Goal: Task Accomplishment & Management: Manage account settings

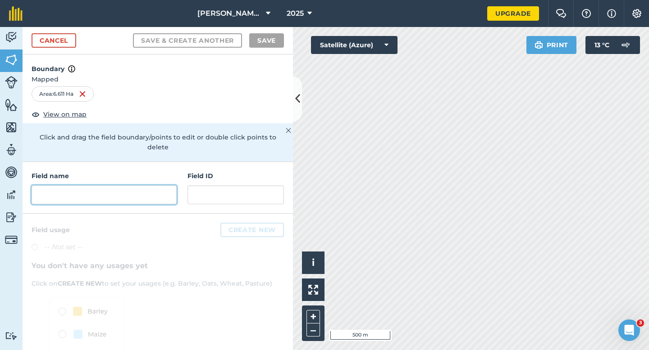
click at [150, 186] on input "text" at bounding box center [104, 195] width 145 height 19
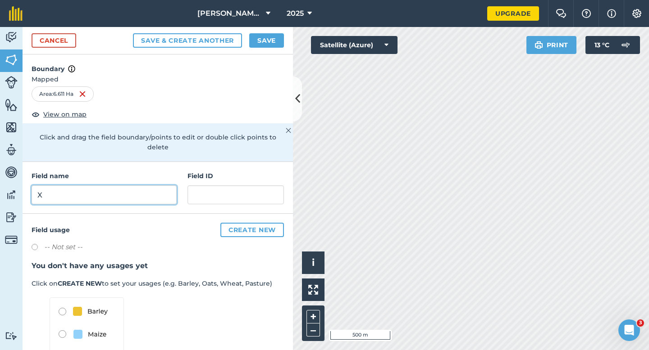
type input "X"
click at [270, 41] on button "Save" at bounding box center [266, 40] width 35 height 14
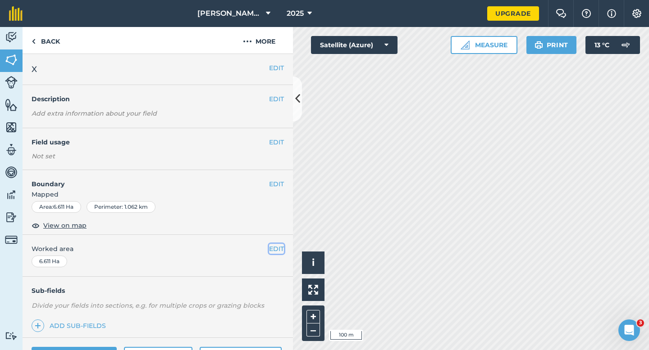
click at [278, 245] on button "EDIT" at bounding box center [276, 249] width 15 height 10
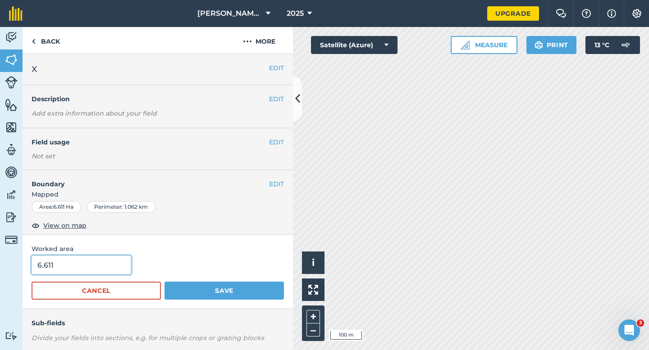
click at [98, 269] on input "6.611" at bounding box center [82, 265] width 100 height 19
type input "6.6"
click at [164, 282] on button "Save" at bounding box center [223, 291] width 119 height 18
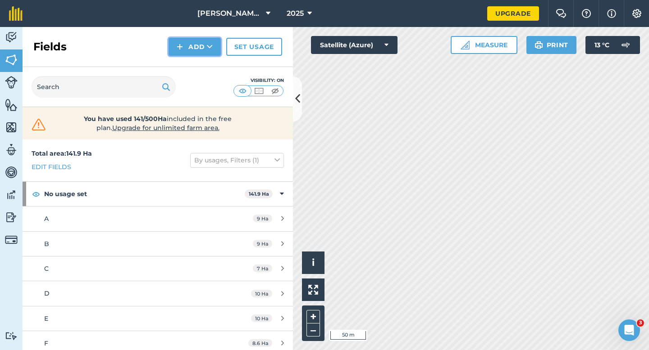
click at [188, 48] on button "Add" at bounding box center [194, 47] width 52 height 18
click at [188, 59] on link "Draw" at bounding box center [195, 67] width 50 height 20
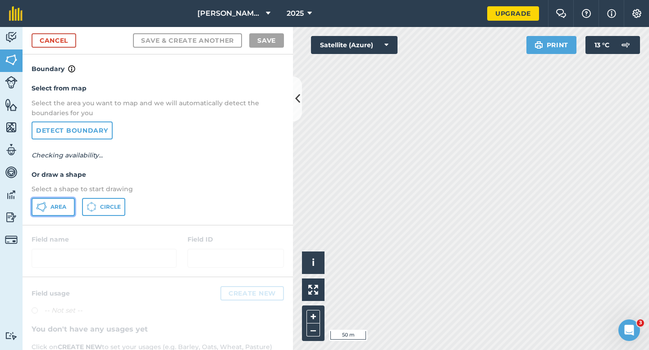
click at [50, 204] on button "Area" at bounding box center [53, 207] width 43 height 18
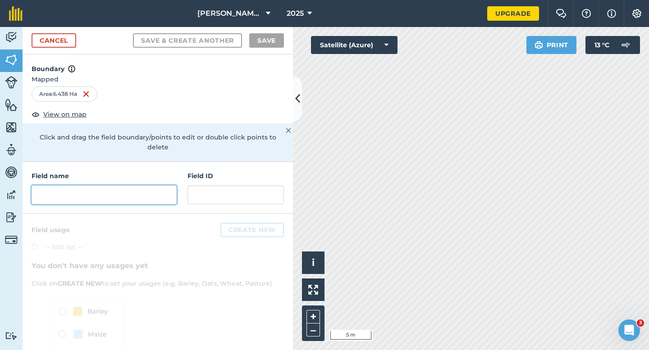
click at [137, 186] on input "text" at bounding box center [104, 195] width 145 height 19
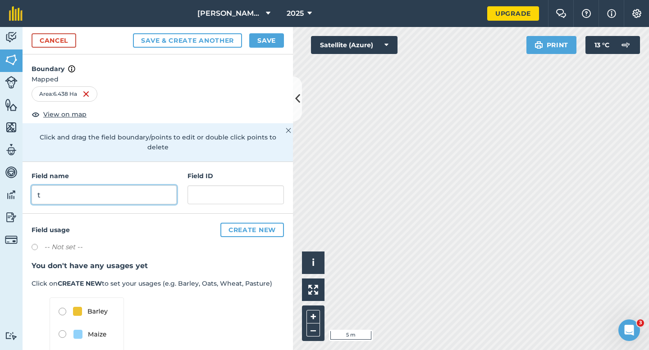
type input "t"
click at [265, 27] on div "Cancel Save & Create Another Save" at bounding box center [158, 40] width 270 height 27
click at [266, 44] on button "Save" at bounding box center [266, 40] width 35 height 14
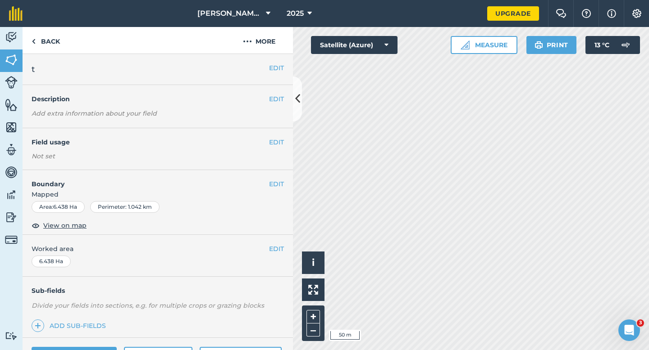
click at [267, 248] on span "Worked area" at bounding box center [158, 249] width 252 height 10
click at [272, 250] on button "EDIT" at bounding box center [276, 249] width 15 height 10
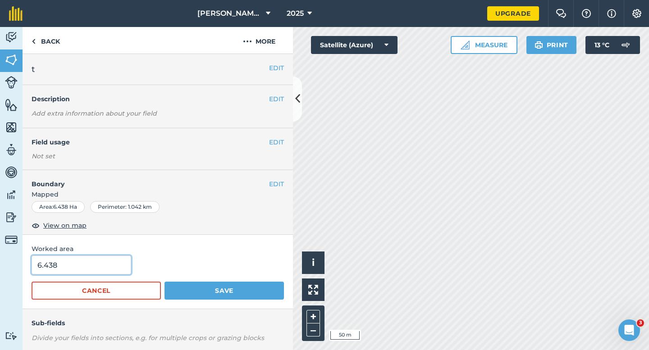
click at [91, 268] on input "6.438" at bounding box center [82, 265] width 100 height 19
type input "6.4"
click at [164, 282] on button "Save" at bounding box center [223, 291] width 119 height 18
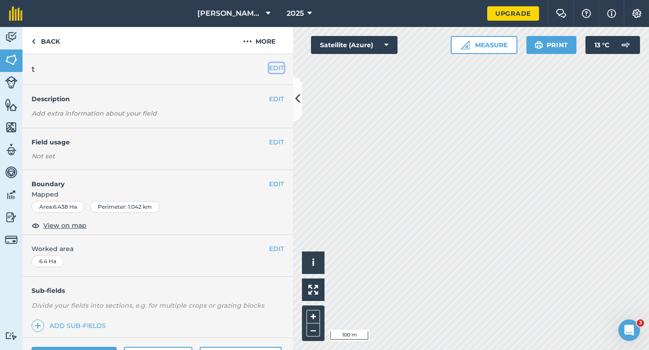
click at [278, 65] on button "EDIT" at bounding box center [276, 68] width 15 height 10
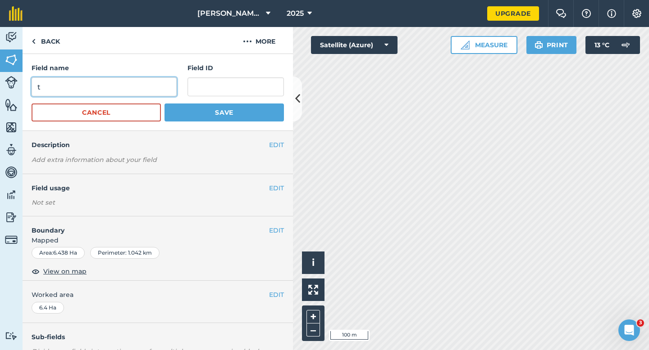
click at [132, 86] on input "t" at bounding box center [104, 86] width 145 height 19
type input "T"
click at [164, 104] on button "Save" at bounding box center [223, 113] width 119 height 18
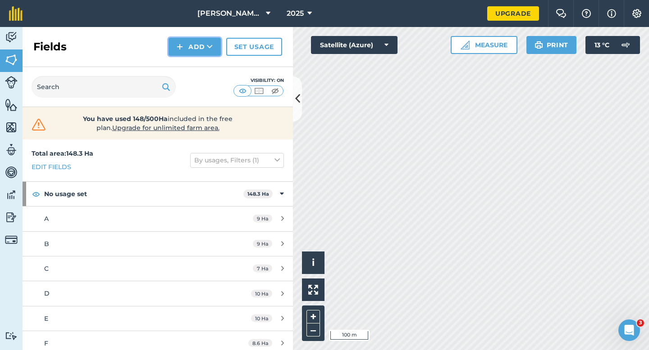
click at [178, 40] on button "Add" at bounding box center [194, 47] width 52 height 18
click at [186, 63] on link "Draw" at bounding box center [195, 67] width 50 height 20
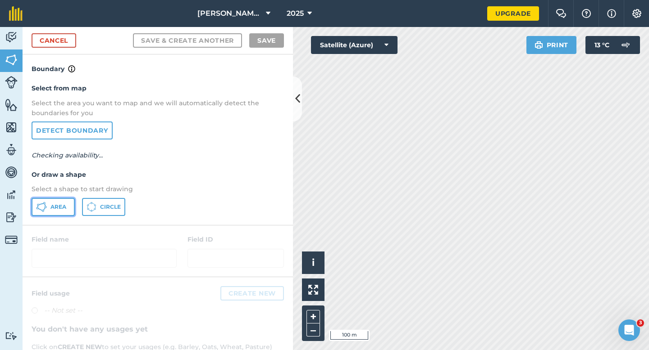
click at [50, 209] on span "Area" at bounding box center [58, 207] width 16 height 7
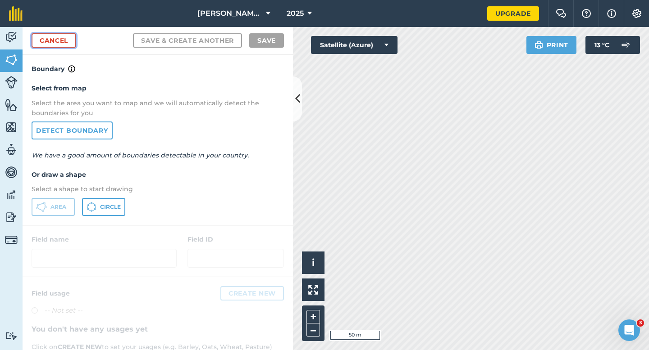
click at [59, 39] on link "Cancel" at bounding box center [54, 40] width 45 height 14
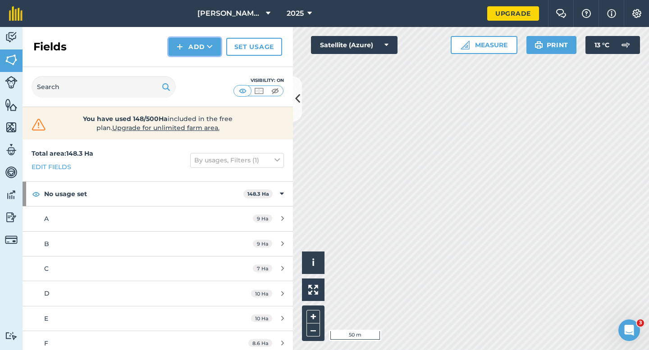
click at [181, 42] on img at bounding box center [180, 46] width 6 height 11
click at [193, 65] on link "Draw" at bounding box center [195, 67] width 50 height 20
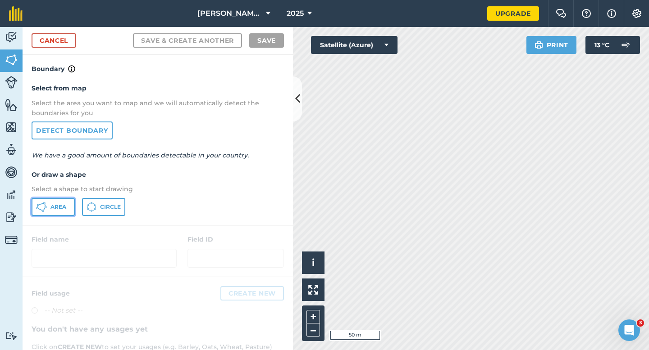
click at [50, 213] on button "Area" at bounding box center [53, 207] width 43 height 18
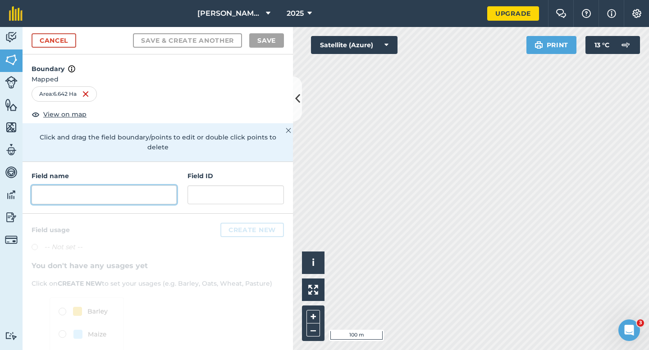
click at [164, 186] on input "text" at bounding box center [104, 195] width 145 height 19
click at [124, 186] on input "text" at bounding box center [104, 195] width 145 height 19
type input "v"
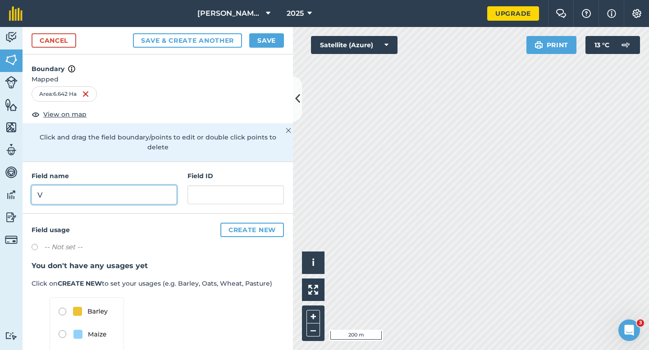
type input "V"
click at [281, 42] on button "Save" at bounding box center [266, 40] width 35 height 14
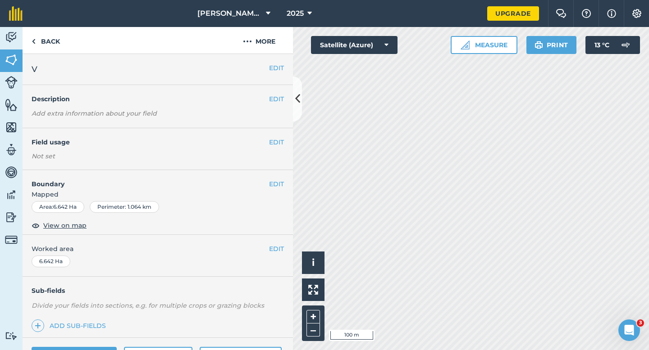
click at [272, 256] on div "EDIT Worked area 6.642 Ha" at bounding box center [158, 256] width 270 height 42
click at [272, 254] on button "EDIT" at bounding box center [276, 249] width 15 height 10
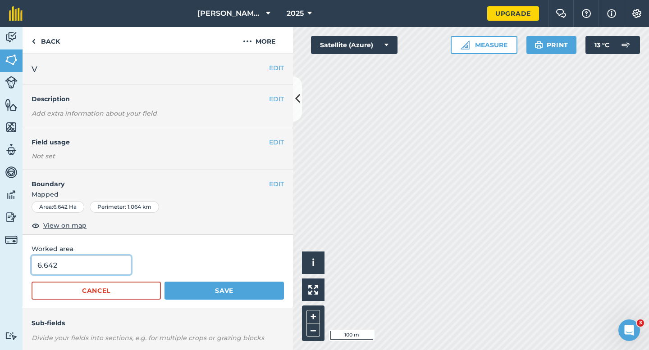
click at [110, 272] on input "6.642" at bounding box center [82, 265] width 100 height 19
type input "6.6"
click at [164, 282] on button "Save" at bounding box center [223, 291] width 119 height 18
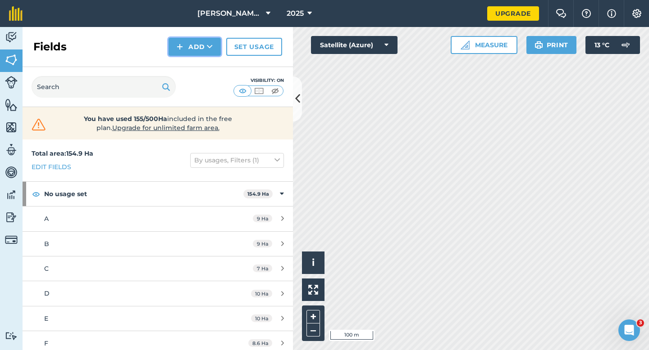
click at [204, 52] on button "Add" at bounding box center [194, 47] width 52 height 18
click at [204, 69] on link "Draw" at bounding box center [195, 67] width 50 height 20
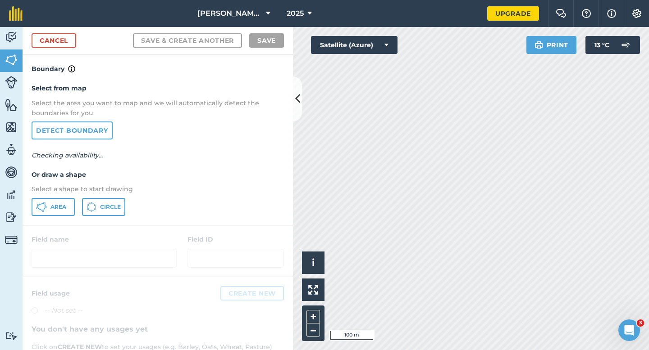
click at [42, 218] on div "Select from map Select the area you want to map and we will automatically detec…" at bounding box center [158, 149] width 270 height 150
click at [58, 209] on span "Area" at bounding box center [58, 207] width 16 height 7
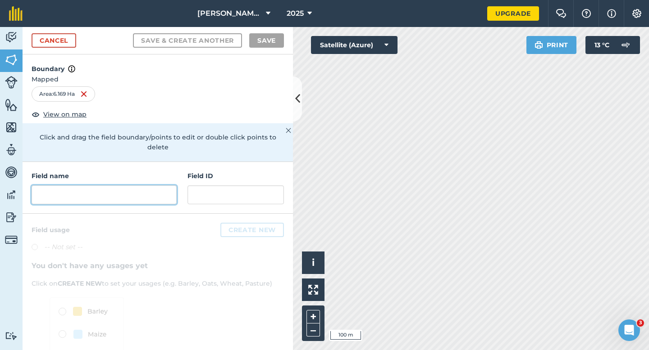
click at [160, 189] on input "text" at bounding box center [104, 195] width 145 height 19
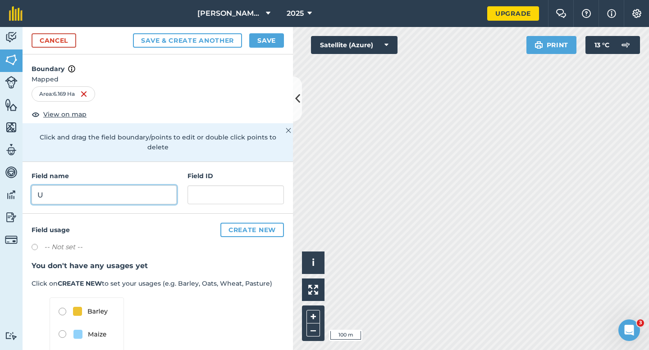
type input "U"
click at [265, 38] on button "Save" at bounding box center [266, 40] width 35 height 14
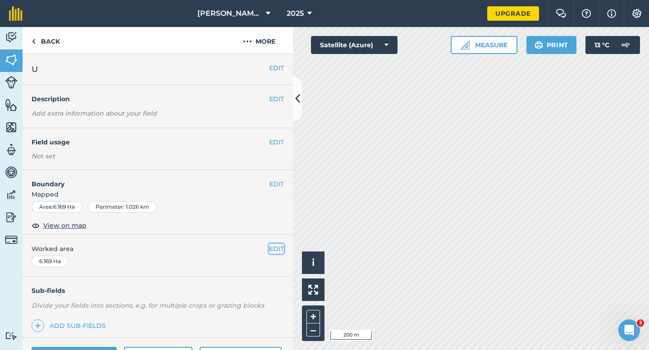
click at [280, 249] on button "EDIT" at bounding box center [276, 249] width 15 height 10
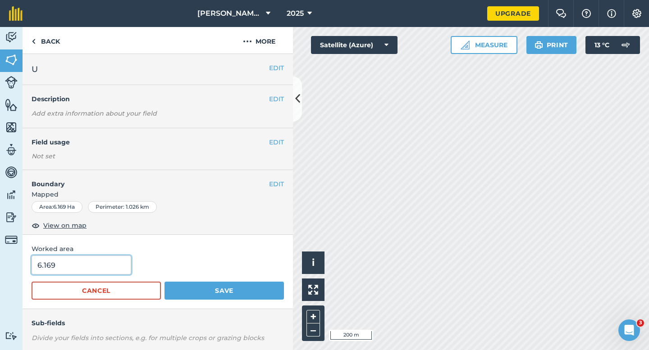
click at [65, 274] on input "6.169" at bounding box center [82, 265] width 100 height 19
type input "6.2"
click at [164, 282] on button "Save" at bounding box center [223, 291] width 119 height 18
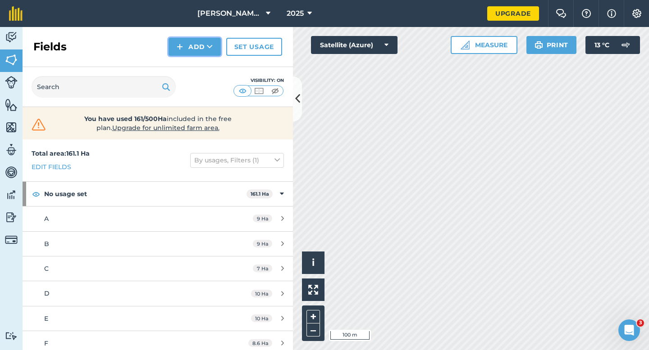
click at [196, 50] on button "Add" at bounding box center [194, 47] width 52 height 18
click at [200, 64] on link "Draw" at bounding box center [195, 67] width 50 height 20
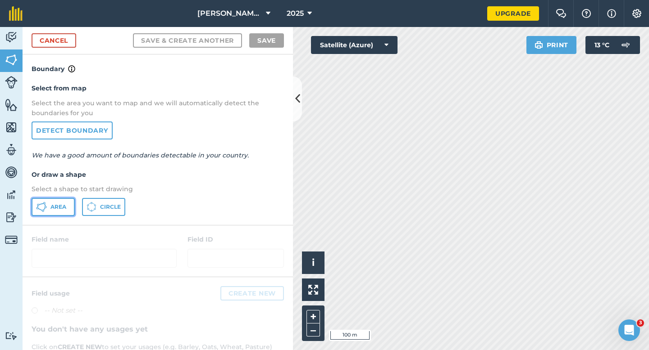
click at [49, 214] on button "Area" at bounding box center [53, 207] width 43 height 18
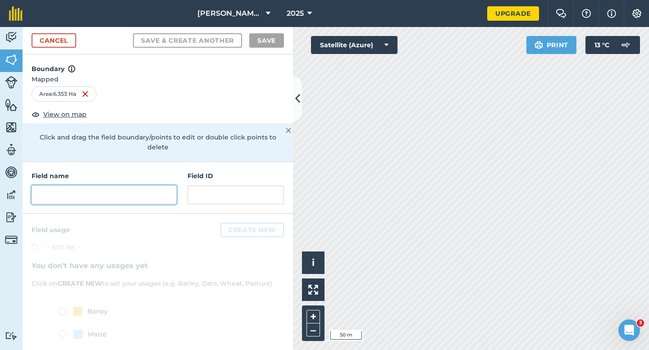
click at [150, 186] on input "text" at bounding box center [104, 195] width 145 height 19
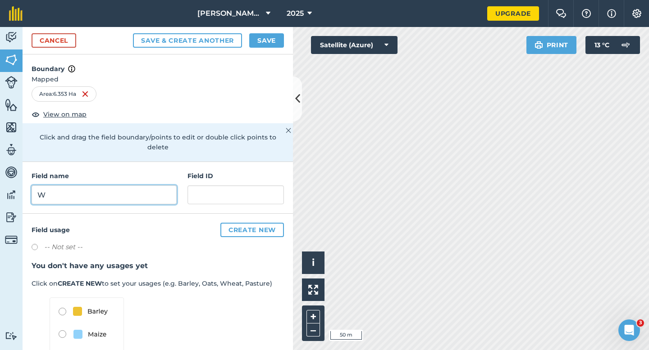
type input "W"
click at [258, 43] on button "Save" at bounding box center [266, 40] width 35 height 14
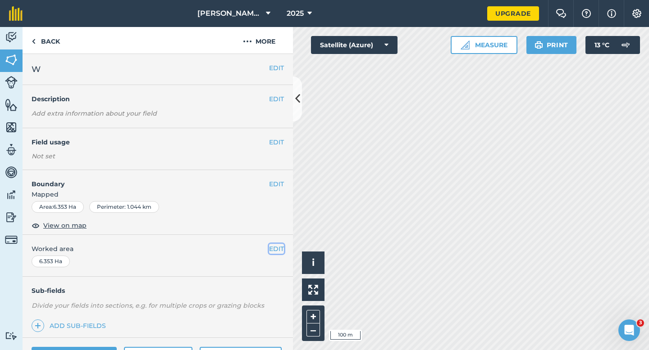
click at [275, 249] on button "EDIT" at bounding box center [276, 249] width 15 height 10
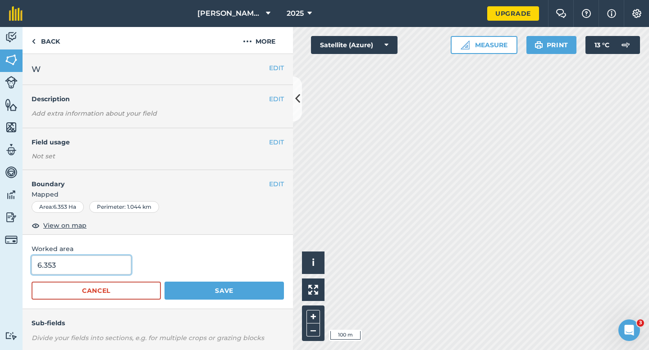
click at [122, 270] on input "6.353" at bounding box center [82, 265] width 100 height 19
type input "64"
click at [164, 282] on button "Save" at bounding box center [223, 291] width 119 height 18
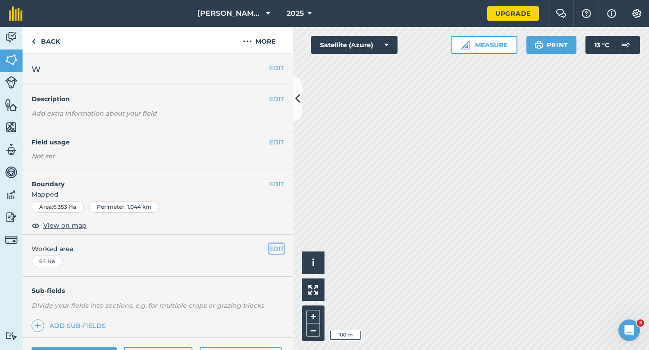
click at [272, 250] on button "EDIT" at bounding box center [276, 249] width 15 height 10
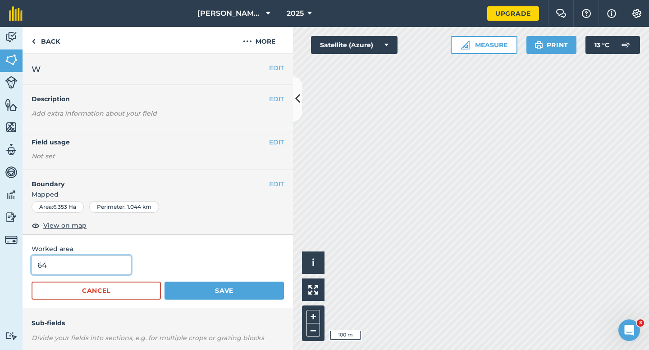
click at [40, 263] on input "64" at bounding box center [82, 265] width 100 height 19
type input "6.4"
click at [164, 282] on button "Save" at bounding box center [223, 291] width 119 height 18
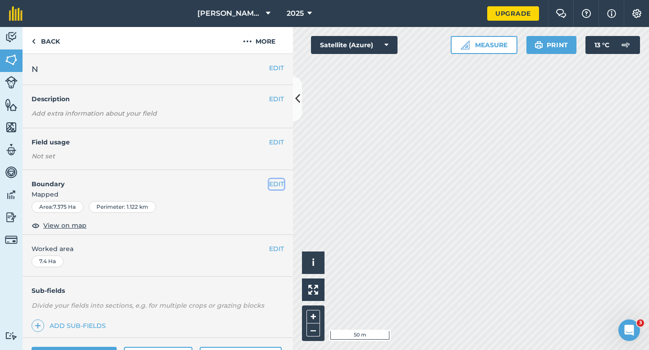
click at [274, 180] on button "EDIT" at bounding box center [276, 184] width 15 height 10
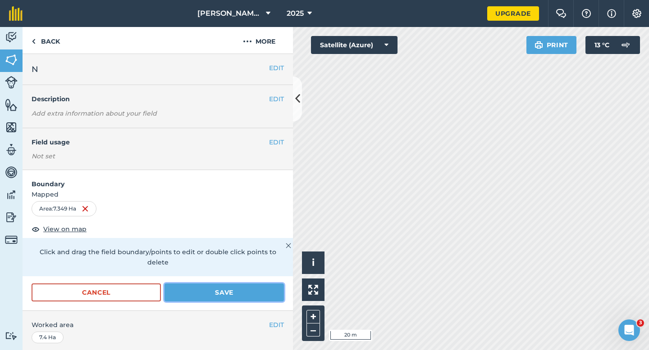
click at [278, 285] on button "Save" at bounding box center [223, 293] width 119 height 18
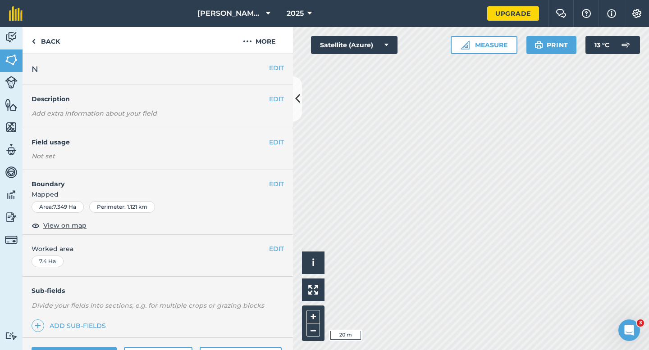
click at [274, 193] on span "Mapped" at bounding box center [158, 195] width 270 height 10
click at [276, 183] on button "EDIT" at bounding box center [276, 184] width 15 height 10
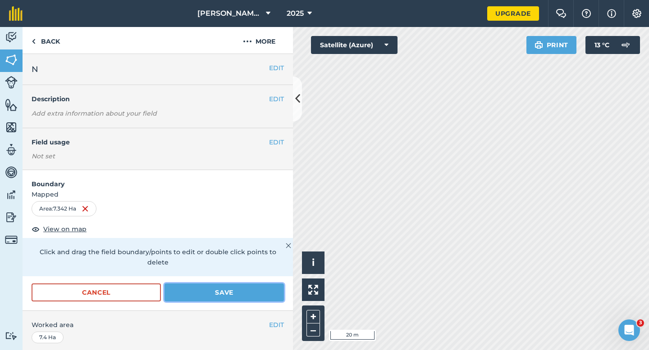
click at [251, 284] on button "Save" at bounding box center [223, 293] width 119 height 18
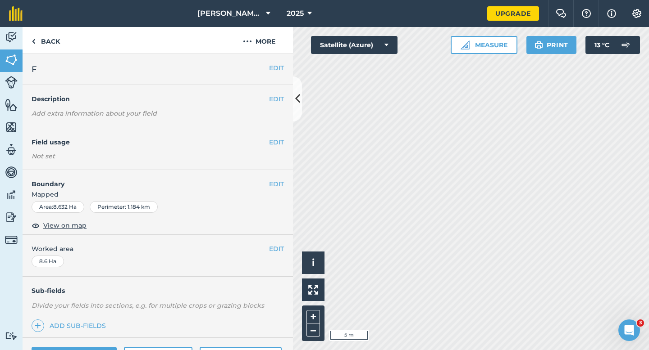
click at [269, 177] on div "EDIT Boundary Mapped Area : 8.632 Ha Perimeter : 1.184 km View on map" at bounding box center [158, 202] width 270 height 65
click at [272, 181] on button "EDIT" at bounding box center [276, 184] width 15 height 10
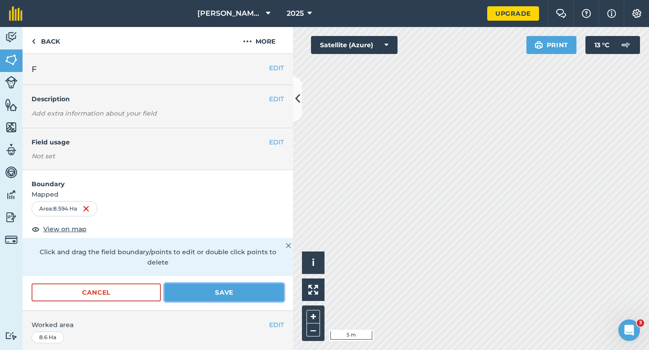
click at [227, 284] on button "Save" at bounding box center [223, 293] width 119 height 18
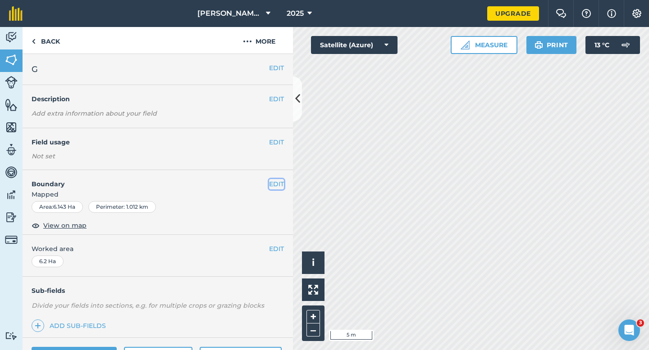
click at [277, 183] on button "EDIT" at bounding box center [276, 184] width 15 height 10
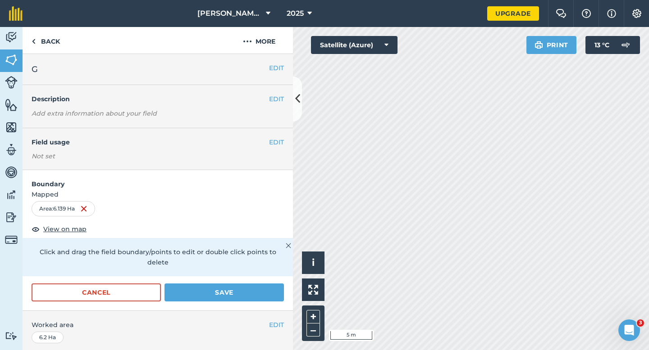
click at [238, 311] on div "EDIT Worked area 6.2 Ha" at bounding box center [158, 332] width 270 height 42
click at [241, 294] on div "Cancel Save" at bounding box center [158, 297] width 270 height 27
click at [241, 291] on div "Cancel Save" at bounding box center [158, 293] width 252 height 18
click at [251, 284] on button "Save" at bounding box center [223, 293] width 119 height 18
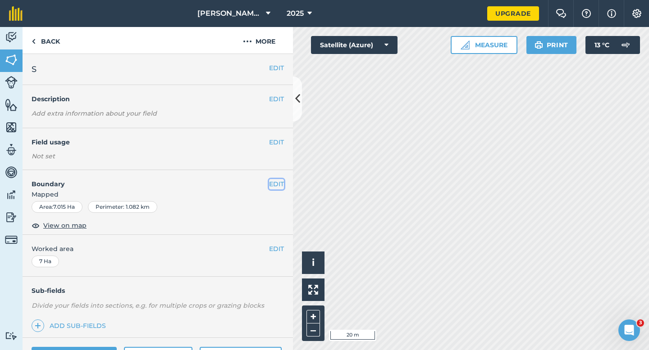
click at [269, 183] on button "EDIT" at bounding box center [276, 184] width 15 height 10
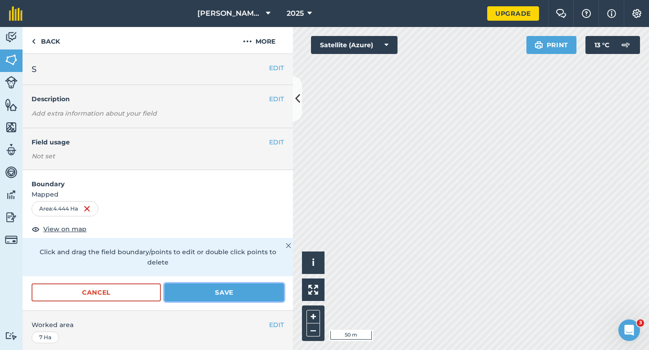
click at [272, 285] on button "Save" at bounding box center [223, 293] width 119 height 18
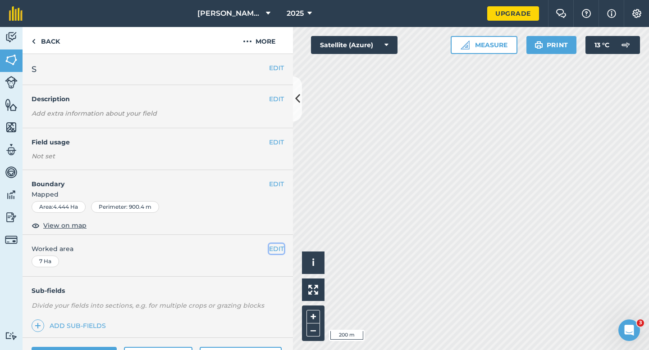
click at [272, 250] on button "EDIT" at bounding box center [276, 249] width 15 height 10
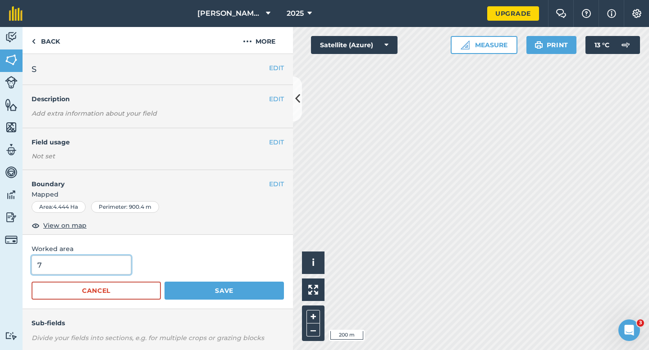
click at [97, 272] on input "7" at bounding box center [82, 265] width 100 height 19
type input "4.4"
click at [164, 282] on button "Save" at bounding box center [223, 291] width 119 height 18
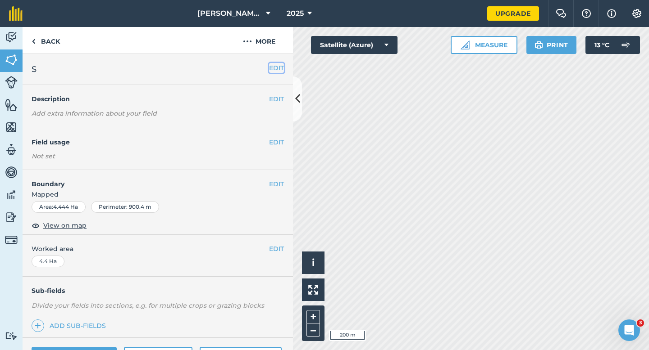
click at [281, 67] on button "EDIT" at bounding box center [276, 68] width 15 height 10
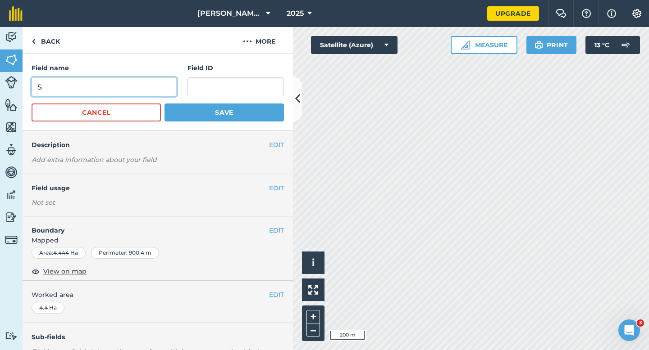
click at [113, 88] on input "S" at bounding box center [104, 86] width 145 height 19
type input "m"
click at [164, 104] on button "Save" at bounding box center [223, 113] width 119 height 18
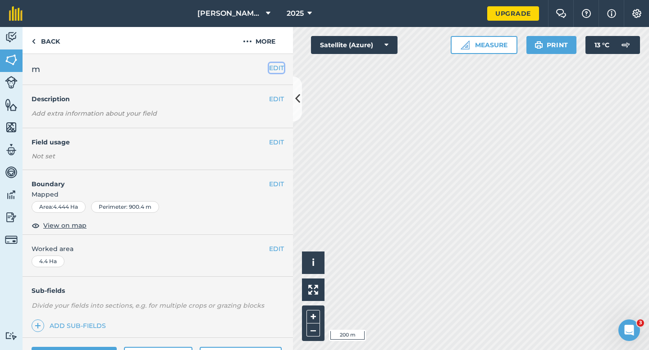
click at [277, 67] on button "EDIT" at bounding box center [276, 68] width 15 height 10
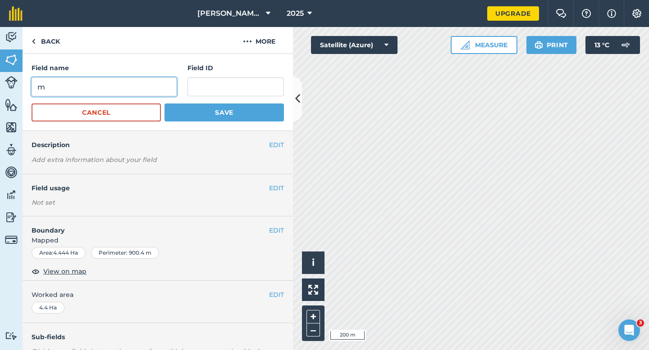
click at [162, 78] on input "m" at bounding box center [104, 86] width 145 height 19
type input "M"
click at [164, 104] on button "Save" at bounding box center [223, 113] width 119 height 18
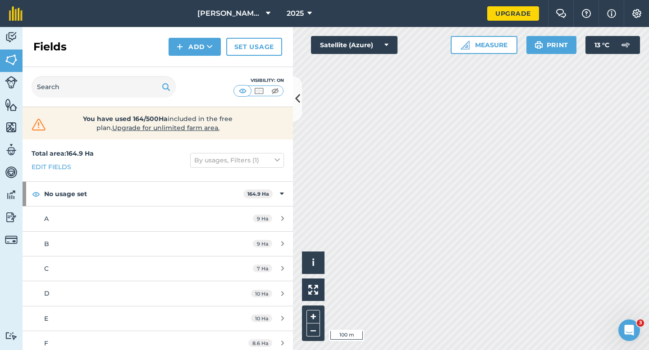
click at [374, 40] on div "Click to start drawing i © 2025 TomTom, Microsoft 100 m + – Satellite (Azure) M…" at bounding box center [471, 188] width 356 height 323
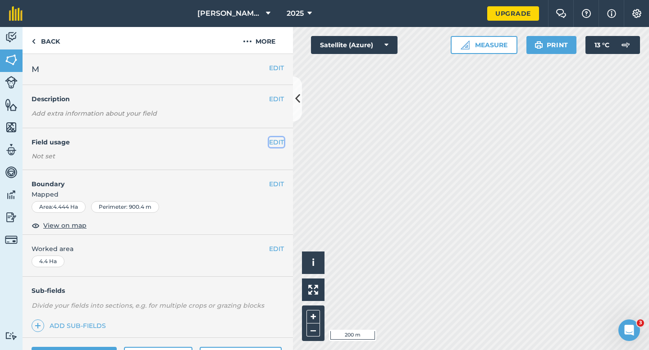
click at [280, 139] on button "EDIT" at bounding box center [276, 142] width 15 height 10
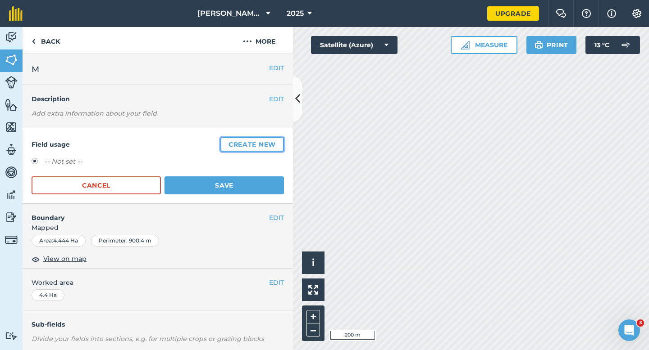
click at [280, 139] on button "Create new" at bounding box center [251, 144] width 63 height 14
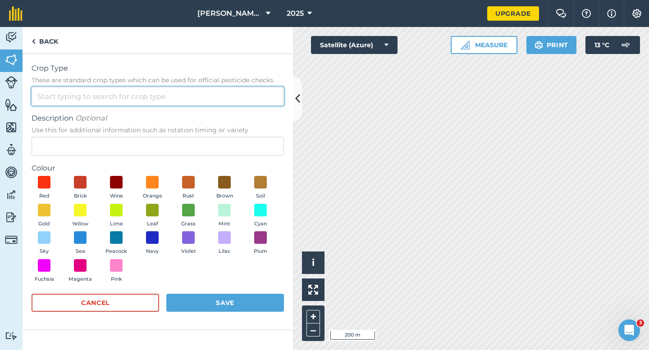
click at [226, 96] on input "Crop Type These are standard crop types which can be used for official pesticid…" at bounding box center [158, 96] width 252 height 19
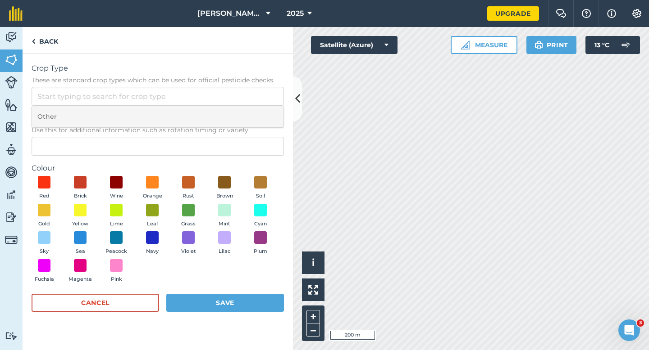
click at [226, 109] on li "Other" at bounding box center [157, 116] width 251 height 21
type input "Other"
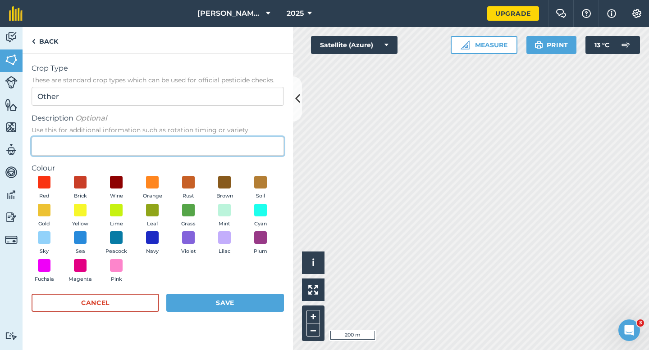
click at [226, 140] on input "Description Optional Use this for additional information such as rotation timin…" at bounding box center [158, 146] width 252 height 19
type input "Watties Peas"
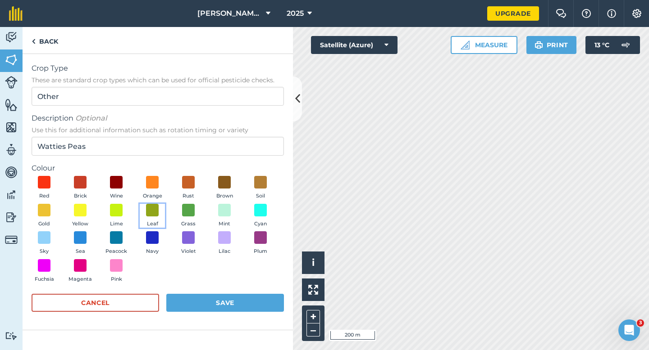
click at [159, 215] on button "Leaf" at bounding box center [152, 216] width 25 height 24
click at [206, 304] on button "Save" at bounding box center [225, 303] width 118 height 18
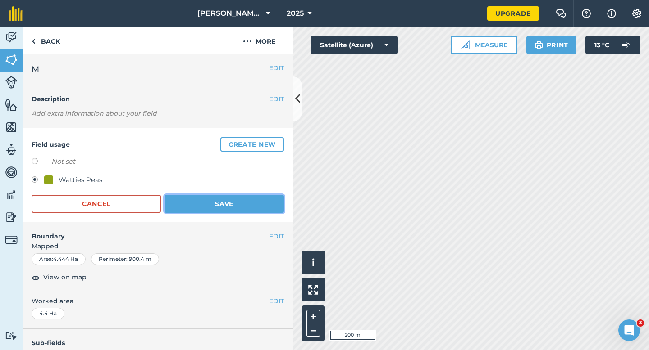
click at [208, 208] on button "Save" at bounding box center [223, 204] width 119 height 18
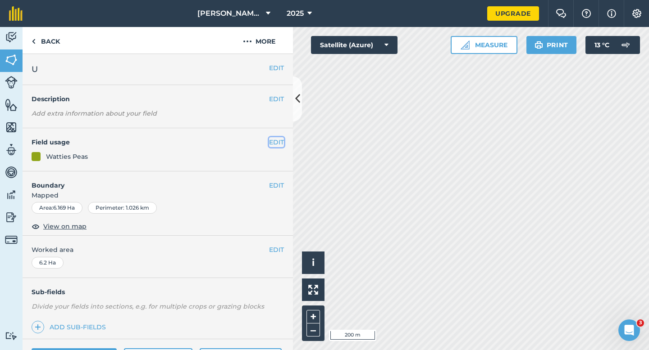
click at [281, 139] on button "EDIT" at bounding box center [276, 142] width 15 height 10
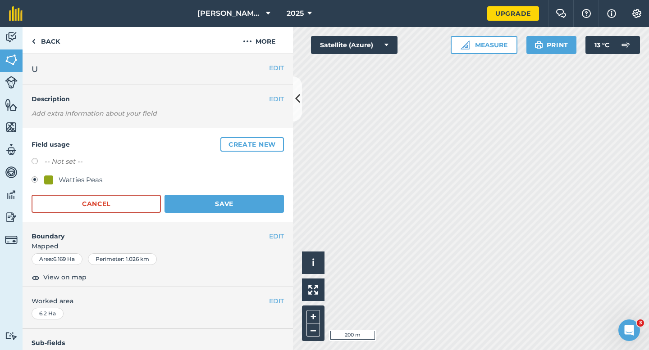
click at [226, 215] on div "Field usage Create new -- Not set -- Watties Peas Cancel Save" at bounding box center [158, 175] width 270 height 94
click at [226, 210] on button "Save" at bounding box center [223, 204] width 119 height 18
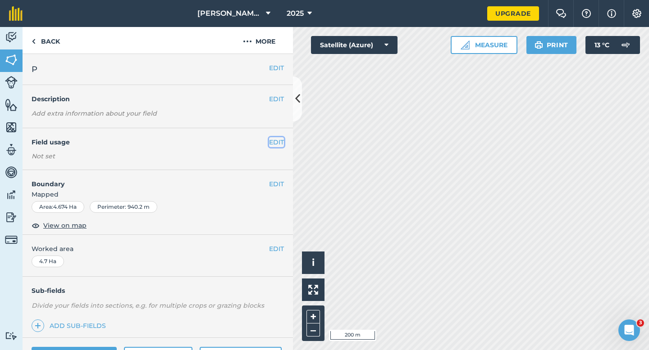
click at [281, 143] on button "EDIT" at bounding box center [276, 142] width 15 height 10
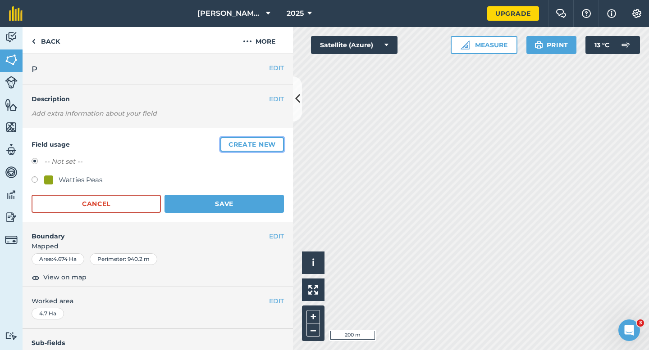
click at [281, 143] on button "Create new" at bounding box center [251, 144] width 63 height 14
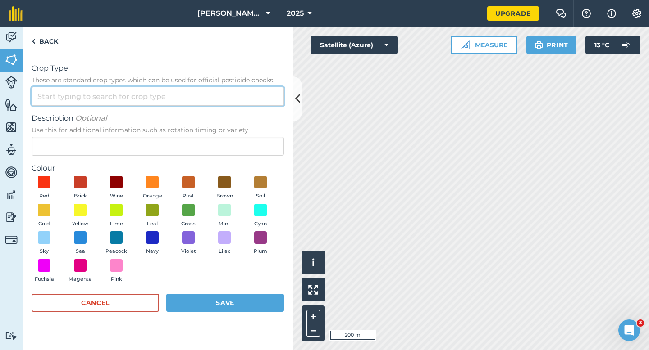
click at [246, 100] on input "Crop Type These are standard crop types which can be used for official pesticid…" at bounding box center [158, 96] width 252 height 19
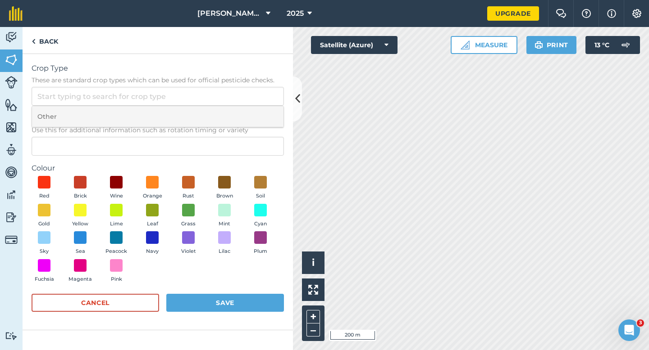
click at [246, 107] on li "Other" at bounding box center [157, 116] width 251 height 21
type input "Other"
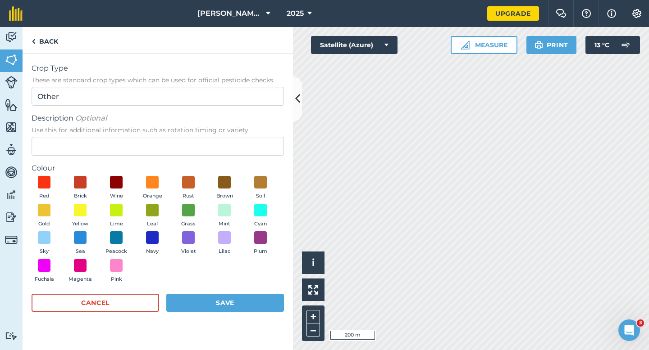
click at [236, 167] on label "Colour" at bounding box center [158, 168] width 252 height 11
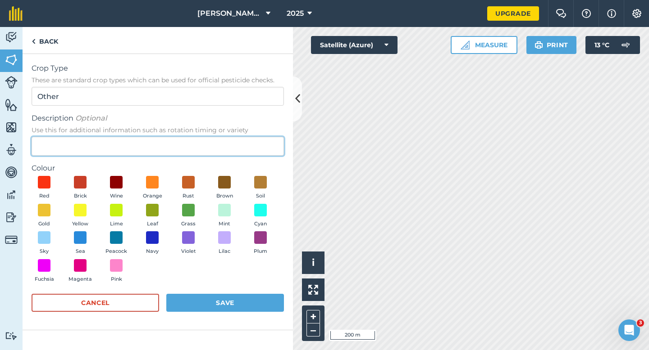
click at [236, 153] on input "Description Optional Use this for additional information such as rotation timin…" at bounding box center [158, 146] width 252 height 19
type input "Watties Beans"
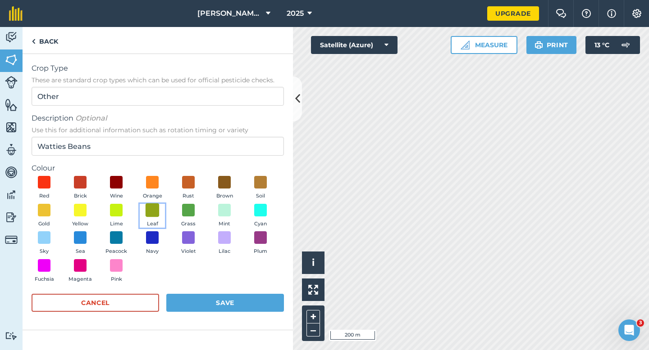
click at [149, 204] on span at bounding box center [152, 210] width 14 height 14
click at [208, 291] on form "Crop Type These are standard crop types which can be used for official pesticid…" at bounding box center [158, 192] width 252 height 258
click at [217, 296] on button "Save" at bounding box center [225, 303] width 118 height 18
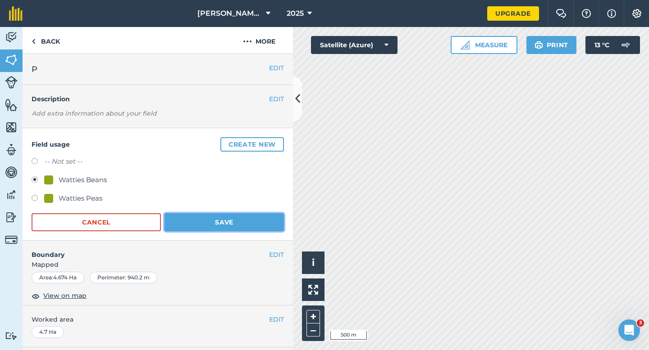
click at [241, 219] on button "Save" at bounding box center [223, 222] width 119 height 18
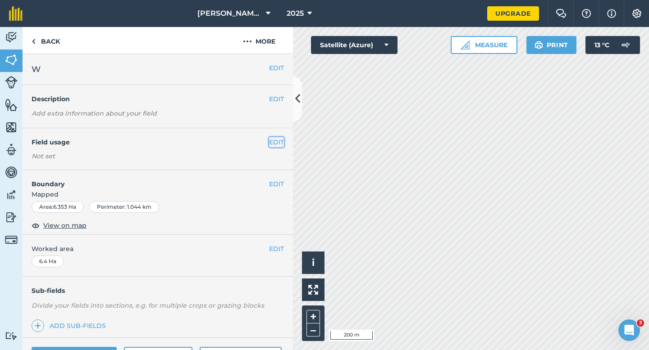
click at [277, 143] on button "EDIT" at bounding box center [276, 142] width 15 height 10
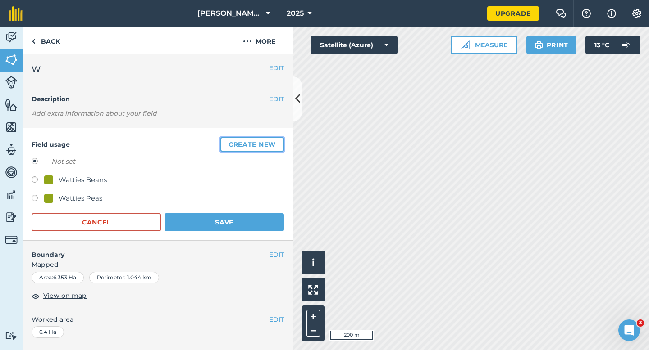
click at [277, 143] on button "Create new" at bounding box center [251, 144] width 63 height 14
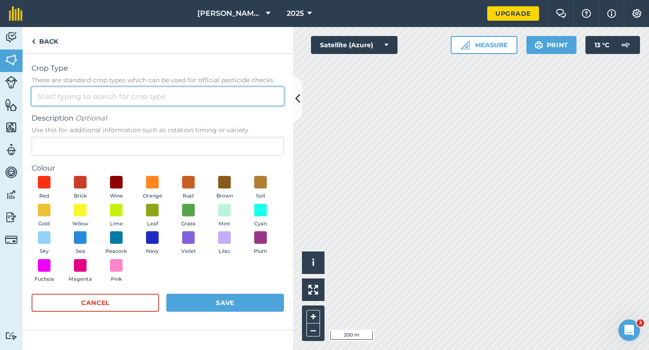
click at [245, 88] on input "Crop Type These are standard crop types which can be used for official pesticid…" at bounding box center [158, 96] width 252 height 19
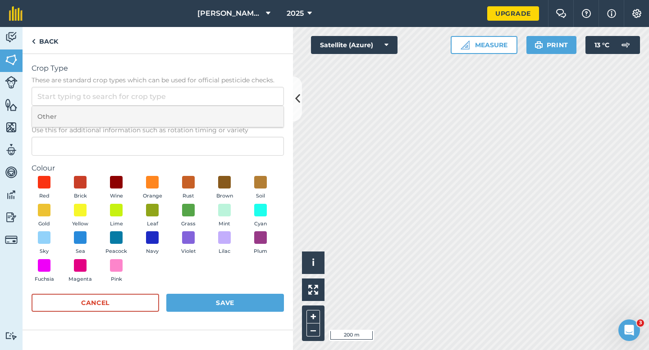
click at [245, 111] on li "Other" at bounding box center [157, 116] width 251 height 21
type input "Other"
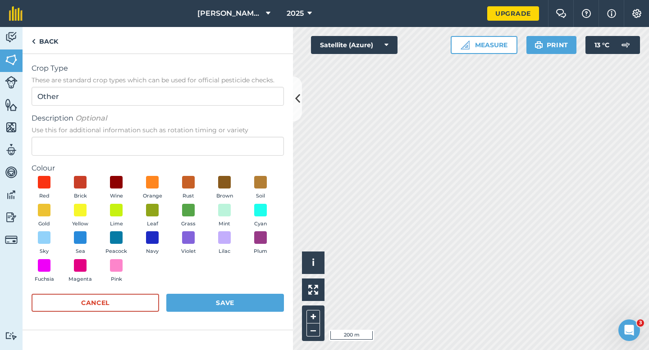
click at [245, 136] on div "Description Optional Use this for additional information such as rotation timin…" at bounding box center [158, 134] width 252 height 43
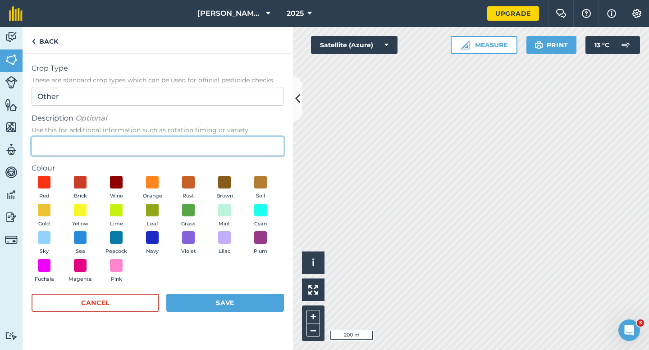
click at [245, 143] on input "Description Optional Use this for additional information such as rotation timin…" at bounding box center [158, 146] width 252 height 19
type input "Clover Seed"
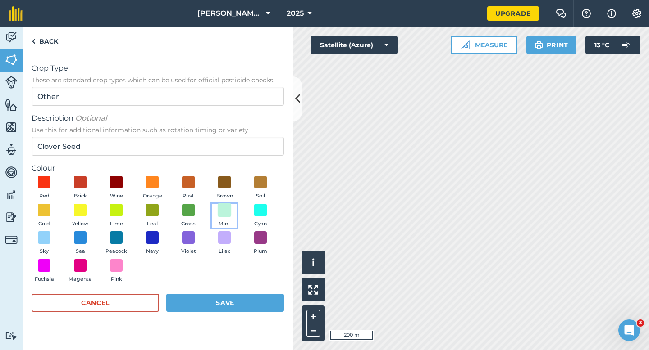
click at [228, 213] on span at bounding box center [225, 210] width 14 height 14
click at [239, 308] on button "Save" at bounding box center [225, 303] width 118 height 18
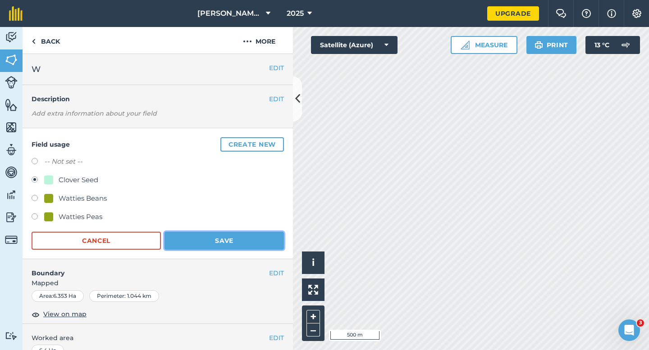
click at [239, 247] on button "Save" at bounding box center [223, 241] width 119 height 18
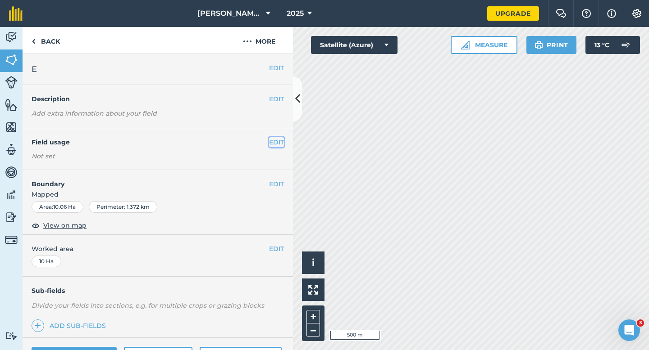
click at [277, 145] on button "EDIT" at bounding box center [276, 142] width 15 height 10
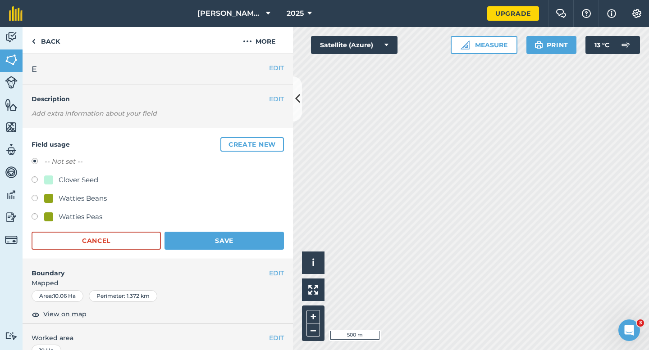
click at [65, 186] on div "Clover Seed" at bounding box center [158, 181] width 252 height 13
click at [77, 179] on div "Clover Seed" at bounding box center [79, 180] width 40 height 11
radio input "true"
radio input "false"
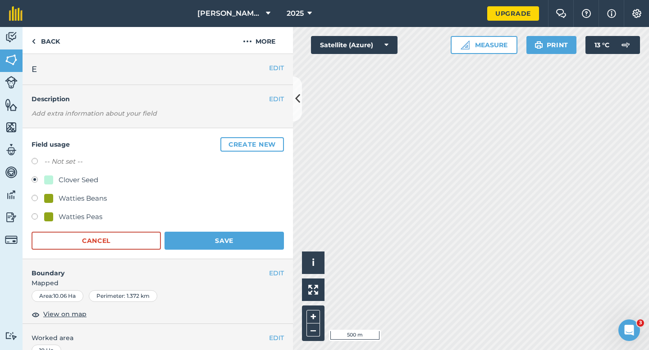
click at [245, 265] on h4 "Boundary" at bounding box center [146, 268] width 246 height 19
click at [254, 245] on button "Save" at bounding box center [223, 241] width 119 height 18
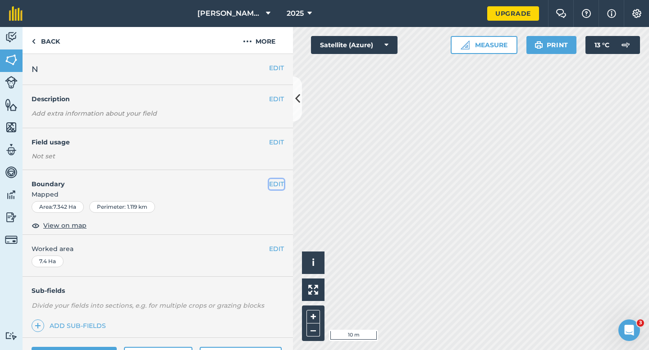
click at [269, 181] on button "EDIT" at bounding box center [276, 184] width 15 height 10
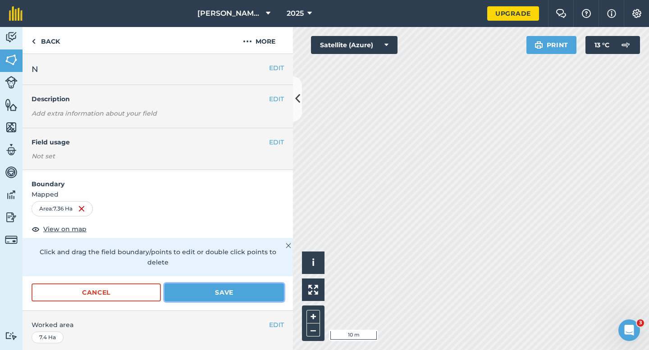
click at [260, 290] on button "Save" at bounding box center [223, 293] width 119 height 18
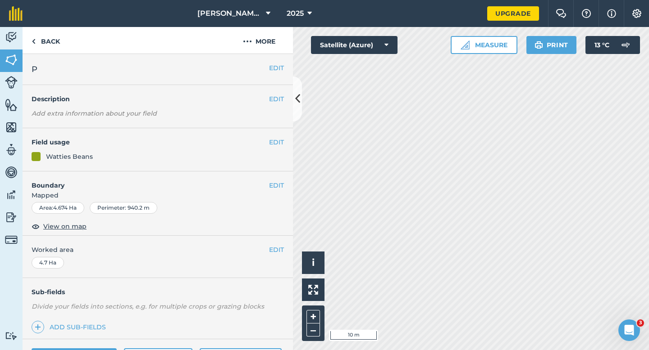
click at [265, 185] on h4 "Boundary" at bounding box center [146, 181] width 246 height 19
click at [274, 185] on button "EDIT" at bounding box center [276, 186] width 15 height 10
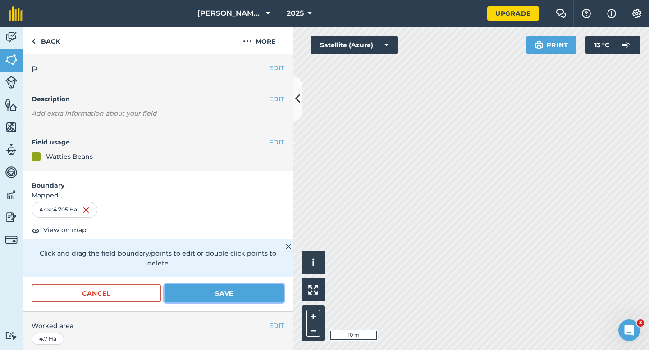
click at [254, 285] on button "Save" at bounding box center [223, 294] width 119 height 18
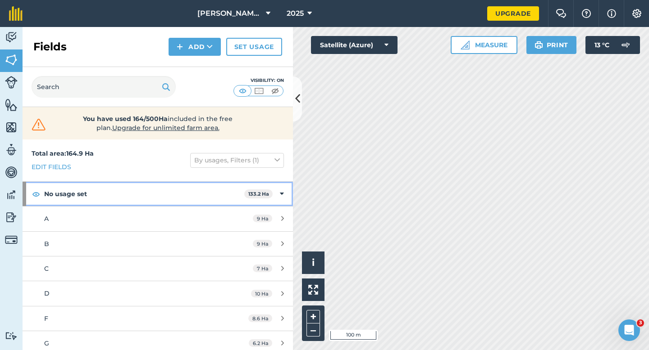
click at [282, 202] on div "No usage set 133.2 Ha" at bounding box center [158, 194] width 270 height 24
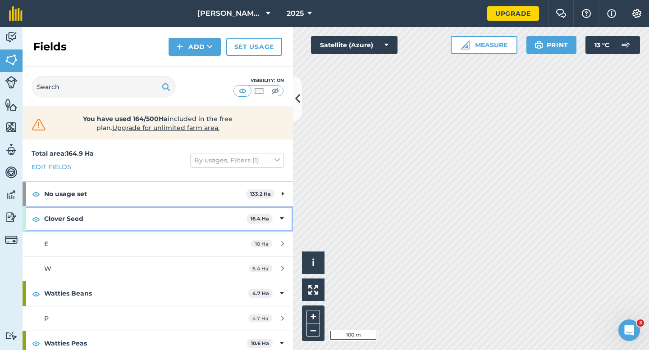
click at [282, 208] on div "Clover Seed 16.4 Ha" at bounding box center [158, 219] width 270 height 24
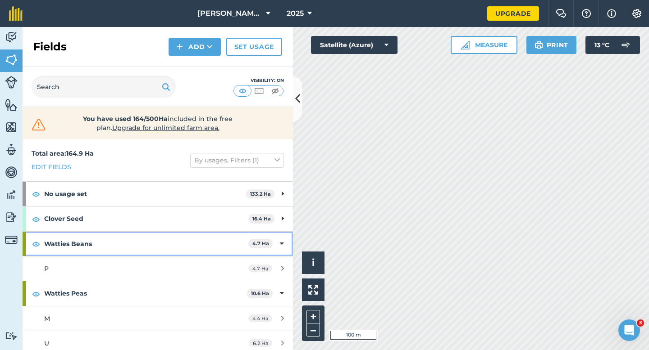
click at [282, 236] on div "Watties Beans 4.7 Ha" at bounding box center [158, 244] width 270 height 24
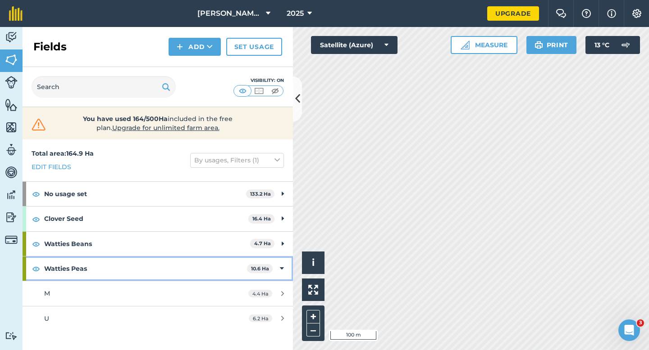
click at [282, 261] on div "Watties Peas 10.6 Ha" at bounding box center [158, 269] width 270 height 24
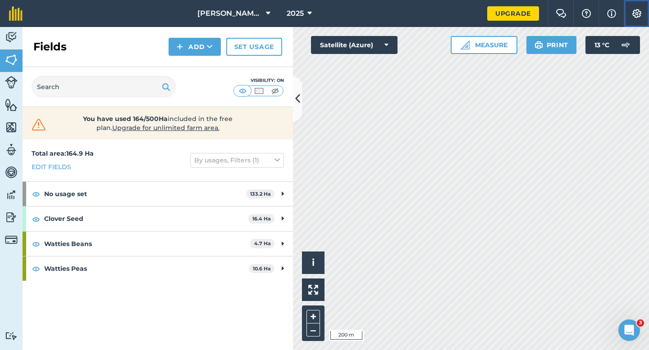
click at [639, 19] on button "Settings" at bounding box center [635, 13] width 25 height 27
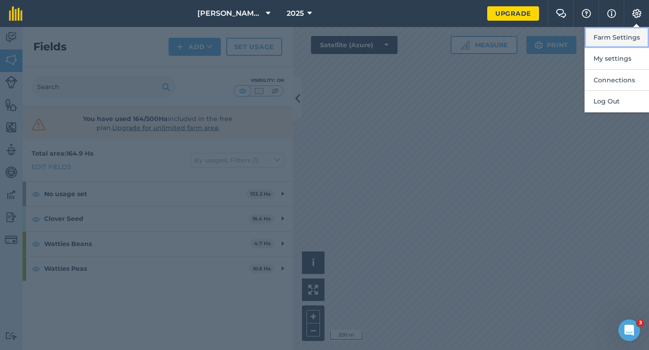
click at [639, 33] on button "Farm Settings" at bounding box center [616, 37] width 64 height 21
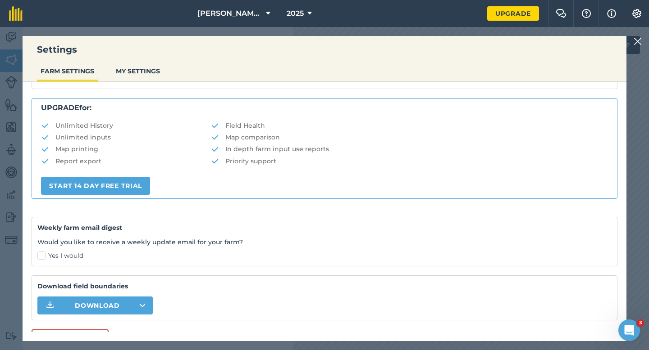
scroll to position [173, 0]
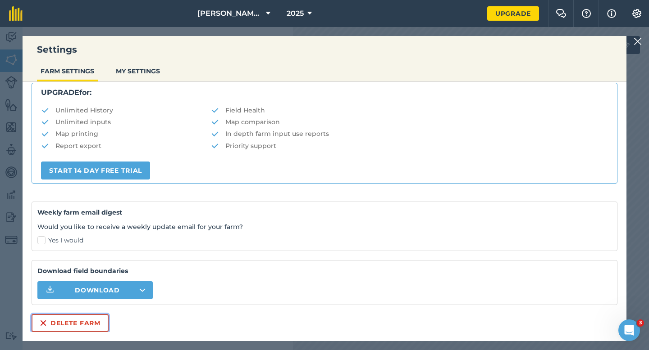
click at [87, 317] on button "Delete farm" at bounding box center [70, 323] width 77 height 18
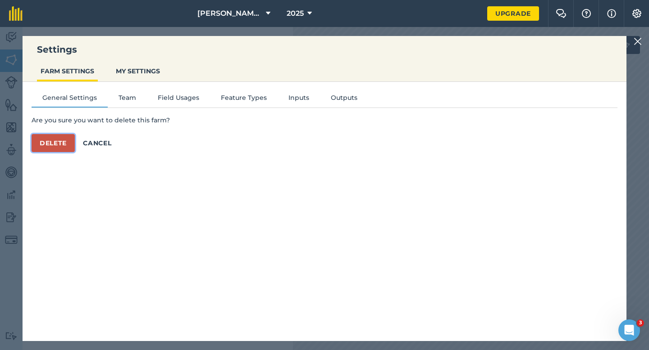
click at [70, 150] on button "Delete" at bounding box center [53, 143] width 43 height 18
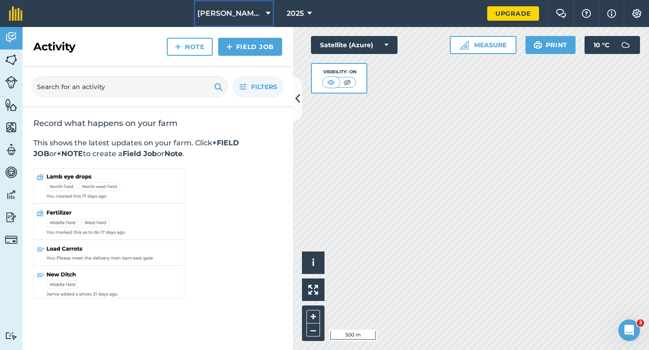
click at [219, 23] on button "[PERSON_NAME] & Sons Farming LTD" at bounding box center [234, 13] width 80 height 27
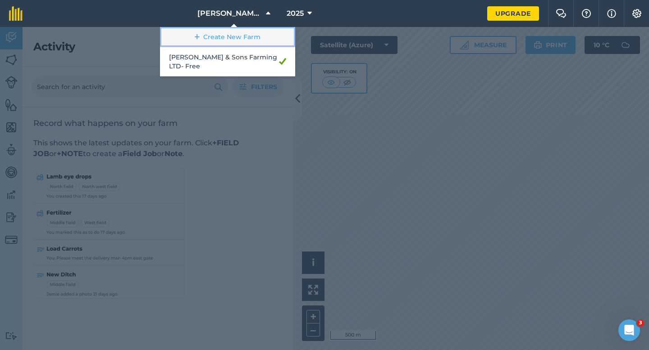
click at [218, 42] on link "Create New Farm" at bounding box center [227, 37] width 135 height 20
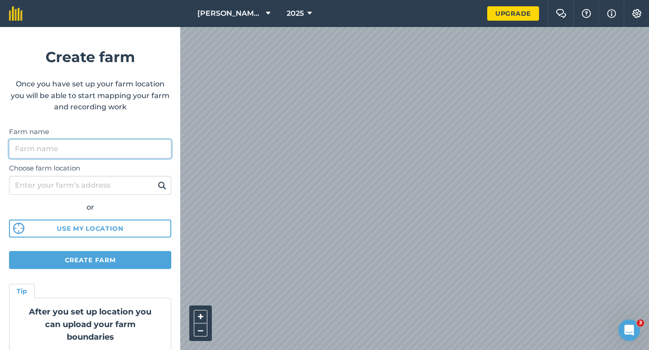
click at [135, 144] on input "Farm name" at bounding box center [90, 149] width 162 height 19
type input "[PERSON_NAME] & Sons"
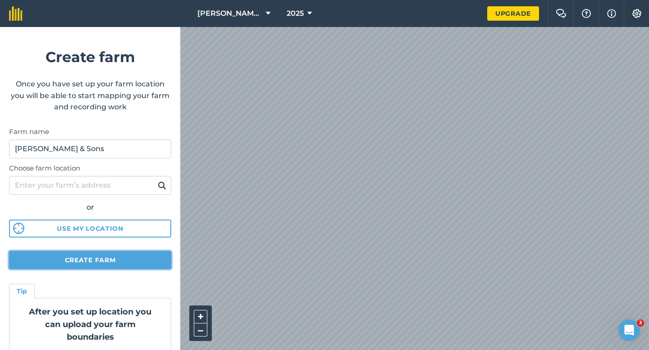
click at [128, 255] on button "Create farm" at bounding box center [90, 260] width 162 height 18
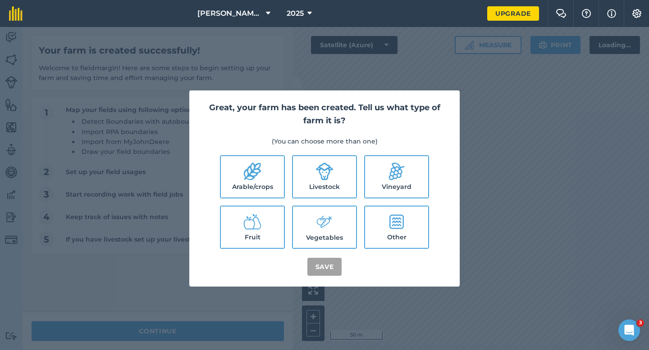
click at [263, 172] on label "Arable/crops" at bounding box center [252, 176] width 63 height 41
checkbox input "true"
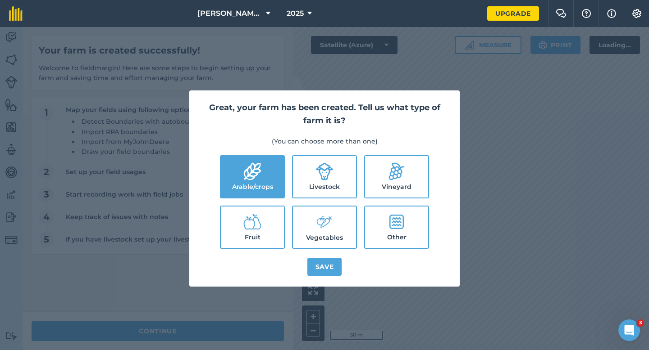
click at [342, 172] on label "Livestock" at bounding box center [324, 176] width 63 height 41
checkbox input "true"
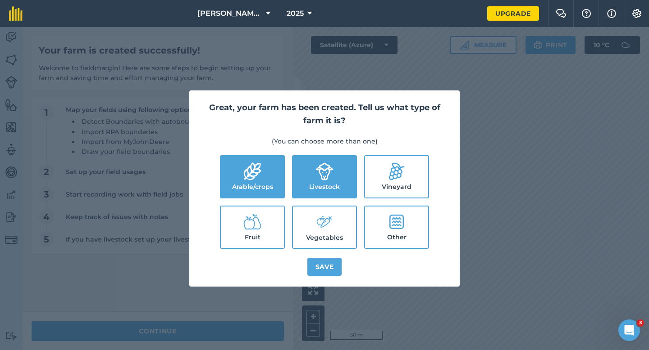
click at [342, 232] on label "Vegetables" at bounding box center [324, 227] width 63 height 41
checkbox input "true"
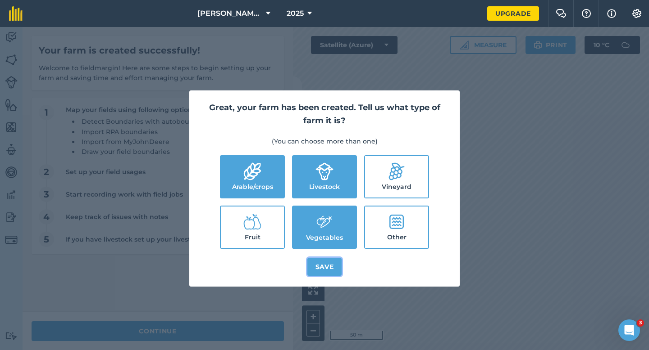
click at [336, 265] on button "Save" at bounding box center [324, 267] width 35 height 18
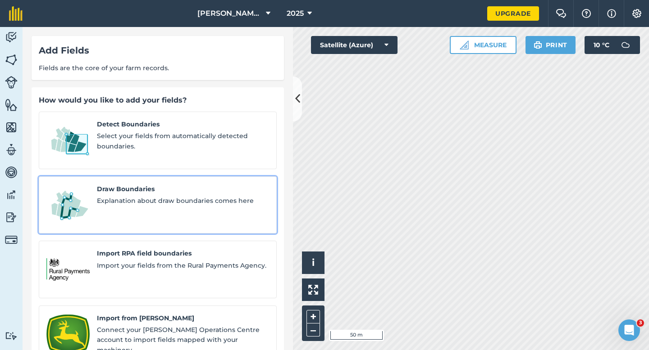
click at [175, 196] on span "Explanation about draw boundaries comes here" at bounding box center [183, 201] width 172 height 10
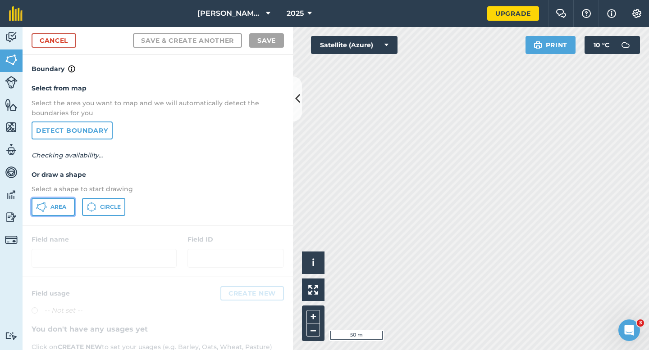
click at [59, 209] on span "Area" at bounding box center [58, 207] width 16 height 7
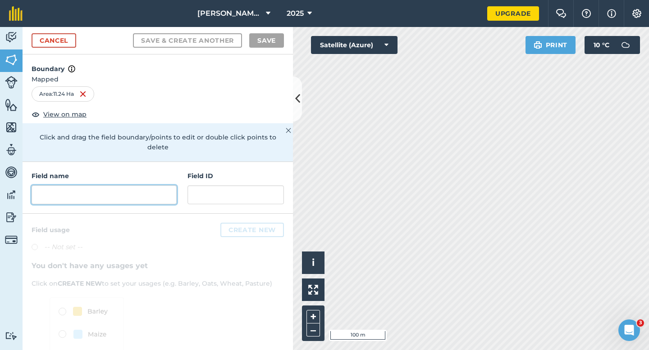
click at [133, 190] on input "text" at bounding box center [104, 195] width 145 height 19
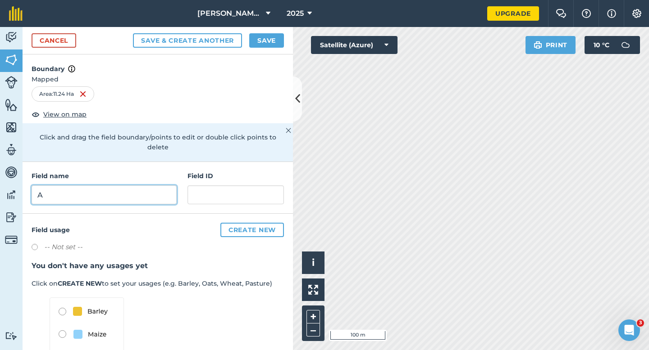
type input "A"
click at [261, 37] on button "Save" at bounding box center [266, 40] width 35 height 14
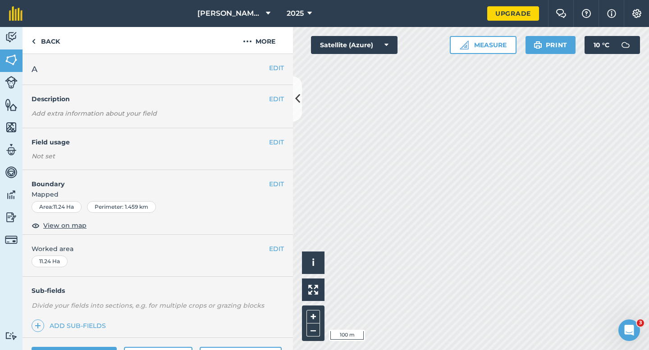
click at [277, 256] on div "EDIT Worked area 11.24 Ha" at bounding box center [158, 256] width 270 height 42
click at [274, 248] on button "EDIT" at bounding box center [276, 249] width 15 height 10
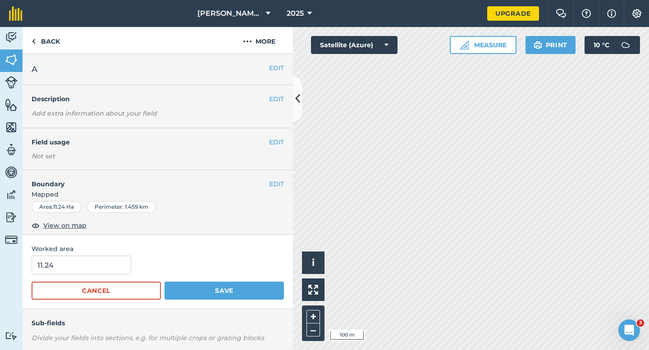
click at [101, 276] on form "11.24 Cancel Save" at bounding box center [158, 278] width 252 height 44
click at [101, 264] on input "11.24" at bounding box center [82, 265] width 100 height 19
type input "11.2"
click at [164, 282] on button "Save" at bounding box center [223, 291] width 119 height 18
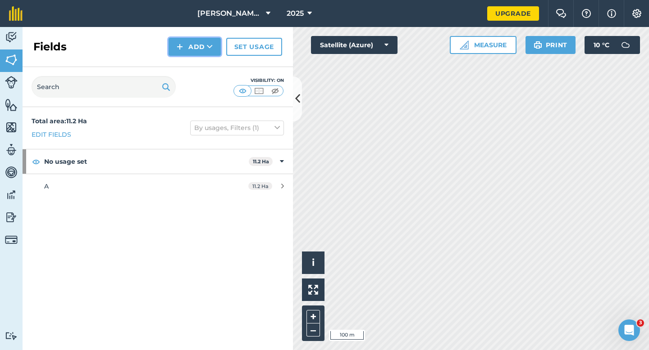
click at [214, 46] on button "Add" at bounding box center [194, 47] width 52 height 18
click at [214, 67] on link "Draw" at bounding box center [195, 67] width 50 height 20
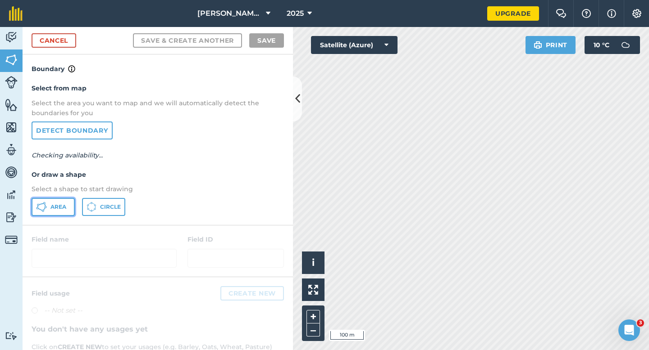
click at [69, 203] on button "Area" at bounding box center [53, 207] width 43 height 18
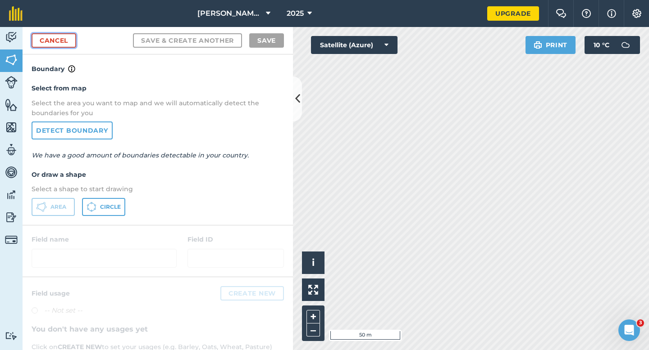
click at [51, 47] on link "Cancel" at bounding box center [54, 40] width 45 height 14
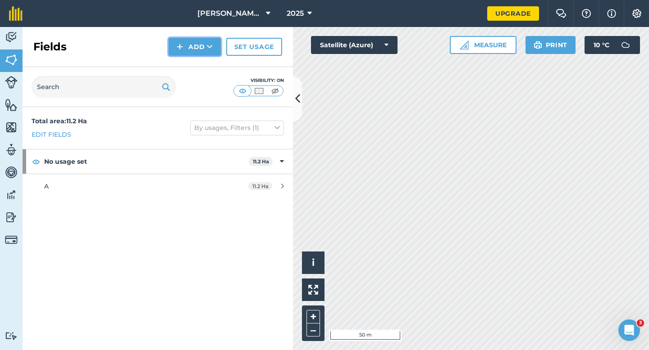
click at [177, 45] on button "Add" at bounding box center [194, 47] width 52 height 18
click at [190, 69] on link "Draw" at bounding box center [195, 67] width 50 height 20
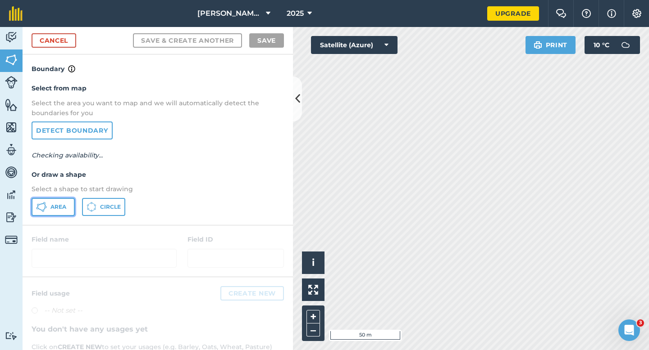
click at [49, 212] on button "Area" at bounding box center [53, 207] width 43 height 18
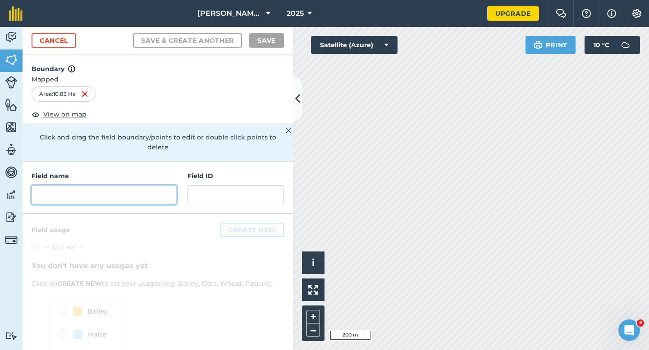
click at [152, 187] on input "text" at bounding box center [104, 195] width 145 height 19
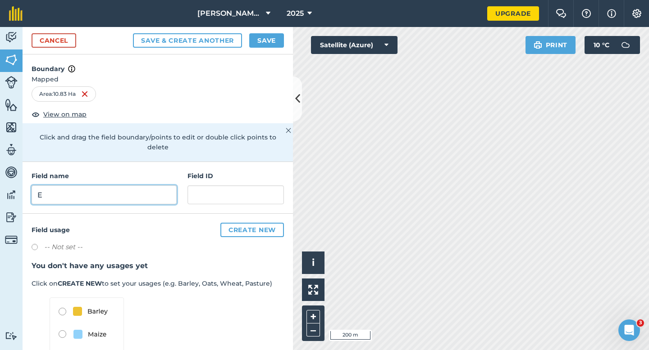
type input "E"
click at [275, 48] on div "Cancel Save & Create Another Save" at bounding box center [158, 40] width 270 height 27
click at [268, 41] on button "Save" at bounding box center [266, 40] width 35 height 14
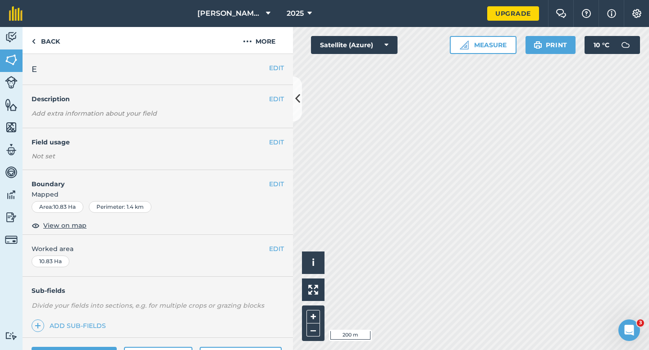
click at [282, 257] on div "EDIT Worked area 10.83 Ha" at bounding box center [158, 256] width 270 height 42
click at [282, 248] on button "EDIT" at bounding box center [276, 249] width 15 height 10
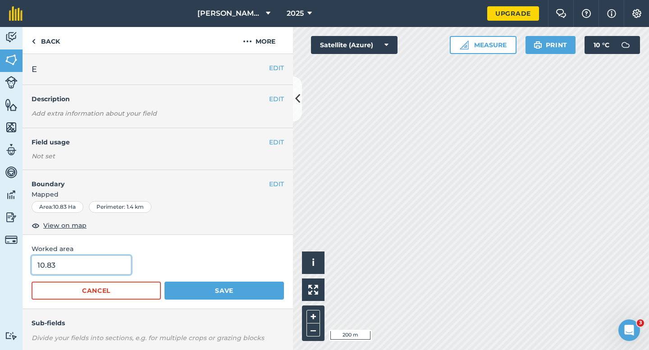
click at [92, 267] on input "10.83" at bounding box center [82, 265] width 100 height 19
type input "11"
click at [164, 282] on button "Save" at bounding box center [223, 291] width 119 height 18
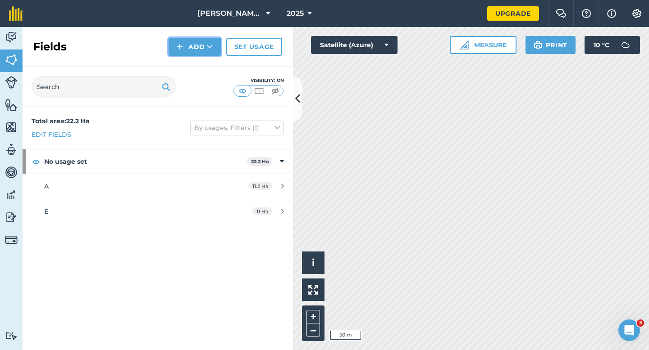
click at [186, 50] on button "Add" at bounding box center [194, 47] width 52 height 18
click at [194, 68] on link "Draw" at bounding box center [195, 67] width 50 height 20
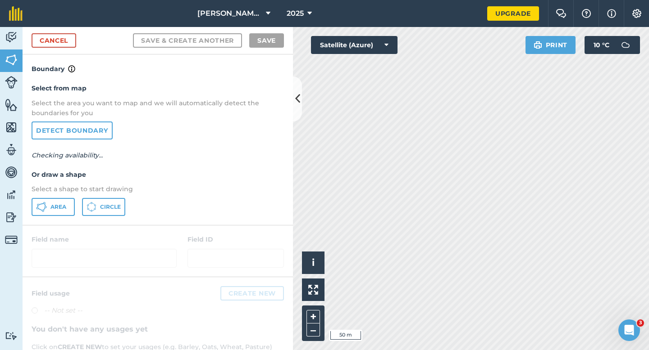
click at [53, 228] on div at bounding box center [158, 251] width 270 height 51
click at [53, 219] on div "Select from map Select the area you want to map and we will automatically detec…" at bounding box center [158, 149] width 270 height 150
click at [54, 208] on span "Area" at bounding box center [58, 207] width 16 height 7
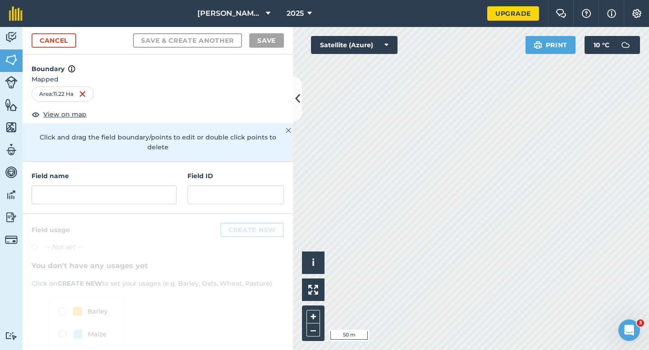
click at [168, 200] on div "Field name Field ID" at bounding box center [158, 188] width 270 height 52
click at [168, 187] on input "text" at bounding box center [104, 195] width 145 height 19
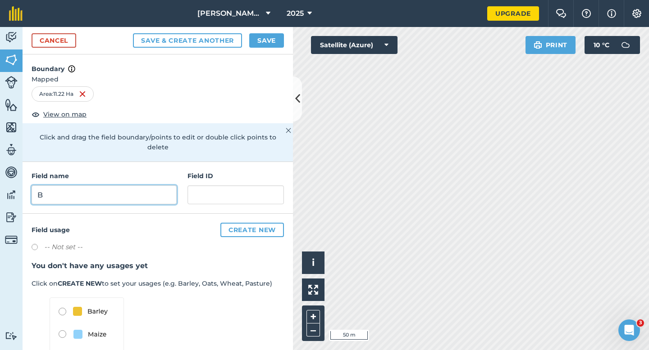
type input "B"
click at [272, 45] on button "Save" at bounding box center [266, 40] width 35 height 14
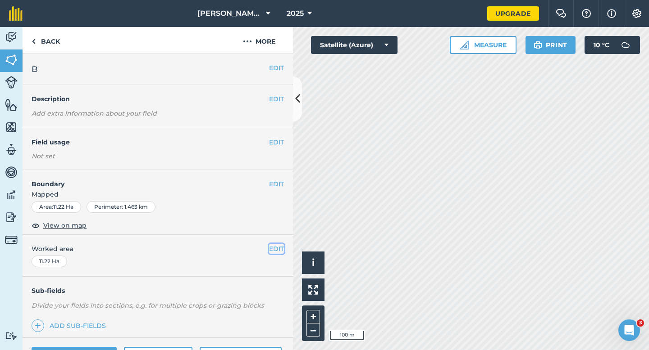
click at [270, 251] on button "EDIT" at bounding box center [276, 249] width 15 height 10
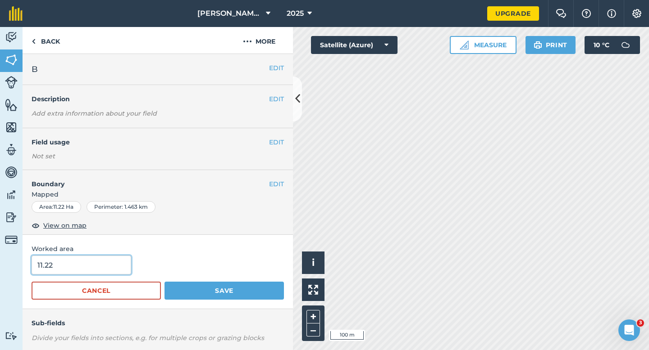
click at [89, 266] on input "11.22" at bounding box center [82, 265] width 100 height 19
type input "11.2"
click at [164, 282] on button "Save" at bounding box center [223, 291] width 119 height 18
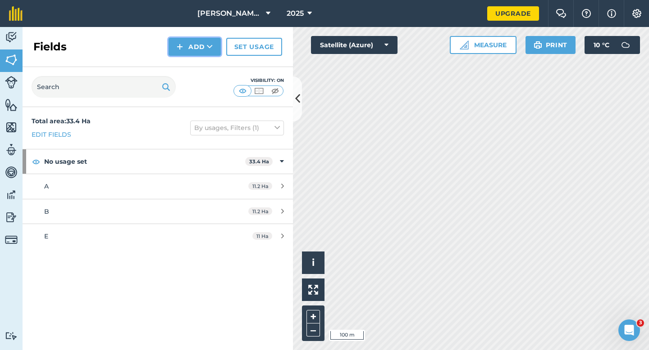
click at [208, 50] on icon at bounding box center [210, 46] width 6 height 9
click at [208, 54] on button "Add Draw Import" at bounding box center [194, 47] width 52 height 18
click at [208, 54] on button "Add" at bounding box center [194, 47] width 52 height 18
click at [208, 65] on link "Draw" at bounding box center [195, 67] width 50 height 20
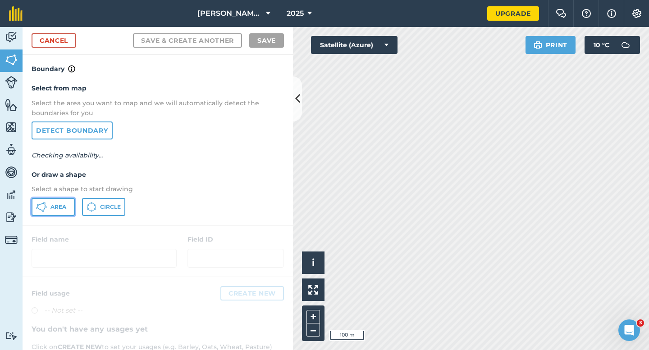
click at [71, 204] on button "Area" at bounding box center [53, 207] width 43 height 18
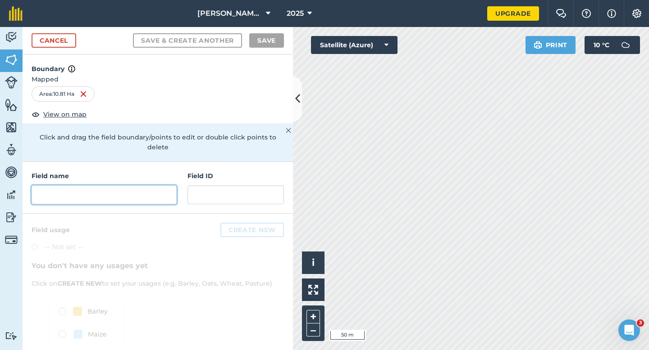
click at [144, 186] on input "text" at bounding box center [104, 195] width 145 height 19
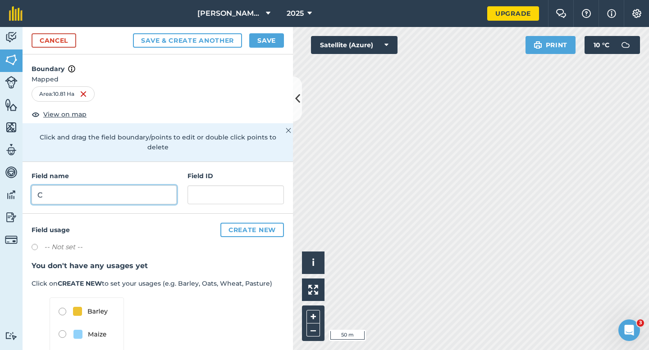
type input "C"
click at [252, 46] on button "Save" at bounding box center [266, 40] width 35 height 14
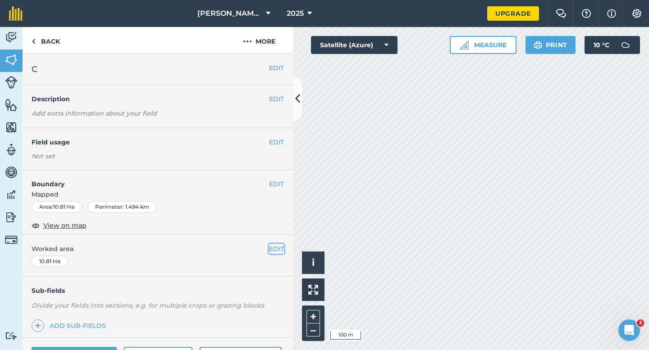
click at [275, 246] on button "EDIT" at bounding box center [276, 249] width 15 height 10
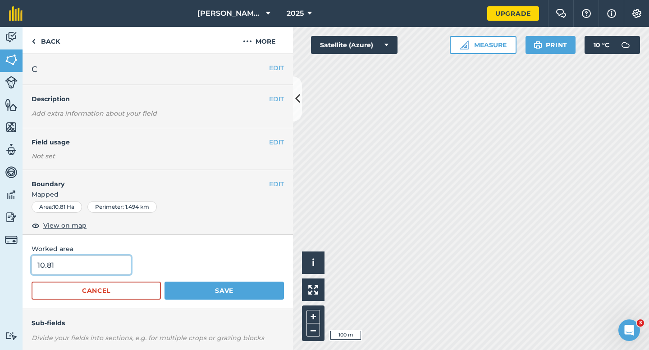
click at [107, 259] on input "10.81" at bounding box center [82, 265] width 100 height 19
type input "11"
click at [164, 282] on button "Save" at bounding box center [223, 291] width 119 height 18
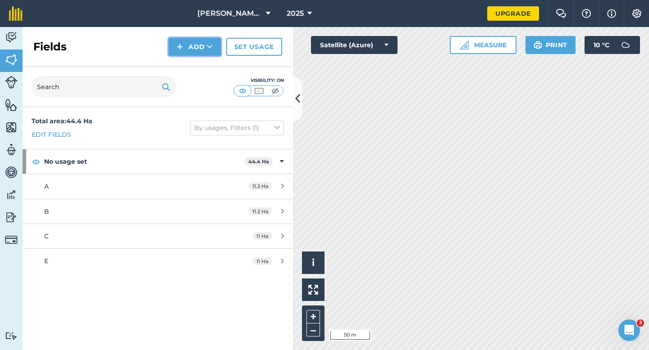
click at [177, 51] on img at bounding box center [180, 46] width 6 height 11
click at [186, 70] on link "Draw" at bounding box center [195, 67] width 50 height 20
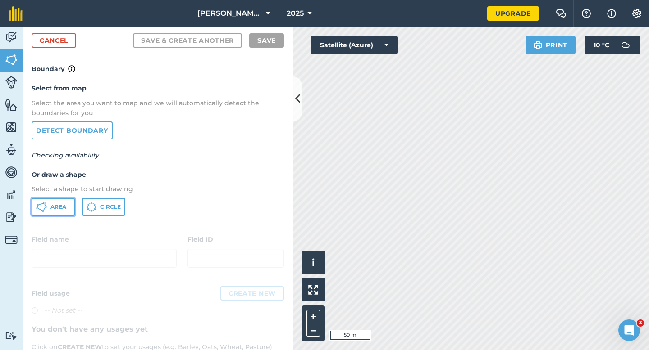
click at [54, 206] on span "Area" at bounding box center [58, 207] width 16 height 7
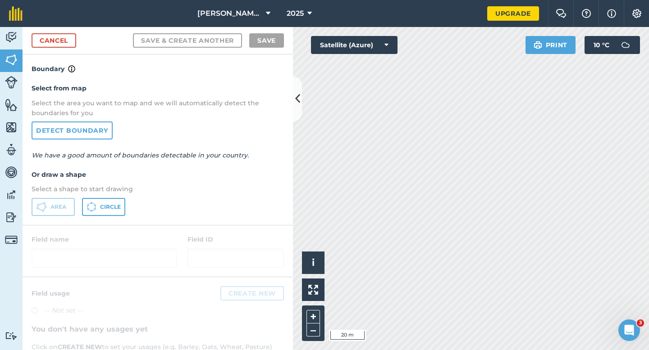
click at [80, 42] on div "Cancel Save & Create Another Save" at bounding box center [158, 40] width 270 height 27
click at [64, 37] on link "Cancel" at bounding box center [54, 40] width 45 height 14
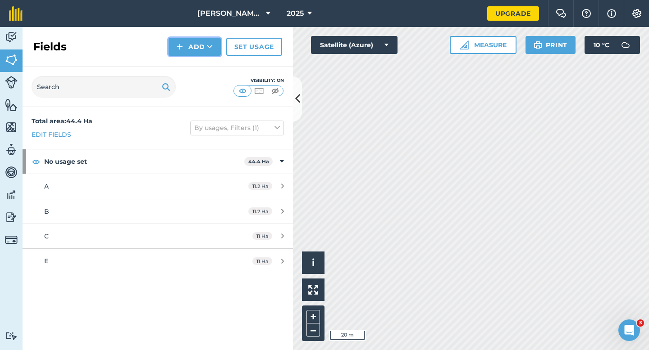
click at [182, 41] on button "Add" at bounding box center [194, 47] width 52 height 18
click at [194, 67] on link "Draw" at bounding box center [195, 67] width 50 height 20
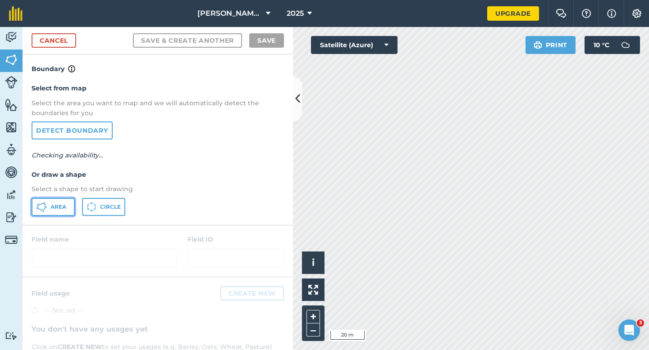
click at [64, 204] on span "Area" at bounding box center [58, 207] width 16 height 7
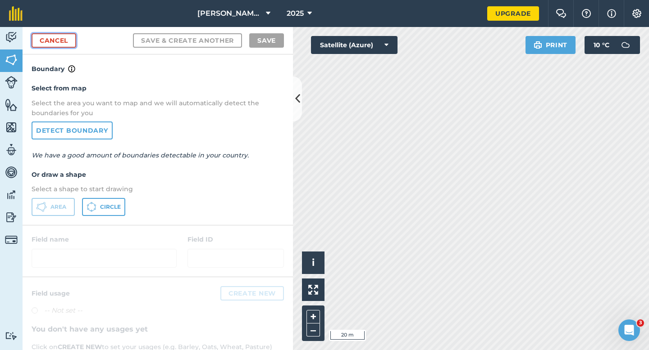
click at [65, 44] on link "Cancel" at bounding box center [54, 40] width 45 height 14
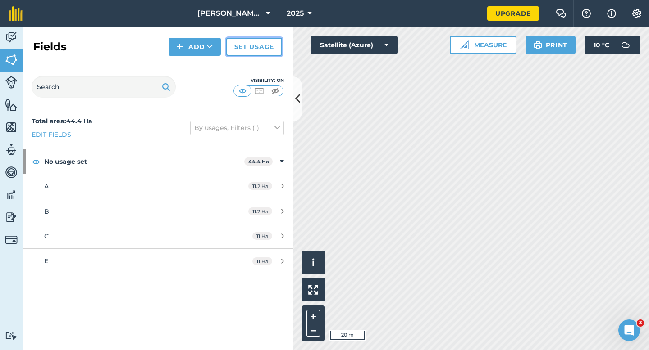
click at [228, 52] on link "Set usage" at bounding box center [254, 47] width 56 height 18
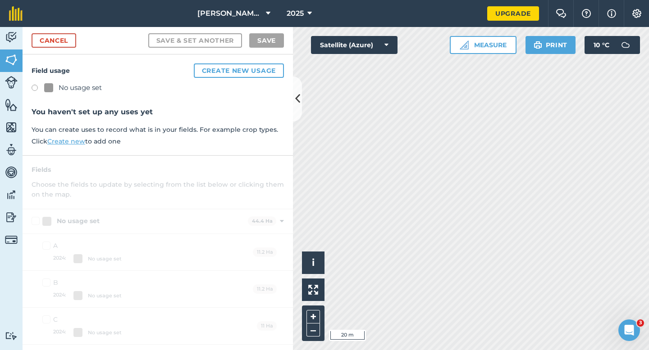
click at [210, 56] on div "Field usage Create new usage No usage set You haven't set up any uses yet You c…" at bounding box center [158, 104] width 270 height 101
click at [66, 39] on link "Cancel" at bounding box center [54, 40] width 45 height 14
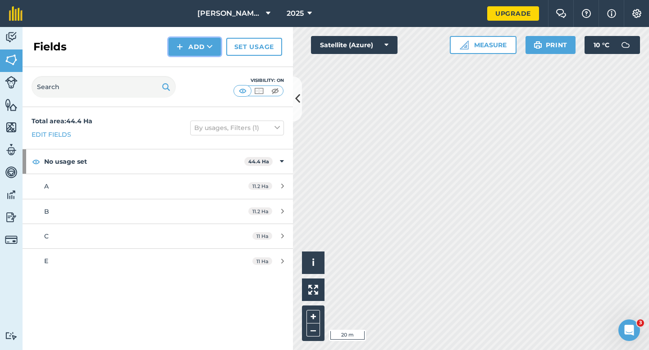
click at [216, 42] on button "Add" at bounding box center [194, 47] width 52 height 18
click at [216, 64] on link "Draw" at bounding box center [195, 67] width 50 height 20
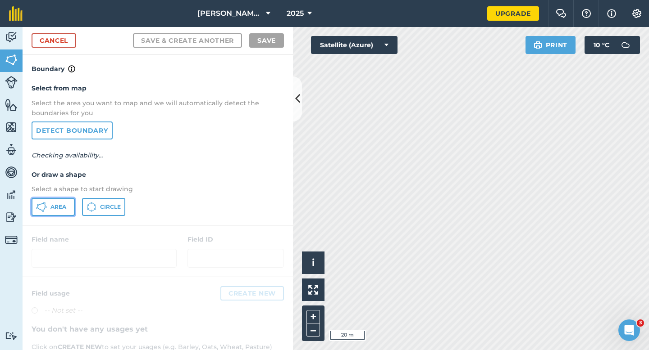
click at [47, 211] on button "Area" at bounding box center [53, 207] width 43 height 18
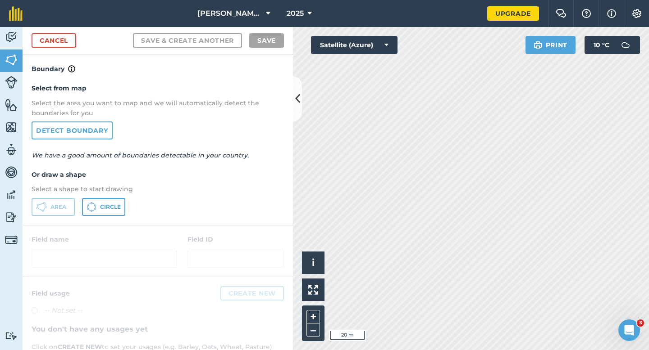
click at [357, 215] on div "Click to start drawing i © 2025 TomTom, Microsoft 20 m + –" at bounding box center [471, 188] width 356 height 323
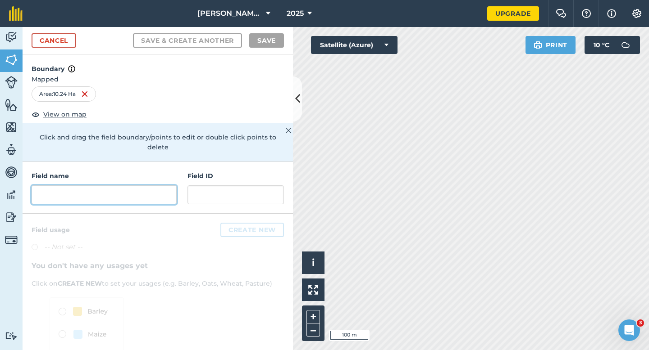
click at [164, 187] on input "text" at bounding box center [104, 195] width 145 height 19
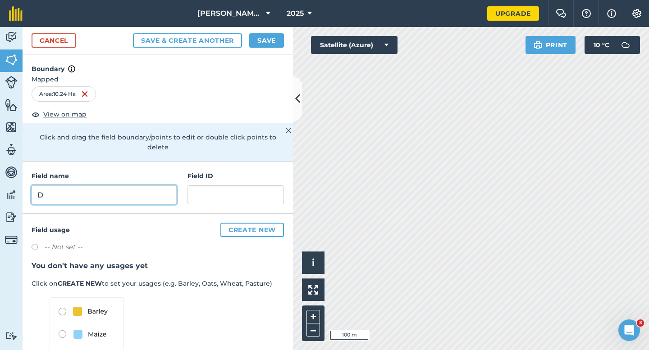
type input "D"
click at [273, 35] on button "Save" at bounding box center [266, 40] width 35 height 14
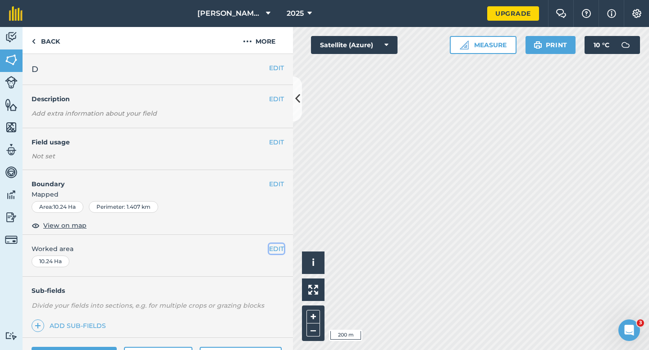
click at [276, 254] on button "EDIT" at bounding box center [276, 249] width 15 height 10
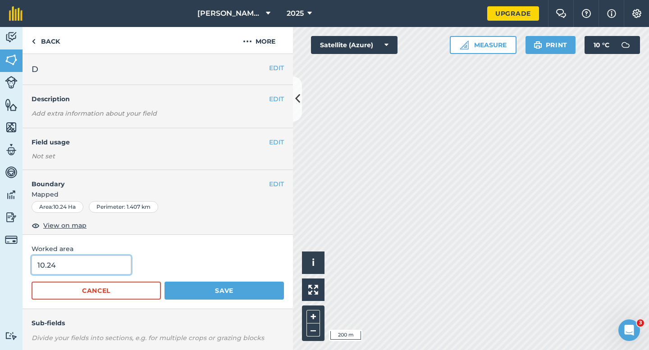
click at [46, 265] on input "10.24" at bounding box center [82, 265] width 100 height 19
click at [64, 265] on input "10.24" at bounding box center [82, 265] width 100 height 19
type input "10.2"
click at [164, 282] on button "Save" at bounding box center [223, 291] width 119 height 18
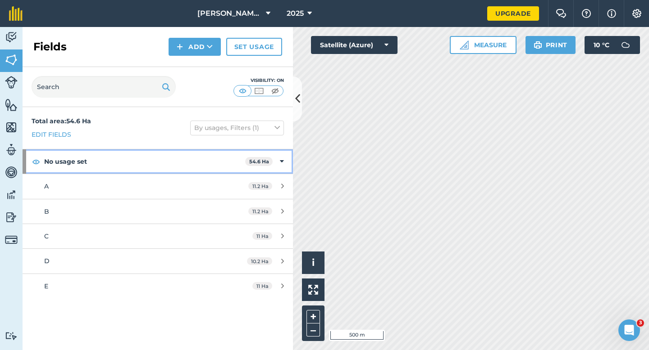
click at [277, 164] on div "No usage set 54.6 Ha" at bounding box center [158, 162] width 270 height 24
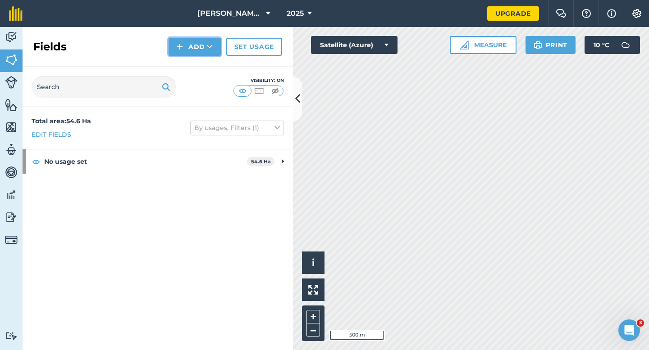
click at [200, 48] on button "Add" at bounding box center [194, 47] width 52 height 18
click at [203, 85] on link "Import" at bounding box center [195, 87] width 50 height 20
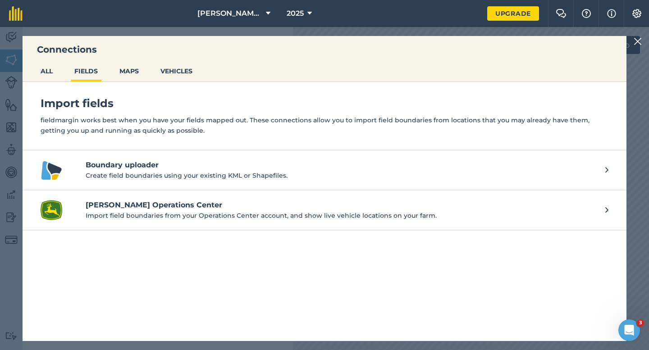
click at [641, 43] on div at bounding box center [638, 41] width 11 height 11
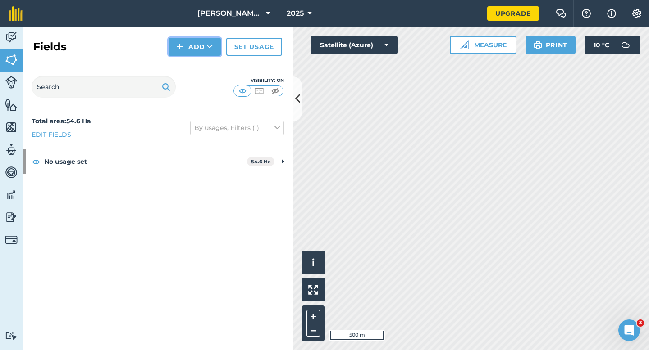
click at [183, 50] on button "Add" at bounding box center [194, 47] width 52 height 18
click at [185, 60] on link "Draw" at bounding box center [195, 67] width 50 height 20
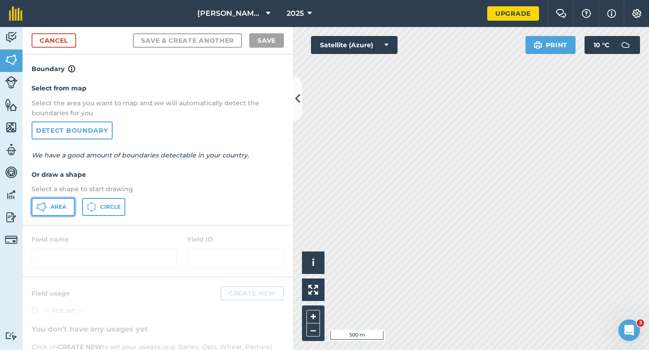
click at [59, 206] on span "Area" at bounding box center [58, 207] width 16 height 7
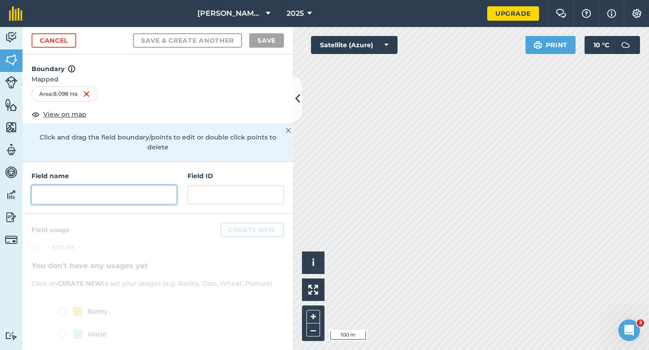
click at [146, 191] on input "text" at bounding box center [104, 195] width 145 height 19
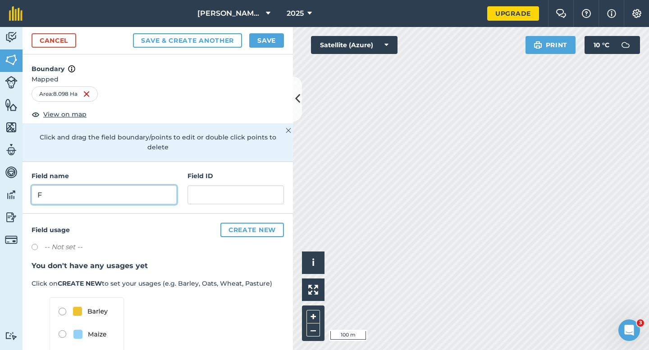
type input "F"
click at [249, 45] on button "Save" at bounding box center [266, 40] width 35 height 14
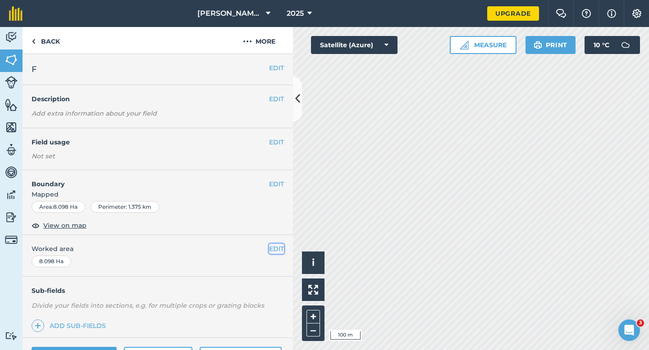
click at [273, 250] on button "EDIT" at bounding box center [276, 249] width 15 height 10
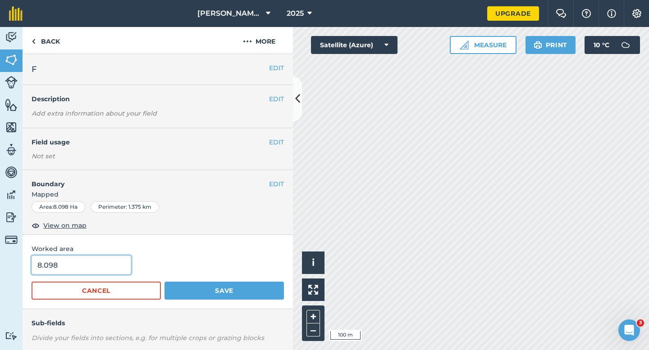
click at [47, 268] on input "8.098" at bounding box center [82, 265] width 100 height 19
type input "8"
click at [164, 282] on button "Save" at bounding box center [223, 291] width 119 height 18
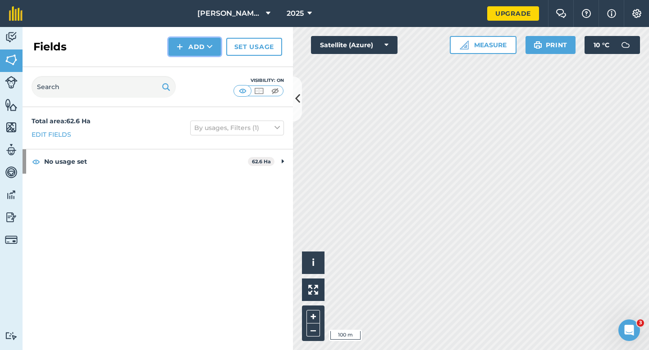
click at [202, 42] on button "Add" at bounding box center [194, 47] width 52 height 18
click at [204, 58] on link "Draw" at bounding box center [195, 67] width 50 height 20
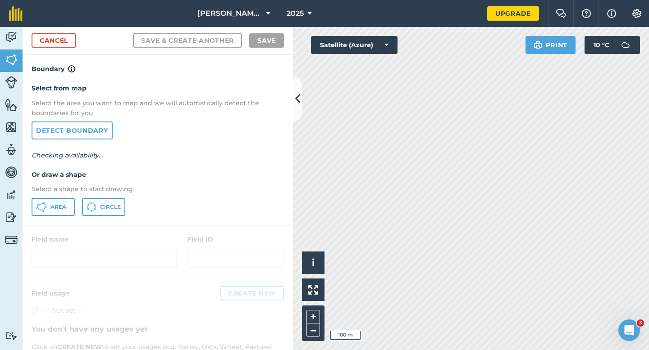
click at [63, 194] on p "Select a shape to start drawing" at bounding box center [158, 189] width 252 height 10
click at [63, 204] on span "Area" at bounding box center [58, 207] width 16 height 7
click at [62, 49] on div "Cancel Save & Create Another Save" at bounding box center [158, 40] width 270 height 27
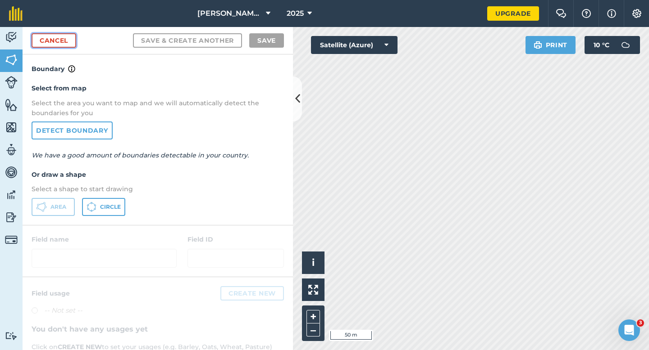
click at [63, 41] on link "Cancel" at bounding box center [54, 40] width 45 height 14
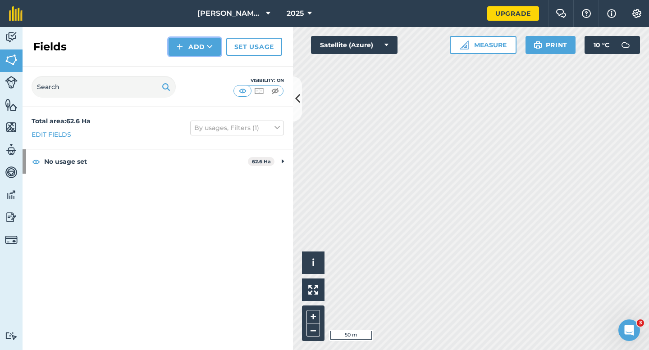
click at [178, 47] on img at bounding box center [180, 46] width 6 height 11
click at [182, 63] on link "Draw" at bounding box center [195, 67] width 50 height 20
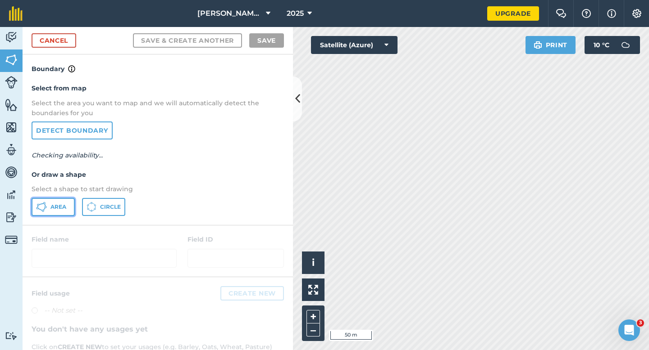
click at [62, 203] on button "Area" at bounding box center [53, 207] width 43 height 18
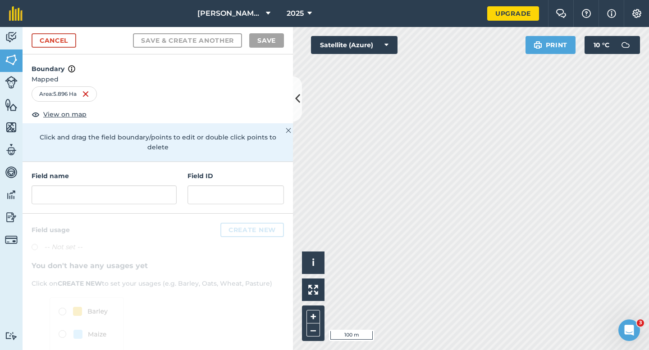
click at [159, 195] on div "Field name Field ID" at bounding box center [158, 188] width 270 height 52
click at [159, 191] on input "text" at bounding box center [104, 195] width 145 height 19
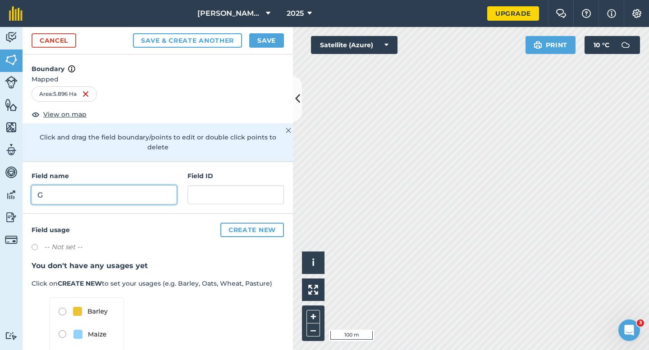
type input "G"
click at [259, 46] on button "Save" at bounding box center [266, 40] width 35 height 14
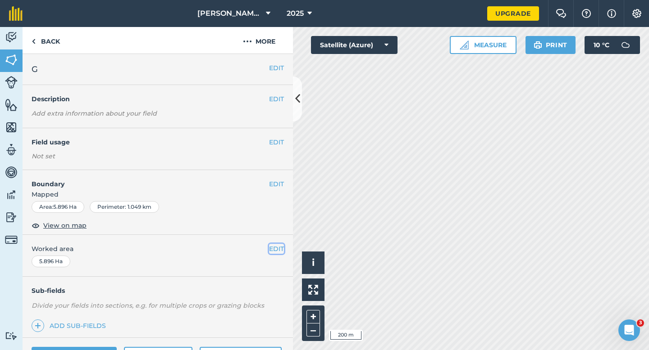
click at [275, 245] on button "EDIT" at bounding box center [276, 249] width 15 height 10
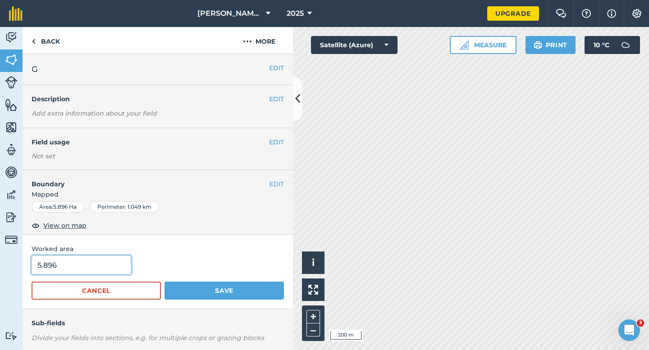
click at [85, 261] on input "5.896" at bounding box center [82, 265] width 100 height 19
type input "6"
click at [164, 282] on button "Save" at bounding box center [223, 291] width 119 height 18
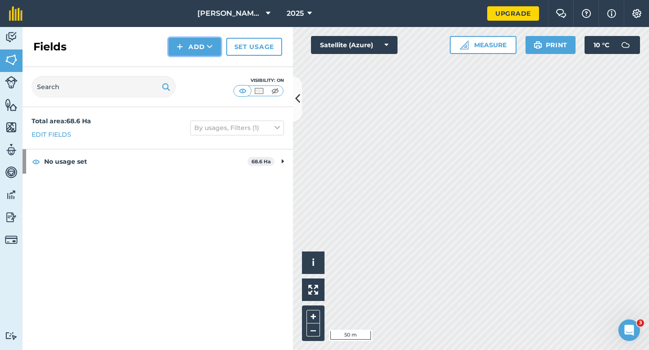
click at [173, 53] on button "Add" at bounding box center [194, 47] width 52 height 18
click at [180, 68] on link "Draw" at bounding box center [195, 67] width 50 height 20
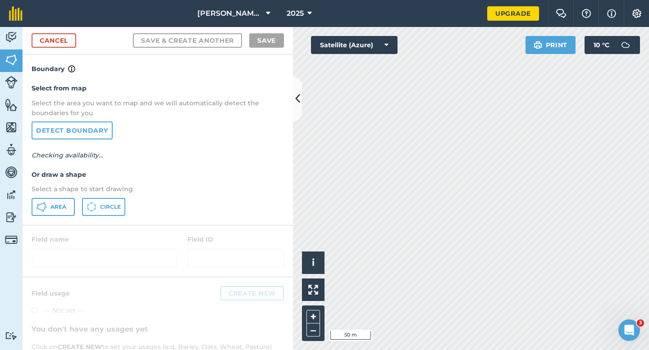
click at [45, 216] on div "Select from map Select the area you want to map and we will automatically detec…" at bounding box center [158, 149] width 270 height 150
click at [61, 212] on button "Area" at bounding box center [53, 207] width 43 height 18
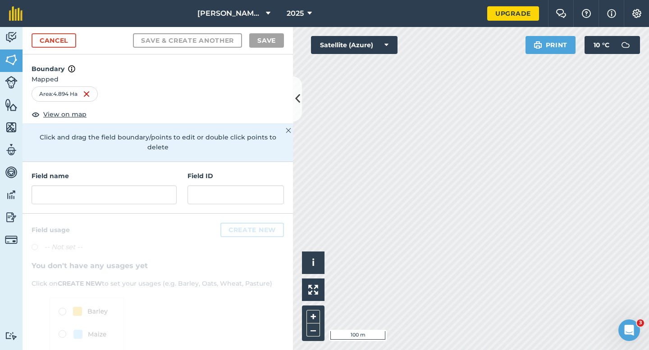
click at [171, 198] on div "Field name Field ID" at bounding box center [158, 188] width 270 height 52
click at [171, 194] on input "text" at bounding box center [104, 195] width 145 height 19
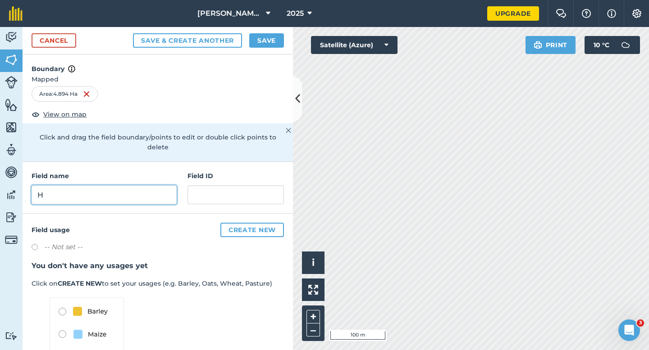
type input "H"
click at [257, 44] on button "Save" at bounding box center [266, 40] width 35 height 14
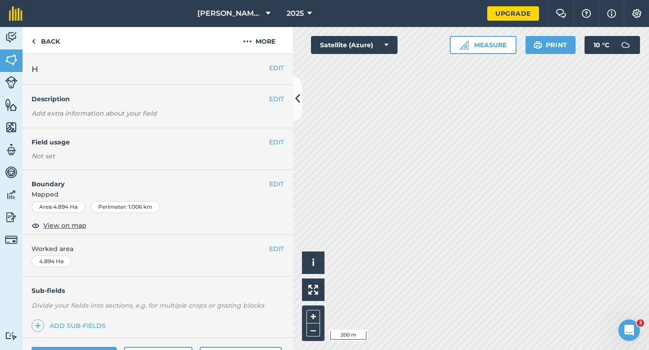
click at [274, 242] on div "EDIT Worked area 4.894 Ha" at bounding box center [158, 256] width 270 height 42
click at [268, 250] on span "Worked area" at bounding box center [158, 249] width 252 height 10
click at [278, 248] on button "EDIT" at bounding box center [276, 249] width 15 height 10
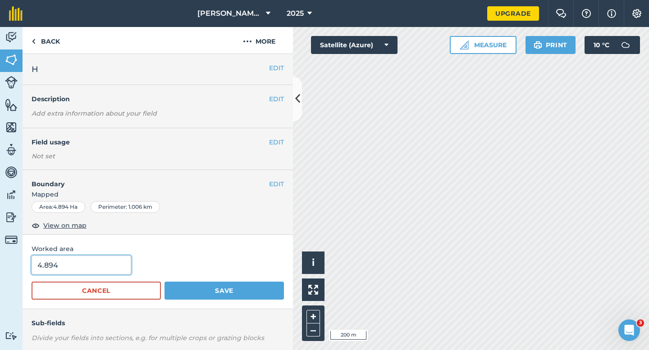
click at [123, 265] on input "4.894" at bounding box center [82, 265] width 100 height 19
type input "5"
click at [164, 282] on button "Save" at bounding box center [223, 291] width 119 height 18
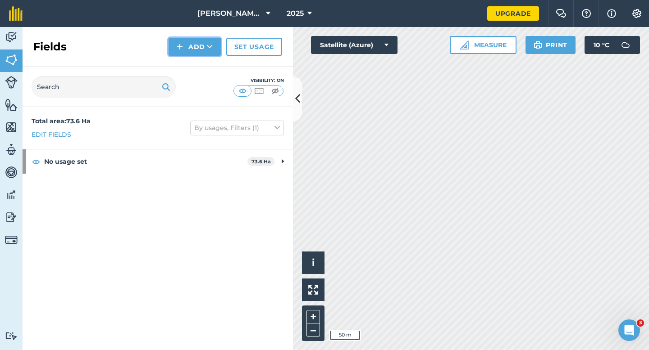
click at [209, 43] on icon at bounding box center [210, 46] width 6 height 9
click at [209, 72] on link "Draw" at bounding box center [195, 67] width 50 height 20
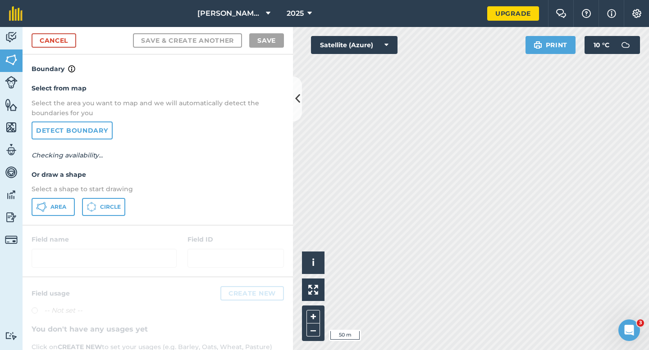
click at [84, 195] on div "Select from map Select the area you want to map and we will automatically detec…" at bounding box center [158, 149] width 270 height 150
click at [68, 197] on div "Select from map Select the area you want to map and we will automatically detec…" at bounding box center [158, 149] width 270 height 150
click at [77, 211] on div "Area Circle" at bounding box center [158, 207] width 252 height 18
click at [73, 208] on button "Area" at bounding box center [53, 207] width 43 height 18
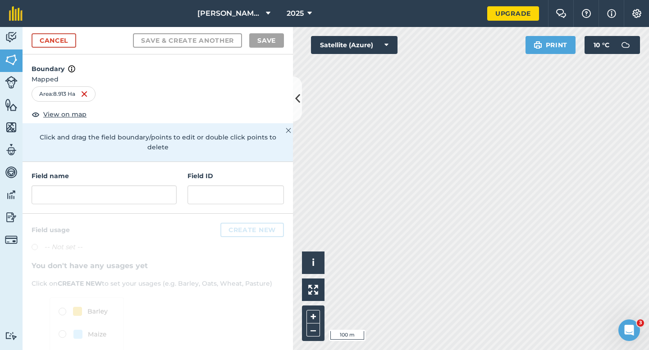
click at [146, 198] on div "Field name Field ID" at bounding box center [158, 188] width 270 height 52
click at [147, 186] on input "text" at bounding box center [104, 195] width 145 height 19
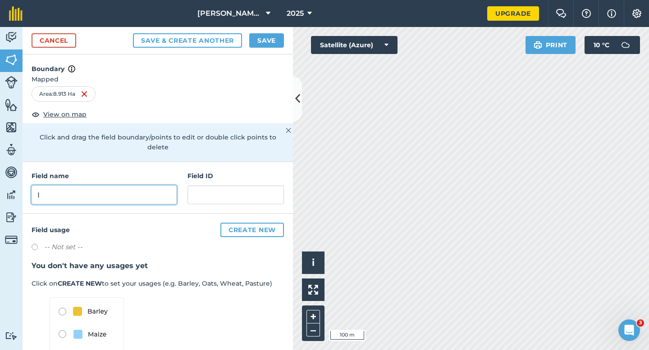
type input "I"
click at [272, 37] on button "Save" at bounding box center [266, 40] width 35 height 14
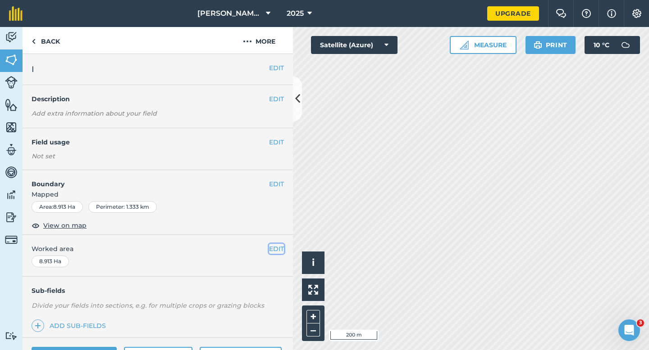
click at [277, 250] on button "EDIT" at bounding box center [276, 249] width 15 height 10
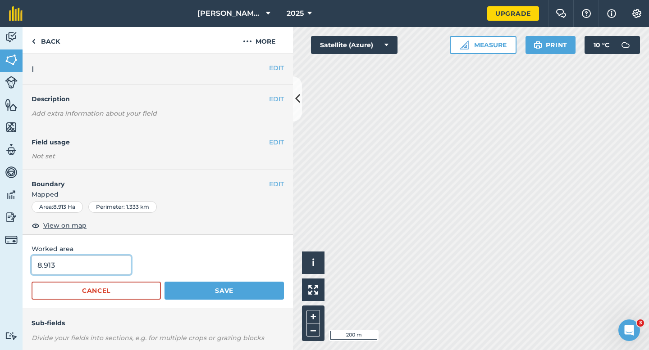
type input "9"
click at [90, 272] on input "9" at bounding box center [82, 265] width 100 height 19
click at [164, 282] on button "Save" at bounding box center [223, 291] width 119 height 18
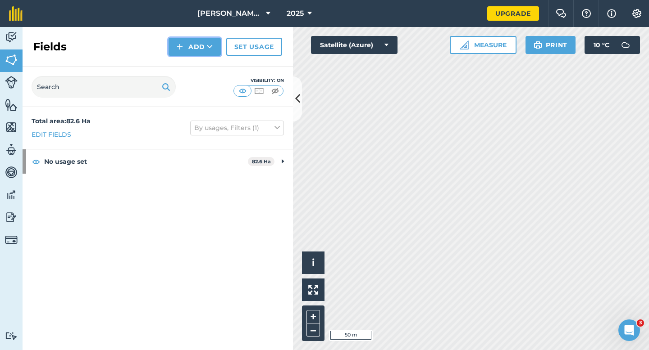
click at [179, 50] on img at bounding box center [180, 46] width 6 height 11
click at [181, 65] on link "Draw" at bounding box center [195, 67] width 50 height 20
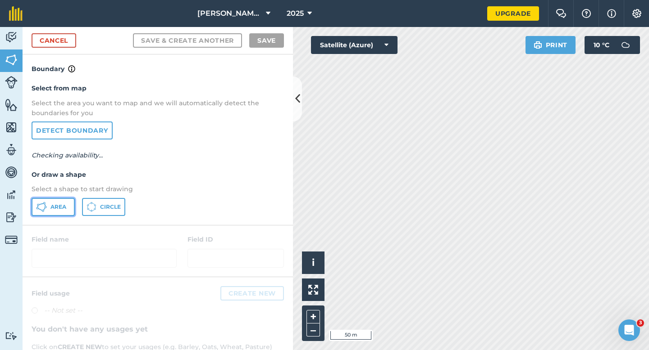
drag, startPoint x: 49, startPoint y: 213, endPoint x: 184, endPoint y: 211, distance: 134.7
click at [100, 213] on div "Area Circle" at bounding box center [158, 207] width 252 height 18
click at [62, 196] on div "Select from map Select the area you want to map and we will automatically detec…" at bounding box center [158, 149] width 270 height 150
click at [62, 204] on span "Area" at bounding box center [58, 207] width 16 height 7
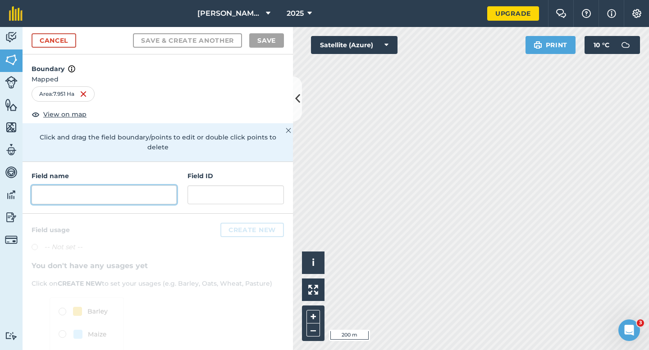
click at [155, 186] on input "text" at bounding box center [104, 195] width 145 height 19
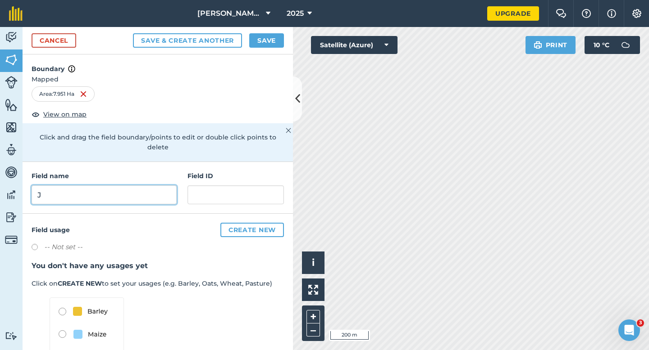
type input "J"
click at [255, 42] on button "Save" at bounding box center [266, 40] width 35 height 14
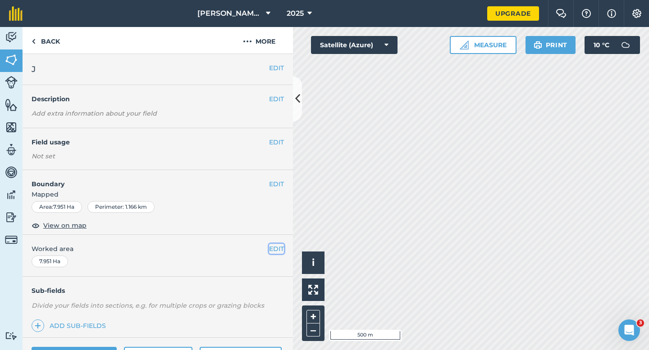
click at [274, 253] on button "EDIT" at bounding box center [276, 249] width 15 height 10
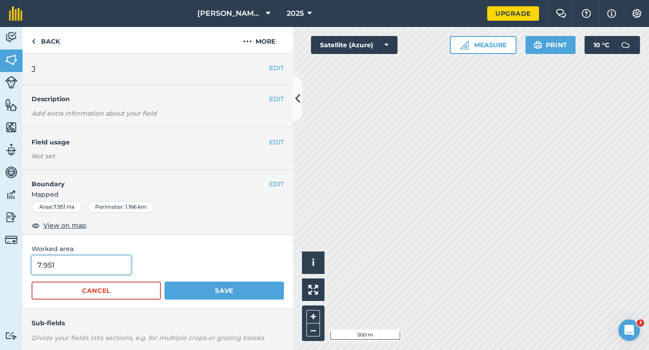
click at [88, 263] on input "7.951" at bounding box center [82, 265] width 100 height 19
type input "8"
click at [164, 282] on button "Save" at bounding box center [223, 291] width 119 height 18
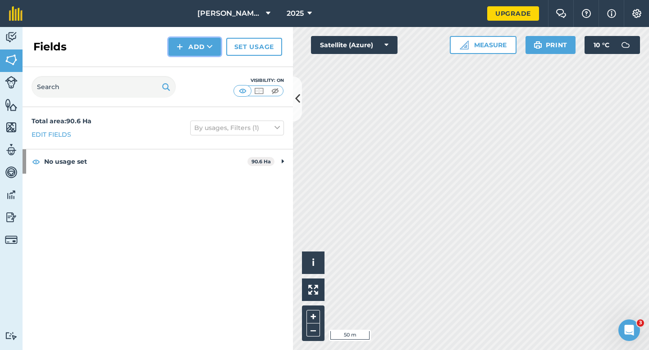
click at [191, 51] on button "Add" at bounding box center [194, 47] width 52 height 18
click at [191, 64] on link "Draw" at bounding box center [195, 67] width 50 height 20
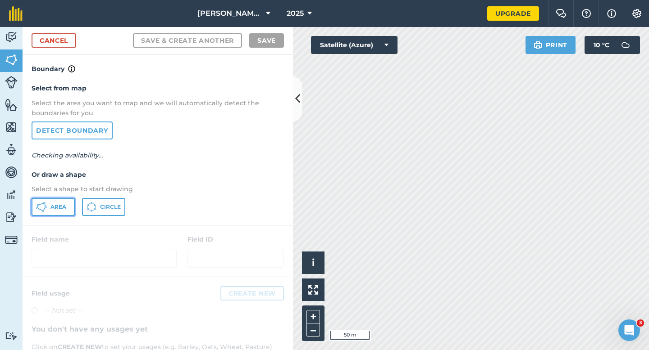
click at [67, 212] on button "Area" at bounding box center [53, 207] width 43 height 18
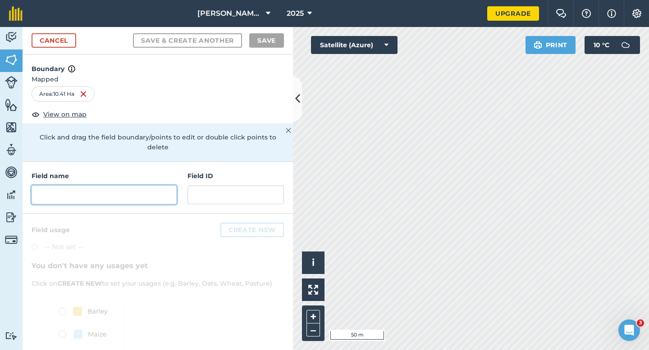
click at [158, 186] on input "text" at bounding box center [104, 195] width 145 height 19
type input "J"
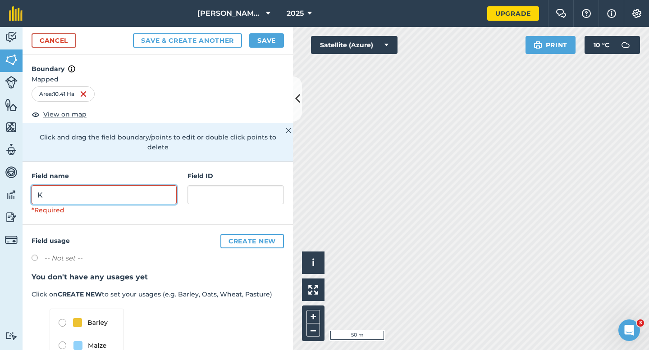
type input "K"
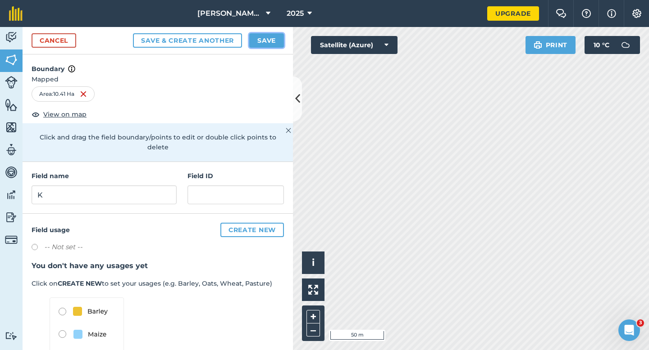
click at [267, 37] on button "Save" at bounding box center [266, 40] width 35 height 14
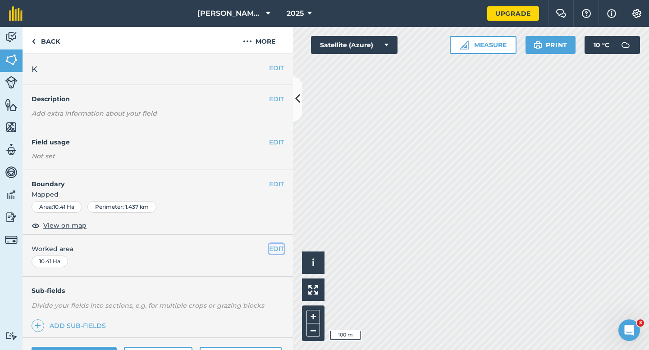
click at [276, 247] on button "EDIT" at bounding box center [276, 249] width 15 height 10
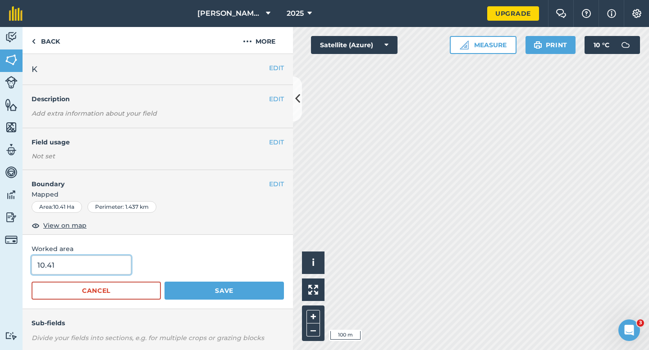
click at [100, 273] on input "10.41" at bounding box center [82, 265] width 100 height 19
type input "10.4"
click at [164, 282] on button "Save" at bounding box center [223, 291] width 119 height 18
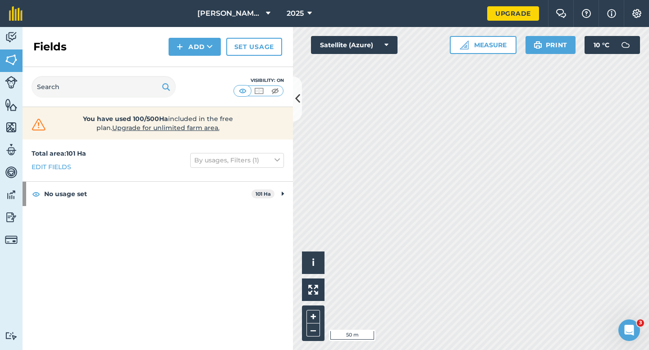
click at [196, 57] on div "Fields Add Set usage" at bounding box center [158, 47] width 270 height 40
click at [196, 40] on button "Add" at bounding box center [194, 47] width 52 height 18
click at [196, 65] on link "Draw" at bounding box center [195, 67] width 50 height 20
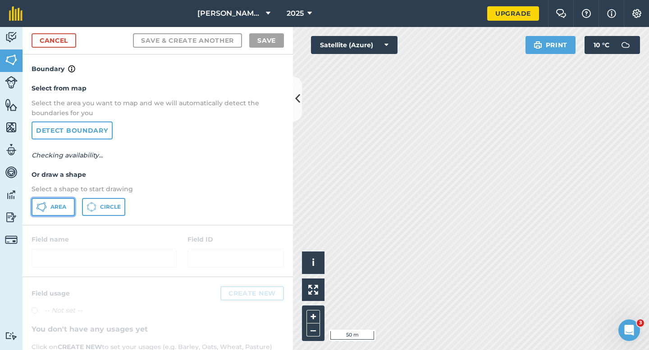
click at [61, 204] on span "Area" at bounding box center [58, 207] width 16 height 7
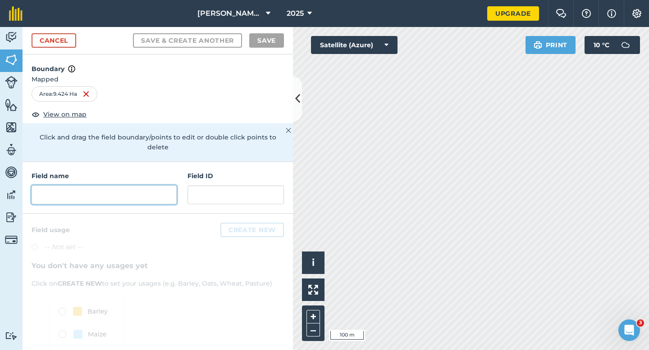
click at [163, 186] on input "text" at bounding box center [104, 195] width 145 height 19
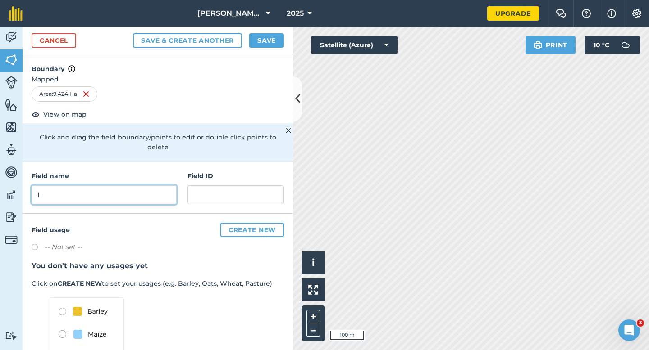
type input "L"
click at [271, 38] on button "Save" at bounding box center [266, 40] width 35 height 14
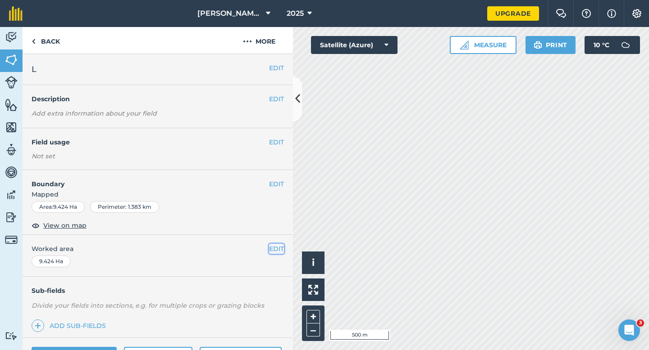
click at [276, 249] on button "EDIT" at bounding box center [276, 249] width 15 height 10
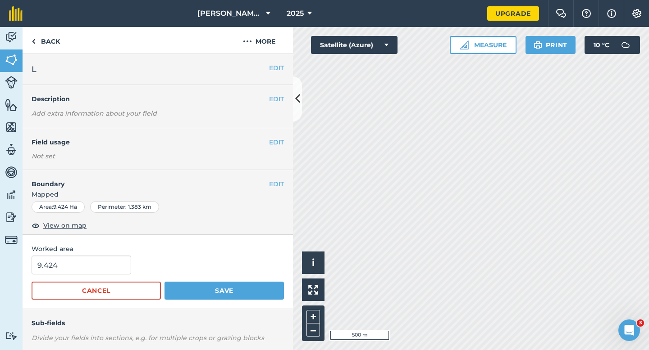
click at [83, 276] on form "9.424 Cancel Save" at bounding box center [158, 278] width 252 height 44
click at [83, 268] on input "9.424" at bounding box center [82, 265] width 100 height 19
type input "9.4"
click at [164, 282] on button "Save" at bounding box center [223, 291] width 119 height 18
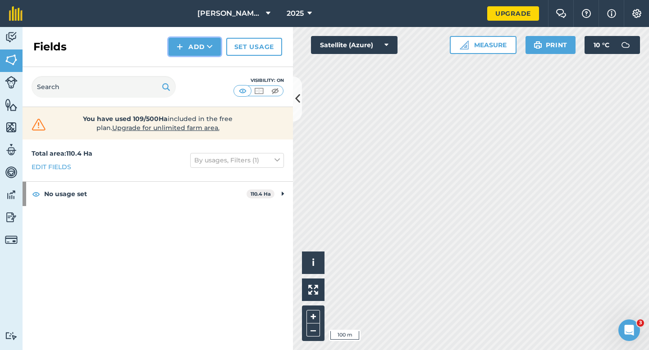
click at [187, 53] on button "Add" at bounding box center [194, 47] width 52 height 18
click at [187, 66] on link "Draw" at bounding box center [195, 67] width 50 height 20
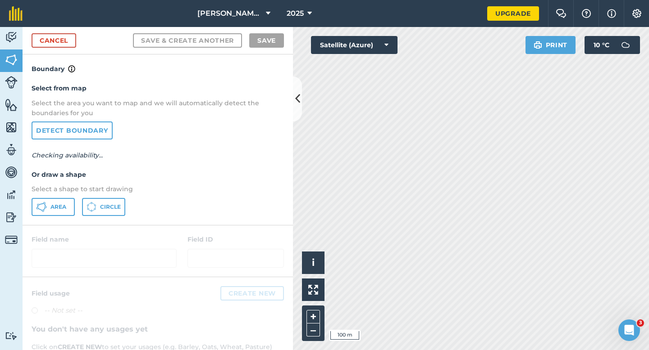
click at [65, 197] on div "Select from map Select the area you want to map and we will automatically detec…" at bounding box center [158, 149] width 270 height 150
click at [70, 198] on button "Area" at bounding box center [53, 207] width 43 height 18
click at [59, 30] on div "Cancel Save & Create Another Save" at bounding box center [158, 40] width 270 height 27
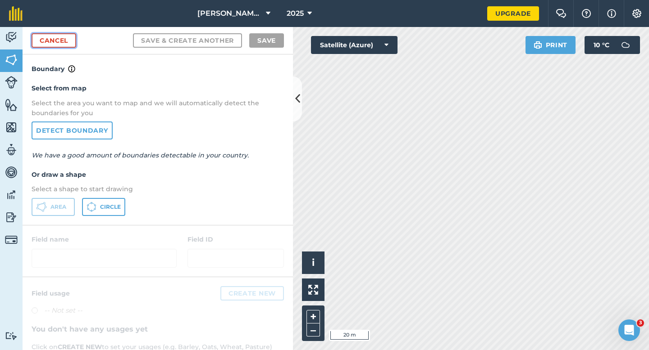
click at [54, 36] on link "Cancel" at bounding box center [54, 40] width 45 height 14
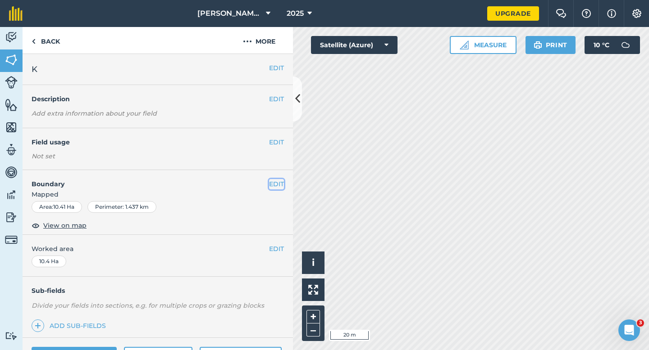
click at [278, 185] on button "EDIT" at bounding box center [276, 184] width 15 height 10
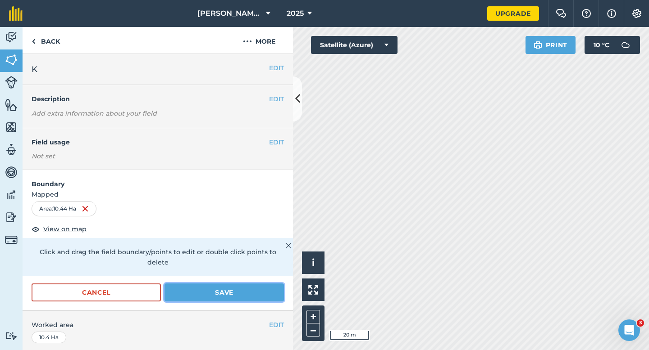
click at [213, 284] on button "Save" at bounding box center [223, 293] width 119 height 18
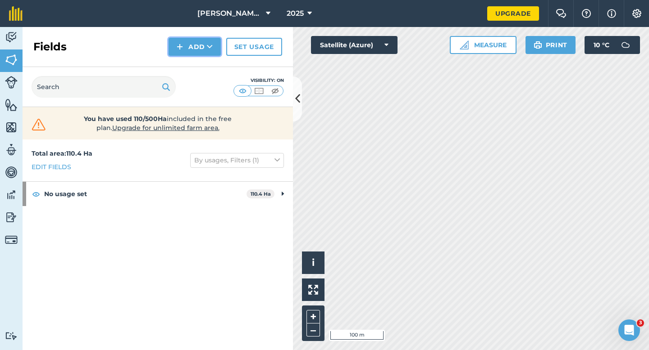
click at [190, 46] on button "Add" at bounding box center [194, 47] width 52 height 18
click at [195, 70] on link "Draw" at bounding box center [195, 67] width 50 height 20
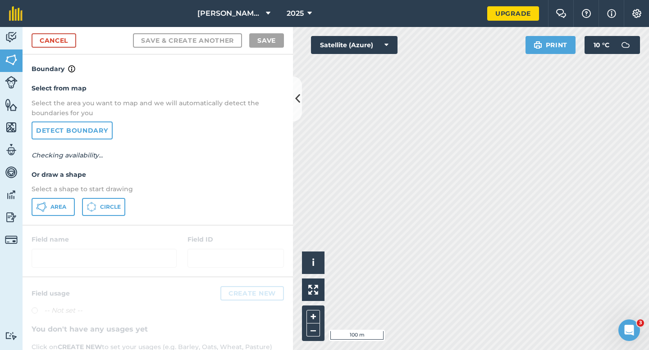
click at [61, 216] on div "Select from map Select the area you want to map and we will automatically detec…" at bounding box center [158, 149] width 270 height 150
click at [71, 214] on button "Area" at bounding box center [53, 207] width 43 height 18
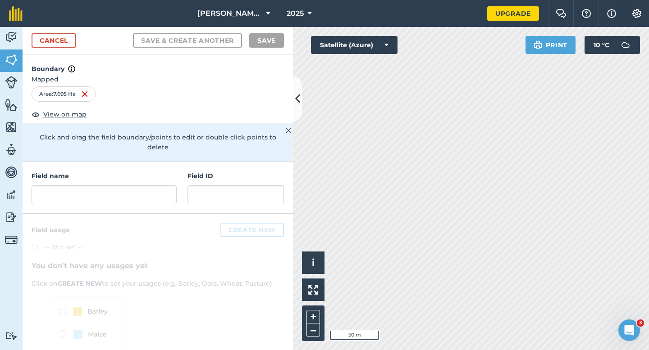
click at [140, 196] on div "Field name Field ID" at bounding box center [158, 188] width 270 height 52
click at [143, 194] on input "text" at bounding box center [104, 195] width 145 height 19
click at [144, 193] on input "text" at bounding box center [104, 195] width 145 height 19
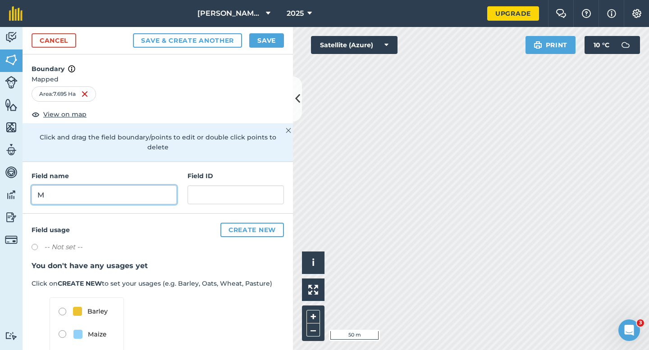
type input "M"
click at [269, 46] on button "Save" at bounding box center [266, 40] width 35 height 14
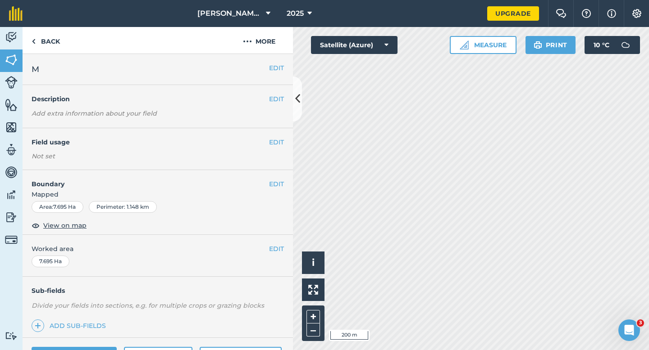
click at [276, 241] on div "EDIT Worked area 7.695 Ha" at bounding box center [158, 256] width 270 height 42
click at [278, 253] on button "EDIT" at bounding box center [276, 249] width 15 height 10
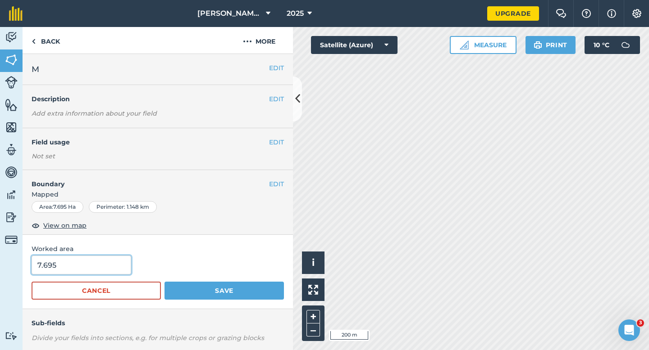
click at [105, 270] on input "7.695" at bounding box center [82, 265] width 100 height 19
type input "7.7"
click at [164, 282] on button "Save" at bounding box center [223, 291] width 119 height 18
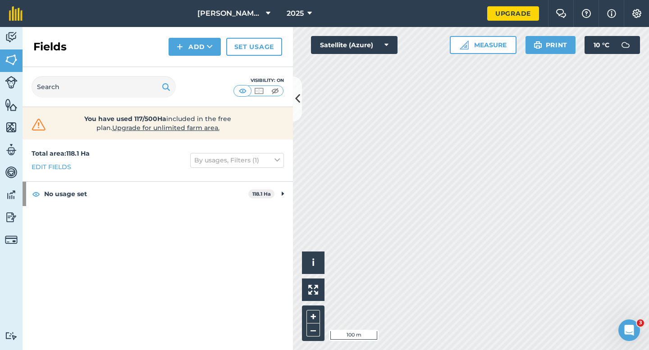
click at [200, 33] on div "Fields Add Set usage" at bounding box center [158, 47] width 270 height 40
click at [200, 52] on button "Add" at bounding box center [194, 47] width 52 height 18
click at [200, 68] on link "Draw" at bounding box center [195, 67] width 50 height 20
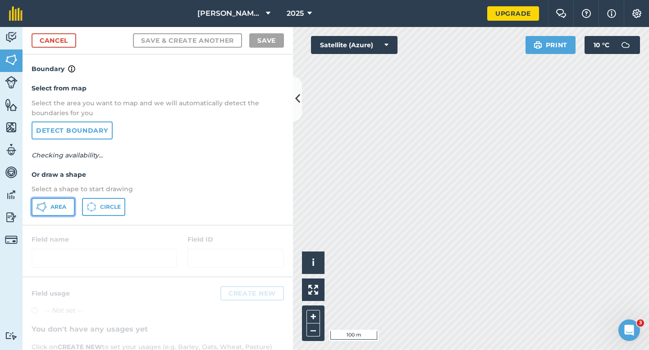
click at [64, 202] on button "Area" at bounding box center [53, 207] width 43 height 18
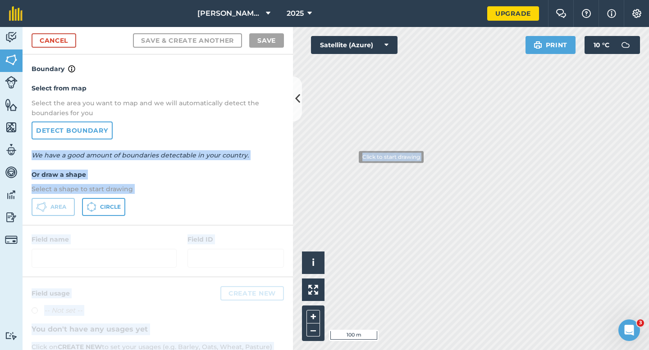
click at [351, 156] on div "Activity Fields Livestock Features Maps Team Vehicles Data Reporting Billing Tu…" at bounding box center [324, 188] width 649 height 323
click at [109, 206] on span "Circle" at bounding box center [110, 207] width 21 height 7
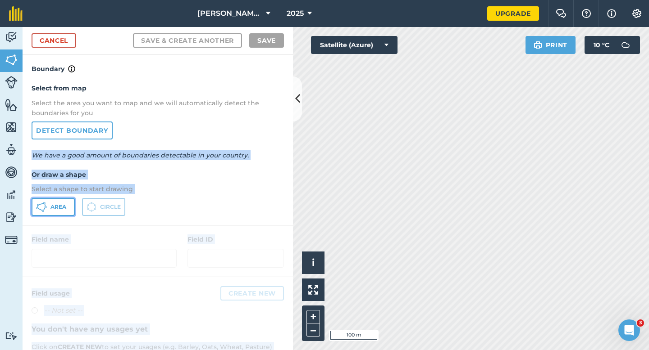
click at [69, 202] on button "Area" at bounding box center [53, 207] width 43 height 18
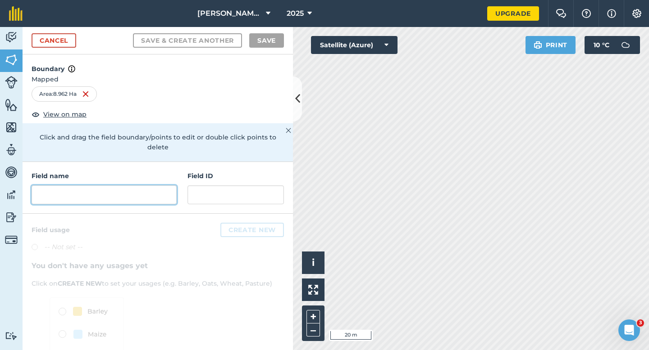
click at [171, 186] on input "text" at bounding box center [104, 195] width 145 height 19
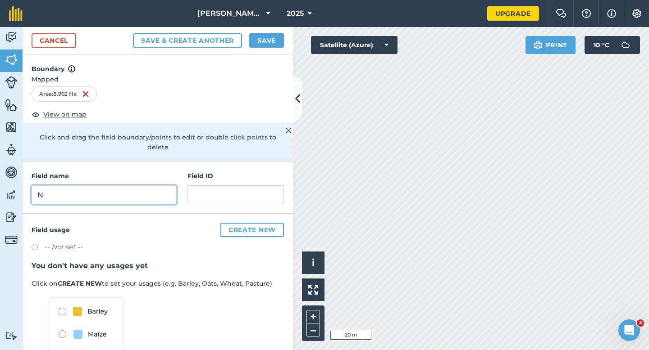
type input "N"
click at [259, 41] on button "Save" at bounding box center [266, 40] width 35 height 14
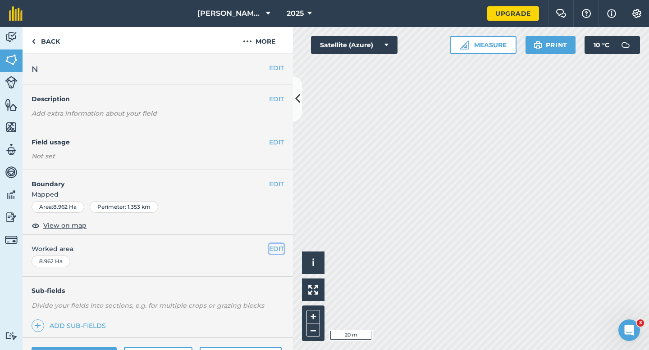
click at [280, 248] on button "EDIT" at bounding box center [276, 249] width 15 height 10
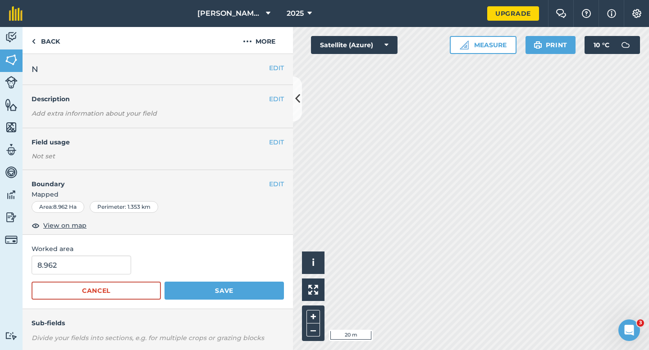
click at [75, 245] on span "Worked area" at bounding box center [158, 249] width 252 height 10
click at [100, 263] on input "8.962" at bounding box center [82, 265] width 100 height 19
type input "9"
click at [164, 282] on button "Save" at bounding box center [223, 291] width 119 height 18
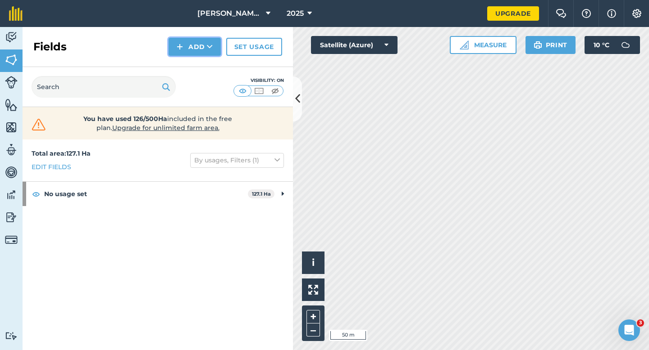
click at [196, 49] on button "Add" at bounding box center [194, 47] width 52 height 18
click at [196, 57] on link "Draw" at bounding box center [195, 67] width 50 height 20
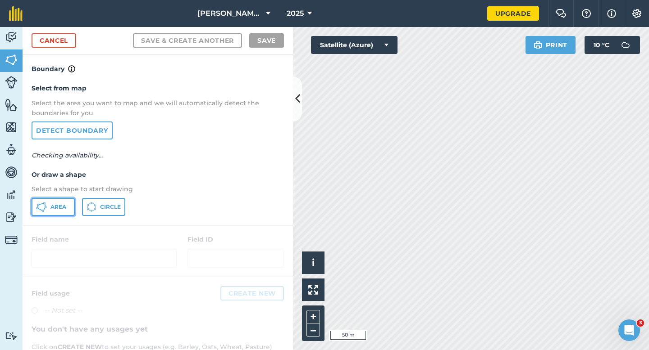
click at [50, 207] on button "Area" at bounding box center [53, 207] width 43 height 18
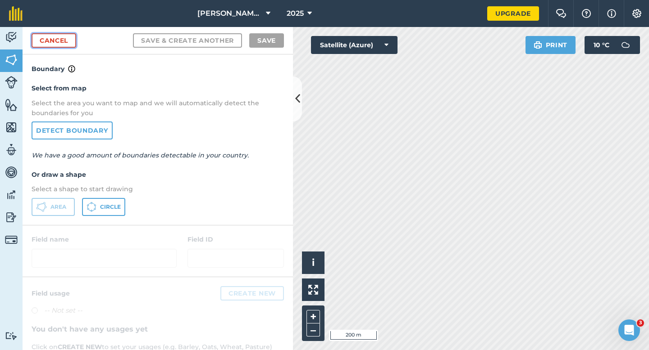
click at [64, 36] on link "Cancel" at bounding box center [54, 40] width 45 height 14
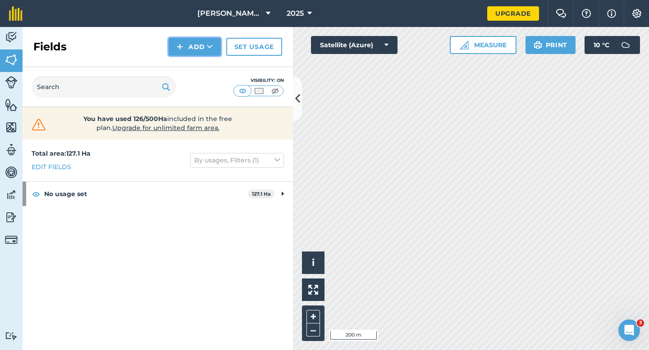
click at [203, 50] on button "Add" at bounding box center [194, 47] width 52 height 18
click at [203, 67] on link "Draw" at bounding box center [195, 67] width 50 height 20
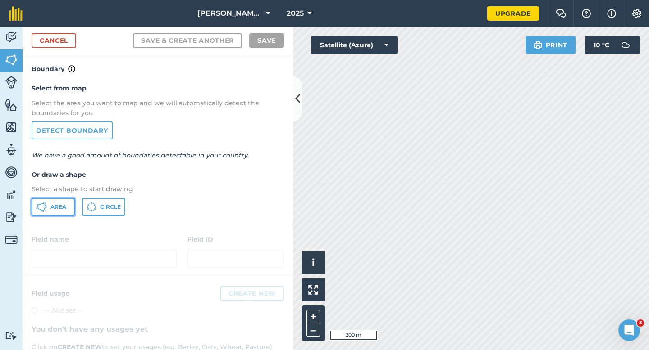
click at [58, 203] on button "Area" at bounding box center [53, 207] width 43 height 18
click at [65, 45] on link "Cancel" at bounding box center [54, 40] width 45 height 14
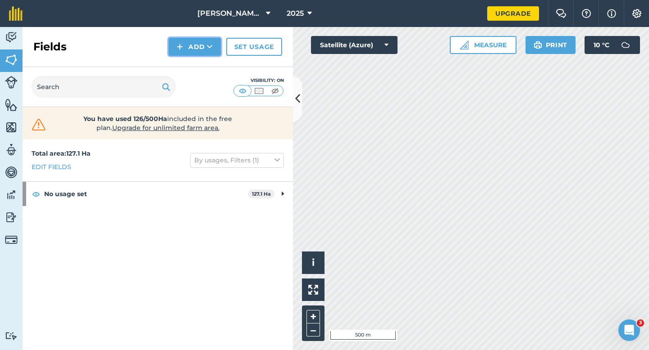
click at [186, 51] on button "Add" at bounding box center [194, 47] width 52 height 18
click at [193, 71] on link "Draw" at bounding box center [195, 67] width 50 height 20
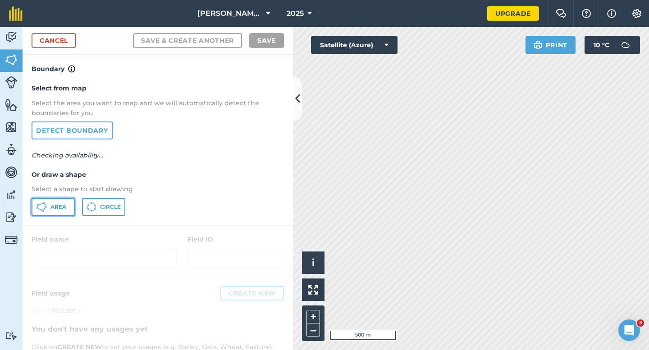
click at [62, 209] on span "Area" at bounding box center [58, 207] width 16 height 7
click at [66, 206] on span "Area" at bounding box center [58, 207] width 16 height 7
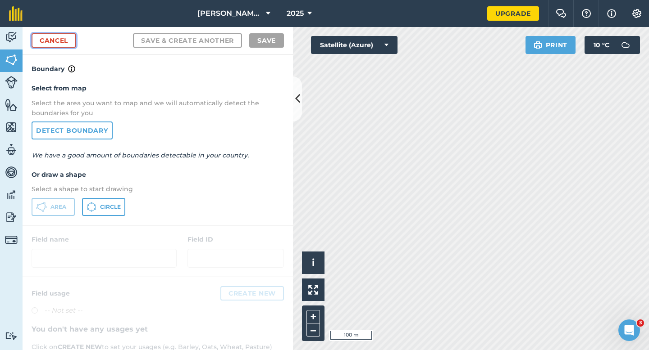
click at [56, 47] on link "Cancel" at bounding box center [54, 40] width 45 height 14
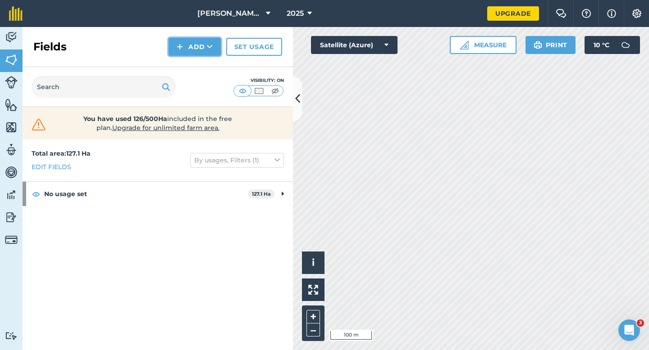
click at [184, 43] on button "Add" at bounding box center [194, 47] width 52 height 18
click at [192, 62] on link "Draw" at bounding box center [195, 67] width 50 height 20
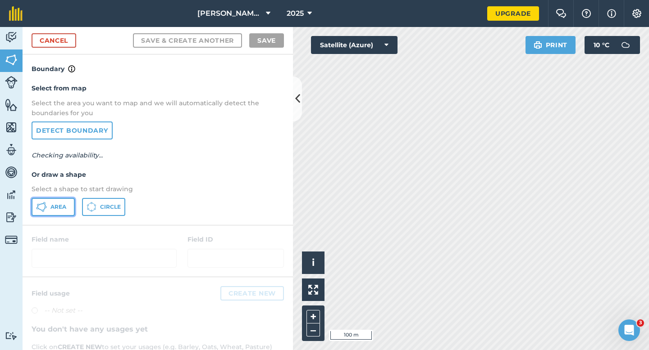
click at [49, 212] on button "Area" at bounding box center [53, 207] width 43 height 18
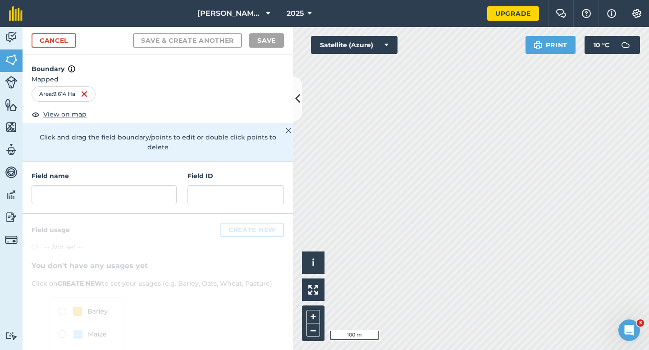
click at [119, 214] on div at bounding box center [158, 311] width 270 height 195
click at [126, 186] on input "text" at bounding box center [104, 195] width 145 height 19
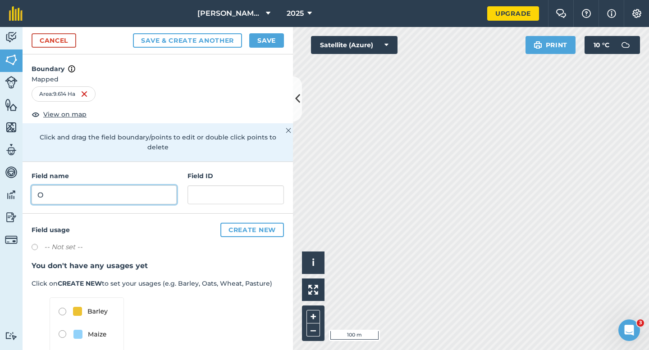
type input "O"
click at [259, 44] on button "Save" at bounding box center [266, 40] width 35 height 14
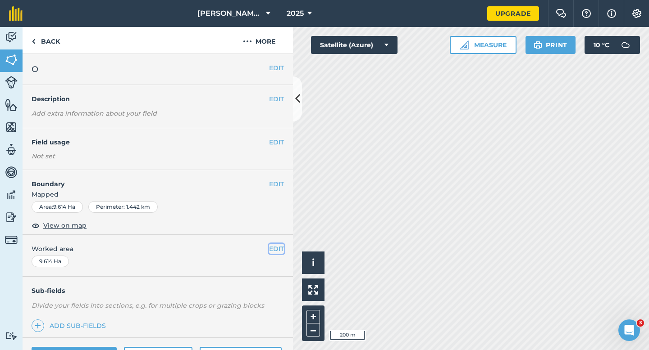
click at [281, 248] on button "EDIT" at bounding box center [276, 249] width 15 height 10
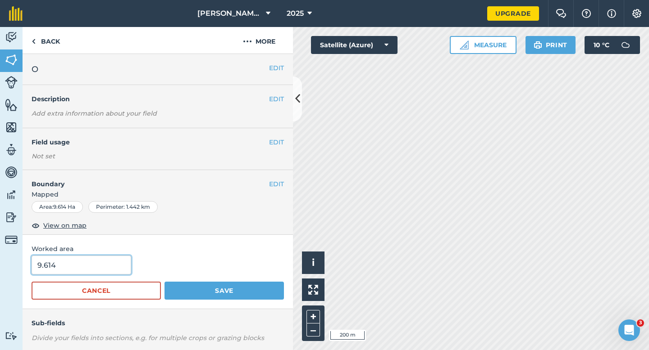
click at [111, 265] on input "9.614" at bounding box center [82, 265] width 100 height 19
type input "10"
click at [164, 282] on button "Save" at bounding box center [223, 291] width 119 height 18
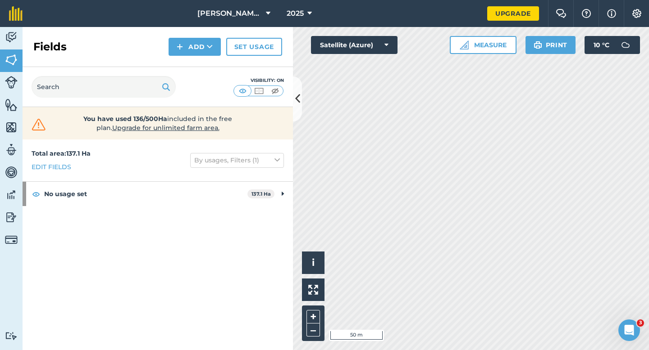
click at [200, 33] on div "Fields Add Set usage" at bounding box center [158, 47] width 270 height 40
click at [200, 53] on button "Add" at bounding box center [194, 47] width 52 height 18
click at [200, 68] on link "Draw" at bounding box center [195, 67] width 50 height 20
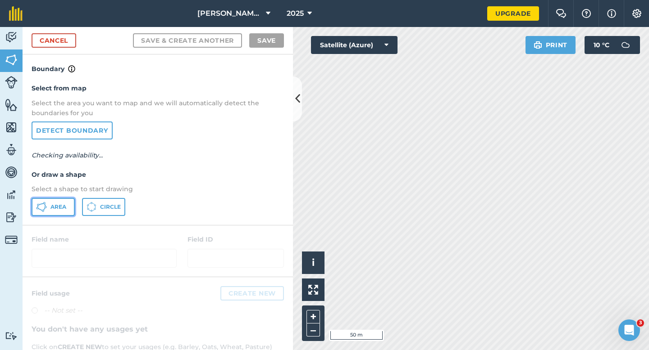
click at [57, 204] on span "Area" at bounding box center [58, 207] width 16 height 7
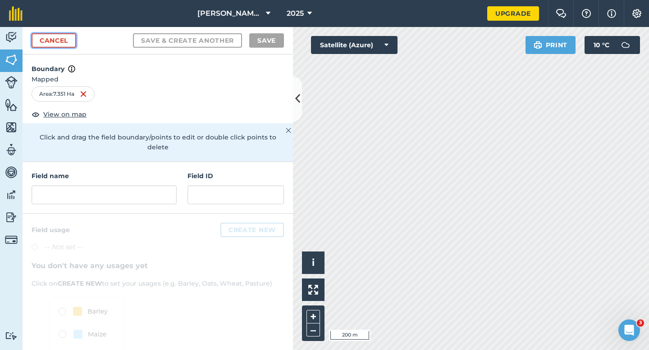
click at [62, 40] on link "Cancel" at bounding box center [54, 40] width 45 height 14
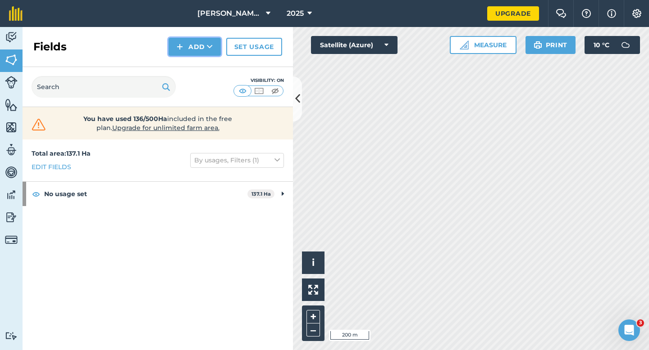
click at [177, 47] on button "Add" at bounding box center [194, 47] width 52 height 18
click at [181, 59] on link "Draw" at bounding box center [195, 67] width 50 height 20
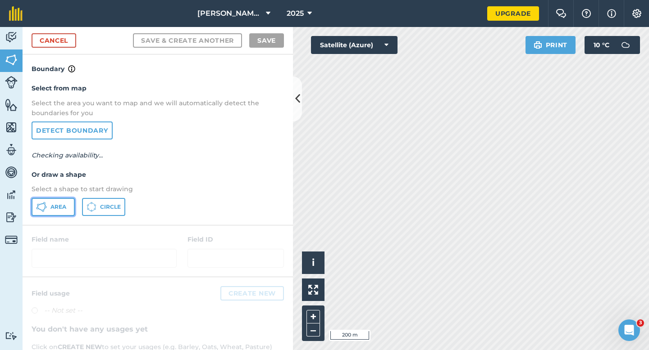
click at [57, 204] on span "Area" at bounding box center [58, 207] width 16 height 7
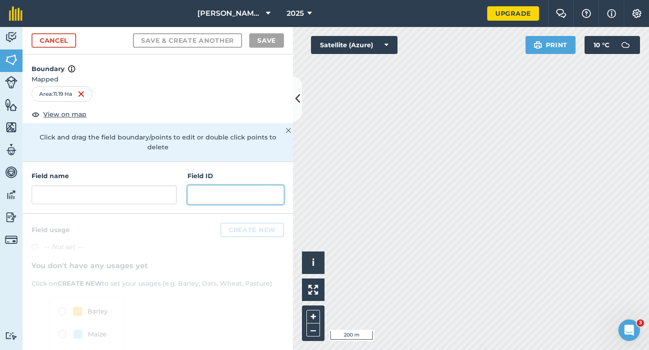
click at [209, 187] on input "text" at bounding box center [235, 195] width 96 height 19
click at [194, 187] on input "text" at bounding box center [235, 195] width 96 height 19
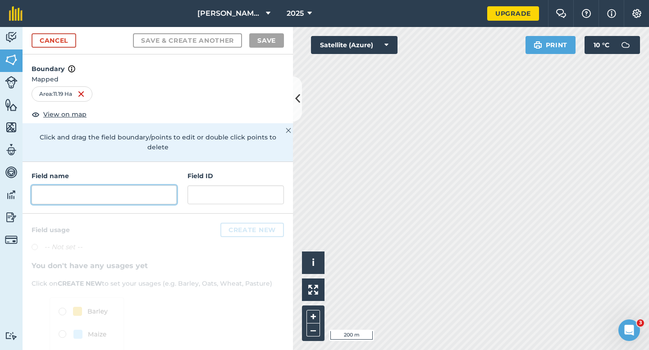
click at [161, 186] on input "text" at bounding box center [104, 195] width 145 height 19
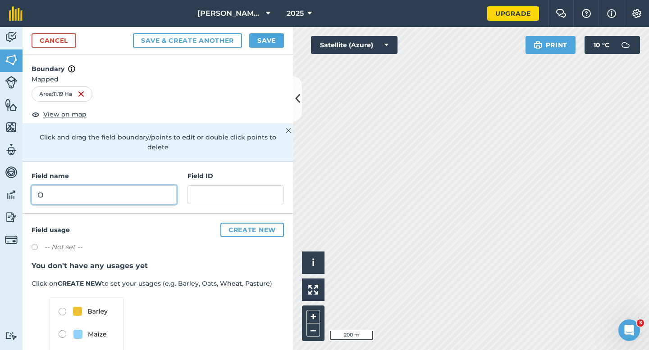
type input "O"
click at [267, 39] on button "Save" at bounding box center [266, 40] width 35 height 14
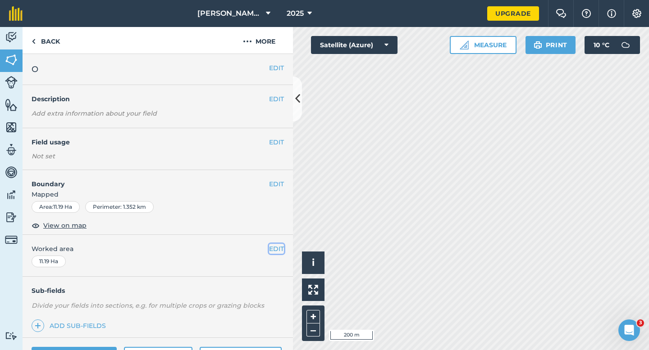
click at [274, 251] on button "EDIT" at bounding box center [276, 249] width 15 height 10
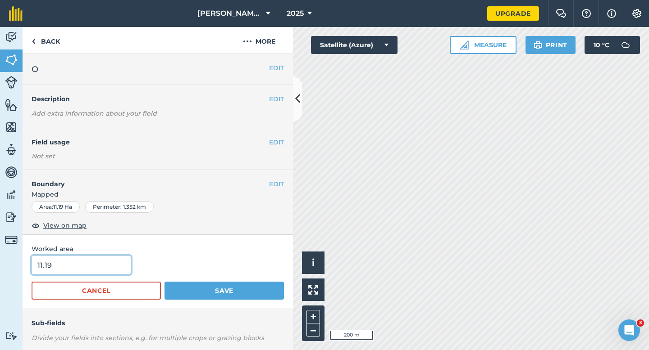
click at [112, 268] on input "11.19" at bounding box center [82, 265] width 100 height 19
type input "11"
click at [164, 282] on button "Save" at bounding box center [223, 291] width 119 height 18
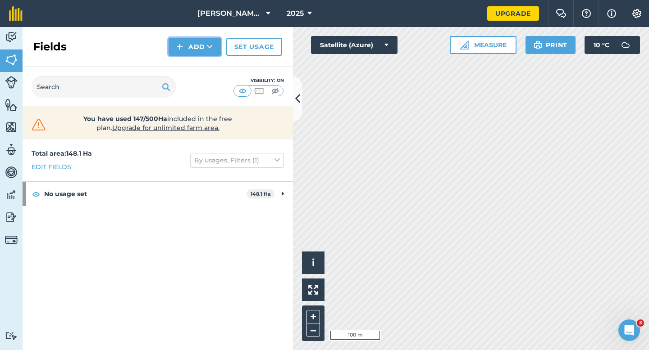
click at [180, 52] on button "Add" at bounding box center [194, 47] width 52 height 18
click at [184, 65] on link "Draw" at bounding box center [195, 67] width 50 height 20
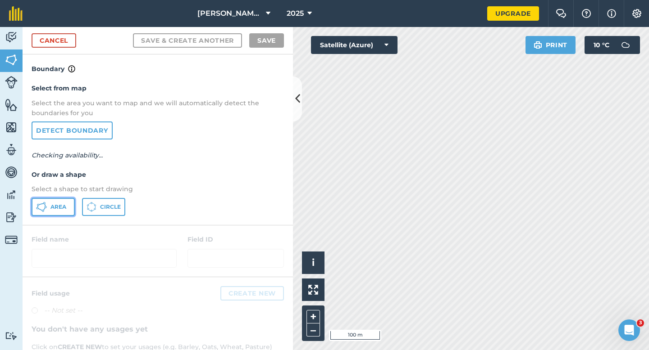
click at [41, 212] on icon at bounding box center [41, 207] width 11 height 11
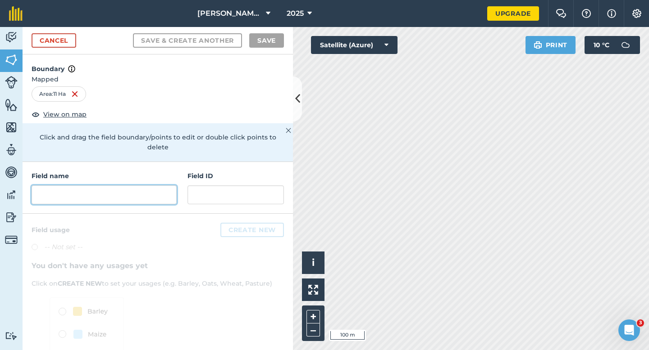
click at [156, 186] on input "text" at bounding box center [104, 195] width 145 height 19
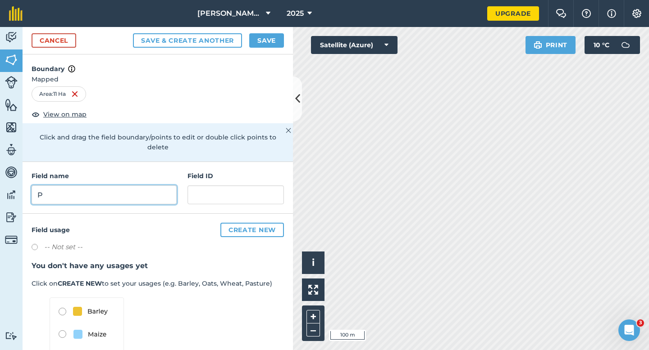
click at [139, 186] on input "P" at bounding box center [104, 195] width 145 height 19
type input "Q"
click at [264, 38] on button "Save" at bounding box center [266, 40] width 35 height 14
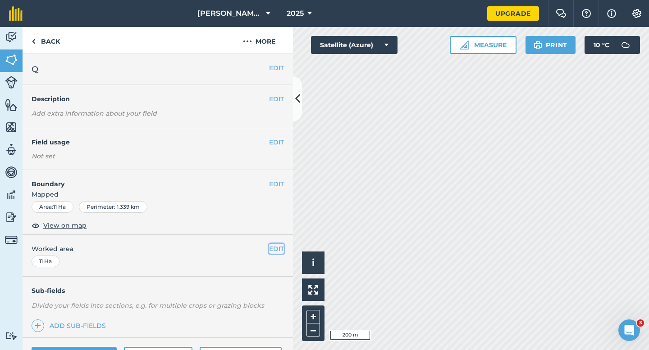
click at [272, 248] on button "EDIT" at bounding box center [276, 249] width 15 height 10
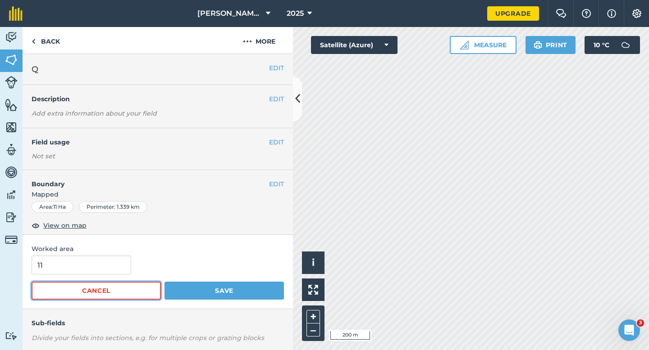
click at [71, 283] on button "Cancel" at bounding box center [96, 291] width 129 height 18
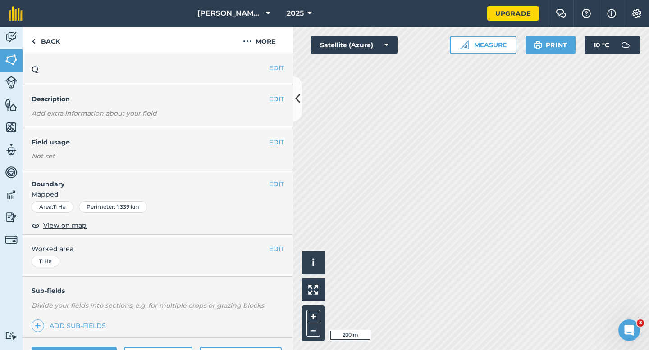
click at [71, 281] on div "Sub-fields Divide your fields into sections, e.g. for multiple crops or grazing…" at bounding box center [158, 307] width 270 height 61
click at [281, 248] on button "EDIT" at bounding box center [276, 249] width 15 height 10
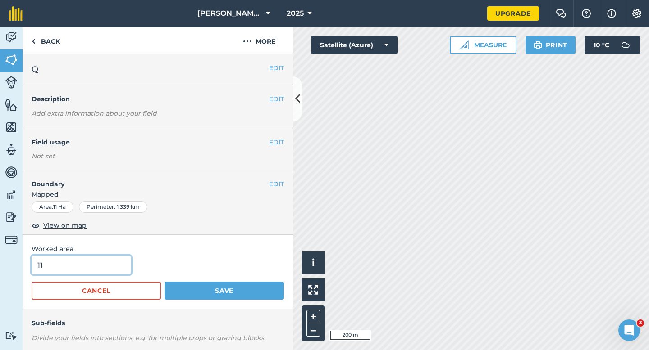
click at [164, 282] on button "Save" at bounding box center [223, 291] width 119 height 18
click at [68, 266] on input "11" at bounding box center [82, 265] width 100 height 19
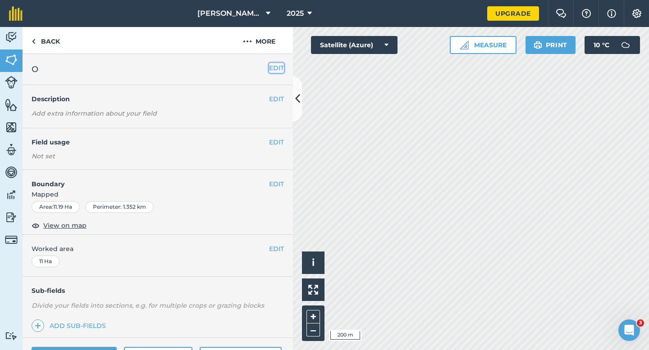
click at [278, 65] on button "EDIT" at bounding box center [276, 68] width 15 height 10
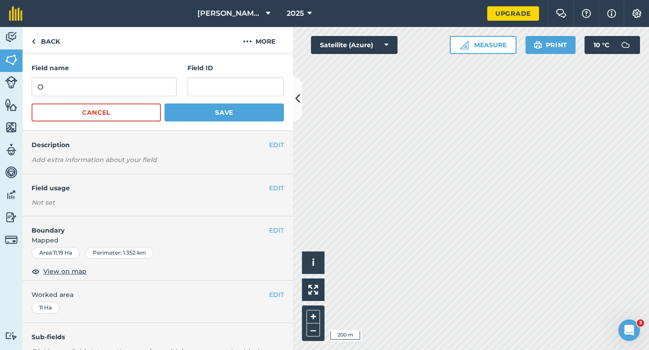
click at [131, 100] on form "Field name O Field ID Cancel Save" at bounding box center [158, 92] width 252 height 59
click at [131, 94] on input "O" at bounding box center [104, 86] width 145 height 19
type input "P"
click at [164, 104] on button "Save" at bounding box center [223, 113] width 119 height 18
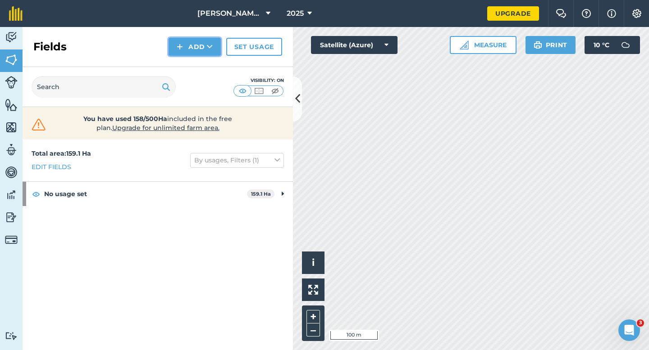
click at [196, 47] on button "Add" at bounding box center [194, 47] width 52 height 18
click at [196, 56] on div "Fields Add Draw Import Set usage" at bounding box center [158, 47] width 270 height 40
click at [192, 54] on button "Add" at bounding box center [194, 47] width 52 height 18
click at [192, 63] on link "Draw" at bounding box center [195, 67] width 50 height 20
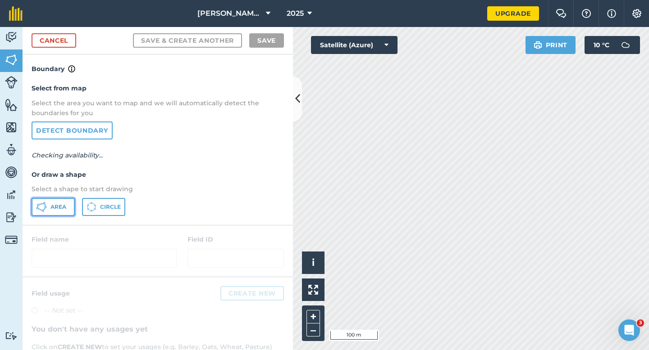
click at [59, 211] on button "Area" at bounding box center [53, 207] width 43 height 18
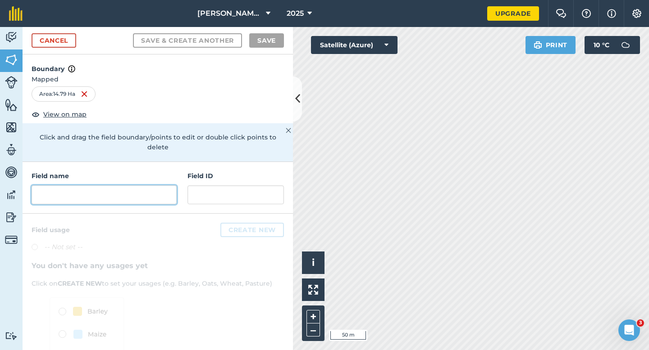
click at [156, 191] on input "text" at bounding box center [104, 195] width 145 height 19
click at [170, 186] on input "text" at bounding box center [104, 195] width 145 height 19
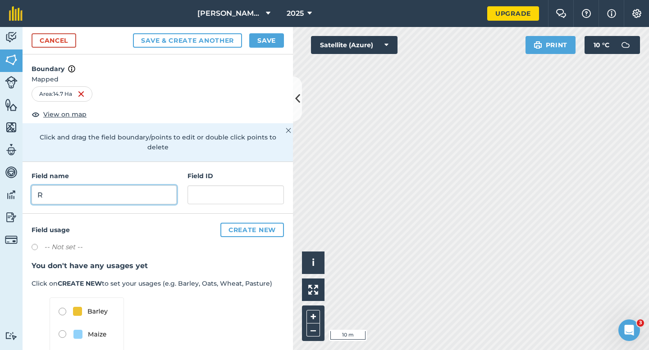
type input "R"
click at [264, 38] on button "Save" at bounding box center [266, 40] width 35 height 14
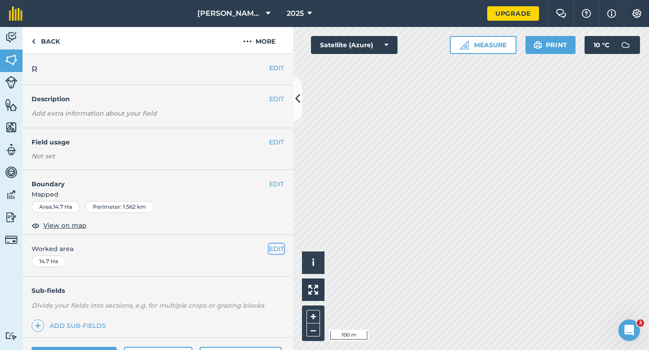
click at [271, 249] on button "EDIT" at bounding box center [276, 249] width 15 height 10
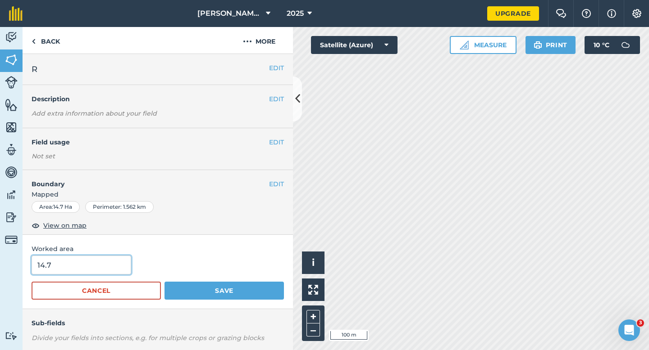
click at [79, 271] on input "14.7" at bounding box center [82, 265] width 100 height 19
type input "12.7"
click at [164, 282] on button "Save" at bounding box center [223, 291] width 119 height 18
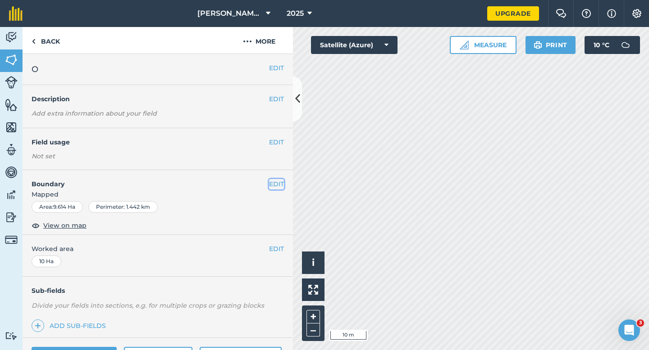
click at [274, 184] on button "EDIT" at bounding box center [276, 184] width 15 height 10
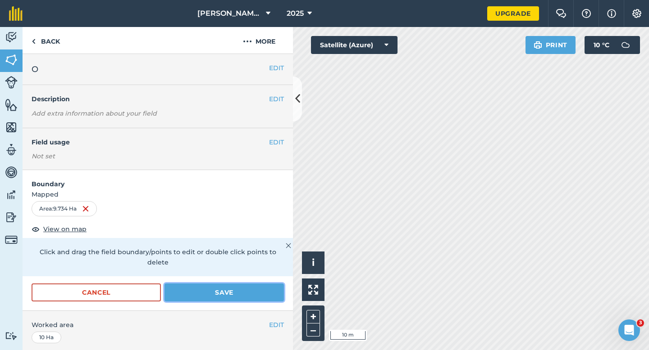
click at [249, 290] on button "Save" at bounding box center [223, 293] width 119 height 18
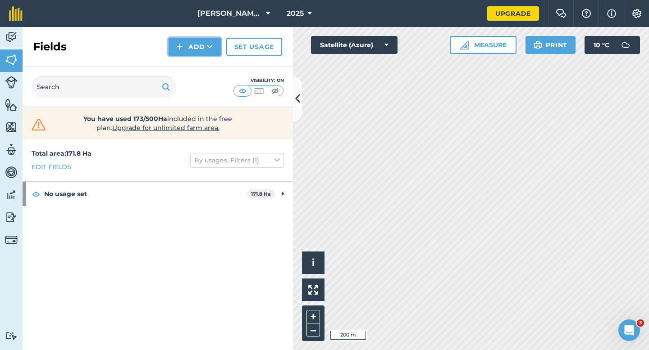
click at [186, 52] on button "Add" at bounding box center [194, 47] width 52 height 18
click at [186, 60] on link "Draw" at bounding box center [195, 67] width 50 height 20
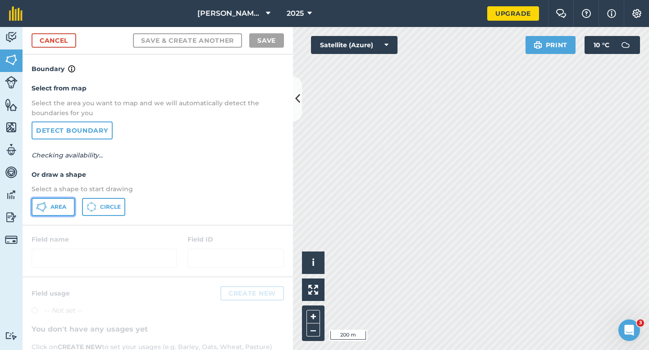
click at [72, 198] on button "Area" at bounding box center [53, 207] width 43 height 18
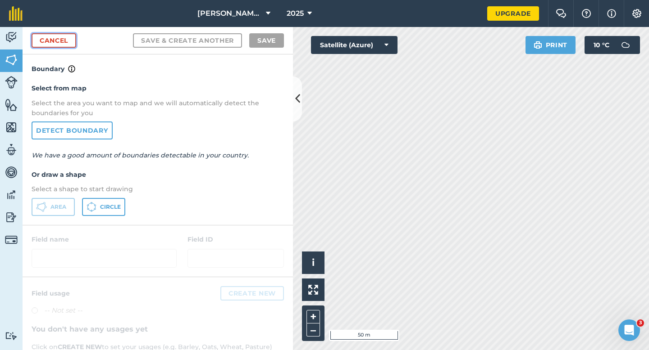
click at [45, 42] on link "Cancel" at bounding box center [54, 40] width 45 height 14
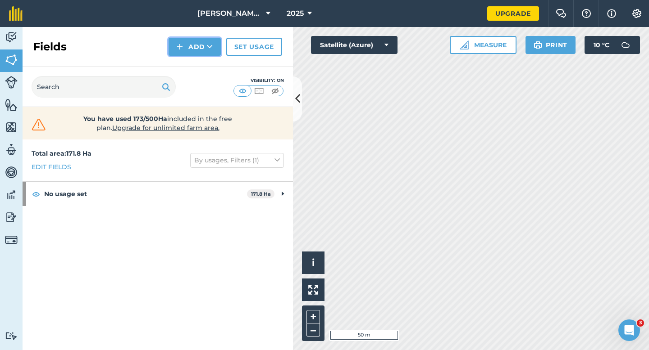
click at [185, 42] on button "Add" at bounding box center [194, 47] width 52 height 18
click at [193, 65] on link "Draw" at bounding box center [195, 67] width 50 height 20
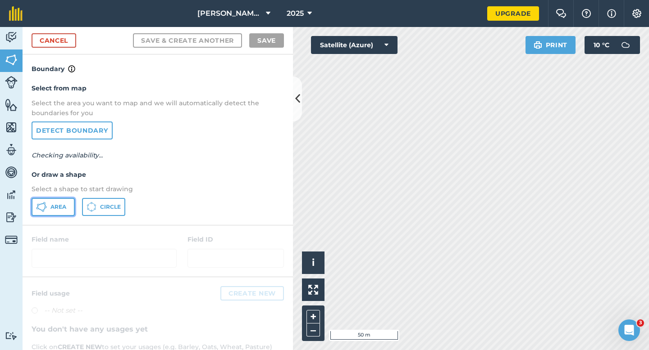
click at [65, 207] on span "Area" at bounding box center [58, 207] width 16 height 7
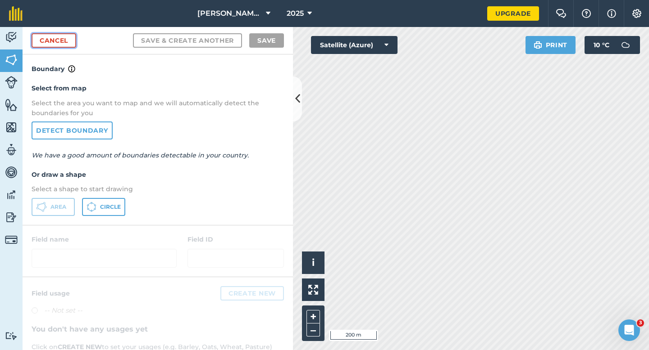
click at [66, 44] on link "Cancel" at bounding box center [54, 40] width 45 height 14
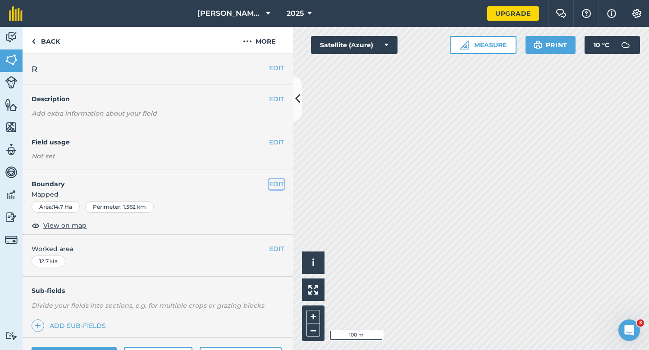
click at [270, 185] on button "EDIT" at bounding box center [276, 184] width 15 height 10
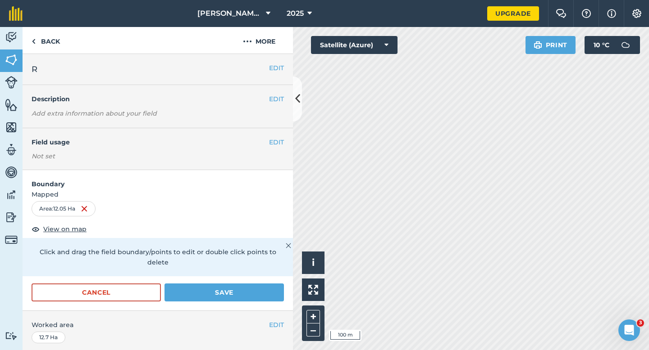
click at [249, 292] on div "Cancel Save" at bounding box center [158, 297] width 270 height 27
click at [249, 291] on button "Save" at bounding box center [223, 293] width 119 height 18
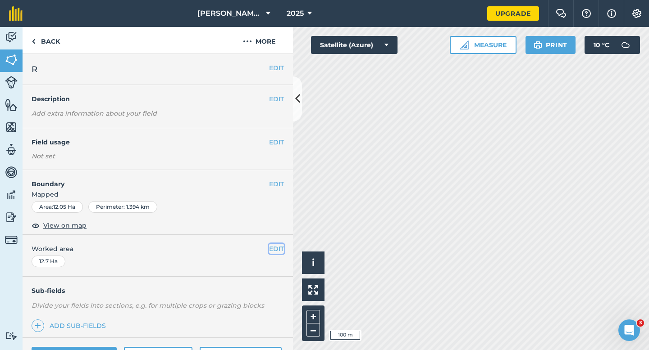
click at [279, 245] on button "EDIT" at bounding box center [276, 249] width 15 height 10
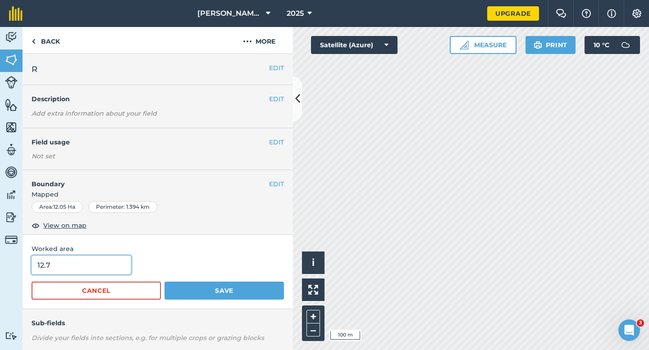
click at [95, 264] on input "12.7" at bounding box center [82, 265] width 100 height 19
type input "12"
click at [164, 282] on button "Save" at bounding box center [223, 291] width 119 height 18
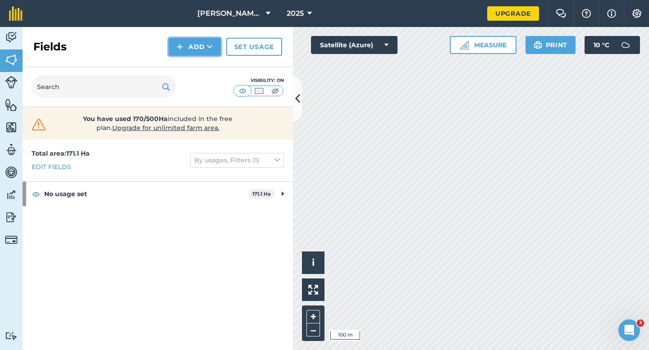
click at [184, 54] on button "Add" at bounding box center [194, 47] width 52 height 18
click at [184, 60] on link "Draw" at bounding box center [195, 67] width 50 height 20
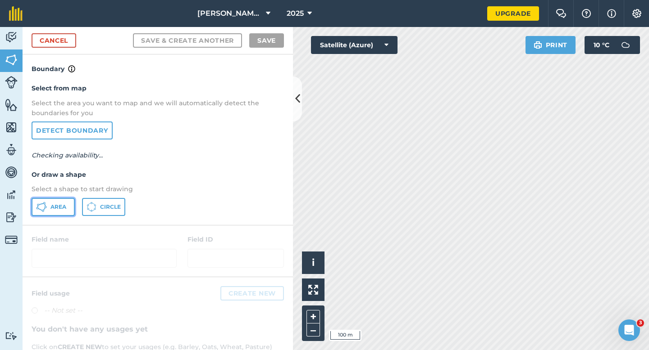
click at [59, 200] on button "Area" at bounding box center [53, 207] width 43 height 18
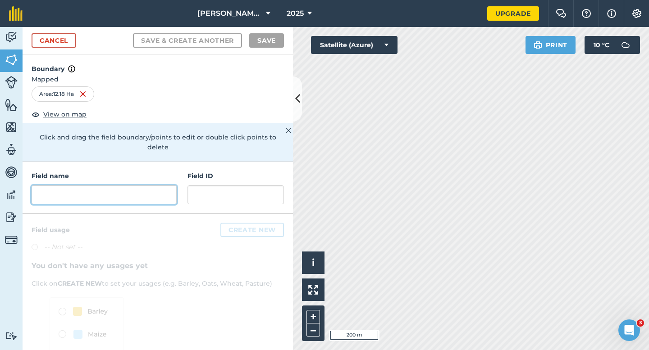
click at [162, 190] on input "text" at bounding box center [104, 195] width 145 height 19
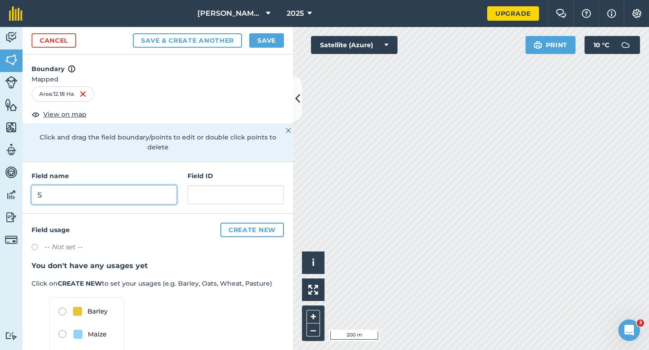
type input "S"
click at [271, 36] on button "Save" at bounding box center [266, 40] width 35 height 14
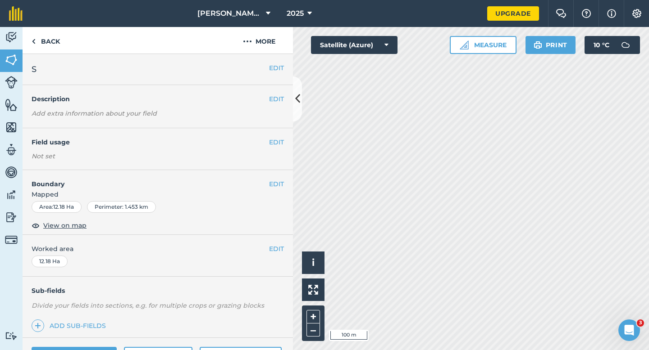
click at [276, 243] on div "EDIT Worked area 12.18 Ha" at bounding box center [158, 256] width 270 height 42
drag, startPoint x: 275, startPoint y: 250, endPoint x: 215, endPoint y: 250, distance: 59.4
click at [275, 250] on button "EDIT" at bounding box center [276, 249] width 15 height 10
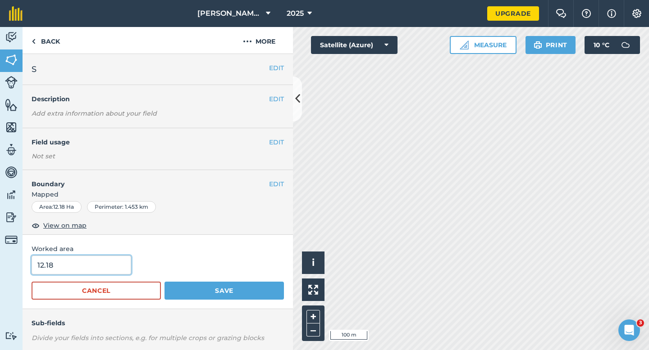
type input "12"
click at [70, 259] on input "12" at bounding box center [82, 265] width 100 height 19
click at [164, 282] on button "Save" at bounding box center [223, 291] width 119 height 18
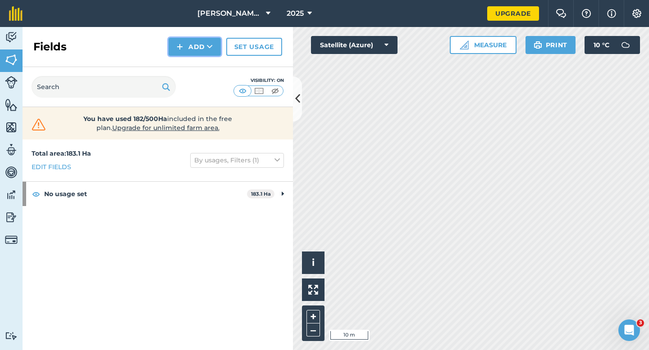
click at [173, 48] on button "Add" at bounding box center [194, 47] width 52 height 18
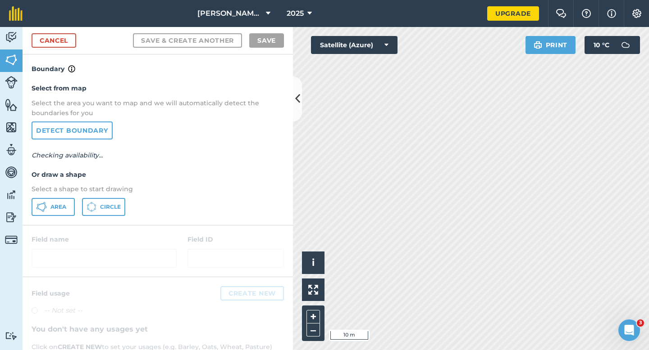
click at [61, 197] on div "Select from map Select the area you want to map and we will automatically detec…" at bounding box center [158, 149] width 270 height 150
click at [88, 212] on icon at bounding box center [91, 207] width 10 height 10
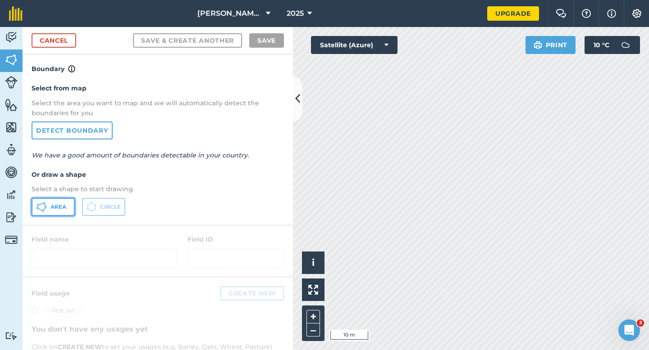
click at [61, 210] on button "Area" at bounding box center [53, 207] width 43 height 18
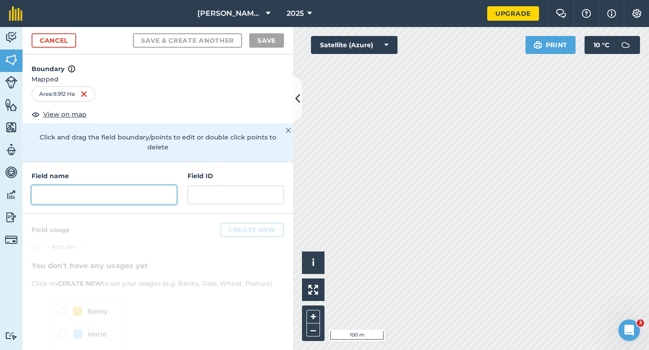
click at [122, 186] on input "text" at bounding box center [104, 195] width 145 height 19
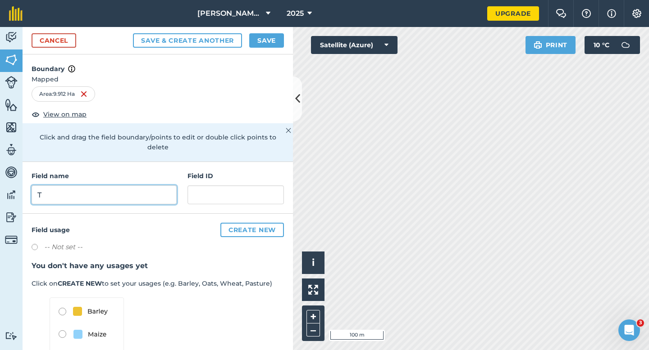
type input "T"
click at [268, 36] on button "Save" at bounding box center [266, 40] width 35 height 14
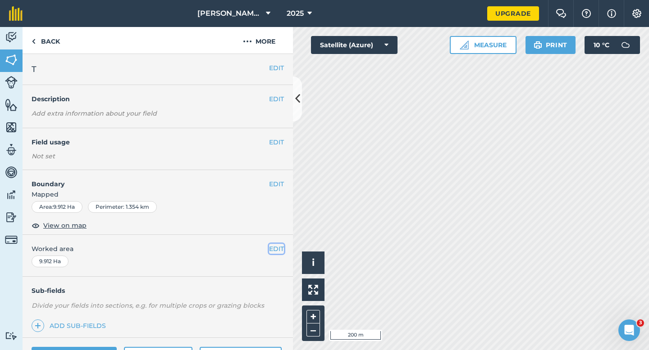
click at [282, 247] on button "EDIT" at bounding box center [276, 249] width 15 height 10
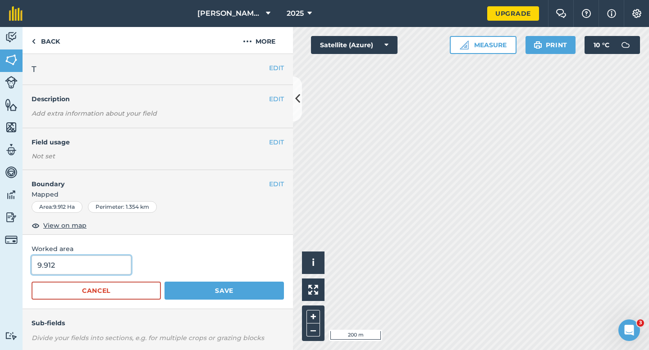
click at [101, 259] on input "9.912" at bounding box center [82, 265] width 100 height 19
type input "10"
click at [164, 282] on button "Save" at bounding box center [223, 291] width 119 height 18
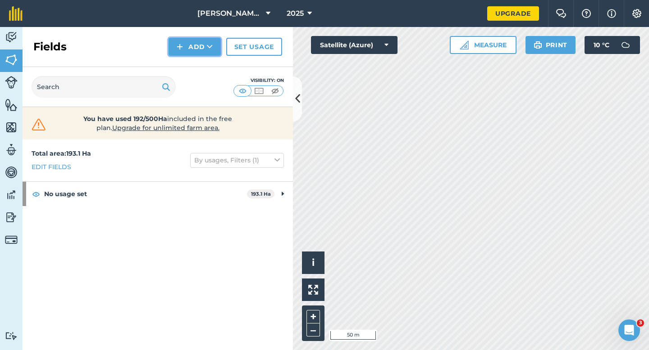
click at [185, 50] on button "Add" at bounding box center [194, 47] width 52 height 18
click at [187, 77] on li "Draw" at bounding box center [195, 67] width 50 height 20
click at [199, 49] on button "Add" at bounding box center [194, 47] width 52 height 18
click at [199, 68] on link "Draw" at bounding box center [195, 67] width 50 height 20
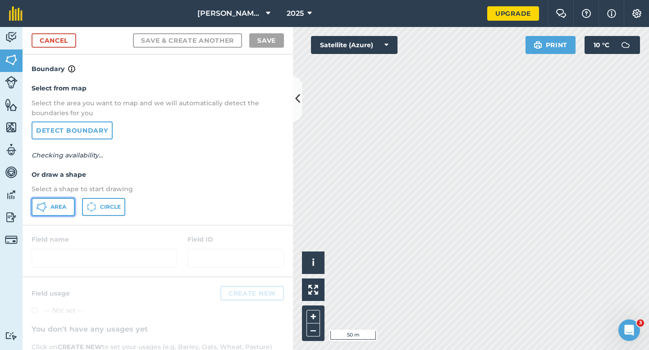
click at [72, 204] on button "Area" at bounding box center [53, 207] width 43 height 18
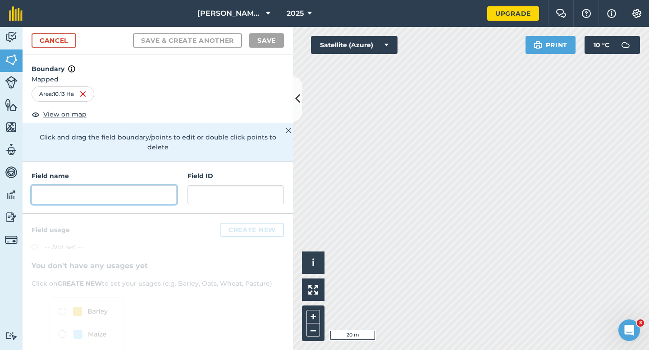
click at [155, 192] on input "text" at bounding box center [104, 195] width 145 height 19
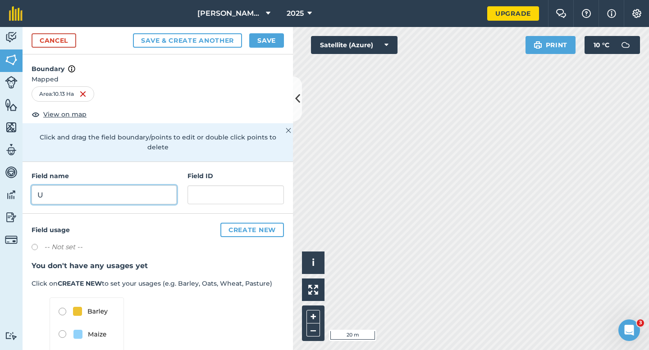
type input "U"
click at [270, 51] on div "Cancel Save & Create Another Save" at bounding box center [158, 40] width 270 height 27
click at [268, 31] on div "Cancel Save & Create Another Save" at bounding box center [158, 40] width 270 height 27
click at [271, 41] on button "Save" at bounding box center [266, 40] width 35 height 14
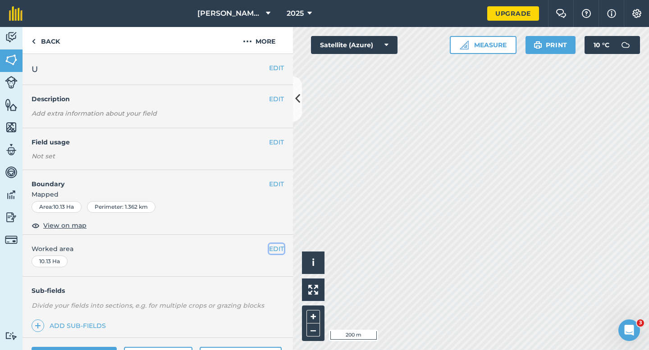
click at [269, 244] on button "EDIT" at bounding box center [276, 249] width 15 height 10
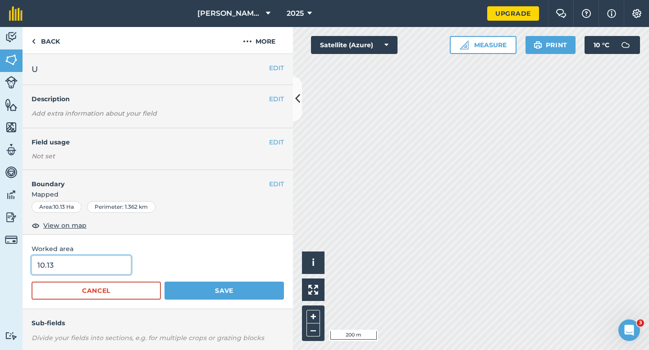
type input "10"
click at [122, 259] on input "10" at bounding box center [82, 265] width 100 height 19
click at [164, 282] on button "Save" at bounding box center [223, 291] width 119 height 18
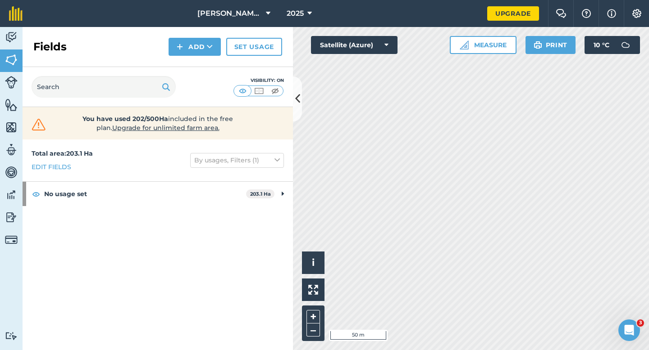
click at [186, 59] on div "Fields Add Set usage" at bounding box center [158, 47] width 270 height 40
click at [186, 54] on button "Add" at bounding box center [194, 47] width 52 height 18
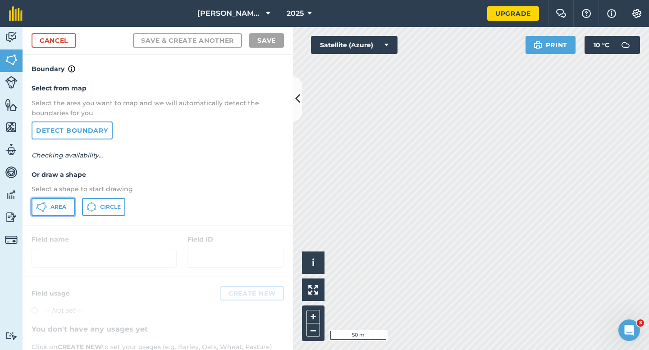
click at [63, 205] on span "Area" at bounding box center [58, 207] width 16 height 7
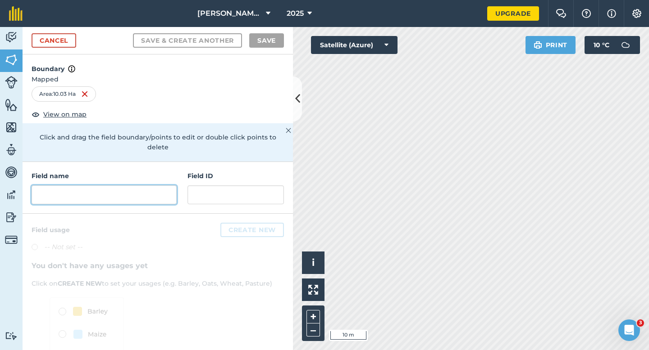
click at [150, 194] on input "text" at bounding box center [104, 195] width 145 height 19
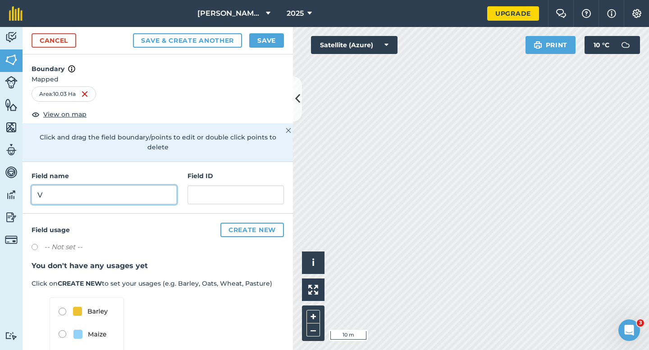
type input "V"
click at [262, 41] on button "Save" at bounding box center [266, 40] width 35 height 14
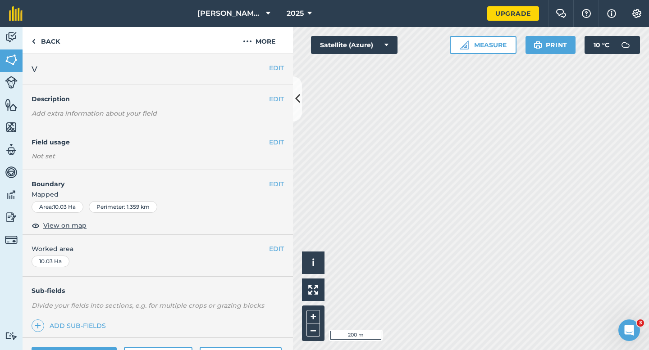
click at [274, 241] on div "EDIT Worked area 10.03 Ha" at bounding box center [158, 256] width 270 height 42
click at [277, 248] on button "EDIT" at bounding box center [276, 249] width 15 height 10
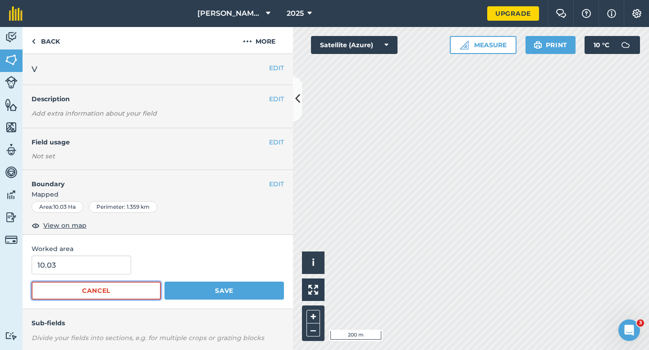
click at [105, 282] on button "Cancel" at bounding box center [96, 291] width 129 height 18
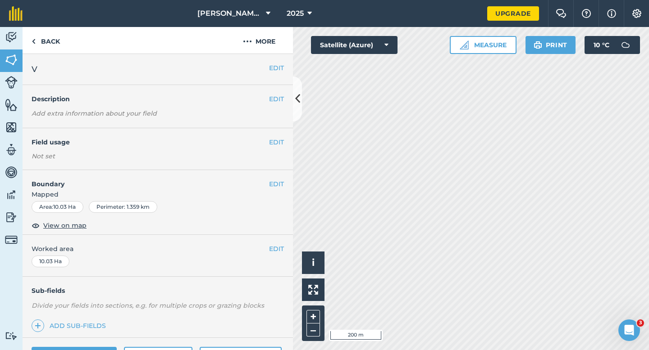
click at [105, 263] on div "EDIT Worked area 10.03 Ha" at bounding box center [158, 256] width 270 height 42
click at [278, 247] on button "EDIT" at bounding box center [276, 249] width 15 height 10
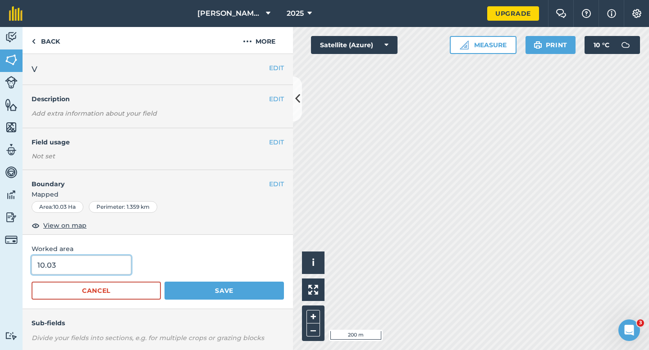
click at [121, 265] on input "10.03" at bounding box center [82, 265] width 100 height 19
type input "10"
click at [164, 282] on button "Save" at bounding box center [223, 291] width 119 height 18
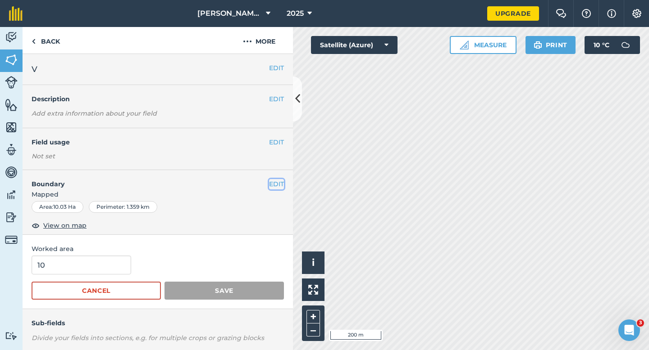
click at [276, 185] on button "EDIT" at bounding box center [276, 184] width 15 height 10
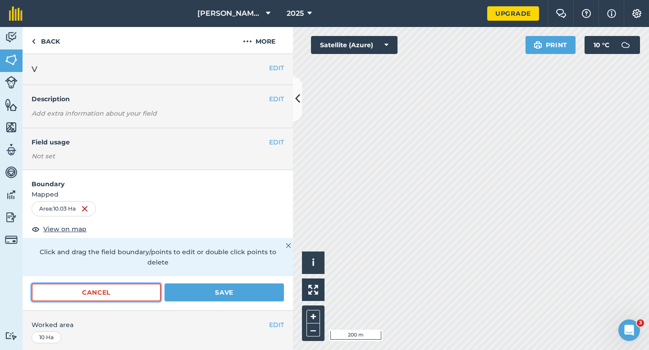
click at [132, 284] on button "Cancel" at bounding box center [96, 293] width 129 height 18
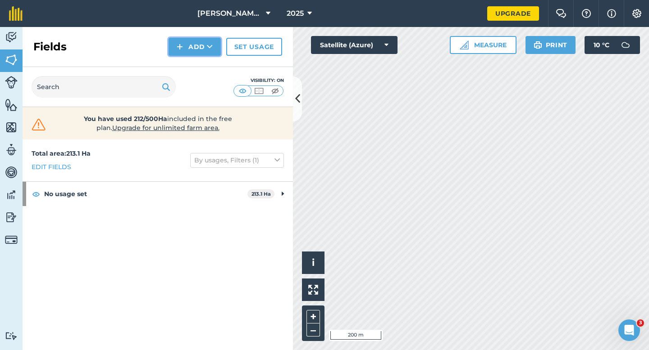
click at [180, 52] on button "Add" at bounding box center [194, 47] width 52 height 18
click at [182, 63] on link "Draw" at bounding box center [195, 67] width 50 height 20
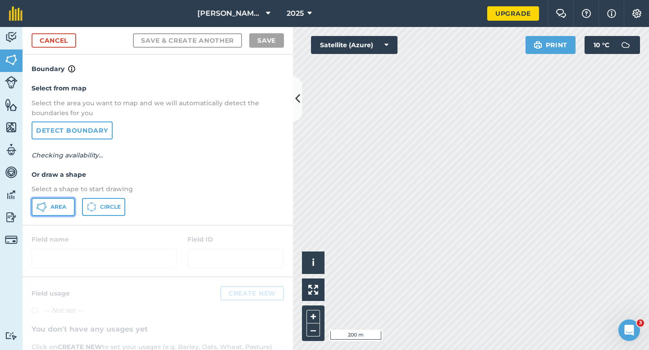
click at [72, 198] on button "Area" at bounding box center [53, 207] width 43 height 18
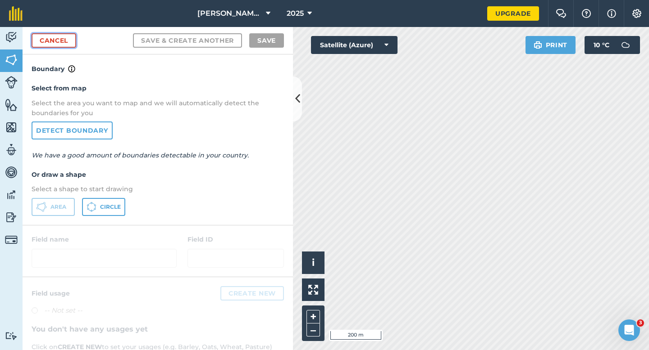
click at [48, 37] on link "Cancel" at bounding box center [54, 40] width 45 height 14
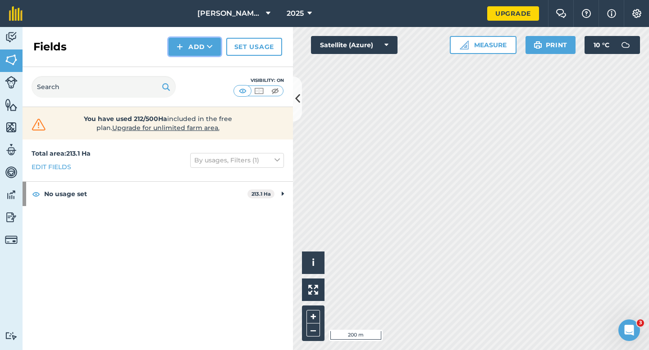
click at [197, 41] on button "Add" at bounding box center [194, 47] width 52 height 18
click at [197, 62] on link "Draw" at bounding box center [195, 67] width 50 height 20
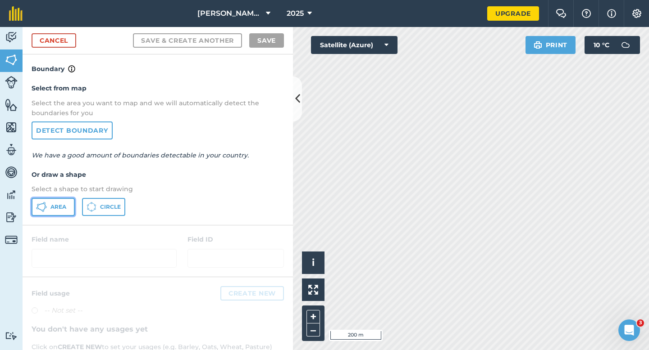
click at [57, 209] on span "Area" at bounding box center [58, 207] width 16 height 7
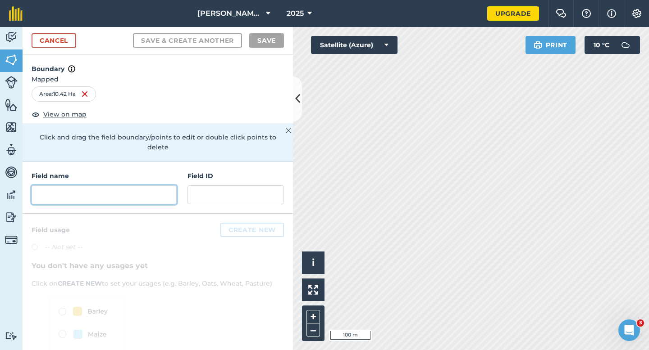
click at [137, 186] on input "text" at bounding box center [104, 195] width 145 height 19
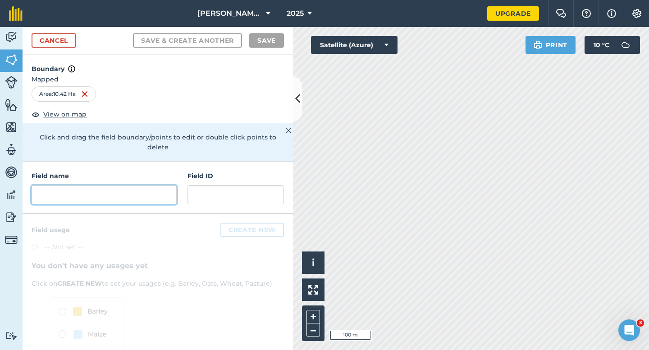
click at [137, 186] on input "text" at bounding box center [104, 195] width 145 height 19
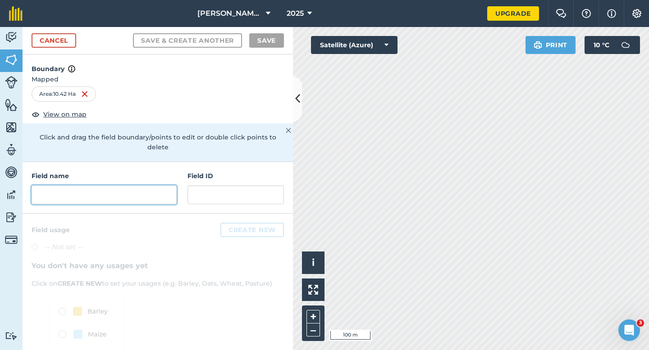
click at [137, 186] on input "text" at bounding box center [104, 195] width 145 height 19
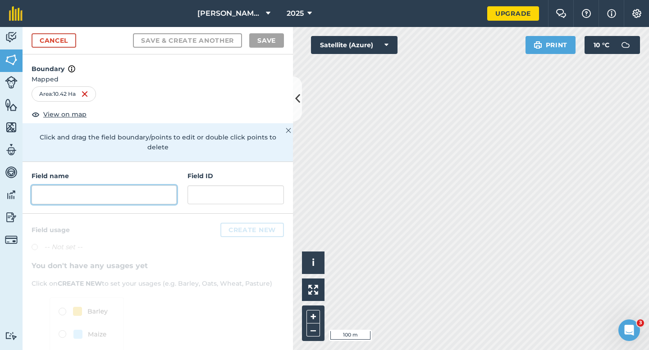
click at [137, 186] on input "text" at bounding box center [104, 195] width 145 height 19
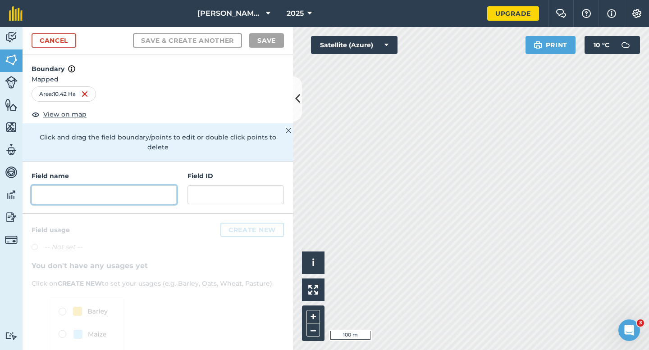
click at [137, 186] on input "text" at bounding box center [104, 195] width 145 height 19
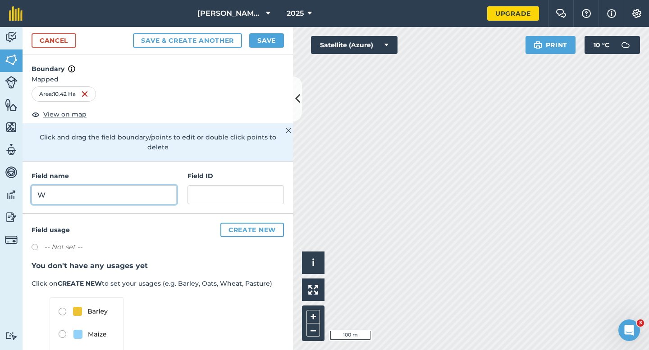
type input "W"
click at [272, 28] on div "Cancel Save & Create Another Save" at bounding box center [158, 40] width 270 height 27
click at [272, 32] on div "Cancel Save & Create Another Save" at bounding box center [158, 40] width 270 height 27
click at [272, 39] on button "Save" at bounding box center [266, 40] width 35 height 14
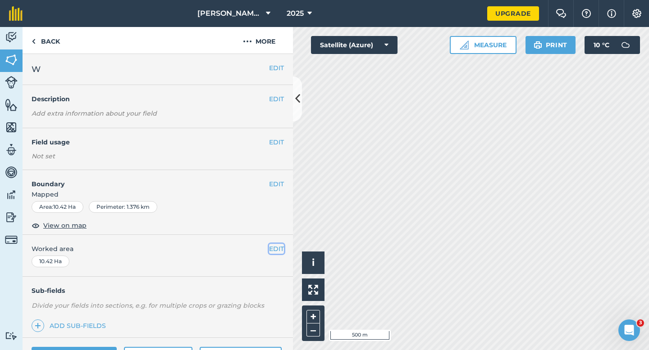
click at [278, 250] on button "EDIT" at bounding box center [276, 249] width 15 height 10
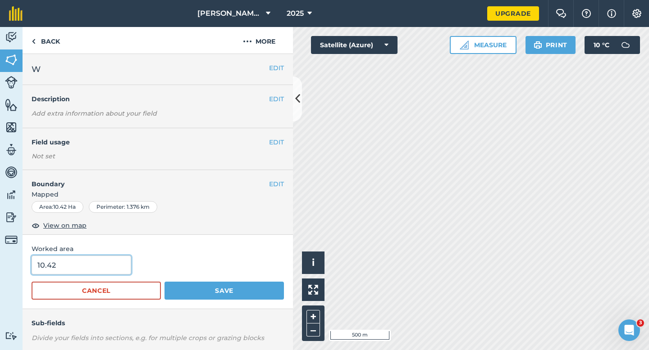
click at [82, 257] on input "10.42" at bounding box center [82, 265] width 100 height 19
type input "10"
click at [82, 268] on input "10" at bounding box center [82, 265] width 100 height 19
click at [164, 282] on button "Save" at bounding box center [223, 291] width 119 height 18
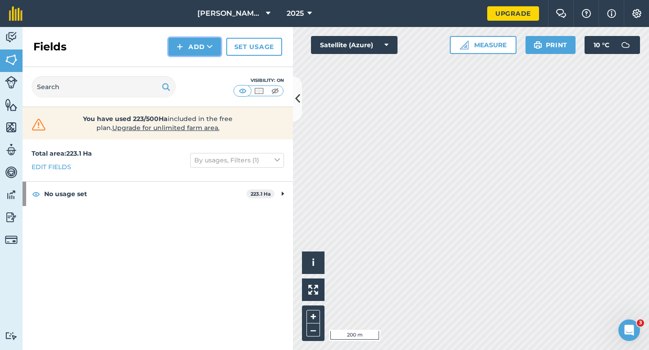
click at [203, 53] on button "Add" at bounding box center [194, 47] width 52 height 18
click at [203, 66] on link "Draw" at bounding box center [195, 67] width 50 height 20
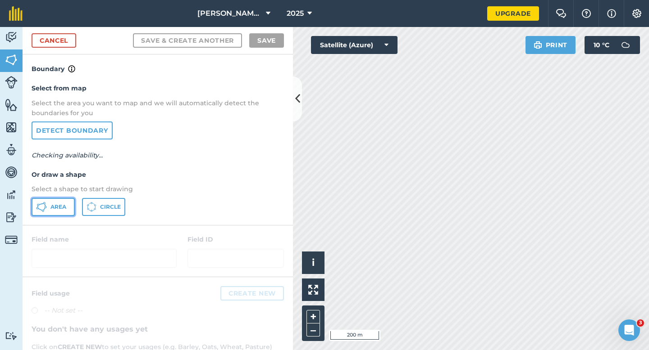
click at [63, 207] on span "Area" at bounding box center [58, 207] width 16 height 7
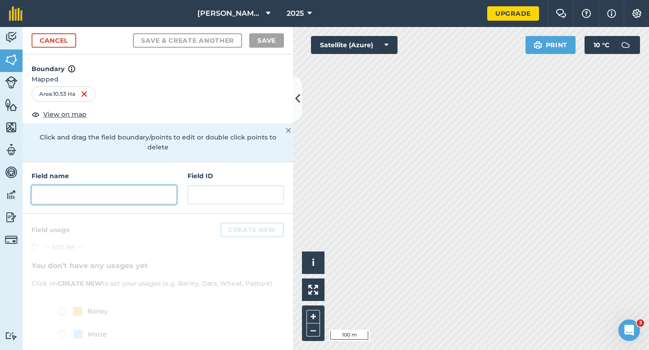
click at [155, 186] on input "text" at bounding box center [104, 195] width 145 height 19
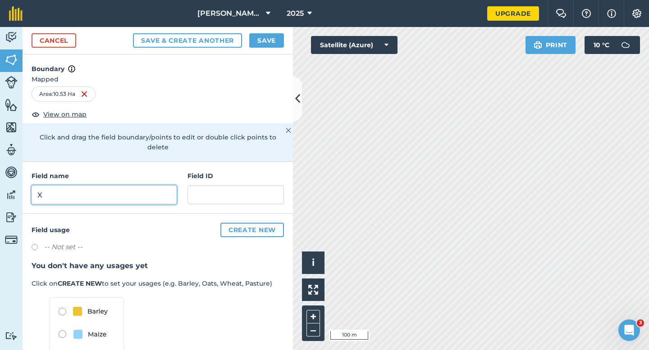
type input "X"
click at [258, 41] on button "Save" at bounding box center [266, 40] width 35 height 14
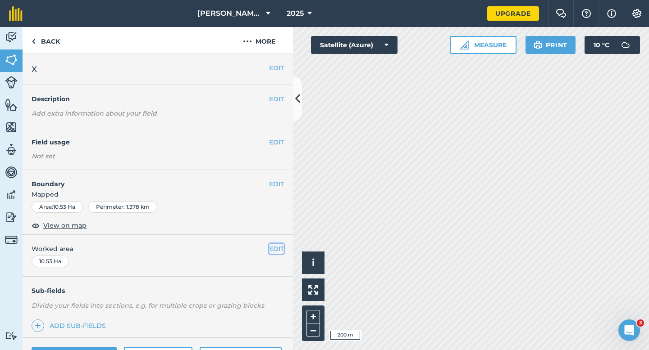
click at [281, 245] on button "EDIT" at bounding box center [276, 249] width 15 height 10
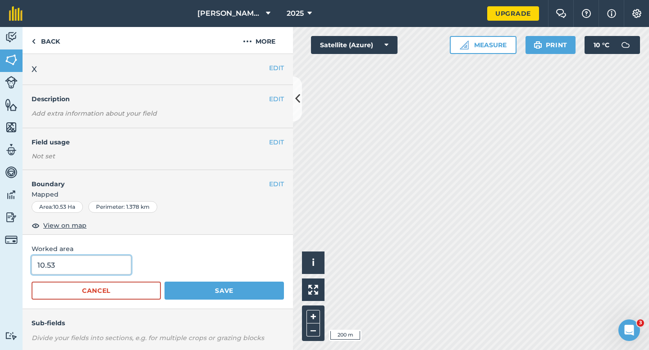
click at [61, 272] on input "10.53" at bounding box center [82, 265] width 100 height 19
type input "10"
click at [164, 282] on button "Save" at bounding box center [223, 291] width 119 height 18
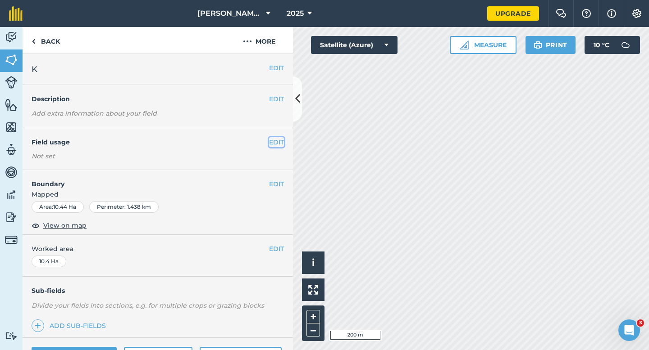
click at [273, 145] on button "EDIT" at bounding box center [276, 142] width 15 height 10
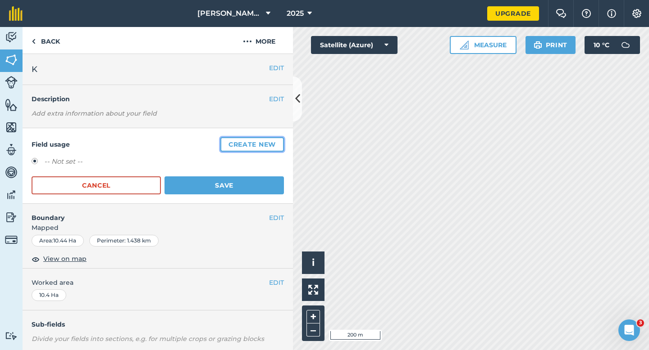
click at [273, 145] on button "Create new" at bounding box center [251, 144] width 63 height 14
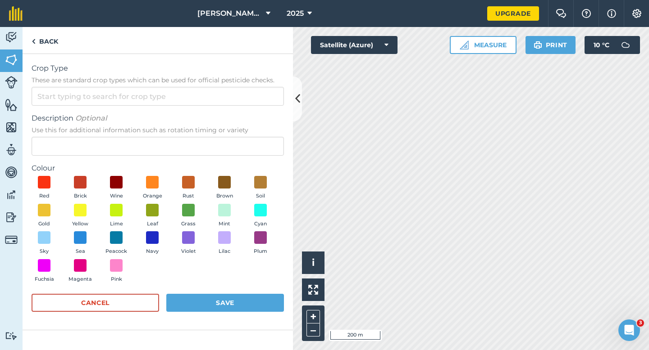
click at [249, 110] on form "Crop Type These are standard crop types which can be used for official pesticid…" at bounding box center [158, 192] width 252 height 258
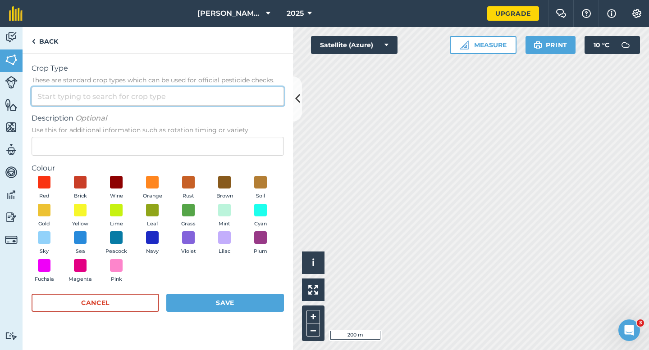
click at [249, 104] on input "Crop Type These are standard crop types which can be used for official pesticid…" at bounding box center [158, 96] width 252 height 19
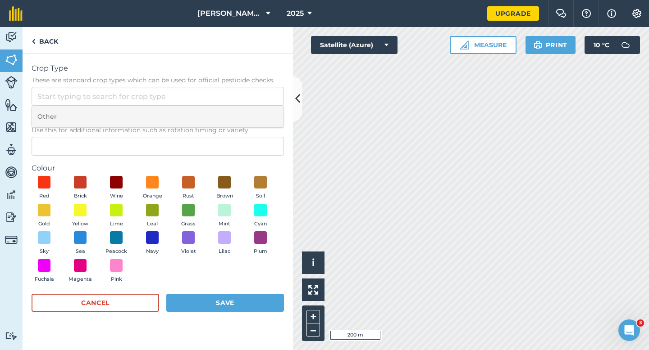
click at [249, 112] on li "Other" at bounding box center [157, 116] width 251 height 21
type input "Other"
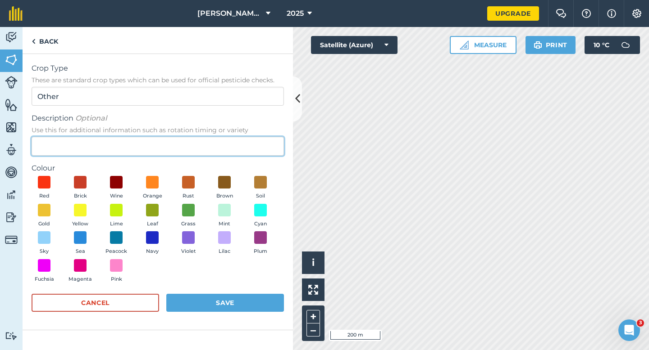
click at [248, 154] on input "Description Optional Use this for additional information such as rotation timin…" at bounding box center [158, 146] width 252 height 19
type input "Wheat"
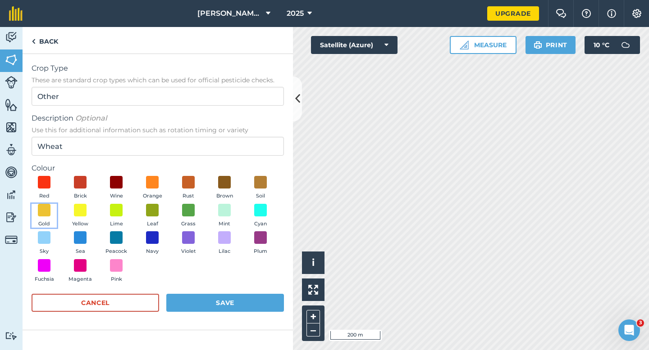
click at [35, 210] on button "Gold" at bounding box center [44, 216] width 25 height 24
click at [242, 313] on div "Cancel Save" at bounding box center [158, 307] width 252 height 27
click at [243, 308] on button "Save" at bounding box center [225, 303] width 118 height 18
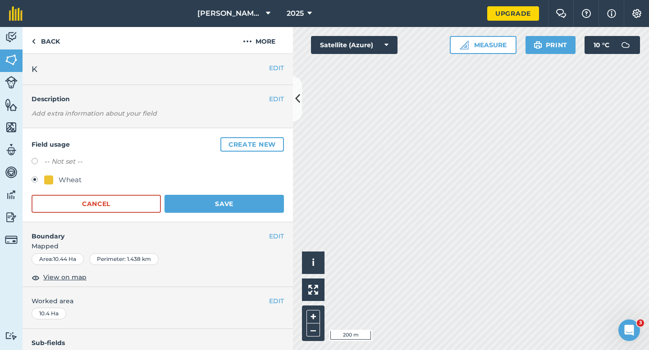
click at [249, 193] on form "-- Not set -- Wheat Cancel Save" at bounding box center [158, 184] width 252 height 57
click at [255, 204] on button "Save" at bounding box center [223, 204] width 119 height 18
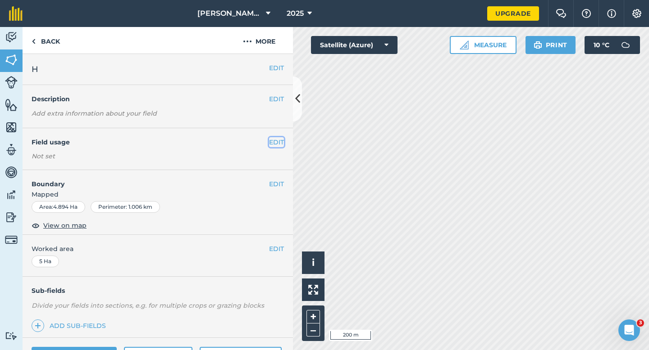
click at [279, 144] on button "EDIT" at bounding box center [276, 142] width 15 height 10
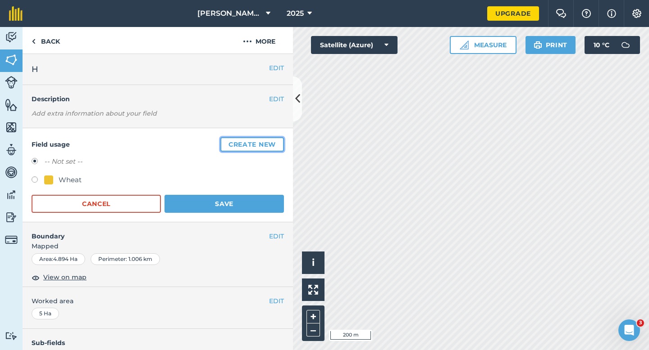
click at [279, 144] on button "Create new" at bounding box center [251, 144] width 63 height 14
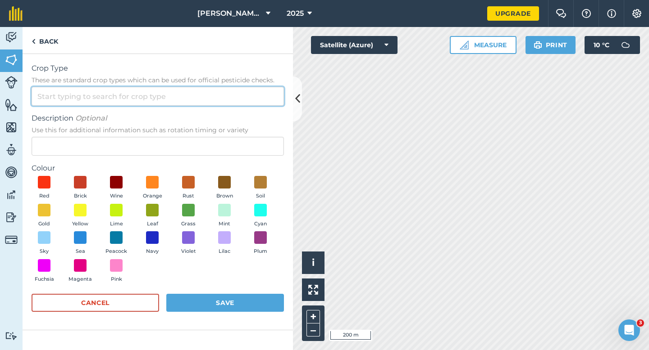
click at [250, 103] on input "Crop Type These are standard crop types which can be used for official pesticid…" at bounding box center [158, 96] width 252 height 19
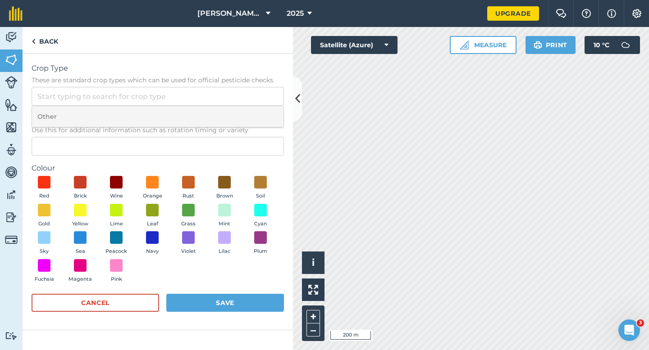
click at [250, 109] on li "Other" at bounding box center [157, 116] width 251 height 21
type input "Other"
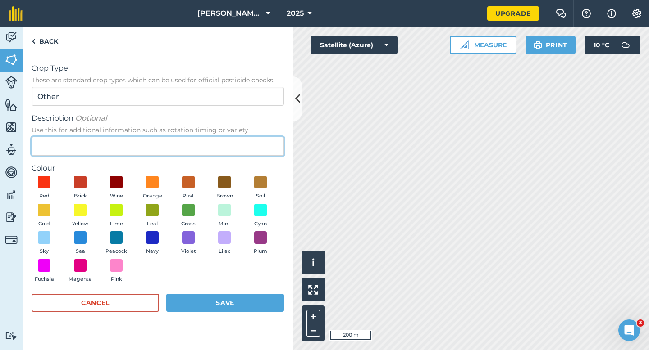
click at [249, 138] on input "Description Optional Use this for additional information such as rotation timin…" at bounding box center [158, 146] width 252 height 19
type input "Clover Seed"
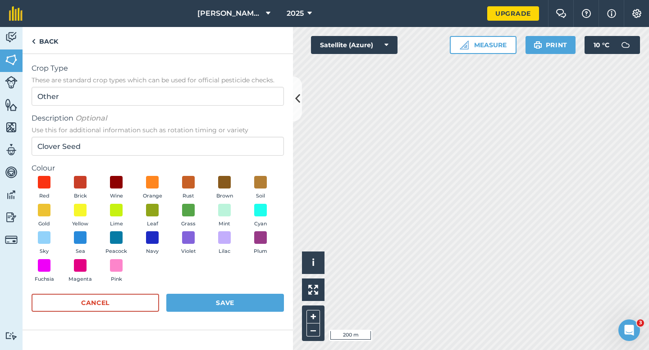
click at [245, 207] on div "Red Brick Wine Orange Rust Brown Soil Gold Yellow Lime Leaf Grass Mint Cyan Sky…" at bounding box center [158, 231] width 252 height 111
click at [236, 207] on button "Mint" at bounding box center [224, 216] width 25 height 24
click at [236, 299] on button "Save" at bounding box center [225, 303] width 118 height 18
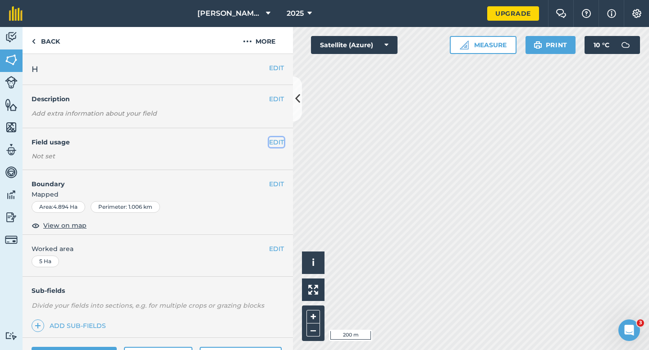
click at [271, 144] on button "EDIT" at bounding box center [276, 142] width 15 height 10
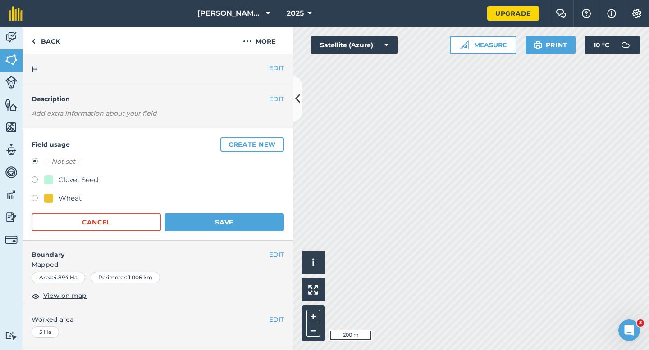
click at [68, 181] on div "Clover Seed" at bounding box center [79, 180] width 40 height 11
radio input "true"
radio input "false"
click at [226, 227] on button "Save" at bounding box center [223, 222] width 119 height 18
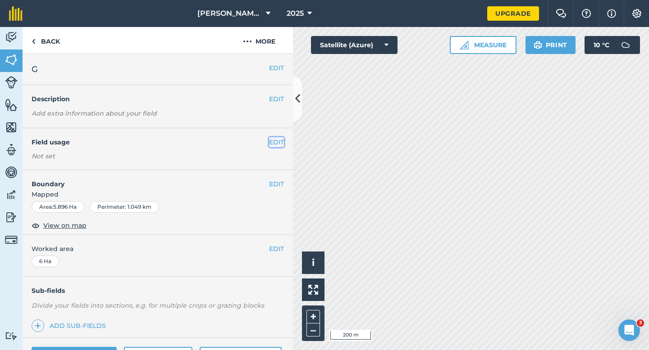
click at [273, 140] on button "EDIT" at bounding box center [276, 142] width 15 height 10
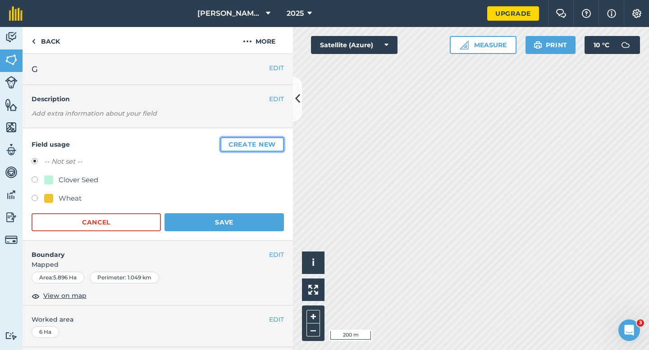
click at [273, 140] on button "Create new" at bounding box center [251, 144] width 63 height 14
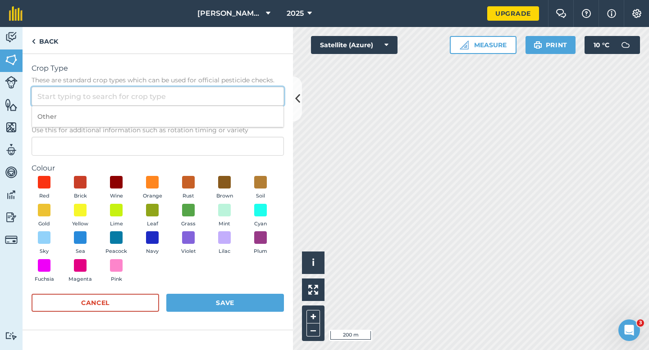
click at [231, 93] on input "Crop Type These are standard crop types which can be used for official pesticid…" at bounding box center [158, 96] width 252 height 19
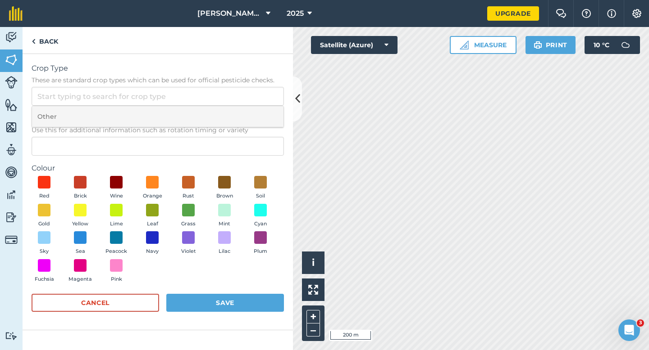
click at [231, 108] on li "Other" at bounding box center [157, 116] width 251 height 21
type input "Other"
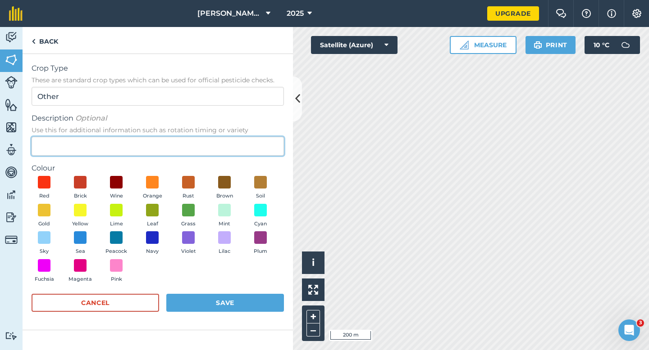
click at [227, 139] on input "Description Optional Use this for additional information such as rotation timin…" at bounding box center [158, 146] width 252 height 19
type input "Barley"
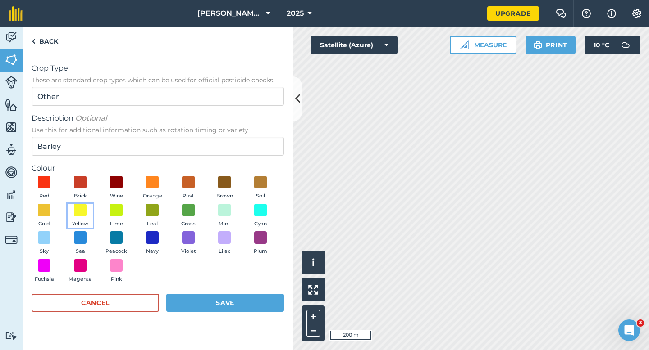
click at [86, 214] on button "Yellow" at bounding box center [80, 216] width 25 height 24
click at [200, 292] on form "Crop Type These are standard crop types which can be used for official pesticid…" at bounding box center [158, 192] width 252 height 258
click at [211, 294] on form "Crop Type These are standard crop types which can be used for official pesticid…" at bounding box center [158, 192] width 252 height 258
click at [241, 307] on button "Save" at bounding box center [225, 303] width 118 height 18
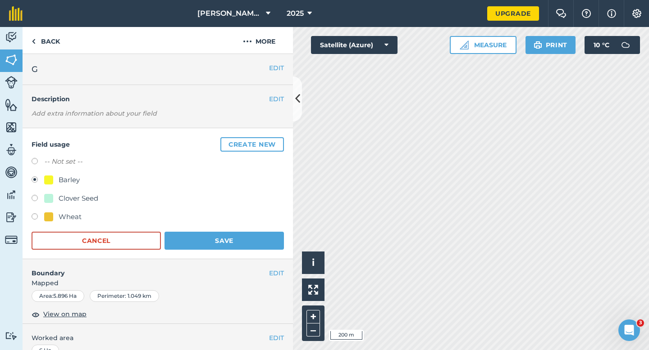
click at [232, 251] on div "Field usage Create new -- Not set -- Barley Clover Seed Wheat Cancel Save" at bounding box center [158, 193] width 270 height 131
click at [272, 226] on form "-- Not set -- Barley Clover Seed Wheat Cancel Save" at bounding box center [158, 203] width 252 height 94
click at [268, 236] on button "Save" at bounding box center [223, 241] width 119 height 18
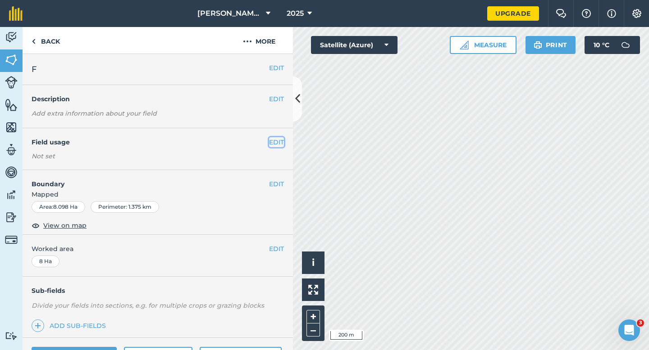
click at [277, 142] on button "EDIT" at bounding box center [276, 142] width 15 height 10
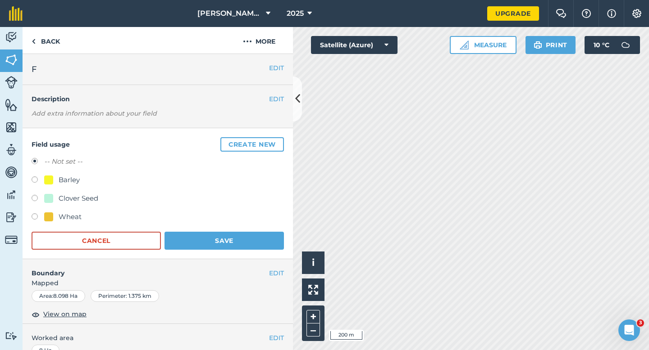
click at [277, 142] on button "Create new" at bounding box center [251, 144] width 63 height 14
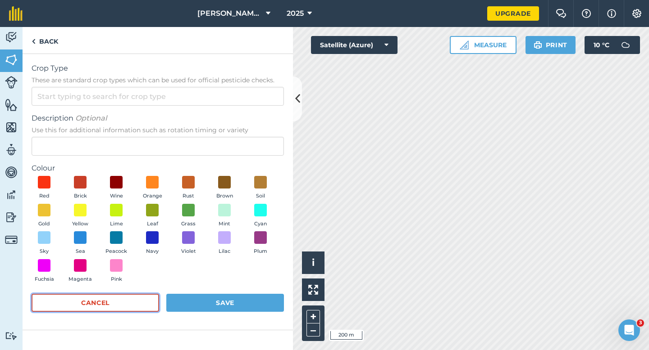
click at [100, 303] on button "Cancel" at bounding box center [95, 303] width 127 height 18
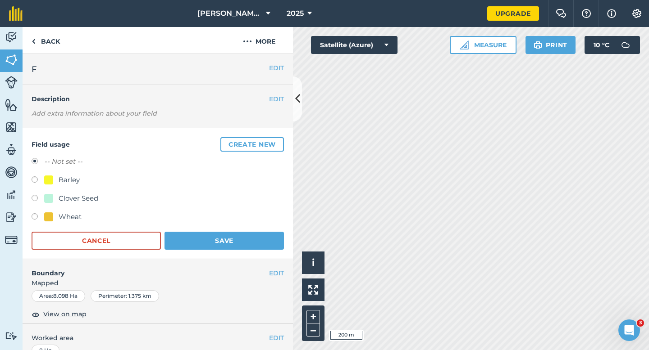
click at [54, 208] on div "-- Not set -- Barley Clover Seed Wheat" at bounding box center [158, 190] width 252 height 68
click at [57, 214] on div "Wheat" at bounding box center [62, 217] width 37 height 11
radio input "true"
radio input "false"
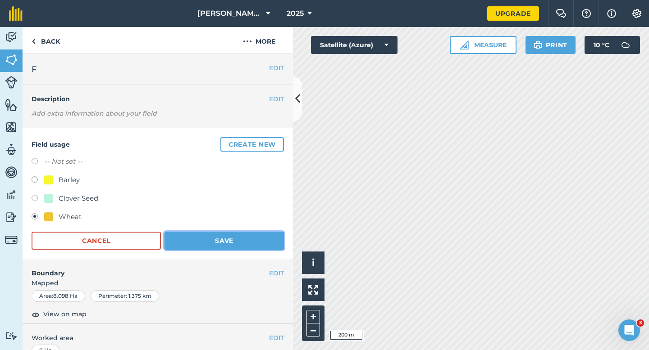
click at [204, 244] on button "Save" at bounding box center [223, 241] width 119 height 18
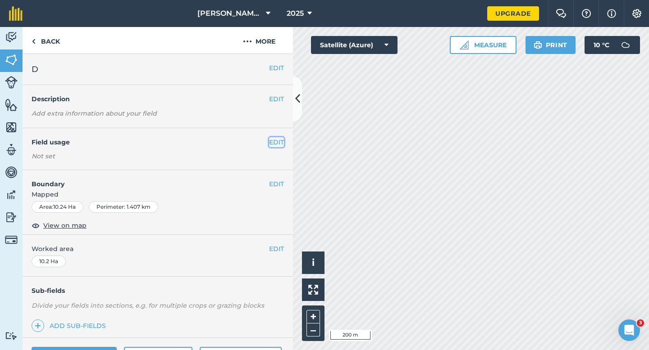
click at [277, 144] on button "EDIT" at bounding box center [276, 142] width 15 height 10
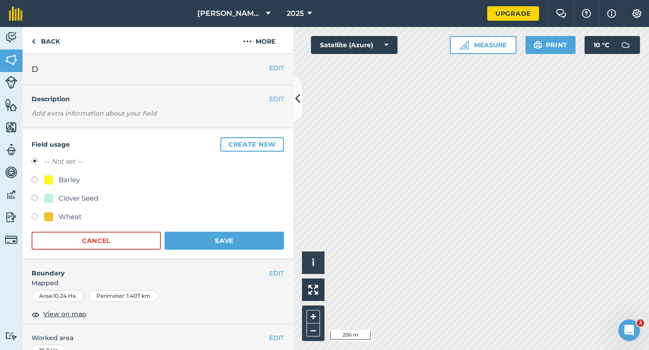
click at [73, 214] on div "Wheat" at bounding box center [70, 217] width 23 height 11
radio input "true"
radio input "false"
click at [196, 238] on button "Save" at bounding box center [223, 241] width 119 height 18
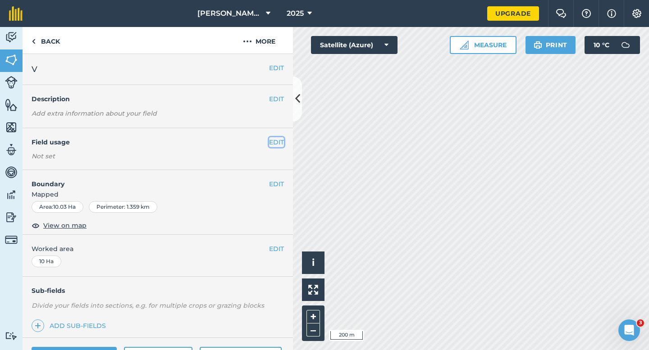
click at [270, 145] on button "EDIT" at bounding box center [276, 142] width 15 height 10
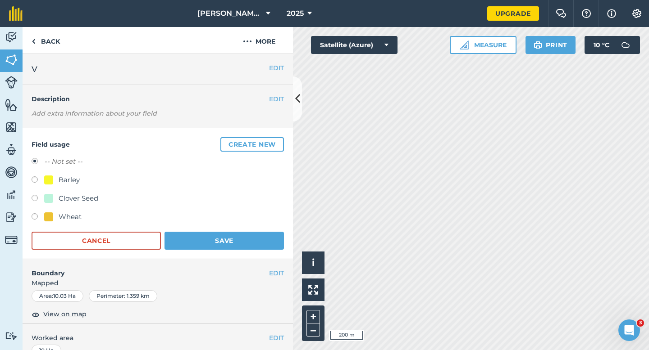
click at [86, 213] on div "Wheat" at bounding box center [158, 218] width 252 height 13
click at [65, 213] on div "Wheat" at bounding box center [70, 217] width 23 height 11
radio input "true"
radio input "false"
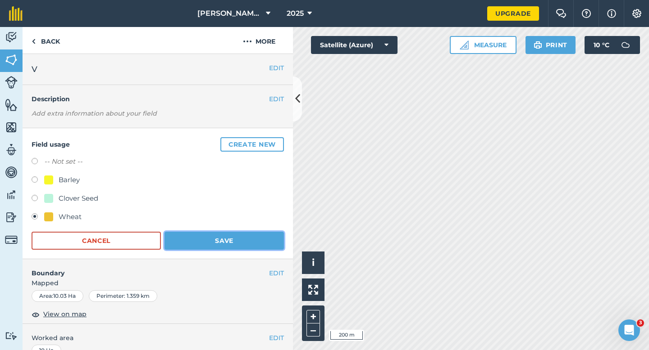
click at [182, 240] on button "Save" at bounding box center [223, 241] width 119 height 18
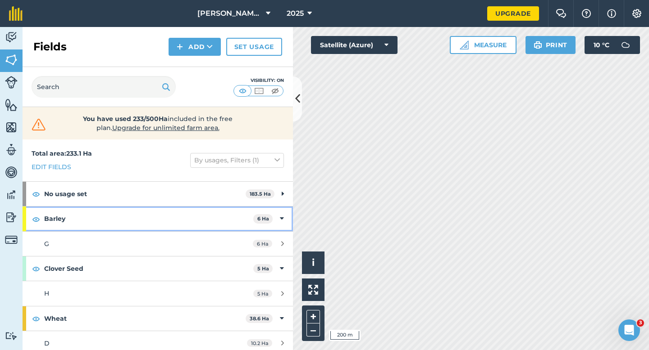
click at [271, 211] on div "Barley 6 Ha" at bounding box center [158, 219] width 270 height 24
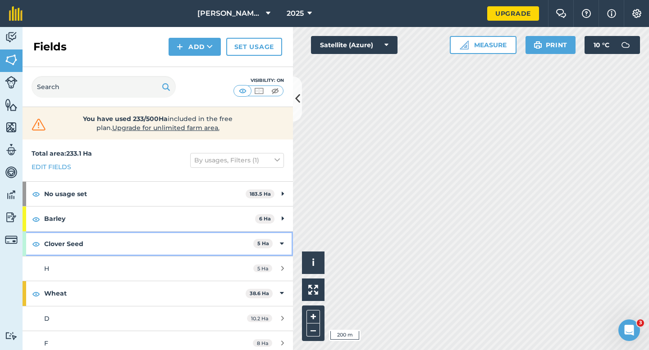
click at [281, 237] on div "Clover Seed 5 Ha" at bounding box center [158, 244] width 270 height 24
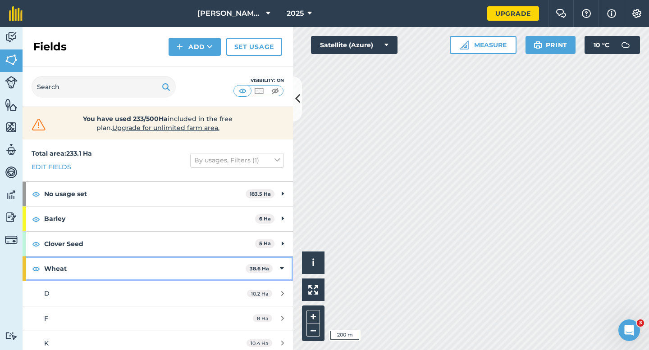
click at [281, 264] on icon at bounding box center [282, 269] width 4 height 10
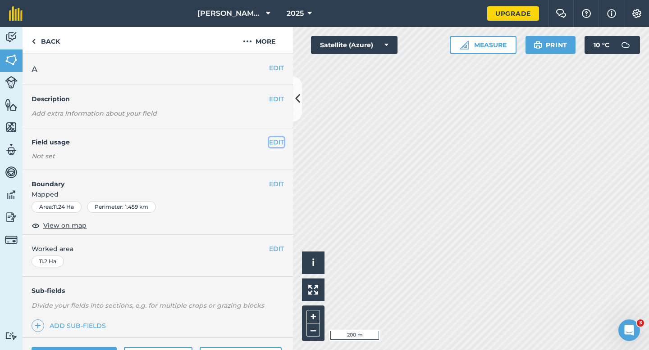
click at [279, 145] on button "EDIT" at bounding box center [276, 142] width 15 height 10
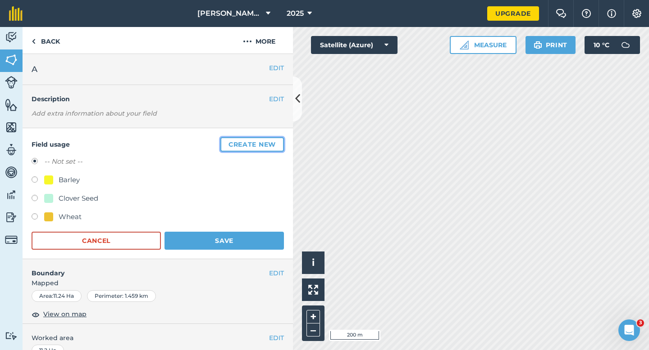
click at [279, 145] on button "Create new" at bounding box center [251, 144] width 63 height 14
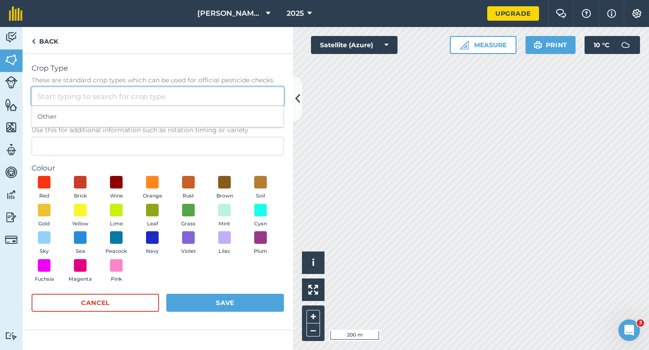
click at [233, 95] on input "Crop Type These are standard crop types which can be used for official pesticid…" at bounding box center [158, 96] width 252 height 19
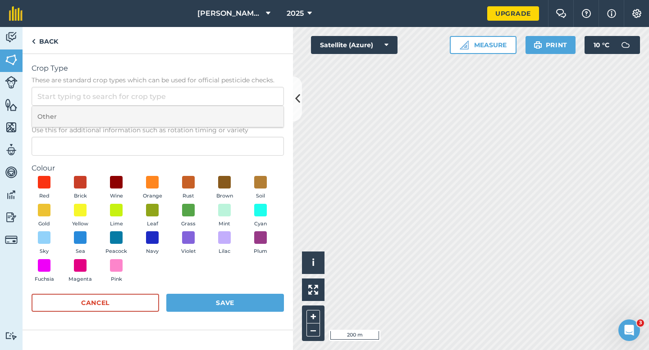
click at [234, 118] on li "Other" at bounding box center [157, 116] width 251 height 21
type input "Other"
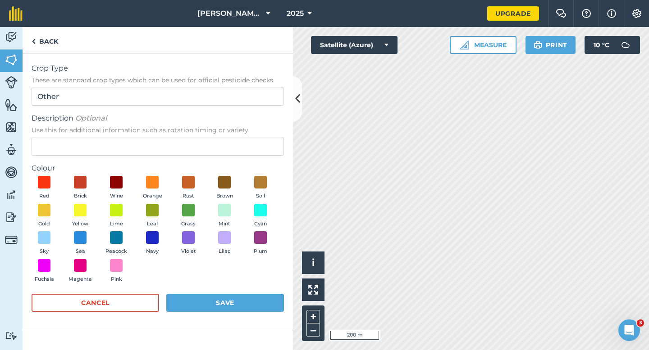
click at [235, 135] on div "Description Optional Use this for additional information such as rotation timin…" at bounding box center [158, 134] width 252 height 43
click at [236, 136] on div "Description Optional Use this for additional information such as rotation timin…" at bounding box center [158, 134] width 252 height 43
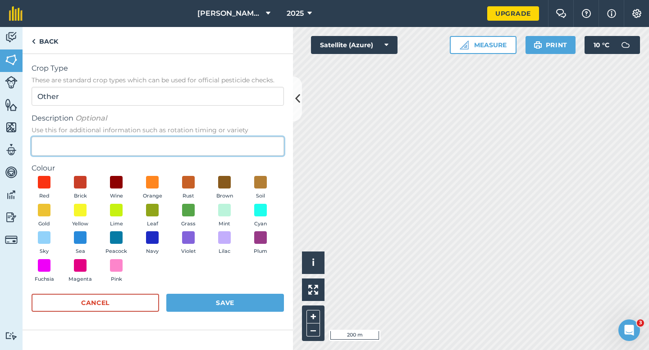
click at [232, 142] on input "Description Optional Use this for additional information such as rotation timin…" at bounding box center [158, 146] width 252 height 19
click at [54, 146] on input "Grasss Seed" at bounding box center [158, 146] width 252 height 19
type input "Grass Seed"
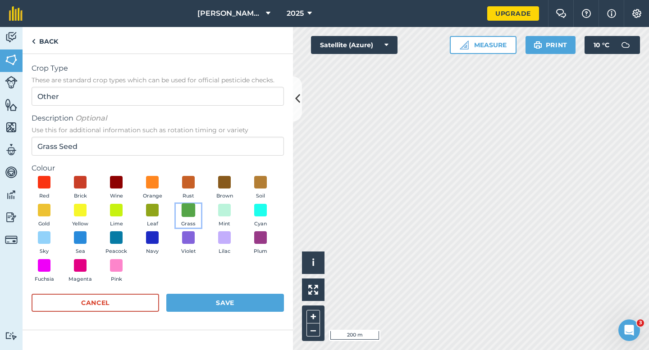
click at [192, 209] on span at bounding box center [188, 210] width 14 height 14
click at [231, 317] on div "Cancel Save" at bounding box center [158, 307] width 252 height 27
click at [239, 307] on button "Save" at bounding box center [225, 303] width 118 height 18
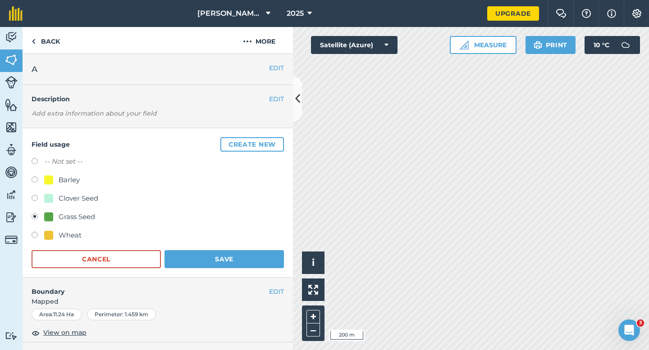
click at [211, 269] on div "Field usage Create new -- Not set -- Barley Clover Seed Grass Seed Wheat Cancel…" at bounding box center [158, 203] width 270 height 150
click at [242, 252] on button "Save" at bounding box center [223, 259] width 119 height 18
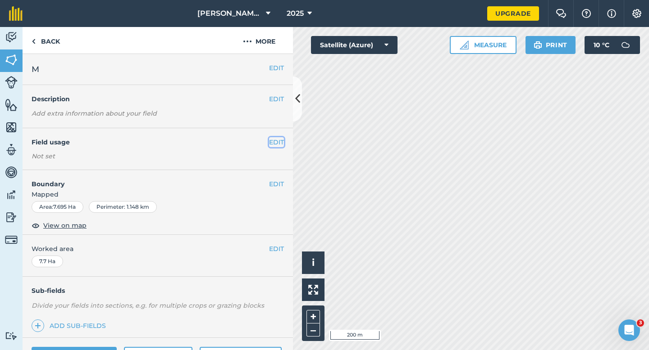
click at [275, 141] on button "EDIT" at bounding box center [276, 142] width 15 height 10
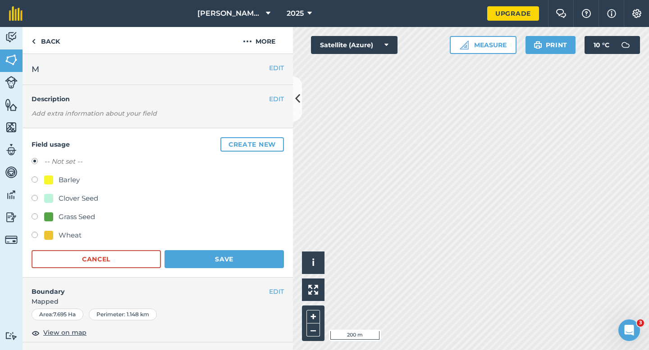
click at [74, 215] on div "Grass Seed" at bounding box center [77, 217] width 36 height 11
radio input "true"
radio input "false"
click at [209, 262] on button "Save" at bounding box center [223, 259] width 119 height 18
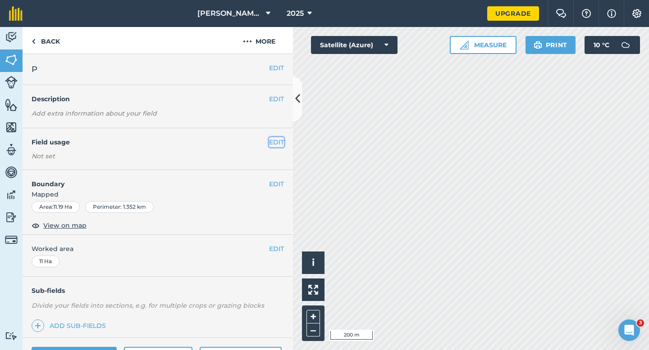
click at [275, 144] on button "EDIT" at bounding box center [276, 142] width 15 height 10
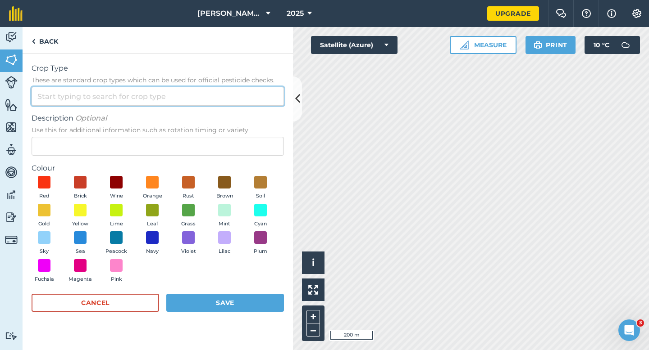
click at [250, 105] on input "Crop Type These are standard crop types which can be used for official pesticid…" at bounding box center [158, 96] width 252 height 19
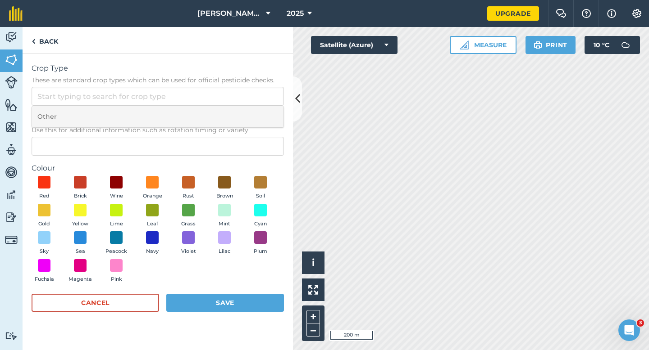
click at [250, 116] on li "Other" at bounding box center [157, 116] width 251 height 21
type input "Other"
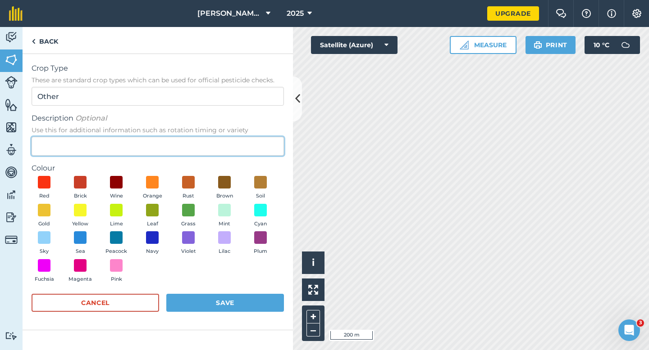
click at [250, 140] on input "Description Optional Use this for additional information such as rotation timin…" at bounding box center [158, 146] width 252 height 19
type input "Broad Bean Seed"
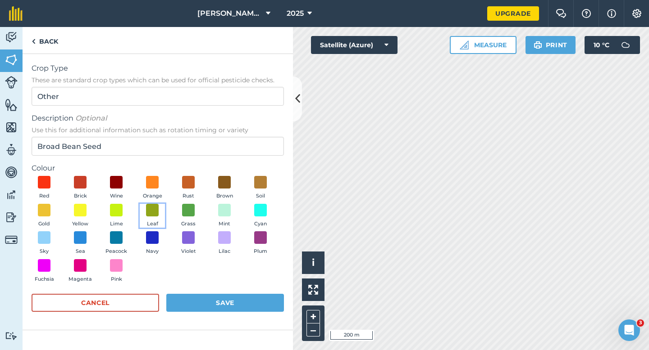
click at [160, 213] on button "Leaf" at bounding box center [152, 216] width 25 height 24
click at [204, 296] on button "Save" at bounding box center [225, 303] width 118 height 18
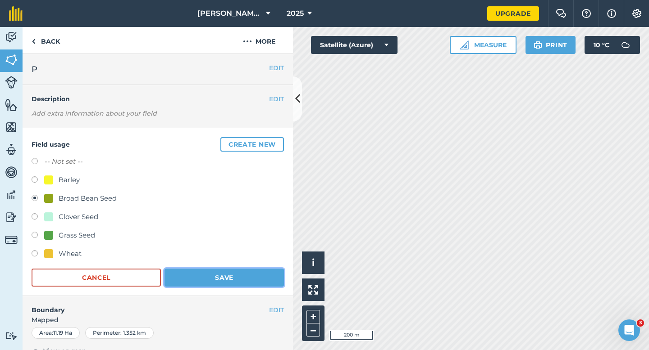
click at [257, 278] on button "Save" at bounding box center [223, 278] width 119 height 18
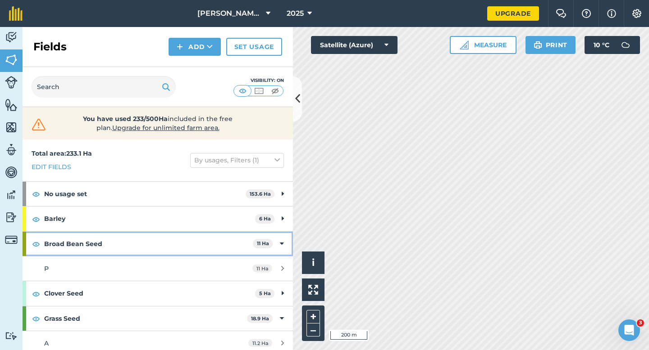
click at [280, 238] on div "Broad Bean Seed 11 Ha" at bounding box center [158, 244] width 270 height 24
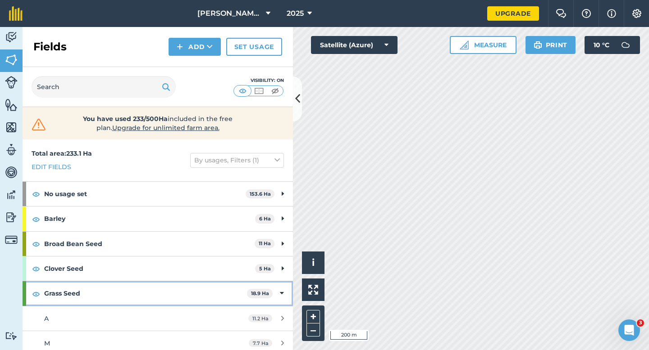
click at [277, 299] on div "Grass Seed 18.9 Ha" at bounding box center [158, 293] width 270 height 24
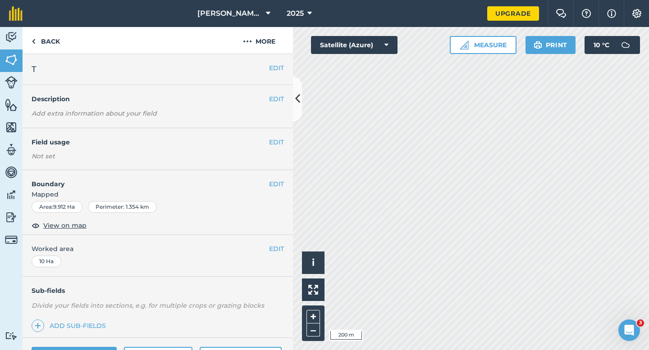
click at [268, 141] on h4 "Field usage" at bounding box center [150, 142] width 237 height 10
click at [270, 141] on button "EDIT" at bounding box center [276, 142] width 15 height 10
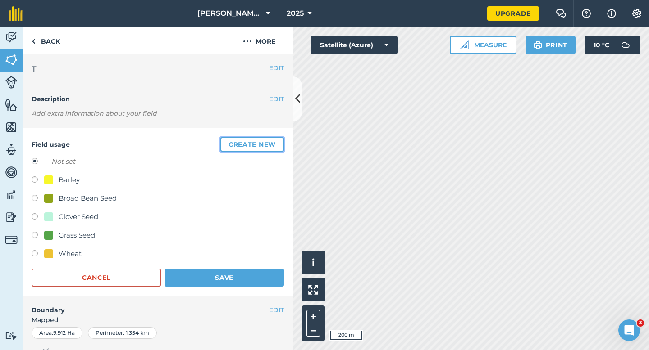
click at [270, 141] on button "Create new" at bounding box center [251, 144] width 63 height 14
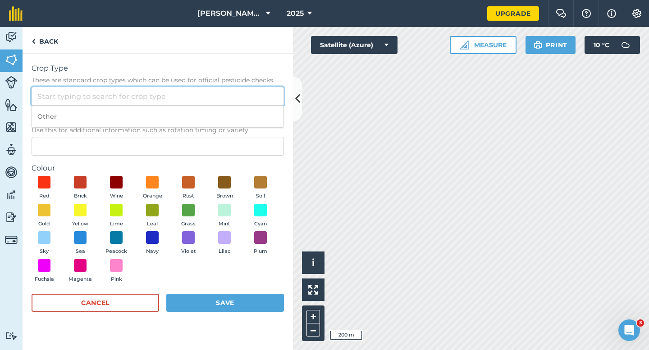
click at [238, 96] on input "Crop Type These are standard crop types which can be used for official pesticid…" at bounding box center [158, 96] width 252 height 19
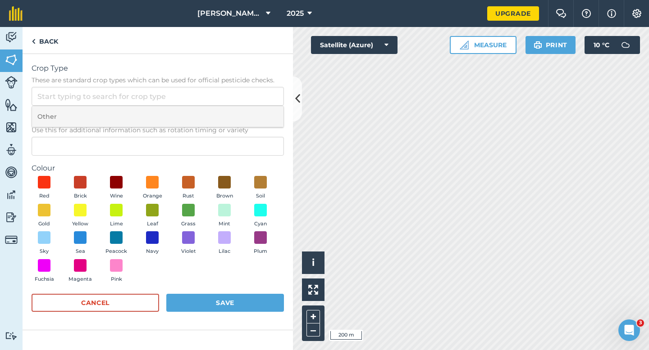
click at [238, 115] on li "Other" at bounding box center [157, 116] width 251 height 21
type input "Other"
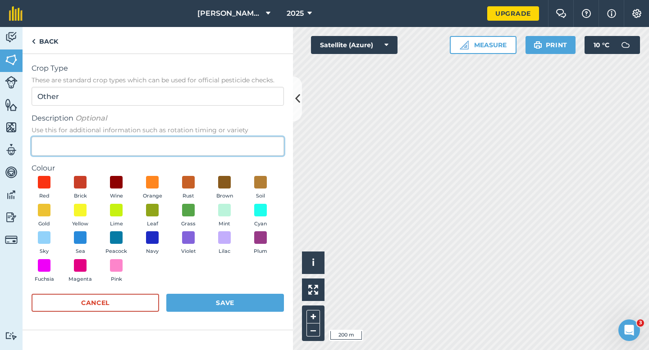
click at [233, 144] on input "Description Optional Use this for additional information such as rotation timin…" at bounding box center [158, 146] width 252 height 19
type input "Watties Peas"
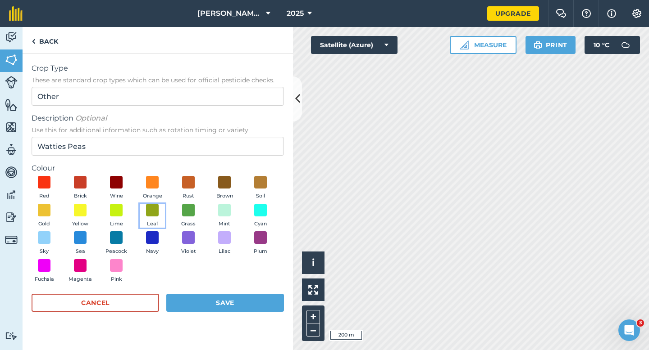
click at [162, 212] on button "Leaf" at bounding box center [152, 216] width 25 height 24
click at [218, 293] on form "Crop Type These are standard crop types which can be used for official pesticid…" at bounding box center [158, 192] width 252 height 258
click at [218, 296] on button "Save" at bounding box center [225, 303] width 118 height 18
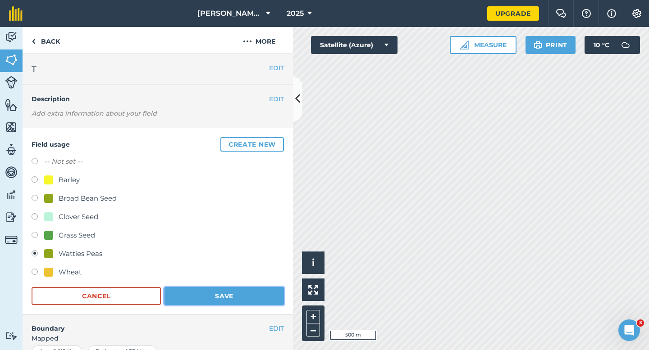
click at [252, 292] on button "Save" at bounding box center [223, 296] width 119 height 18
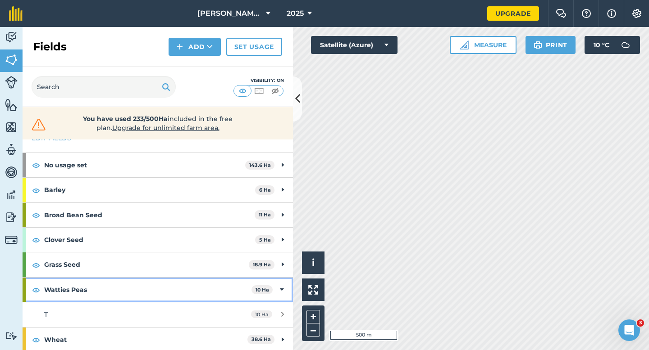
click at [271, 288] on span "10 Ha" at bounding box center [261, 290] width 21 height 9
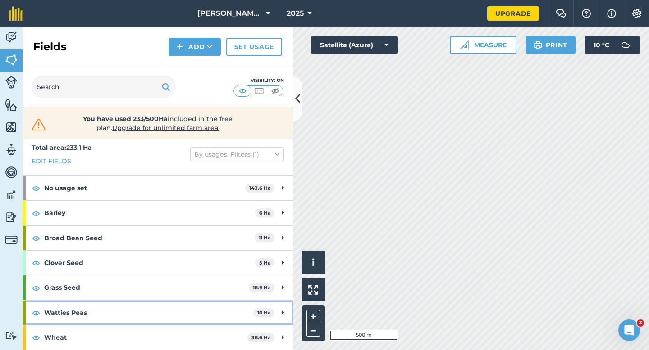
scroll to position [5, 0]
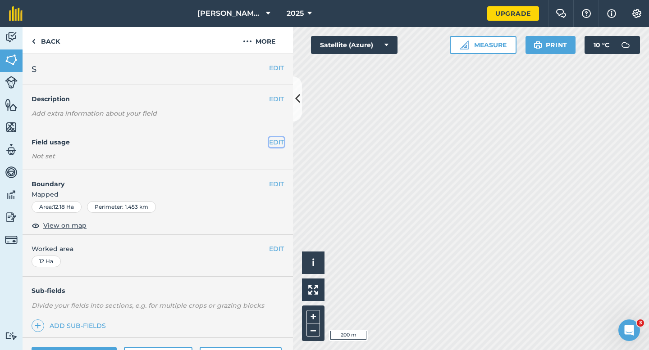
click at [276, 141] on button "EDIT" at bounding box center [276, 142] width 15 height 10
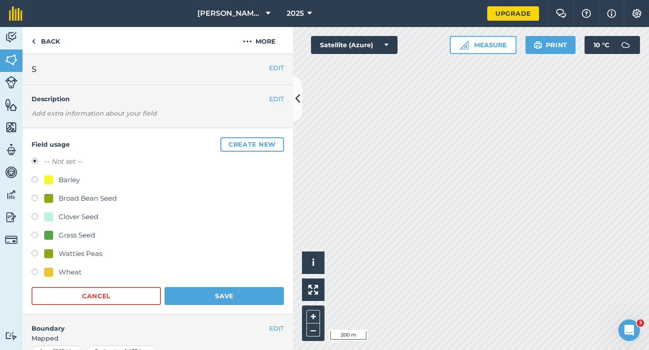
click at [76, 215] on div "Clover Seed" at bounding box center [79, 217] width 40 height 11
radio input "true"
radio input "false"
click at [254, 298] on button "Save" at bounding box center [223, 296] width 119 height 18
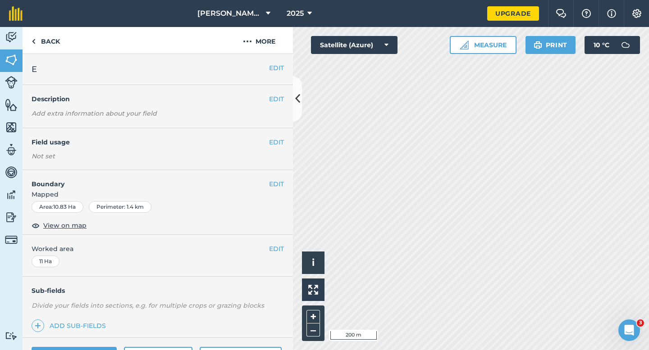
click at [278, 154] on div "Not set" at bounding box center [158, 156] width 252 height 9
click at [278, 146] on button "EDIT" at bounding box center [276, 142] width 15 height 10
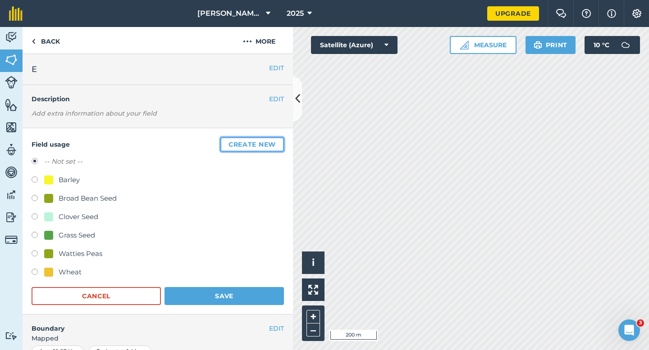
click at [278, 146] on button "Create new" at bounding box center [251, 144] width 63 height 14
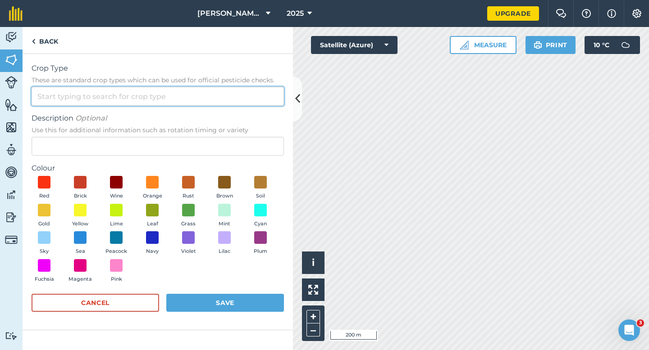
click at [239, 99] on input "Crop Type These are standard crop types which can be used for official pesticid…" at bounding box center [158, 96] width 252 height 19
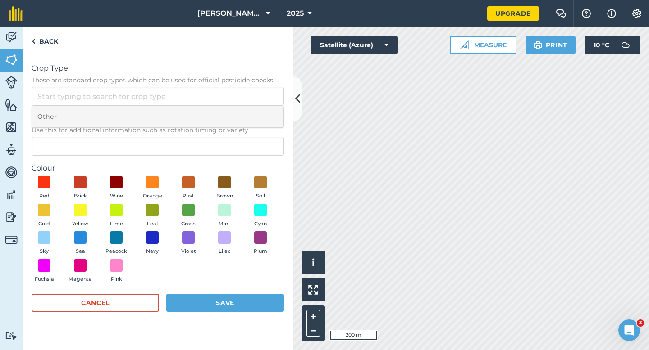
click at [239, 112] on li "Other" at bounding box center [157, 116] width 251 height 21
type input "Other"
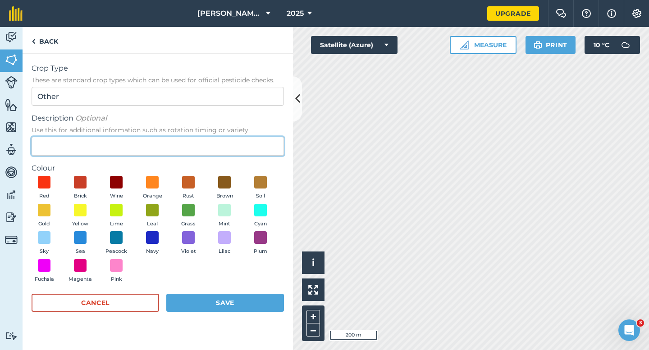
click at [239, 141] on input "Description Optional Use this for additional information such as rotation timin…" at bounding box center [158, 146] width 252 height 19
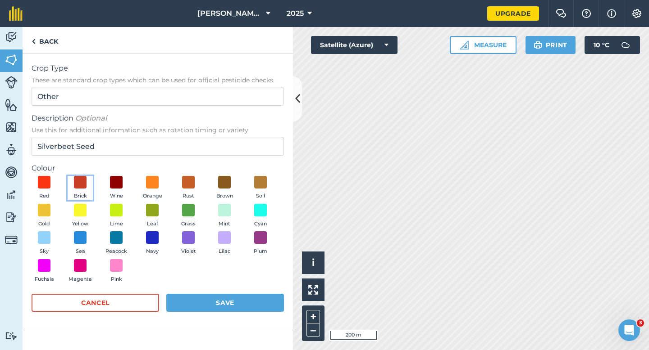
click at [71, 179] on button "Brick" at bounding box center [80, 188] width 25 height 24
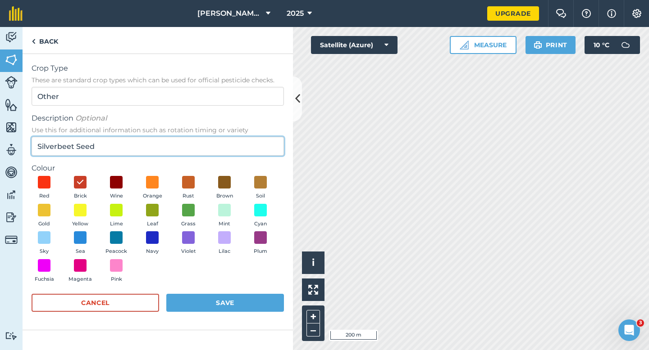
drag, startPoint x: 75, startPoint y: 149, endPoint x: 3, endPoint y: 140, distance: 73.1
click at [4, 142] on div "Activity Fields Livestock Features Maps Team Vehicles Data Reporting Billing Tu…" at bounding box center [324, 188] width 649 height 323
click at [53, 146] on input "Redbeet Seed" at bounding box center [158, 146] width 252 height 19
click at [57, 146] on input "Red beet Seed" at bounding box center [158, 146] width 252 height 19
type input "Red Beet Seed"
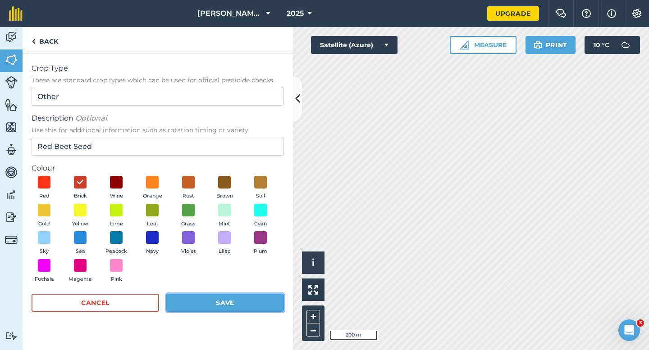
click at [206, 304] on button "Save" at bounding box center [225, 303] width 118 height 18
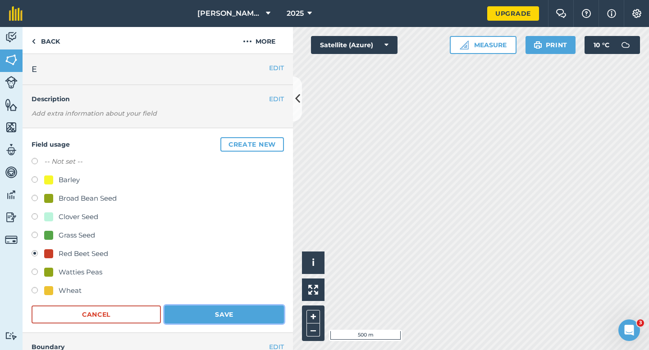
click at [218, 316] on button "Save" at bounding box center [223, 315] width 119 height 18
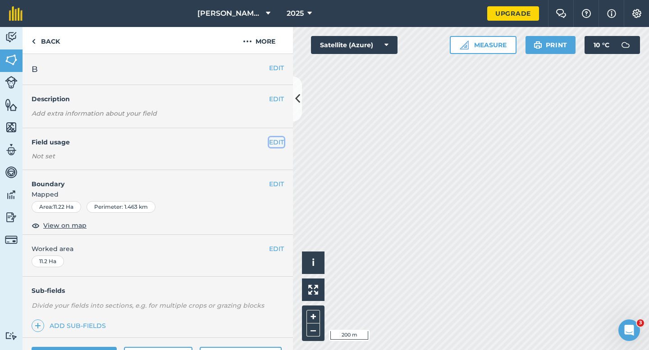
click at [279, 142] on button "EDIT" at bounding box center [276, 142] width 15 height 10
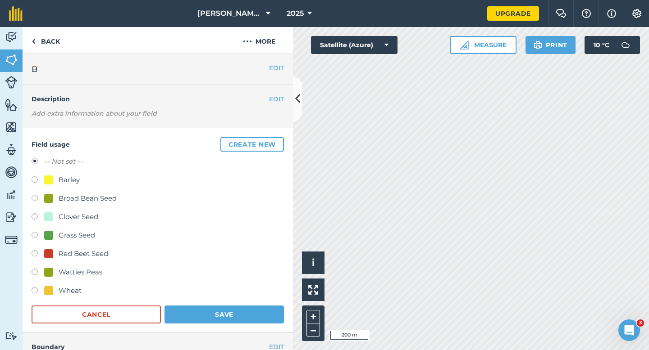
click at [88, 206] on div "-- Not set -- Barley Broad Bean Seed Clover Seed Grass Seed Red Beet Seed Watti…" at bounding box center [158, 227] width 252 height 142
click at [88, 218] on div "Clover Seed" at bounding box center [79, 217] width 40 height 11
radio input "true"
radio input "false"
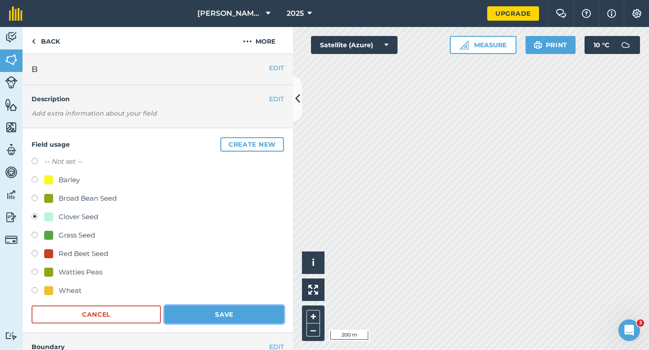
click at [209, 310] on button "Save" at bounding box center [223, 315] width 119 height 18
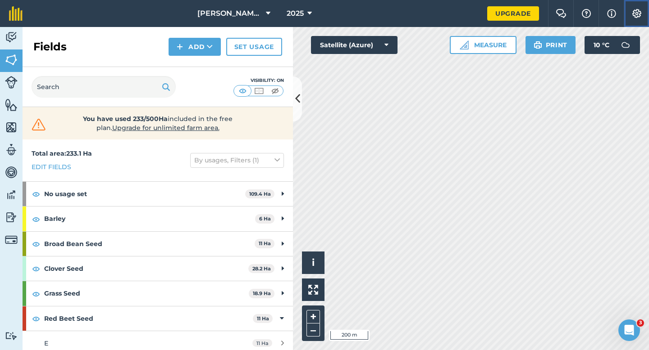
click at [641, 12] on img at bounding box center [636, 13] width 11 height 9
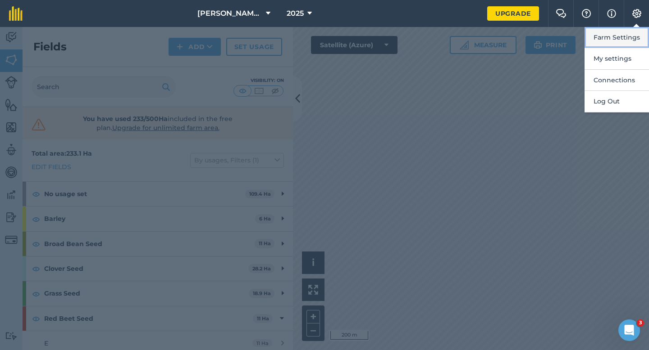
click at [611, 40] on button "Farm Settings" at bounding box center [616, 37] width 64 height 21
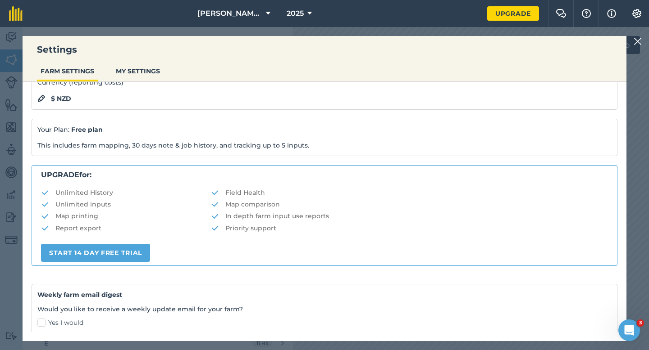
scroll to position [173, 0]
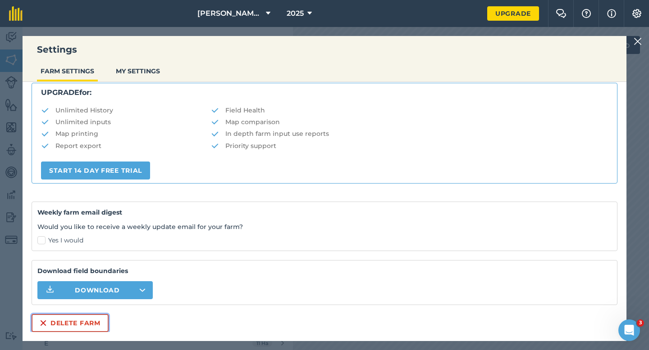
click at [102, 318] on button "Delete farm" at bounding box center [70, 323] width 77 height 18
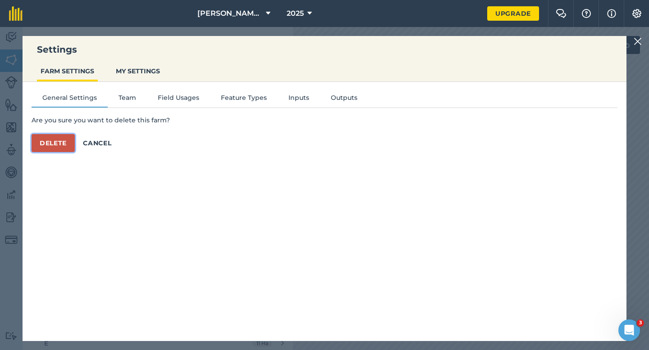
click at [66, 145] on button "Delete" at bounding box center [53, 143] width 43 height 18
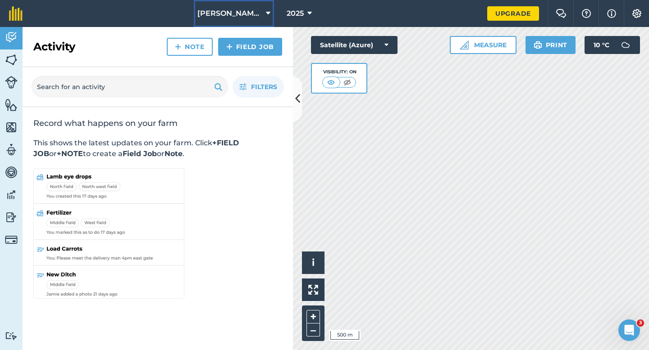
click at [217, 12] on span "[PERSON_NAME] & Sons Farming LTD" at bounding box center [229, 13] width 65 height 11
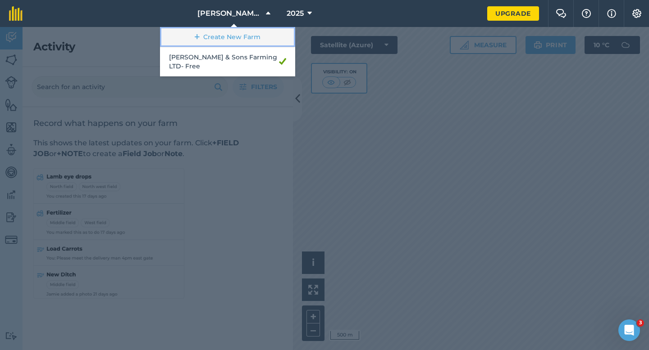
click at [223, 38] on link "Create New Farm" at bounding box center [227, 37] width 135 height 20
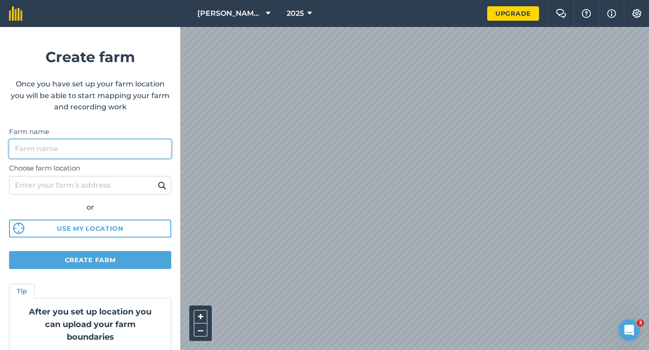
click at [133, 156] on input "Farm name" at bounding box center [90, 149] width 162 height 19
type input "[PERSON_NAME] & Sons"
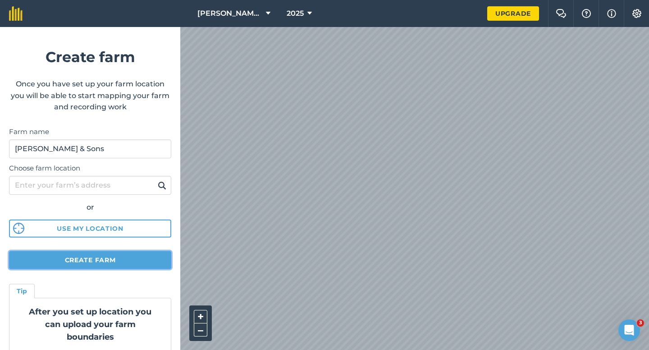
click at [96, 260] on button "Create farm" at bounding box center [90, 260] width 162 height 18
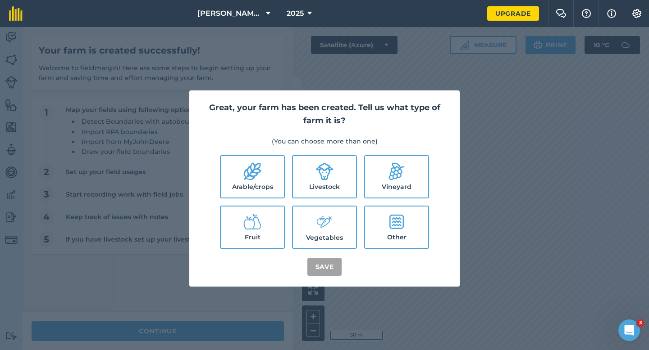
click at [249, 177] on icon at bounding box center [252, 172] width 18 height 18
checkbox input "true"
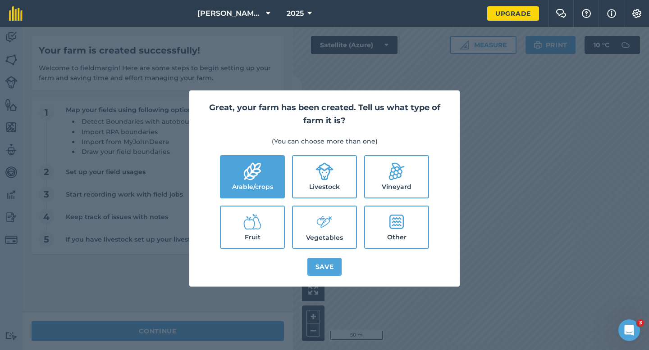
click at [311, 177] on label "Livestock" at bounding box center [324, 176] width 63 height 41
checkbox input "true"
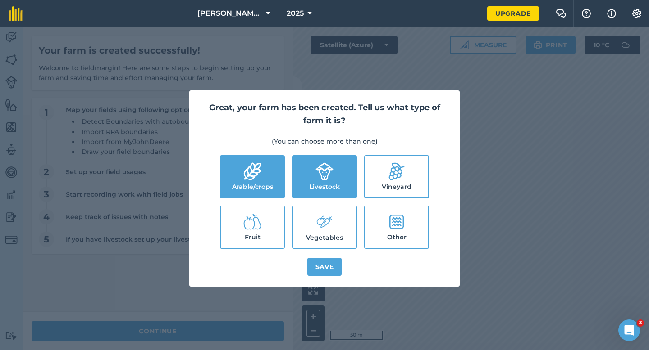
click at [317, 212] on label "Vegetables" at bounding box center [324, 227] width 63 height 41
checkbox input "true"
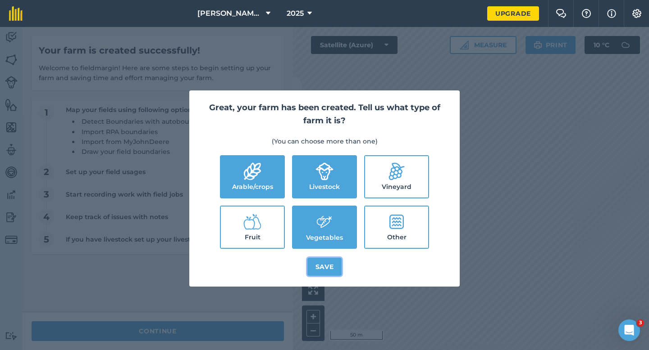
click at [326, 259] on button "Save" at bounding box center [324, 267] width 35 height 18
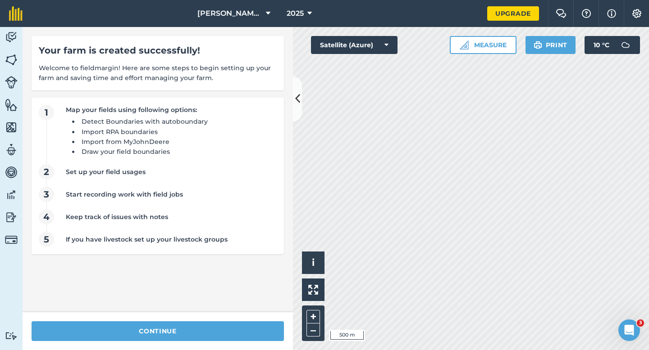
click at [262, 319] on div "continue" at bounding box center [158, 332] width 270 height 38
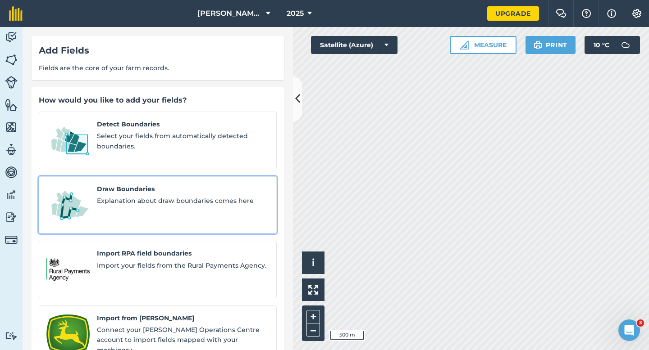
click at [153, 196] on span "Explanation about draw boundaries comes here" at bounding box center [183, 201] width 172 height 10
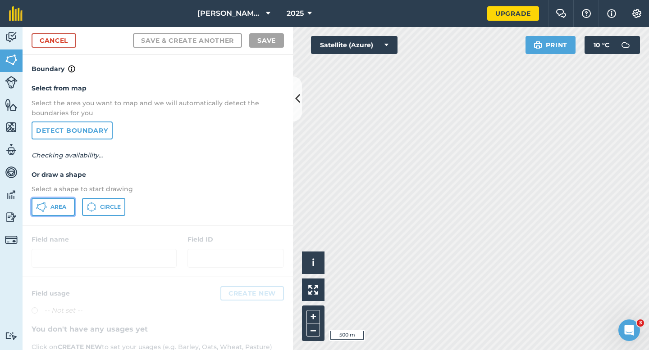
click at [71, 207] on button "Area" at bounding box center [53, 207] width 43 height 18
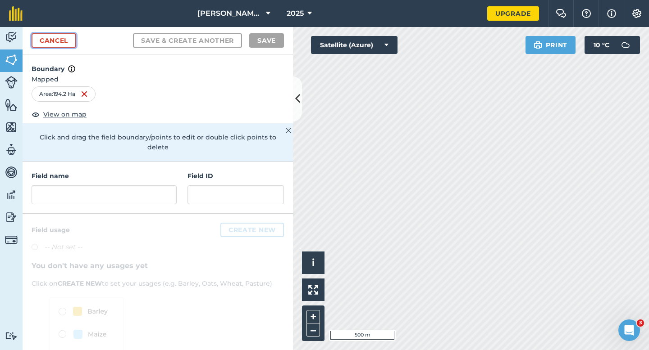
click at [63, 38] on link "Cancel" at bounding box center [54, 40] width 45 height 14
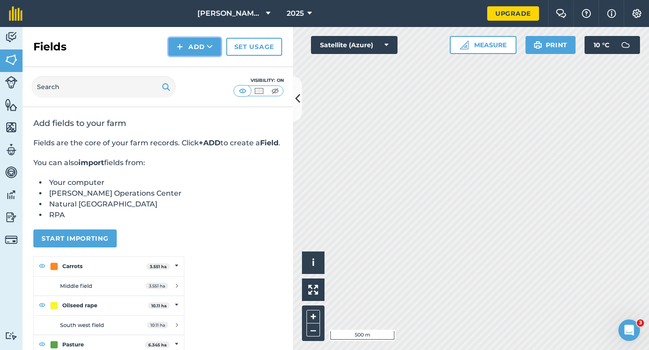
click at [185, 44] on button "Add" at bounding box center [194, 47] width 52 height 18
click at [190, 64] on link "Draw" at bounding box center [195, 67] width 50 height 20
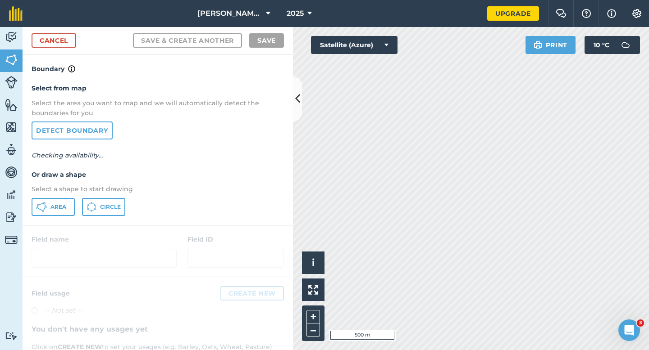
click at [75, 209] on div "Area Circle" at bounding box center [158, 207] width 252 height 18
click at [72, 208] on button "Area" at bounding box center [53, 207] width 43 height 18
click at [361, 21] on div "[PERSON_NAME] & Sons 2025 Upgrade Farm Chat Help Info Settings Map printing is …" at bounding box center [324, 175] width 649 height 350
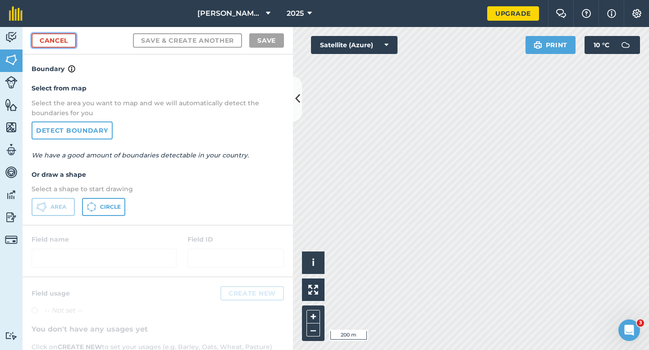
click at [66, 37] on link "Cancel" at bounding box center [54, 40] width 45 height 14
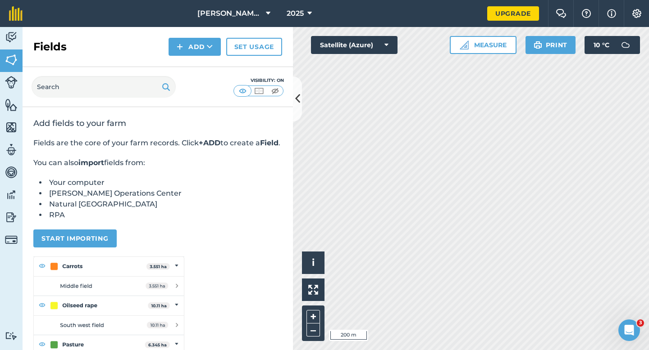
click at [176, 35] on div "Fields Add Set usage" at bounding box center [158, 47] width 270 height 40
click at [181, 49] on img at bounding box center [180, 46] width 6 height 11
click at [184, 69] on link "Draw" at bounding box center [195, 67] width 50 height 20
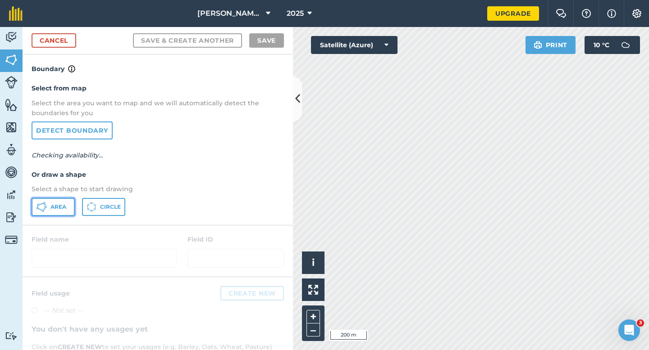
click at [61, 210] on span "Area" at bounding box center [58, 207] width 16 height 7
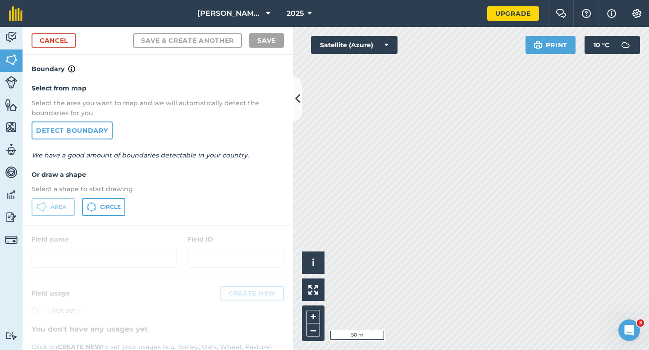
click at [370, 7] on div "[PERSON_NAME] & Sons 2025 Upgrade Farm Chat Help Info Settings Map printing is …" at bounding box center [324, 175] width 649 height 350
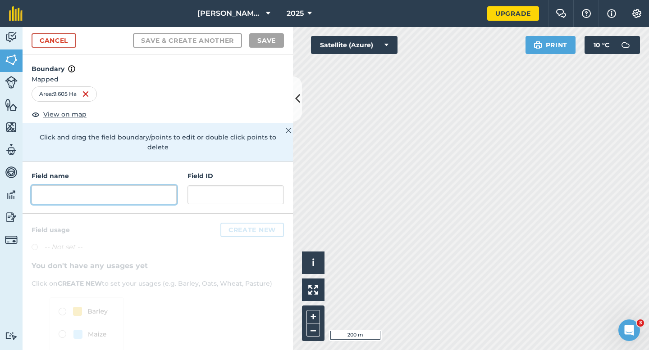
click at [136, 188] on input "text" at bounding box center [104, 195] width 145 height 19
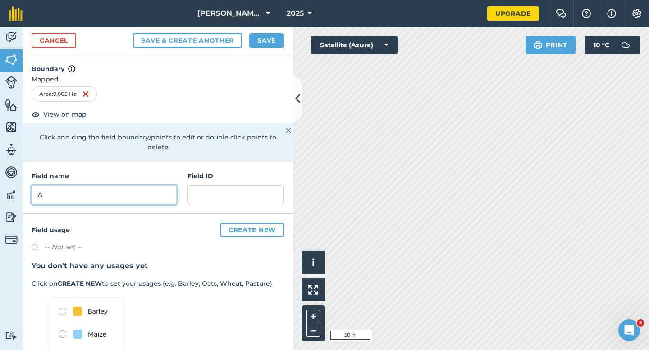
type input "A"
click at [278, 43] on button "Save" at bounding box center [266, 40] width 35 height 14
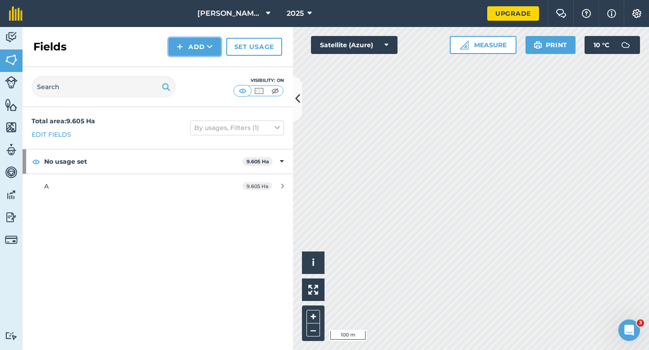
click at [200, 45] on button "Add" at bounding box center [194, 47] width 52 height 18
click at [202, 62] on link "Draw" at bounding box center [195, 67] width 50 height 20
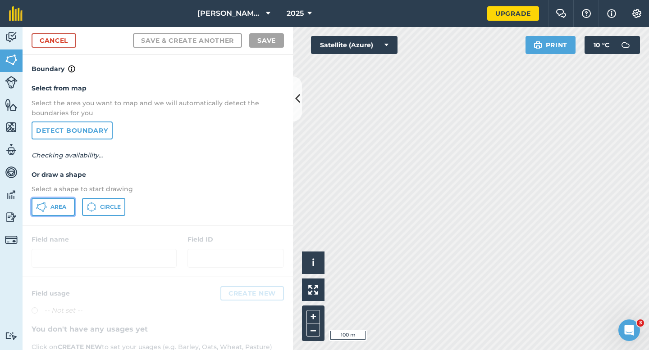
click at [71, 201] on button "Area" at bounding box center [53, 207] width 43 height 18
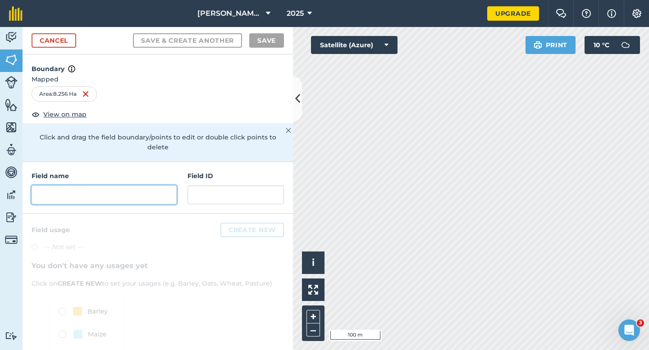
click at [155, 186] on input "text" at bounding box center [104, 195] width 145 height 19
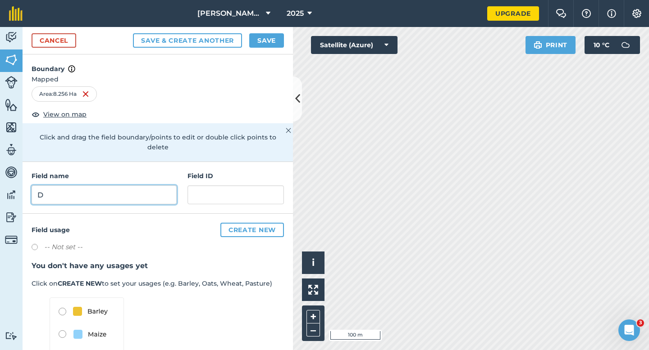
type input "D"
click at [272, 47] on button "Save" at bounding box center [266, 40] width 35 height 14
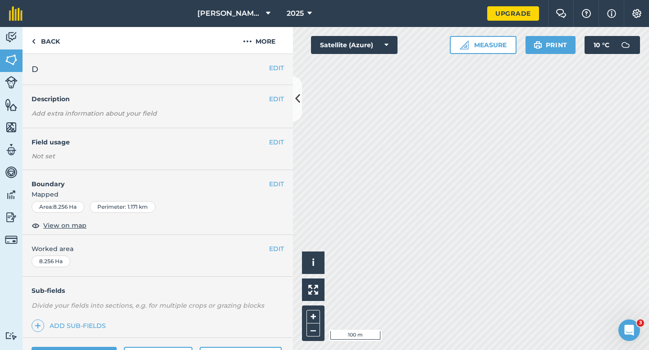
click at [276, 254] on div "EDIT Worked area 8.256 Ha" at bounding box center [158, 256] width 270 height 42
click at [277, 247] on button "EDIT" at bounding box center [276, 249] width 15 height 10
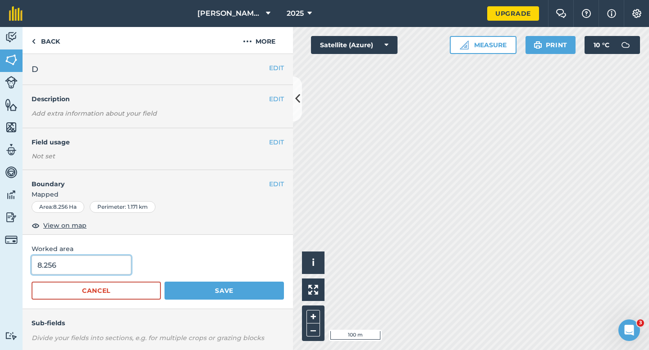
click at [84, 271] on input "8.256" at bounding box center [82, 265] width 100 height 19
type input "8.3"
click at [164, 282] on button "Save" at bounding box center [223, 291] width 119 height 18
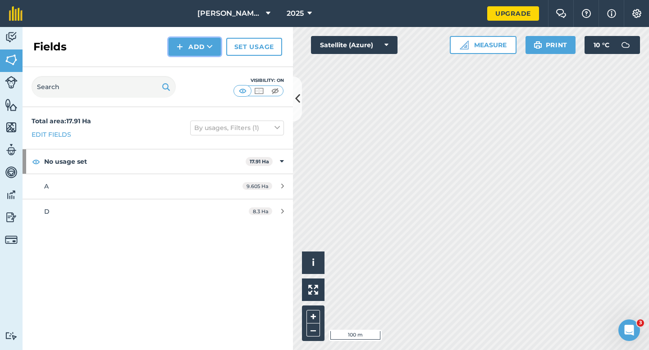
click at [198, 48] on button "Add" at bounding box center [194, 47] width 52 height 18
click at [198, 62] on link "Draw" at bounding box center [195, 67] width 50 height 20
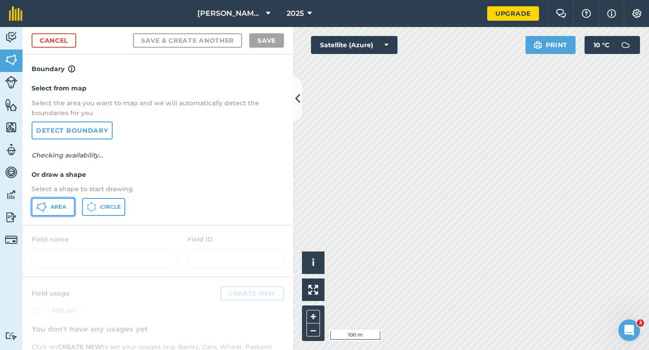
click at [59, 210] on button "Area" at bounding box center [53, 207] width 43 height 18
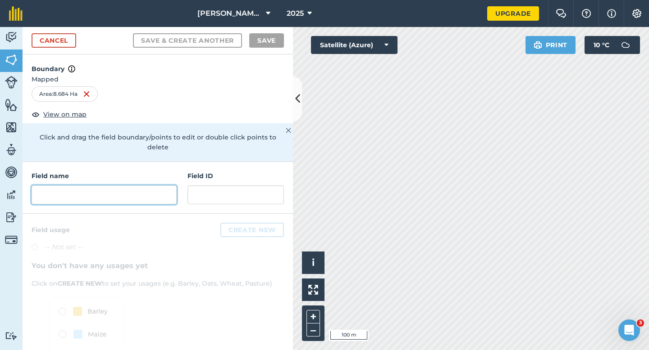
click at [154, 186] on input "text" at bounding box center [104, 195] width 145 height 19
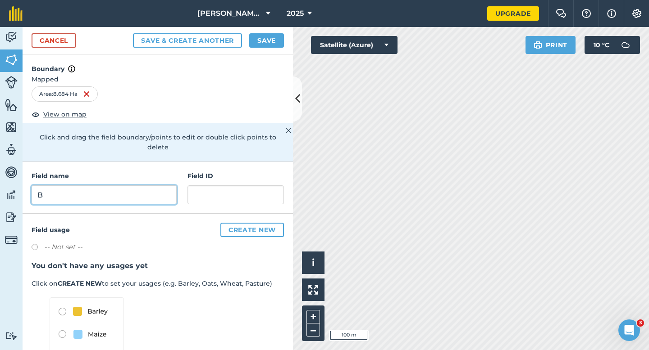
type input "B"
click at [259, 36] on button "Save" at bounding box center [266, 40] width 35 height 14
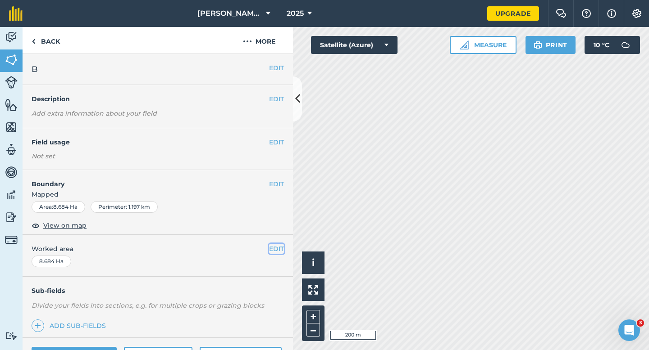
click at [276, 246] on button "EDIT" at bounding box center [276, 249] width 15 height 10
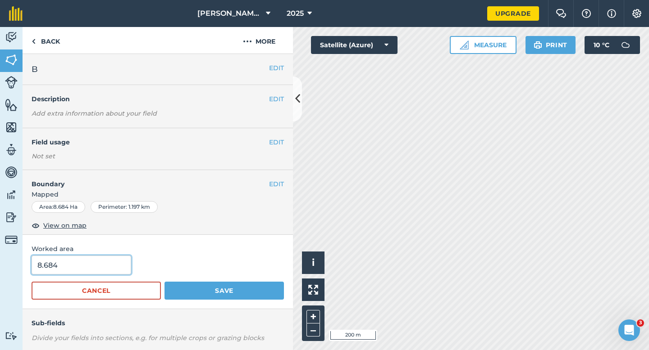
click at [92, 272] on input "8.684" at bounding box center [82, 265] width 100 height 19
type input "8.8"
click at [164, 282] on button "Save" at bounding box center [223, 291] width 119 height 18
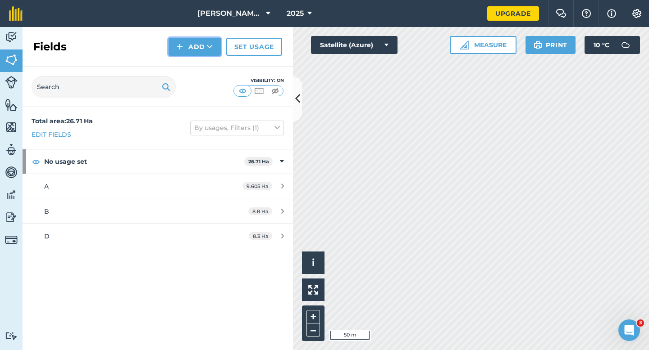
click at [186, 50] on button "Add" at bounding box center [194, 47] width 52 height 18
click at [188, 65] on link "Draw" at bounding box center [195, 67] width 50 height 20
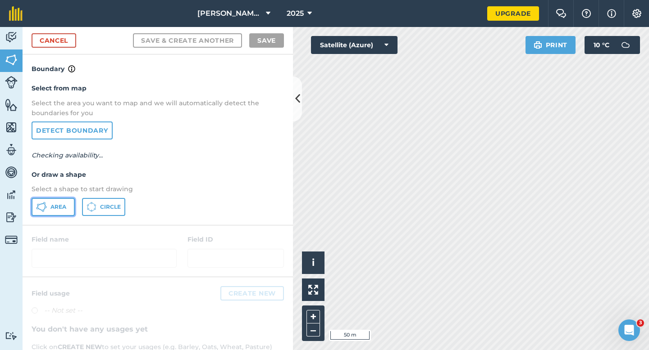
click at [50, 213] on button "Area" at bounding box center [53, 207] width 43 height 18
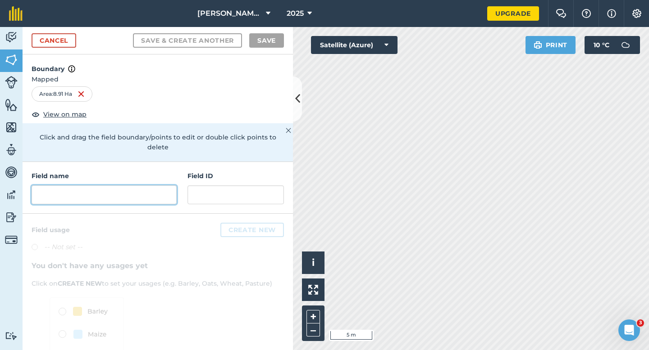
click at [151, 187] on input "text" at bounding box center [104, 195] width 145 height 19
type input "B"
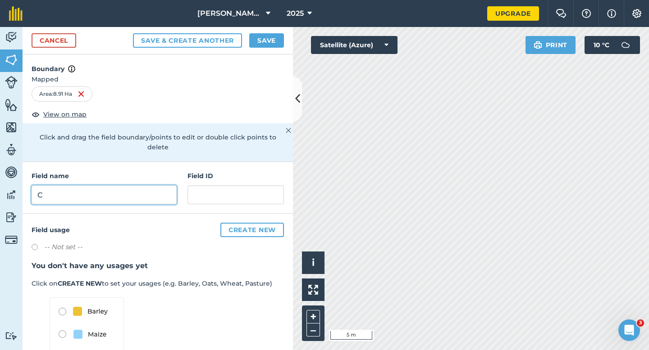
type input "C"
click at [268, 40] on button "Save" at bounding box center [266, 40] width 35 height 14
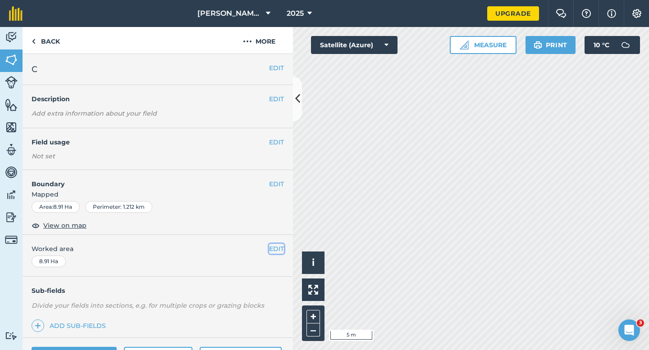
click at [280, 249] on button "EDIT" at bounding box center [276, 249] width 15 height 10
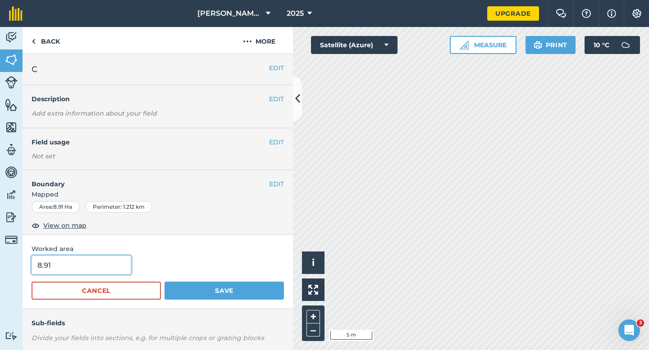
click at [77, 268] on input "8.91" at bounding box center [82, 265] width 100 height 19
type input "9"
click at [164, 282] on button "Save" at bounding box center [223, 291] width 119 height 18
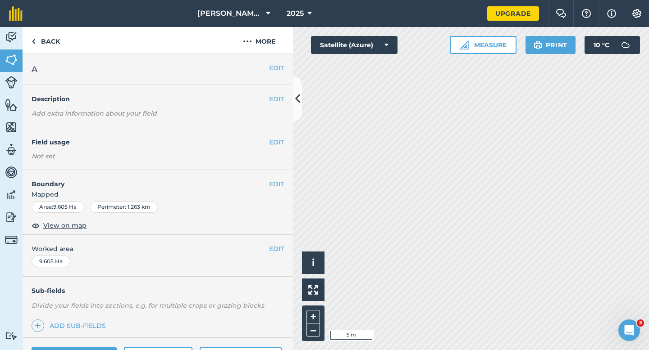
click at [267, 177] on h4 "Boundary" at bounding box center [146, 179] width 246 height 19
click at [279, 182] on button "EDIT" at bounding box center [276, 184] width 15 height 10
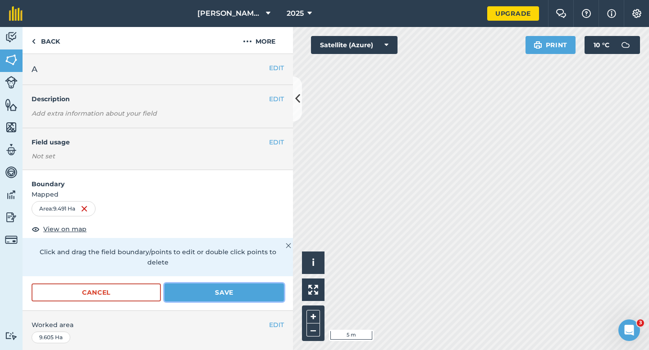
click at [236, 284] on button "Save" at bounding box center [223, 293] width 119 height 18
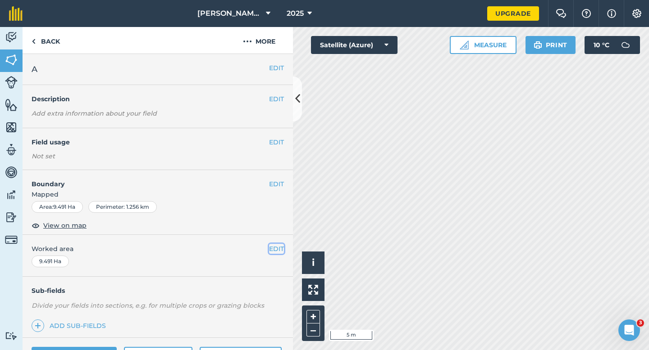
click at [275, 247] on button "EDIT" at bounding box center [276, 249] width 15 height 10
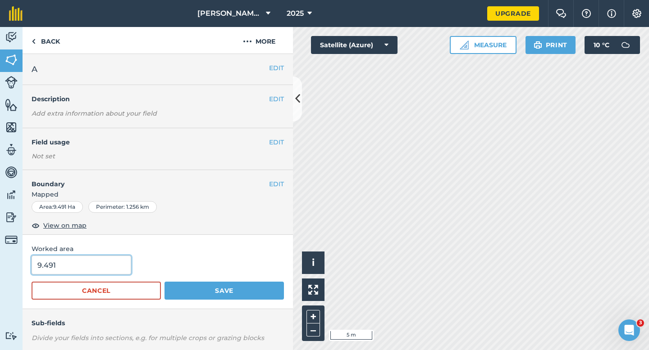
click at [116, 264] on input "9.491" at bounding box center [82, 265] width 100 height 19
type input "9.5"
click at [164, 282] on button "Save" at bounding box center [223, 291] width 119 height 18
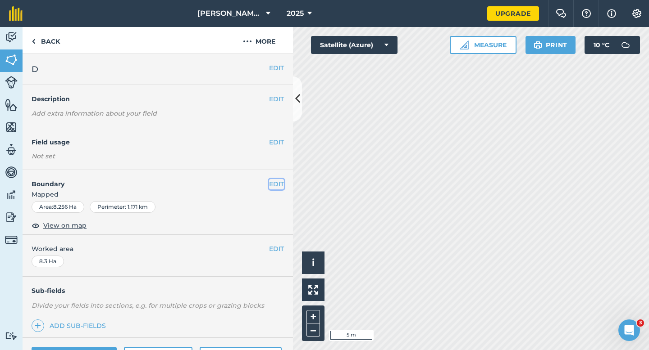
click at [274, 183] on button "EDIT" at bounding box center [276, 184] width 15 height 10
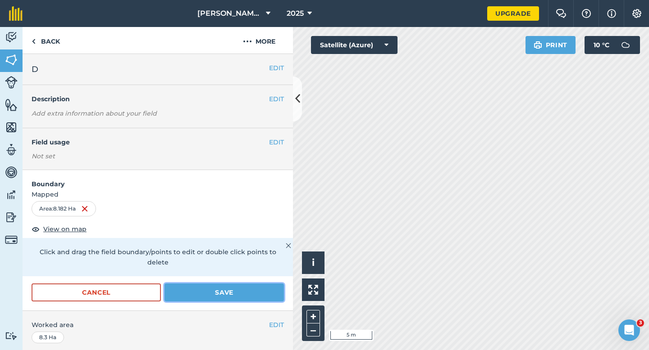
click at [227, 287] on button "Save" at bounding box center [223, 293] width 119 height 18
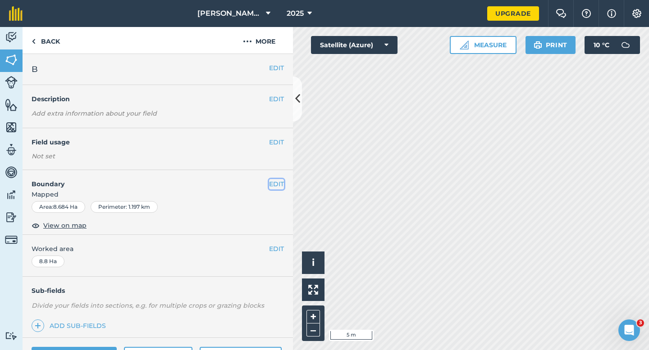
click at [279, 182] on button "EDIT" at bounding box center [276, 184] width 15 height 10
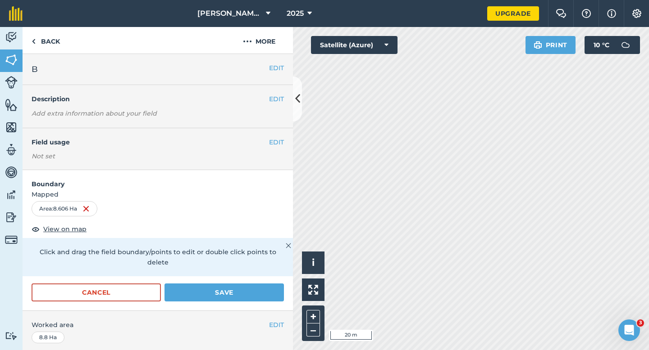
click at [239, 266] on div "Click and drag the field boundary/points to edit or double click points to dele…" at bounding box center [158, 257] width 270 height 38
click at [239, 284] on button "Save" at bounding box center [223, 293] width 119 height 18
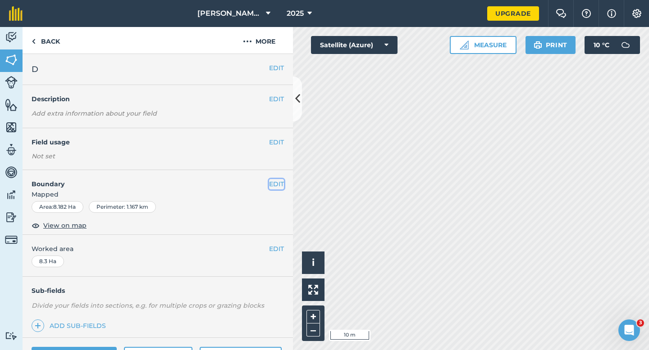
click at [275, 188] on button "EDIT" at bounding box center [276, 184] width 15 height 10
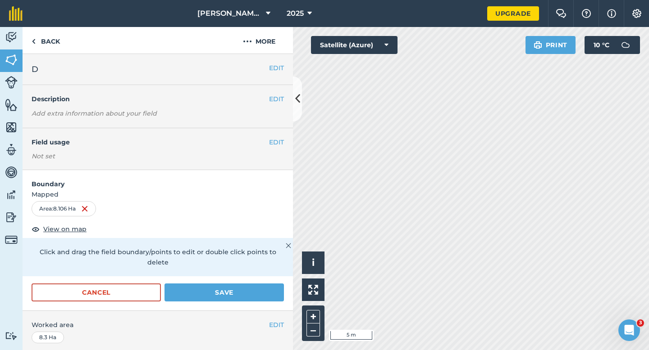
click at [292, 290] on div "Cancel Save" at bounding box center [158, 297] width 270 height 27
click at [273, 284] on button "Save" at bounding box center [223, 293] width 119 height 18
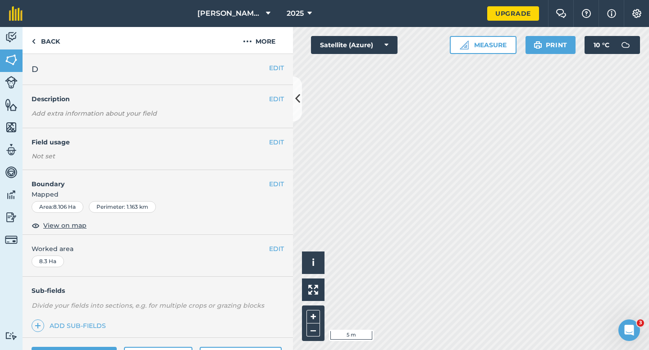
click at [277, 255] on div "EDIT Worked area 8.3 Ha" at bounding box center [158, 256] width 270 height 42
click at [277, 250] on button "EDIT" at bounding box center [276, 249] width 15 height 10
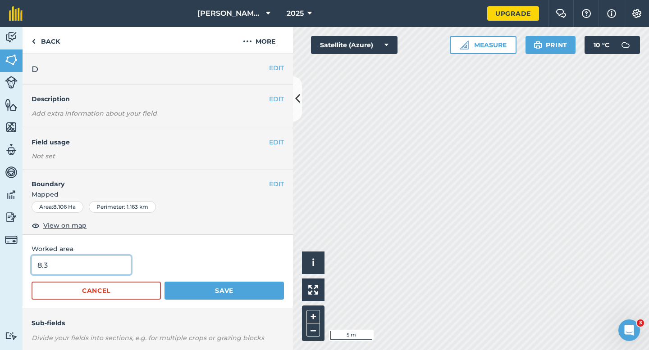
click at [99, 264] on input "8.3" at bounding box center [82, 265] width 100 height 19
type input "8"
click at [164, 282] on button "Save" at bounding box center [223, 291] width 119 height 18
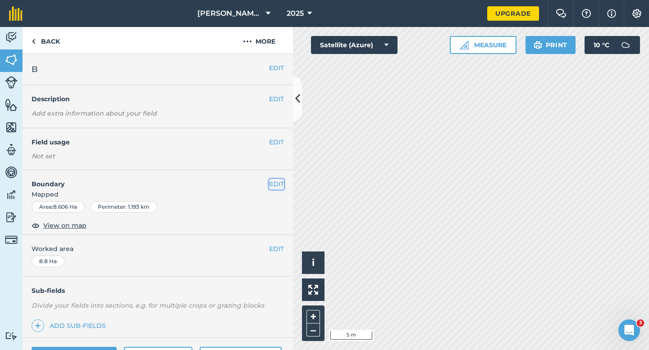
click at [271, 188] on button "EDIT" at bounding box center [276, 184] width 15 height 10
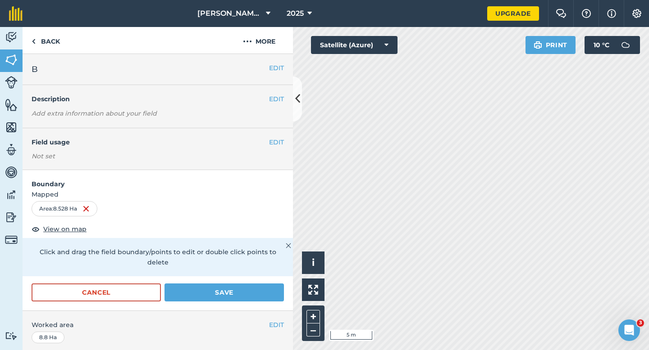
click at [278, 273] on form "Boundary Mapped Area : 8.528 Ha View on map Click and drag the field boundary/p…" at bounding box center [158, 240] width 270 height 141
click at [281, 284] on button "Save" at bounding box center [223, 293] width 119 height 18
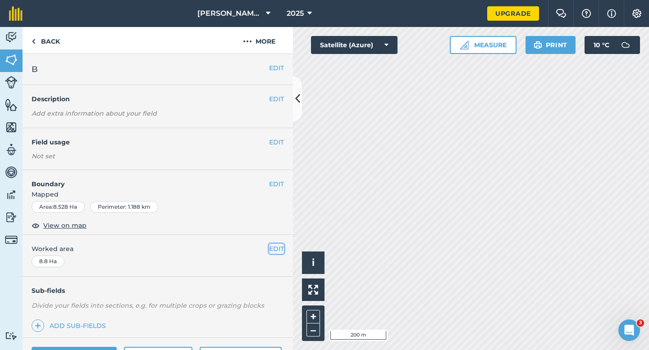
click at [274, 249] on button "EDIT" at bounding box center [276, 249] width 15 height 10
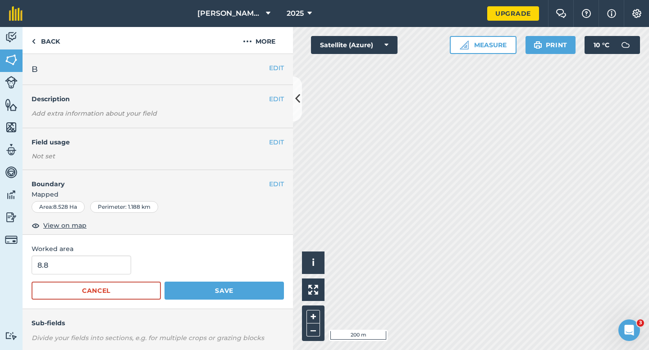
click at [51, 252] on span "Worked area" at bounding box center [158, 249] width 252 height 10
click at [72, 265] on input "8.8" at bounding box center [82, 265] width 100 height 19
type input "8.5"
click at [164, 282] on button "Save" at bounding box center [223, 291] width 119 height 18
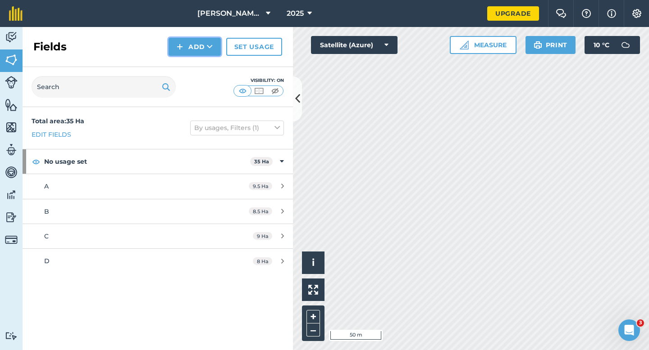
click at [179, 46] on img at bounding box center [180, 46] width 6 height 11
click at [186, 76] on link "Draw" at bounding box center [195, 67] width 50 height 20
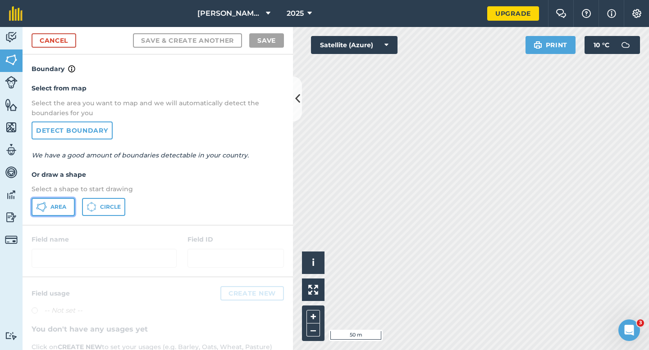
click at [63, 204] on span "Area" at bounding box center [58, 207] width 16 height 7
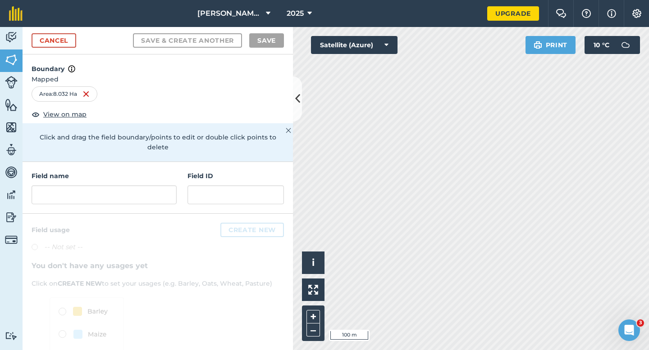
click at [154, 196] on div "Field name Field ID" at bounding box center [158, 188] width 270 height 52
click at [154, 191] on input "text" at bounding box center [104, 195] width 145 height 19
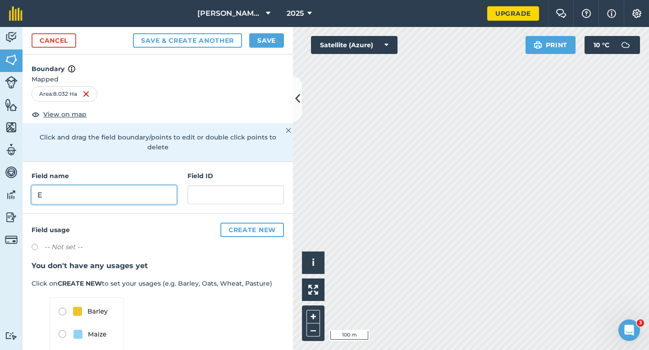
type input "E"
click at [259, 39] on button "Save" at bounding box center [266, 40] width 35 height 14
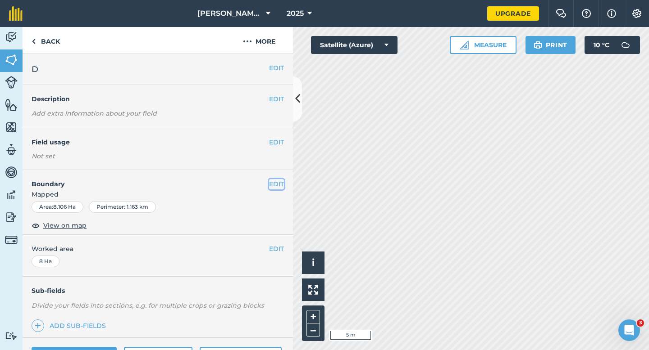
click at [277, 186] on button "EDIT" at bounding box center [276, 184] width 15 height 10
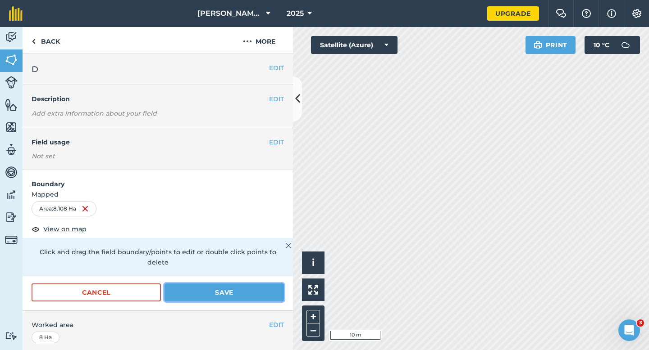
click at [263, 284] on button "Save" at bounding box center [223, 293] width 119 height 18
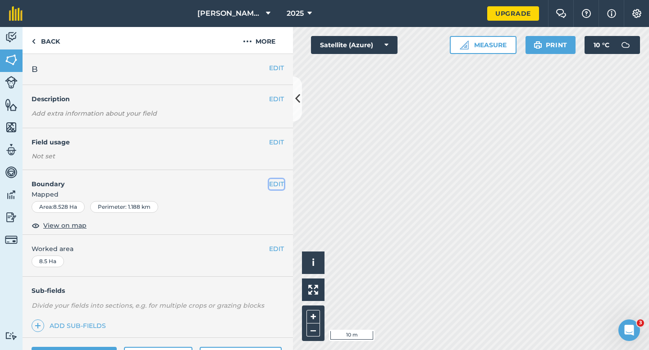
click at [276, 185] on button "EDIT" at bounding box center [276, 184] width 15 height 10
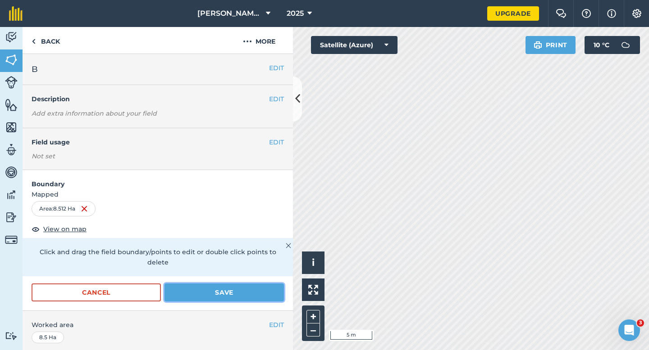
click at [261, 284] on button "Save" at bounding box center [223, 293] width 119 height 18
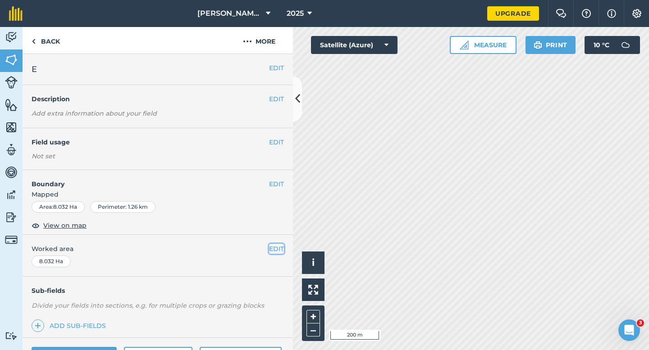
click at [278, 249] on button "EDIT" at bounding box center [276, 249] width 15 height 10
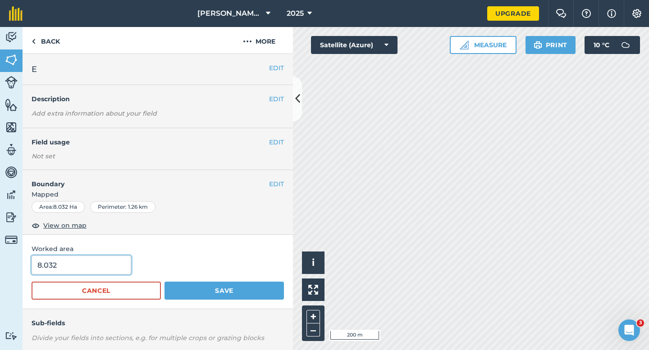
click at [118, 271] on input "8.032" at bounding box center [82, 265] width 100 height 19
type input "8"
click at [164, 282] on button "Save" at bounding box center [223, 291] width 119 height 18
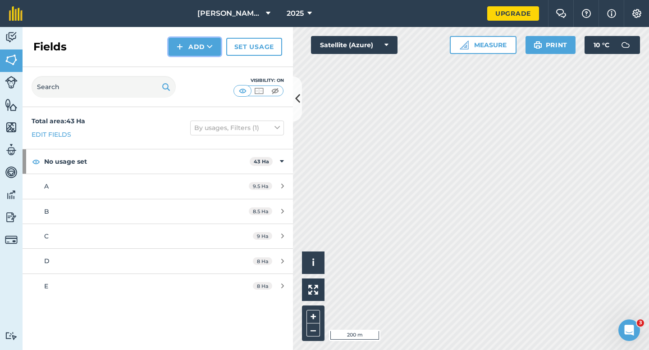
click at [194, 41] on button "Add" at bounding box center [194, 47] width 52 height 18
click at [194, 59] on link "Draw" at bounding box center [195, 67] width 50 height 20
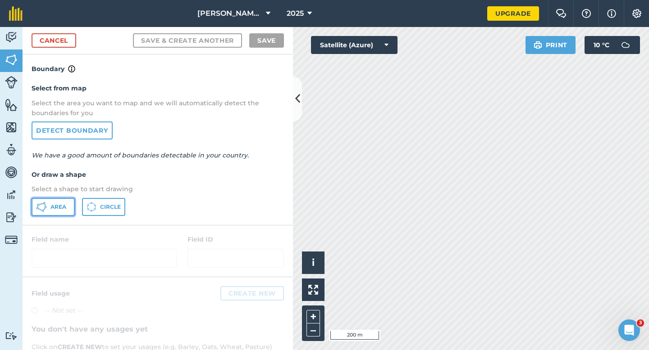
click at [58, 215] on button "Area" at bounding box center [53, 207] width 43 height 18
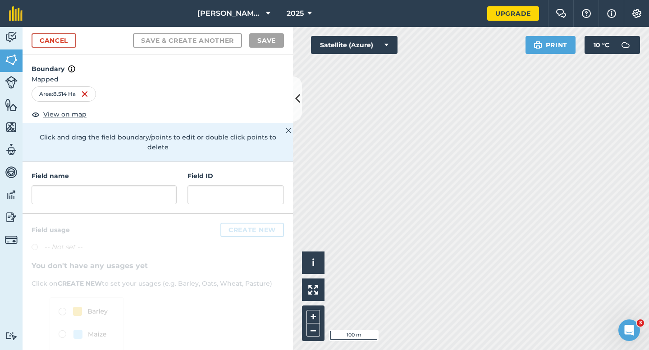
click at [162, 197] on div "Field name Field ID" at bounding box center [158, 188] width 270 height 52
click at [130, 186] on input "text" at bounding box center [104, 195] width 145 height 19
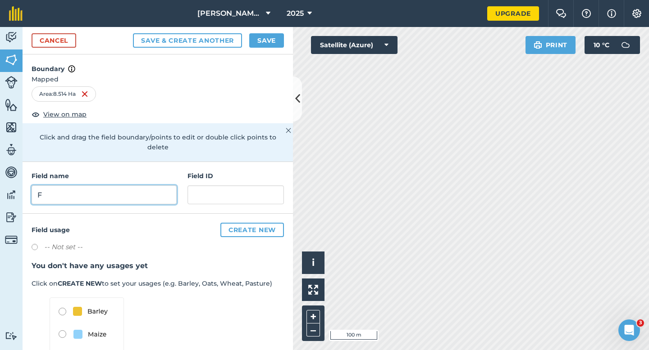
type input "F"
click at [256, 44] on button "Save" at bounding box center [266, 40] width 35 height 14
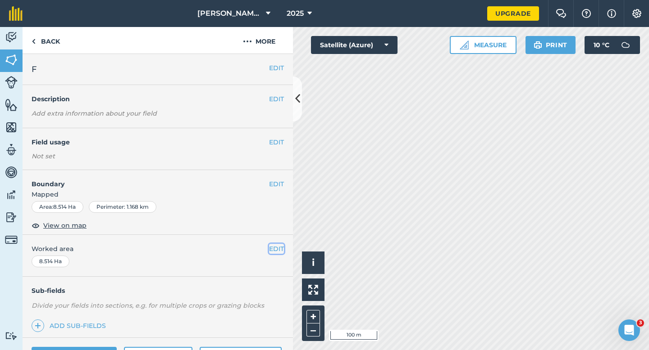
click at [275, 245] on button "EDIT" at bounding box center [276, 249] width 15 height 10
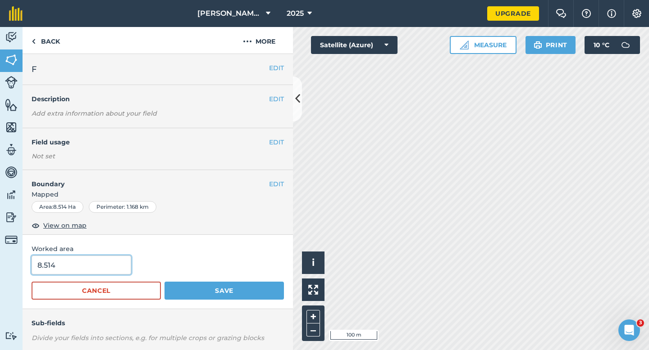
click at [104, 270] on input "8.514" at bounding box center [82, 265] width 100 height 19
type input "8.5"
click at [164, 282] on button "Save" at bounding box center [223, 291] width 119 height 18
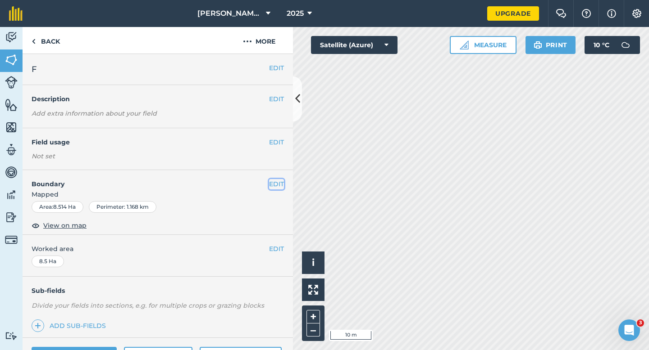
click at [274, 182] on button "EDIT" at bounding box center [276, 184] width 15 height 10
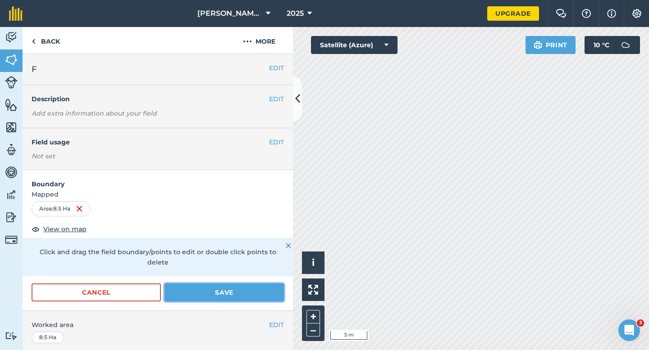
click at [241, 288] on button "Save" at bounding box center [223, 293] width 119 height 18
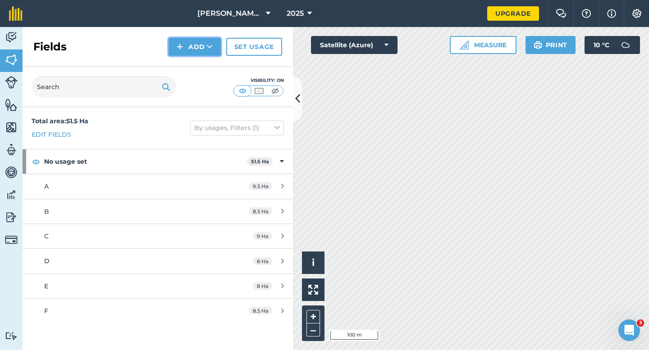
click at [196, 50] on button "Add" at bounding box center [194, 47] width 52 height 18
click at [196, 61] on link "Draw" at bounding box center [195, 67] width 50 height 20
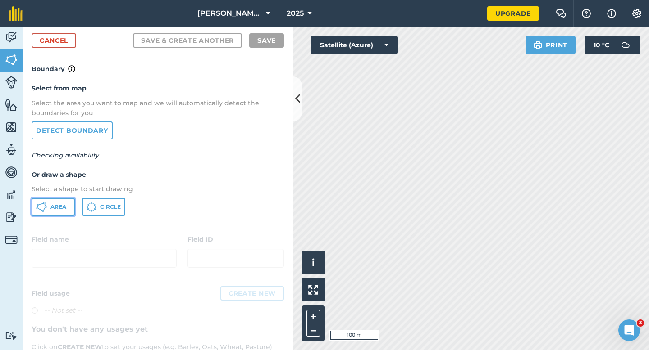
click at [57, 203] on button "Area" at bounding box center [53, 207] width 43 height 18
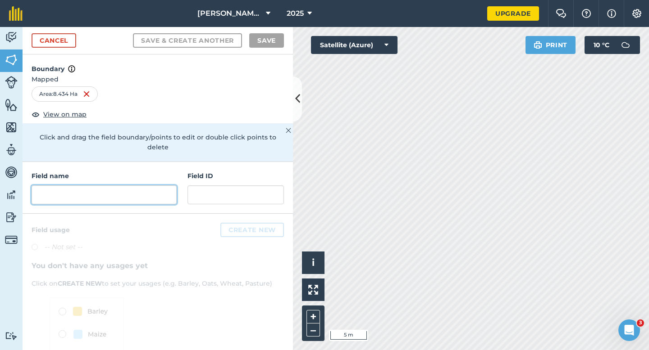
click at [79, 186] on input "text" at bounding box center [104, 195] width 145 height 19
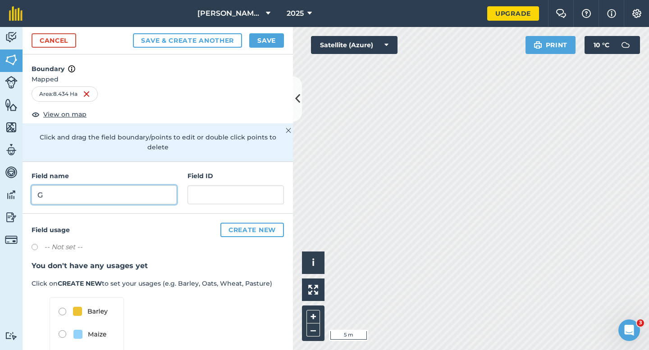
type input "G"
click at [256, 46] on button "Save" at bounding box center [266, 40] width 35 height 14
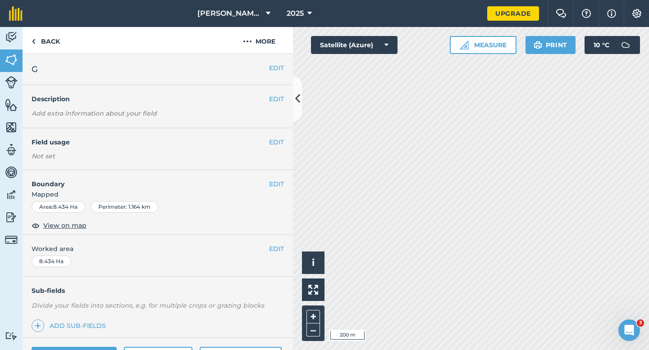
click at [271, 254] on div "EDIT Worked area 8.434 Ha" at bounding box center [158, 256] width 270 height 42
click at [272, 254] on button "EDIT" at bounding box center [276, 249] width 15 height 10
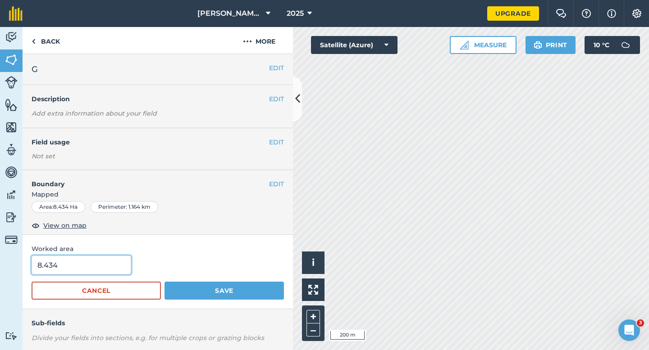
click at [103, 271] on input "8.434" at bounding box center [82, 265] width 100 height 19
type input "8.4"
click at [164, 282] on button "Save" at bounding box center [223, 291] width 119 height 18
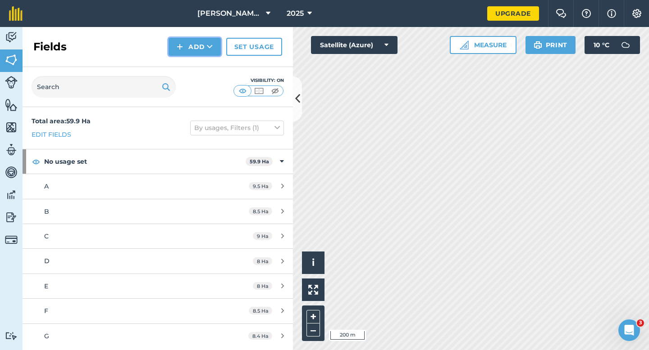
click at [177, 54] on button "Add" at bounding box center [194, 47] width 52 height 18
click at [177, 57] on ul "Draw Import" at bounding box center [194, 77] width 50 height 41
click at [182, 44] on img at bounding box center [180, 46] width 6 height 11
click at [185, 70] on link "Draw" at bounding box center [195, 67] width 50 height 20
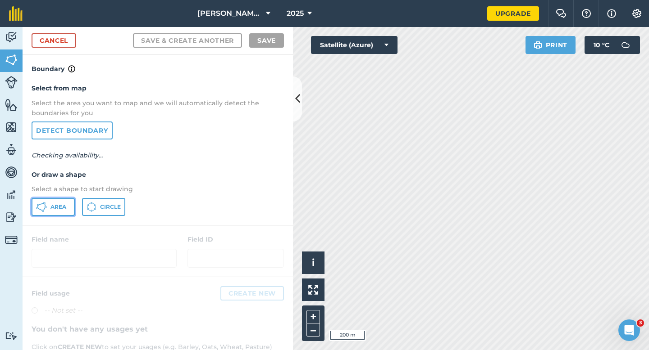
click at [52, 210] on span "Area" at bounding box center [58, 207] width 16 height 7
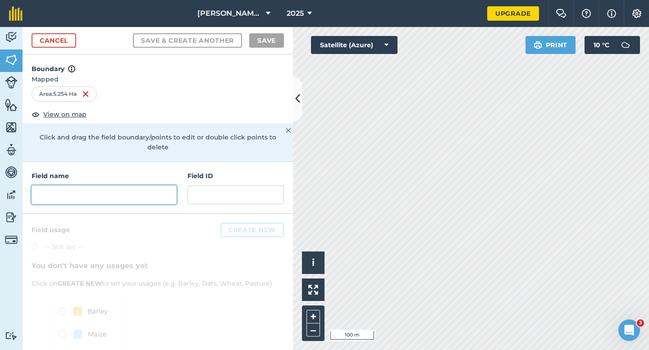
click at [160, 186] on input "text" at bounding box center [104, 195] width 145 height 19
click at [158, 186] on input "text" at bounding box center [104, 195] width 145 height 19
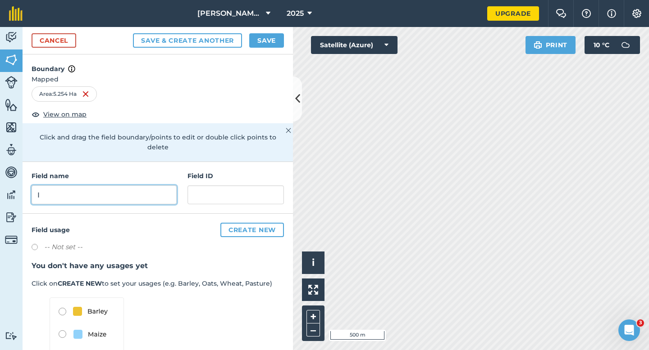
type input "I"
click at [268, 39] on button "Save" at bounding box center [266, 40] width 35 height 14
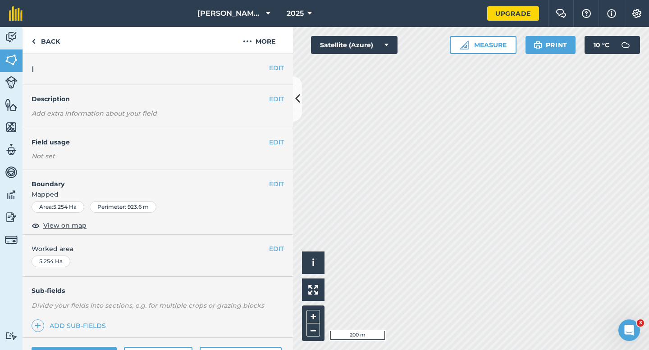
click at [267, 247] on span "Worked area" at bounding box center [158, 249] width 252 height 10
click at [273, 247] on button "EDIT" at bounding box center [276, 249] width 15 height 10
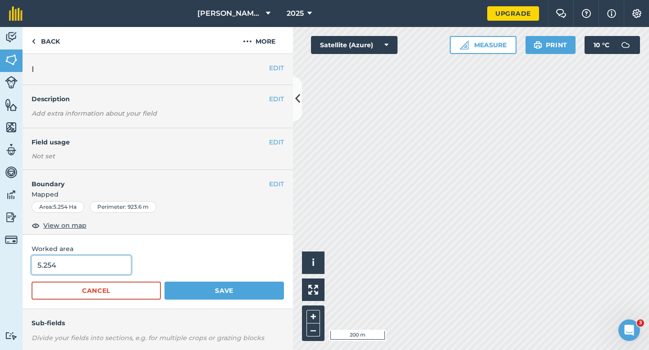
click at [124, 268] on input "5.254" at bounding box center [82, 265] width 100 height 19
type input "5.3"
click at [164, 282] on button "Save" at bounding box center [223, 291] width 119 height 18
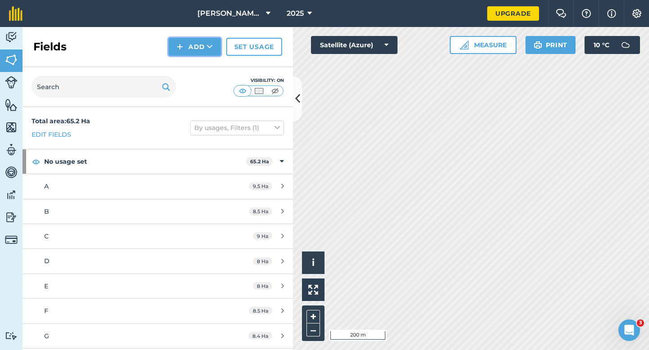
click at [200, 53] on button "Add" at bounding box center [194, 47] width 52 height 18
click at [200, 66] on link "Draw" at bounding box center [195, 67] width 50 height 20
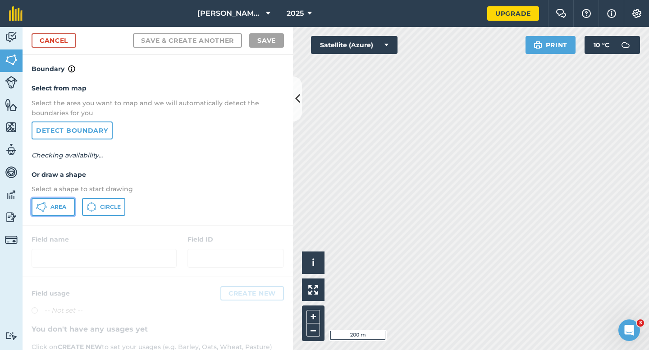
click at [48, 210] on button "Area" at bounding box center [53, 207] width 43 height 18
click at [63, 204] on span "Area" at bounding box center [58, 207] width 16 height 7
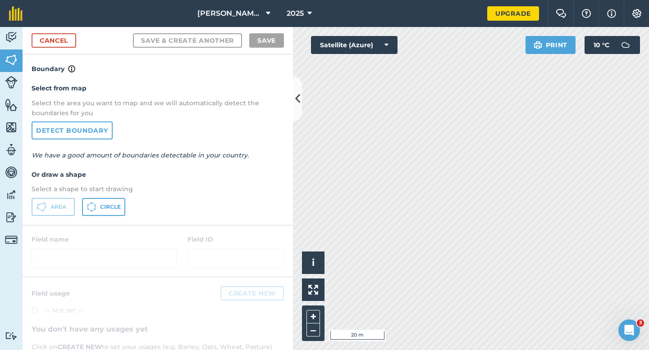
click at [60, 49] on div "Cancel Save & Create Another Save" at bounding box center [158, 40] width 270 height 27
click at [72, 43] on link "Cancel" at bounding box center [54, 40] width 45 height 14
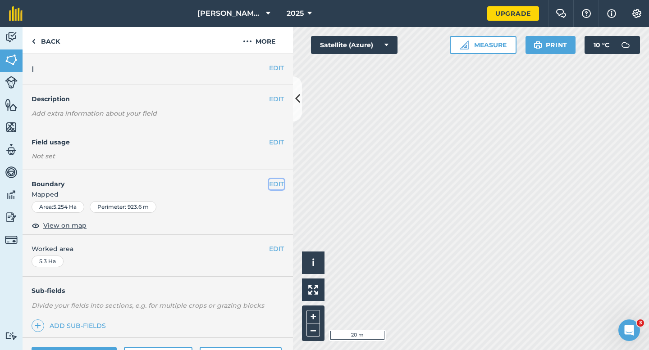
click at [277, 180] on button "EDIT" at bounding box center [276, 184] width 15 height 10
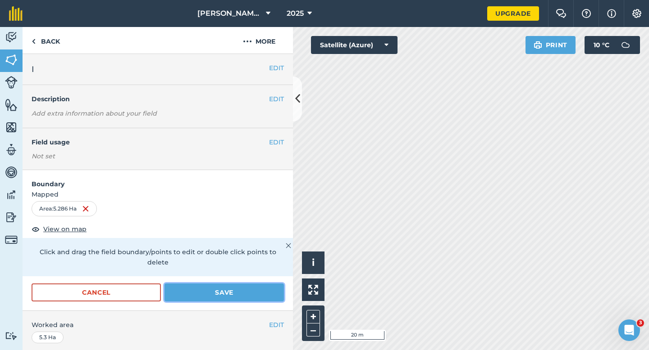
click at [268, 285] on button "Save" at bounding box center [223, 293] width 119 height 18
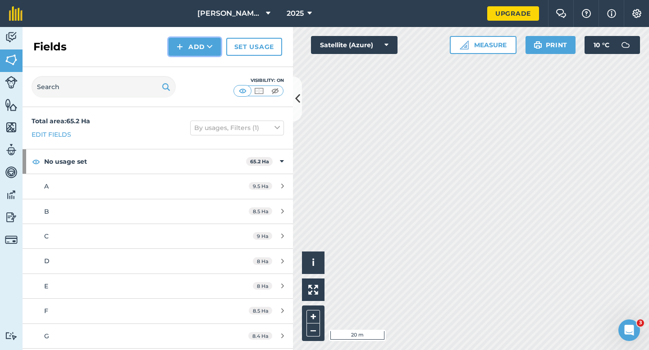
click at [182, 43] on img at bounding box center [180, 46] width 6 height 11
click at [186, 63] on link "Draw" at bounding box center [195, 67] width 50 height 20
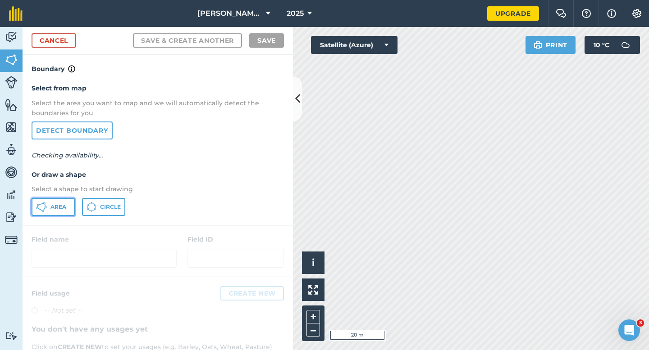
click at [47, 209] on button "Area" at bounding box center [53, 207] width 43 height 18
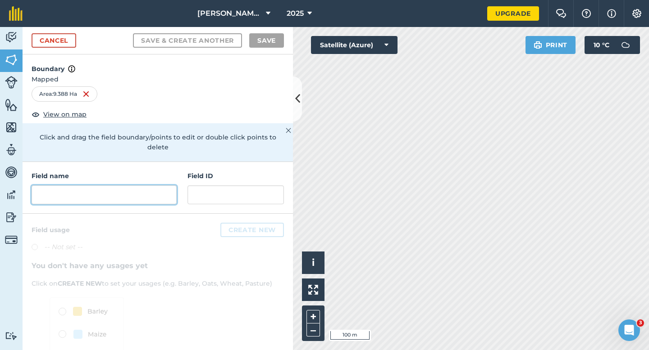
click at [125, 191] on input "text" at bounding box center [104, 195] width 145 height 19
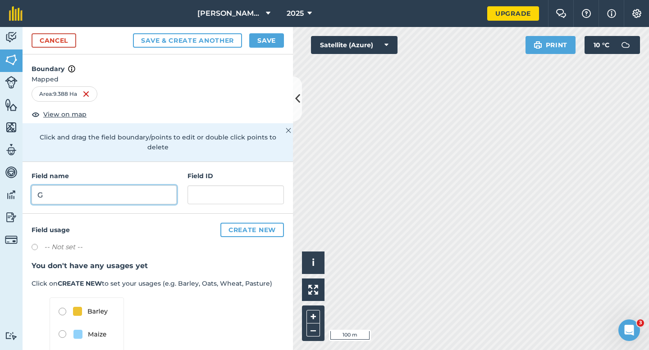
type input "G"
click at [278, 45] on button "Save" at bounding box center [266, 40] width 35 height 14
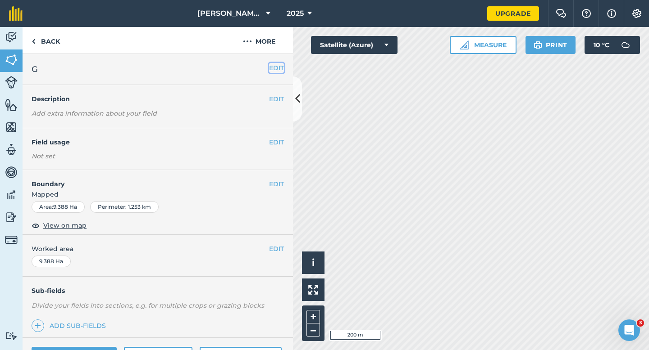
click at [280, 68] on button "EDIT" at bounding box center [276, 68] width 15 height 10
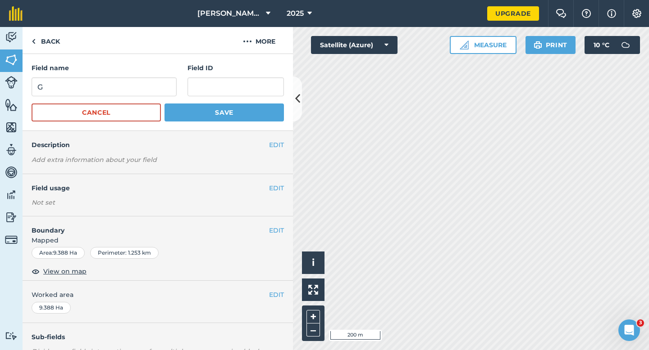
click at [159, 69] on h4 "Field name" at bounding box center [104, 68] width 145 height 10
click at [159, 85] on input "G" at bounding box center [104, 86] width 145 height 19
click at [159, 85] on input "H" at bounding box center [104, 86] width 145 height 19
type input "H"
click at [164, 104] on button "Save" at bounding box center [223, 113] width 119 height 18
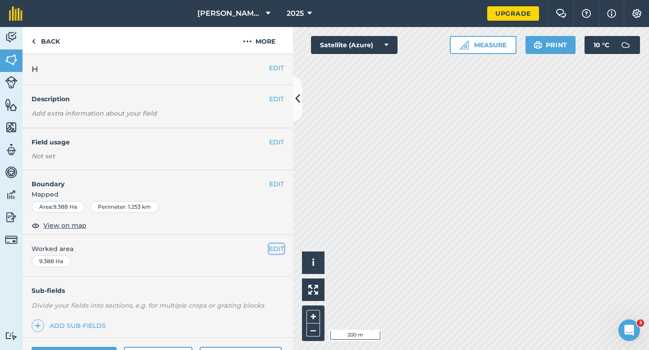
click at [276, 248] on button "EDIT" at bounding box center [276, 249] width 15 height 10
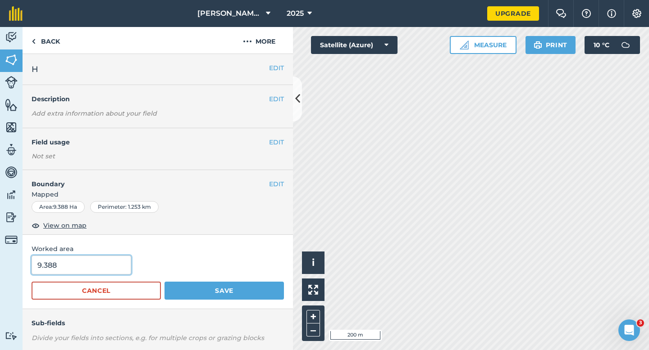
click at [93, 265] on input "9.388" at bounding box center [82, 265] width 100 height 19
type input "9.4"
click at [164, 282] on button "Save" at bounding box center [223, 291] width 119 height 18
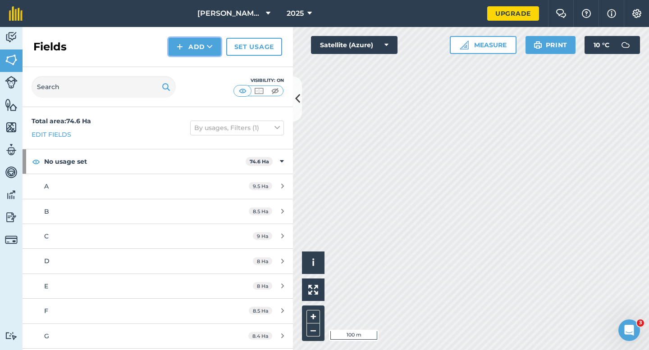
click at [191, 45] on button "Add" at bounding box center [194, 47] width 52 height 18
click at [199, 73] on link "Draw" at bounding box center [195, 67] width 50 height 20
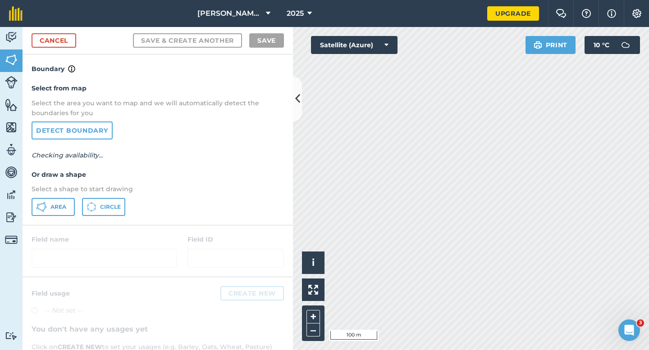
click at [57, 219] on div "Select from map Select the area you want to map and we will automatically detec…" at bounding box center [158, 149] width 270 height 150
click at [57, 212] on button "Area" at bounding box center [53, 207] width 43 height 18
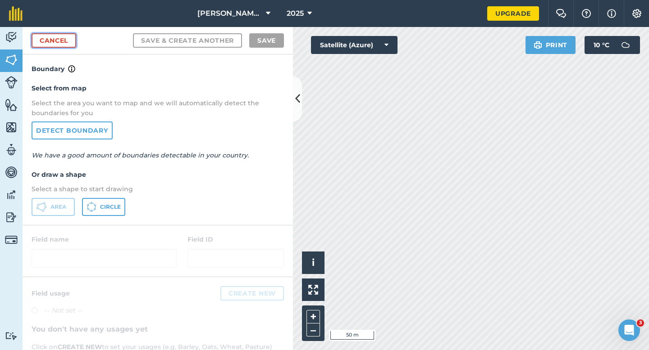
click at [70, 47] on link "Cancel" at bounding box center [54, 40] width 45 height 14
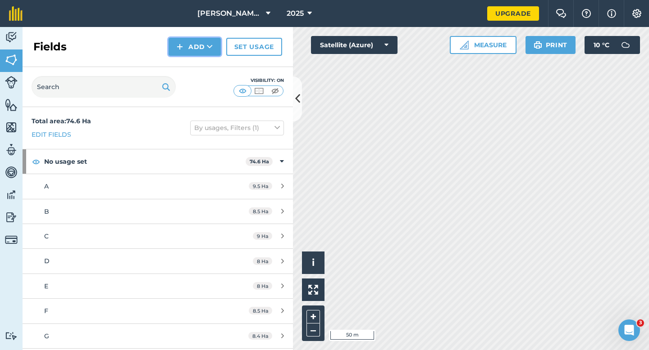
click at [181, 48] on img at bounding box center [180, 46] width 6 height 11
click at [189, 66] on link "Draw" at bounding box center [195, 67] width 50 height 20
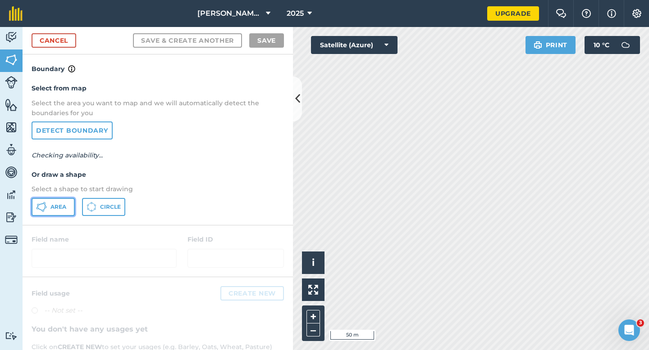
click at [59, 201] on button "Area" at bounding box center [53, 207] width 43 height 18
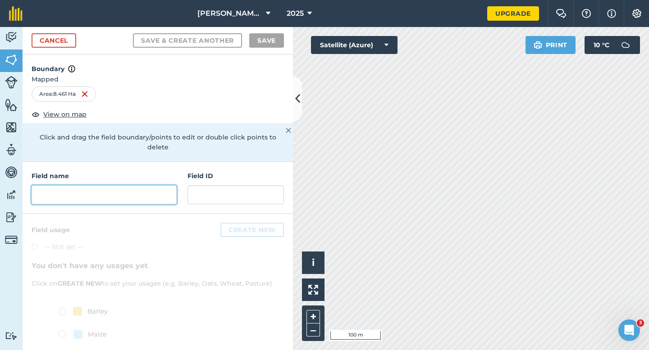
click at [159, 191] on input "text" at bounding box center [104, 195] width 145 height 19
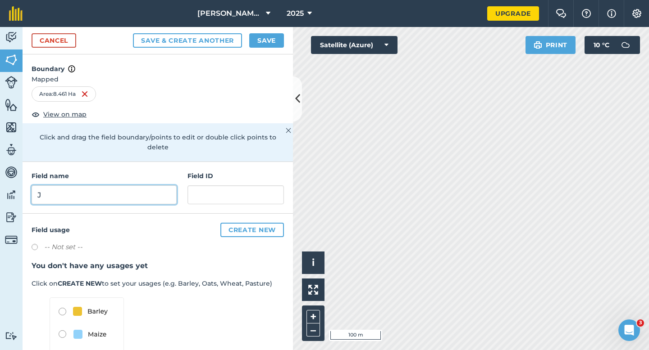
type input "J"
click at [282, 37] on button "Save" at bounding box center [266, 40] width 35 height 14
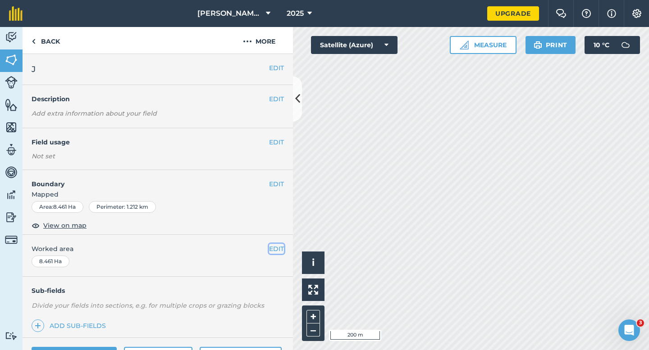
click at [278, 249] on button "EDIT" at bounding box center [276, 249] width 15 height 10
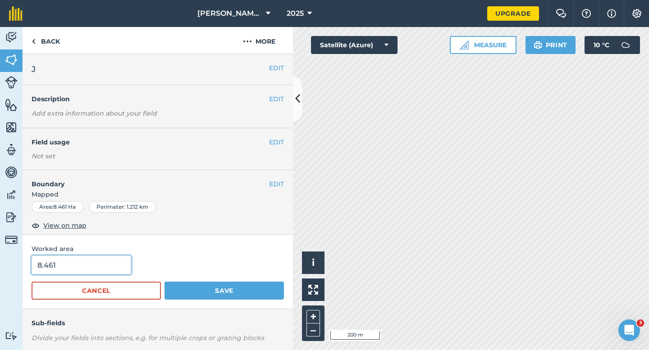
click at [117, 268] on input "8.461" at bounding box center [82, 265] width 100 height 19
type input "8.5"
click at [164, 282] on button "Save" at bounding box center [223, 291] width 119 height 18
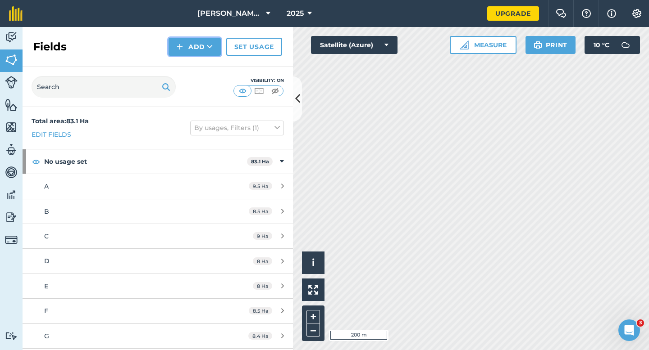
click at [191, 55] on button "Add" at bounding box center [194, 47] width 52 height 18
click at [191, 75] on link "Draw" at bounding box center [195, 67] width 50 height 20
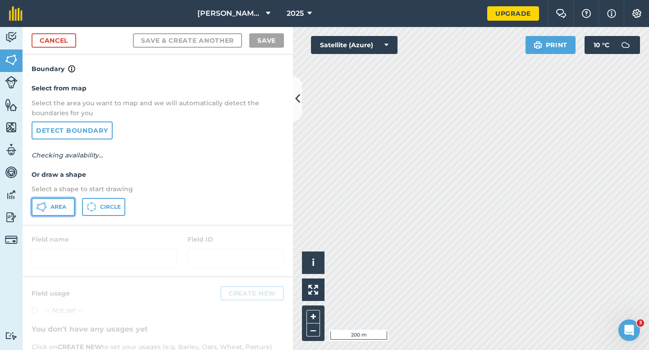
click at [46, 215] on button "Area" at bounding box center [53, 207] width 43 height 18
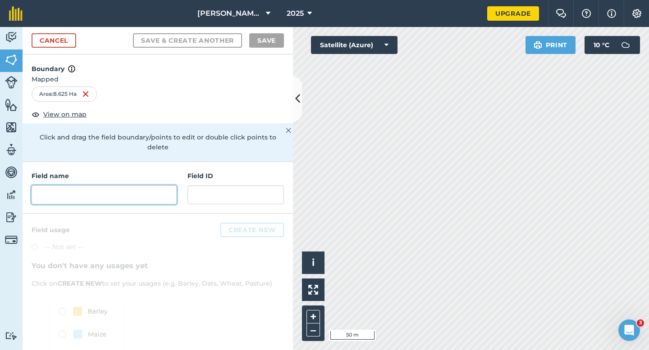
click at [135, 186] on input "text" at bounding box center [104, 195] width 145 height 19
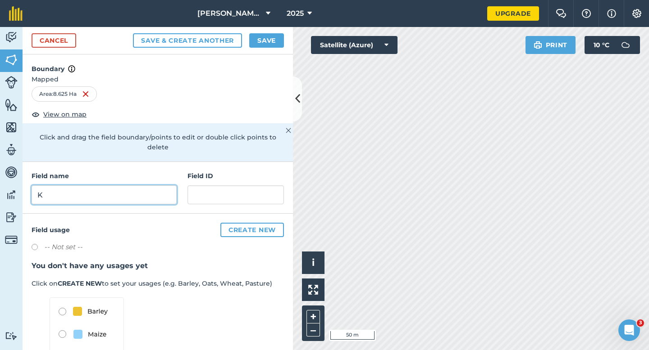
type input "K"
click at [263, 39] on button "Save" at bounding box center [266, 40] width 35 height 14
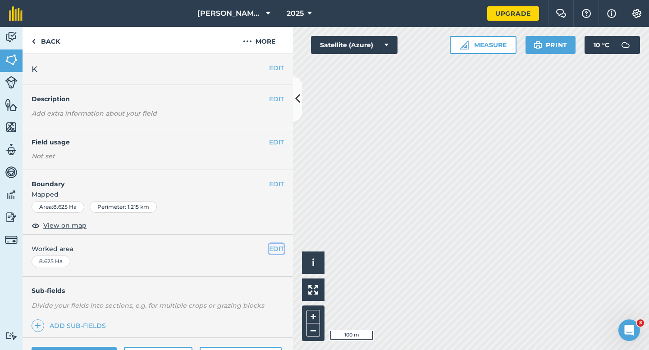
click at [274, 247] on button "EDIT" at bounding box center [276, 249] width 15 height 10
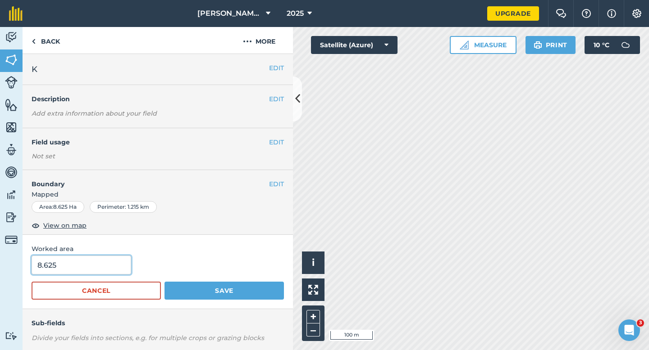
click at [98, 262] on input "8.625" at bounding box center [82, 265] width 100 height 19
type input "8.6"
click at [164, 282] on button "Save" at bounding box center [223, 291] width 119 height 18
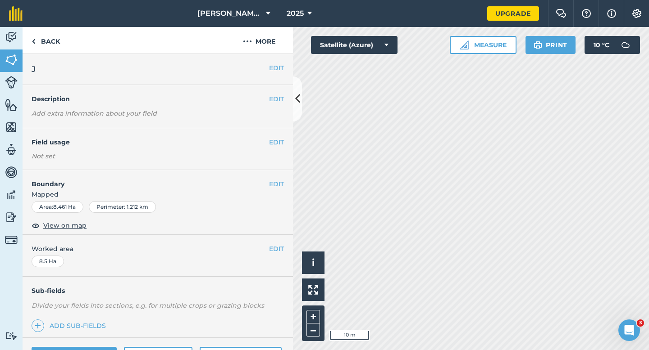
click at [280, 178] on div "EDIT Boundary Mapped Area : 8.461 Ha Perimeter : 1.212 km View on map" at bounding box center [158, 202] width 270 height 65
click at [280, 181] on button "EDIT" at bounding box center [276, 184] width 15 height 10
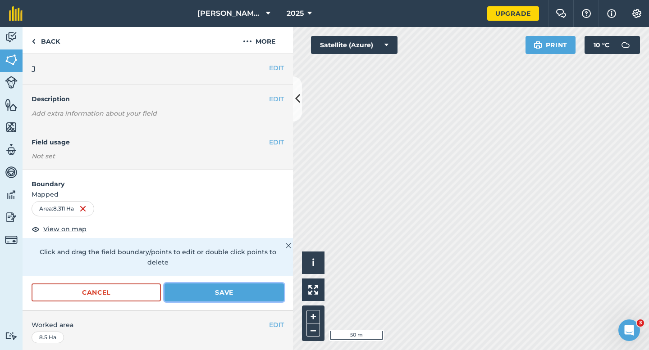
click at [225, 285] on button "Save" at bounding box center [223, 293] width 119 height 18
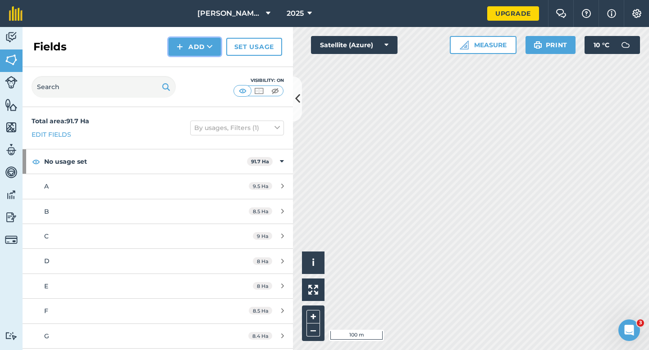
click at [192, 50] on button "Add" at bounding box center [194, 47] width 52 height 18
click at [192, 63] on link "Draw" at bounding box center [195, 67] width 50 height 20
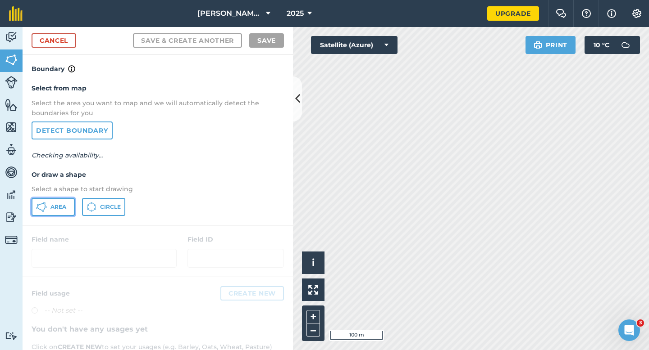
click at [45, 202] on icon at bounding box center [41, 207] width 11 height 11
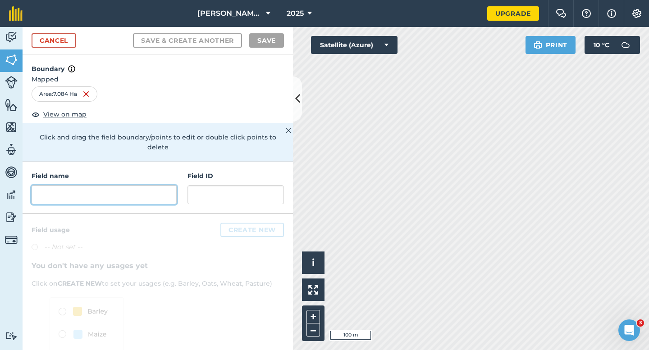
click at [127, 186] on input "text" at bounding box center [104, 195] width 145 height 19
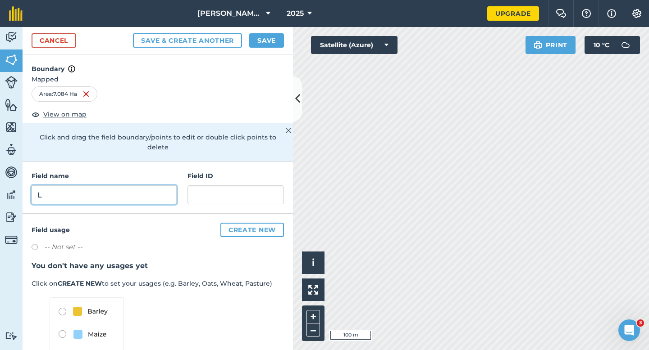
type input "L"
click at [264, 45] on button "Save" at bounding box center [266, 40] width 35 height 14
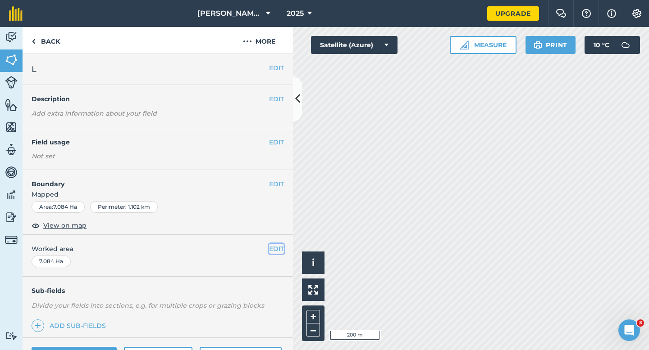
click at [276, 253] on button "EDIT" at bounding box center [276, 249] width 15 height 10
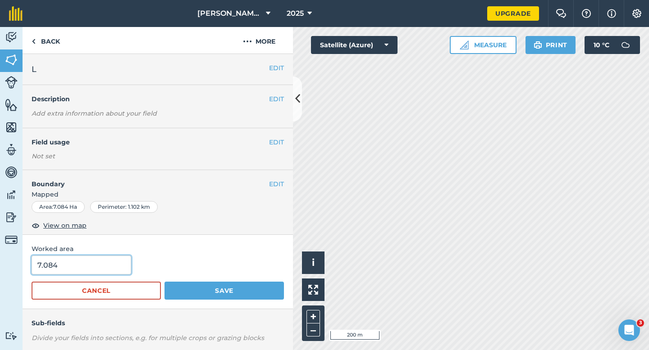
click at [82, 267] on input "7.084" at bounding box center [82, 265] width 100 height 19
type input "7"
click at [164, 282] on button "Save" at bounding box center [223, 291] width 119 height 18
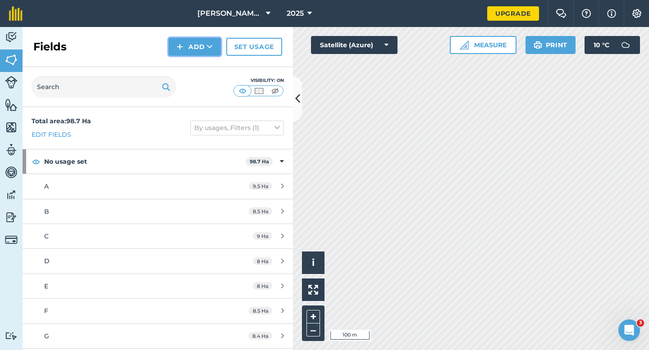
click at [177, 45] on button "Add" at bounding box center [194, 47] width 52 height 18
click at [177, 58] on link "Draw" at bounding box center [195, 67] width 50 height 20
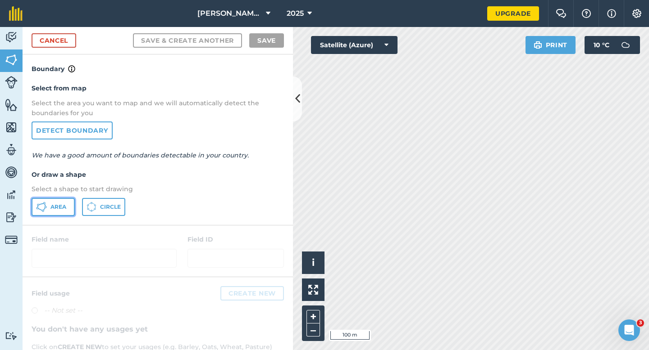
click at [51, 202] on button "Area" at bounding box center [53, 207] width 43 height 18
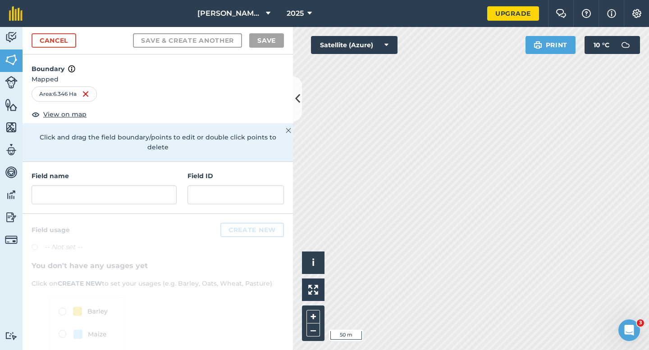
click at [152, 172] on div "Field name" at bounding box center [104, 187] width 145 height 33
click at [152, 186] on input "text" at bounding box center [104, 195] width 145 height 19
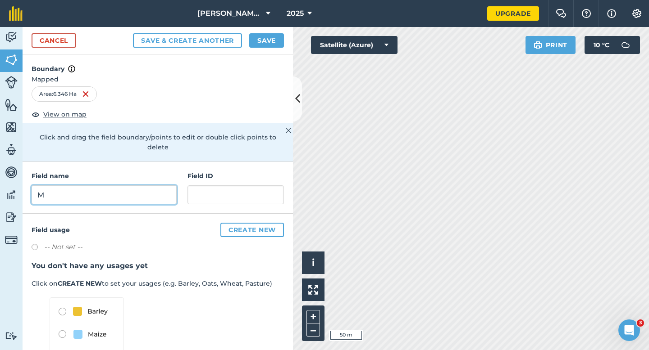
type input "M"
click at [263, 34] on button "Save" at bounding box center [266, 40] width 35 height 14
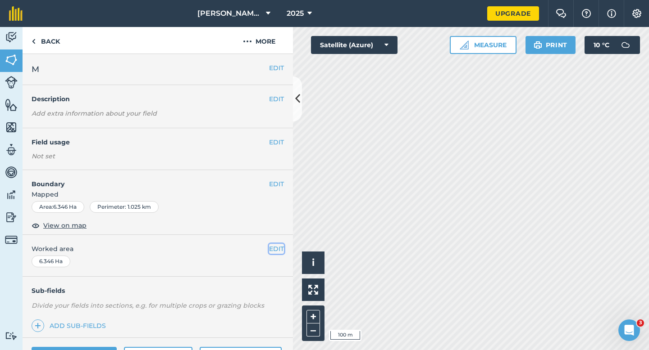
click at [276, 247] on button "EDIT" at bounding box center [276, 249] width 15 height 10
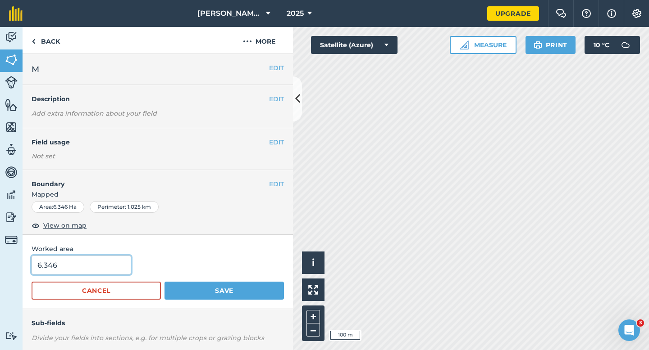
click at [50, 262] on input "6.346" at bounding box center [82, 265] width 100 height 19
click at [72, 262] on input "6.346" at bounding box center [82, 265] width 100 height 19
type input "6.4"
click at [164, 282] on button "Save" at bounding box center [223, 291] width 119 height 18
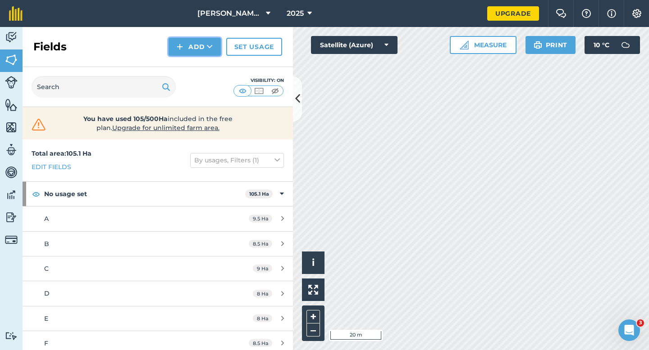
click at [187, 45] on button "Add" at bounding box center [194, 47] width 52 height 18
click at [188, 74] on link "Draw" at bounding box center [195, 67] width 50 height 20
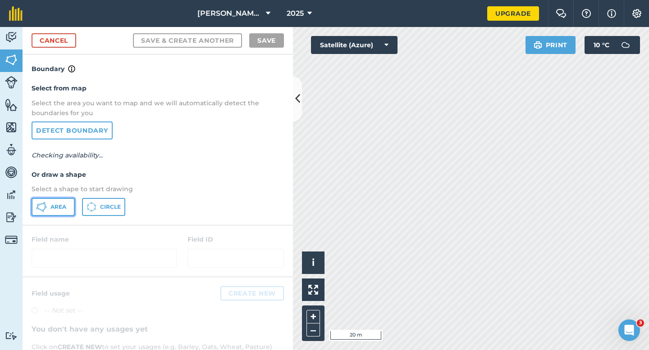
click at [61, 200] on button "Area" at bounding box center [53, 207] width 43 height 18
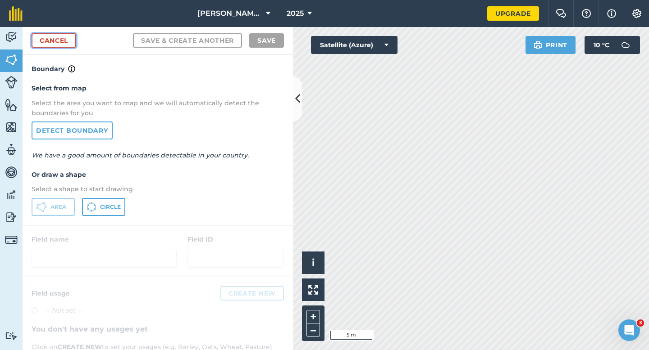
click at [56, 42] on link "Cancel" at bounding box center [54, 40] width 45 height 14
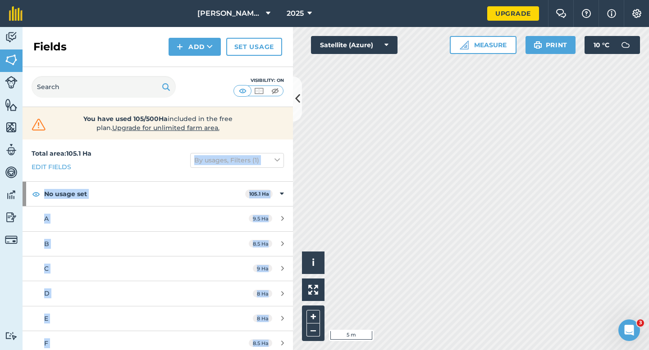
click at [326, 125] on div "Activity Fields Livestock Features Maps Team Vehicles Data Reporting Billing Tu…" at bounding box center [324, 188] width 649 height 323
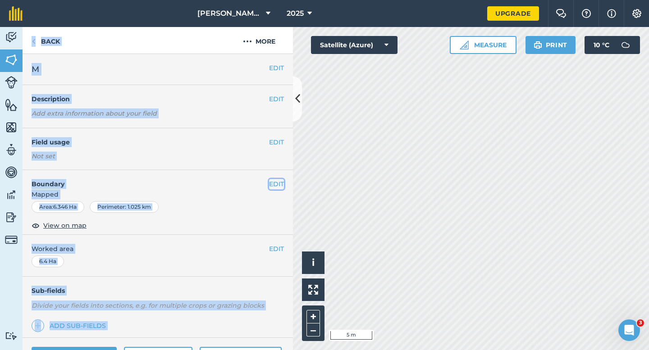
click at [270, 183] on button "EDIT" at bounding box center [276, 184] width 15 height 10
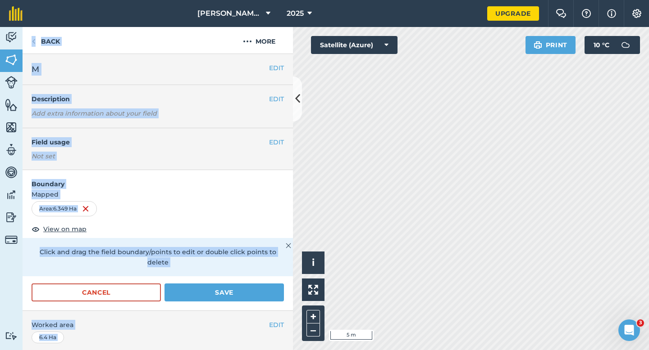
click at [271, 214] on div "Area : 6.349 Ha" at bounding box center [158, 208] width 252 height 15
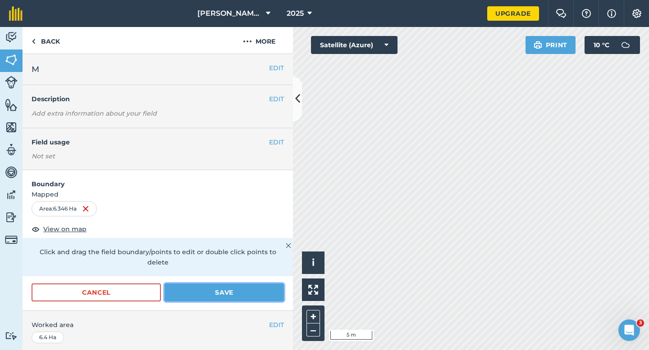
click at [241, 287] on button "Save" at bounding box center [223, 293] width 119 height 18
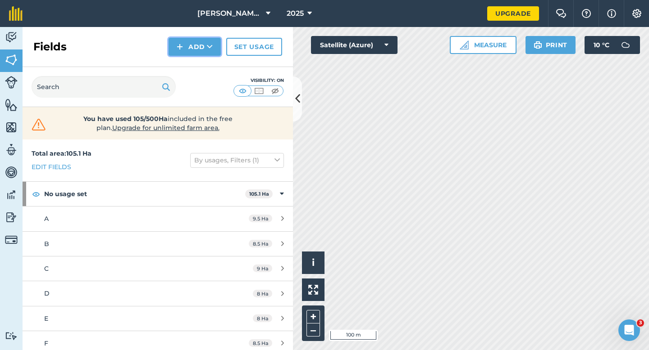
click at [196, 43] on button "Add" at bounding box center [194, 47] width 52 height 18
click at [196, 59] on link "Draw" at bounding box center [195, 67] width 50 height 20
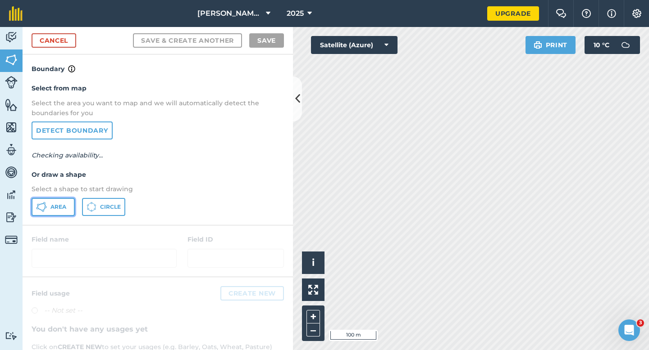
click at [54, 203] on button "Area" at bounding box center [53, 207] width 43 height 18
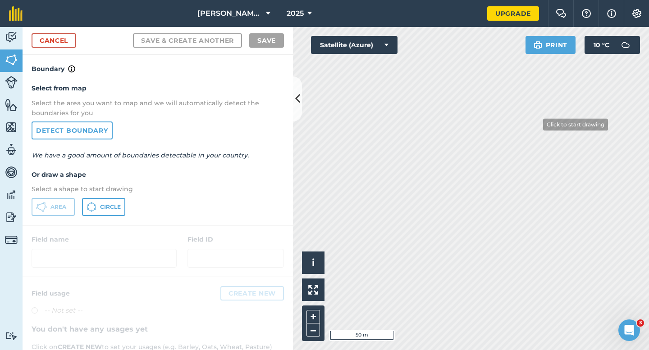
click at [367, 45] on div "Click to start drawing i © 2025 TomTom, Microsoft 50 m + – Satellite (Azure) Pr…" at bounding box center [471, 188] width 356 height 323
click at [73, 38] on link "Cancel" at bounding box center [54, 40] width 45 height 14
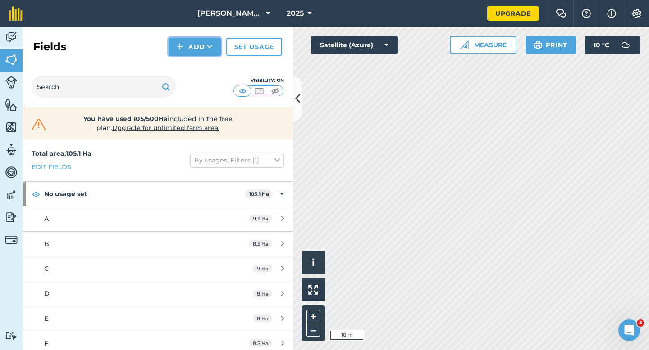
click at [205, 46] on button "Add" at bounding box center [194, 47] width 52 height 18
click at [205, 61] on link "Draw" at bounding box center [195, 67] width 50 height 20
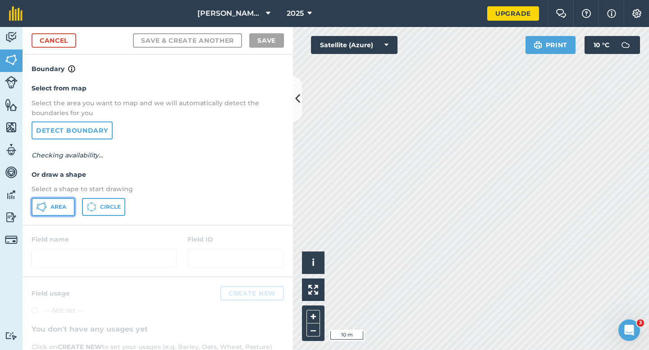
click at [64, 206] on span "Area" at bounding box center [58, 207] width 16 height 7
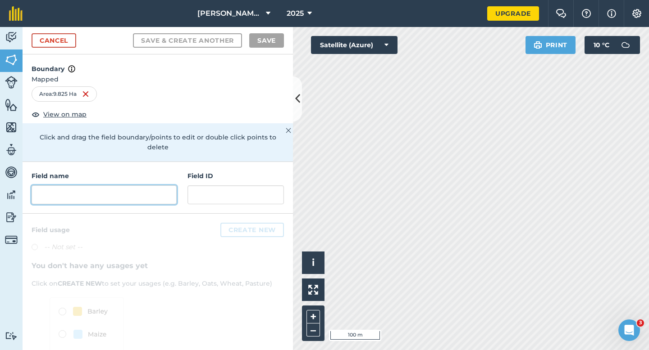
click at [145, 186] on input "text" at bounding box center [104, 195] width 145 height 19
type input "O"
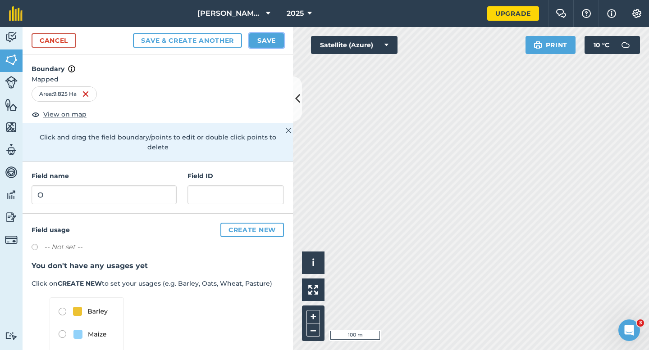
click at [270, 42] on button "Save" at bounding box center [266, 40] width 35 height 14
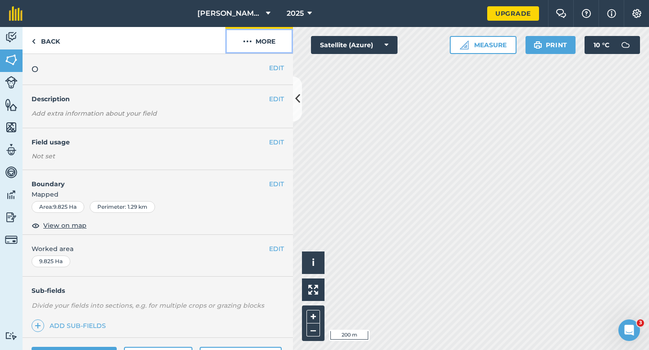
click at [268, 43] on button "More" at bounding box center [259, 40] width 68 height 27
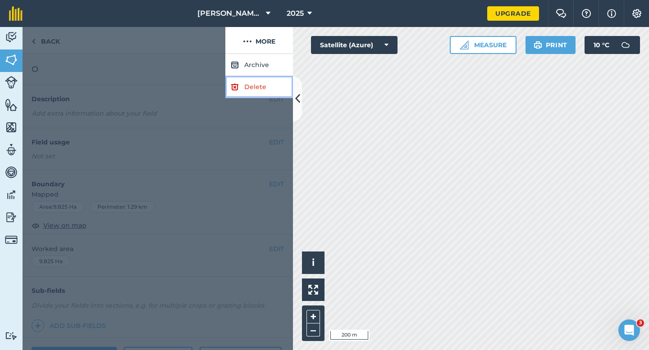
click at [268, 81] on link "Delete" at bounding box center [259, 87] width 68 height 22
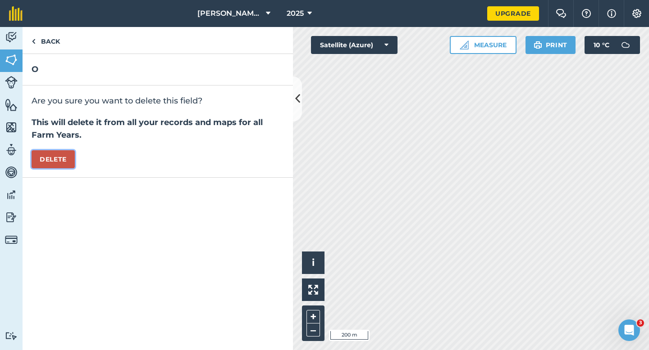
click at [71, 167] on button "Delete" at bounding box center [53, 159] width 43 height 18
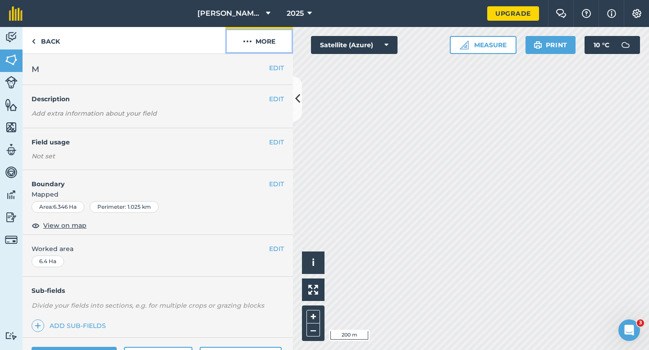
click at [254, 44] on button "More" at bounding box center [259, 40] width 68 height 27
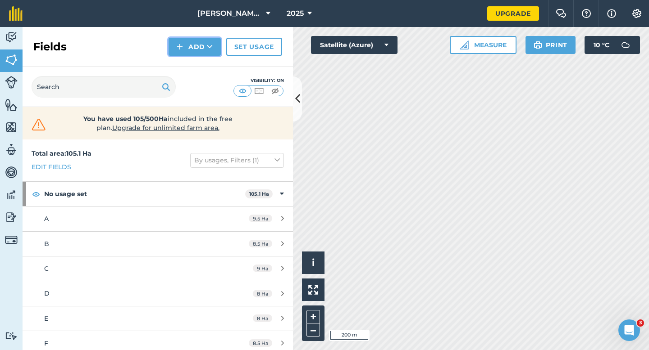
click at [211, 54] on button "Add" at bounding box center [194, 47] width 52 height 18
click at [211, 66] on link "Draw" at bounding box center [195, 67] width 50 height 20
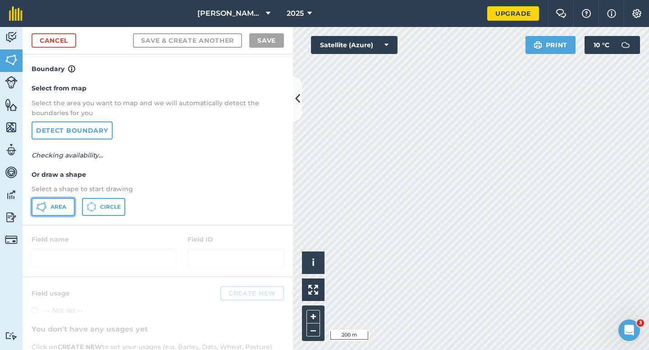
click at [59, 203] on button "Area" at bounding box center [53, 207] width 43 height 18
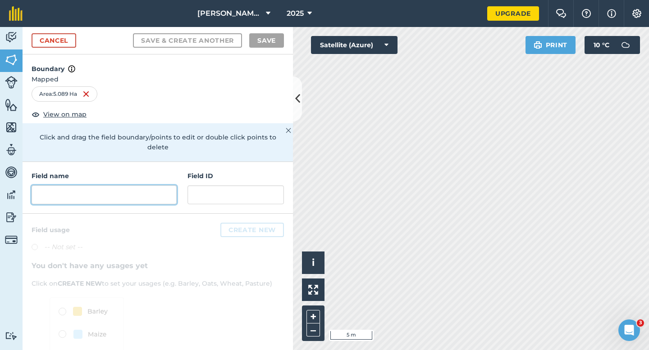
click at [164, 186] on input "text" at bounding box center [104, 195] width 145 height 19
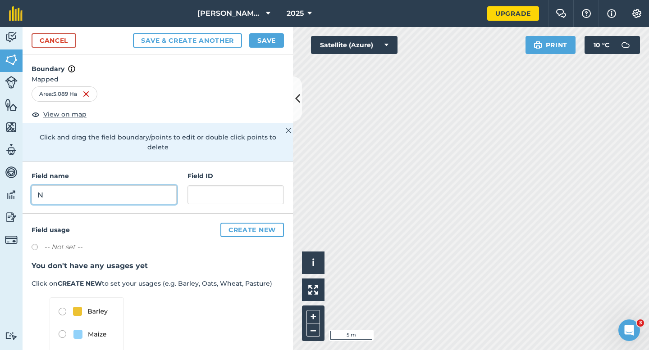
type input "N"
click at [277, 45] on button "Save" at bounding box center [266, 40] width 35 height 14
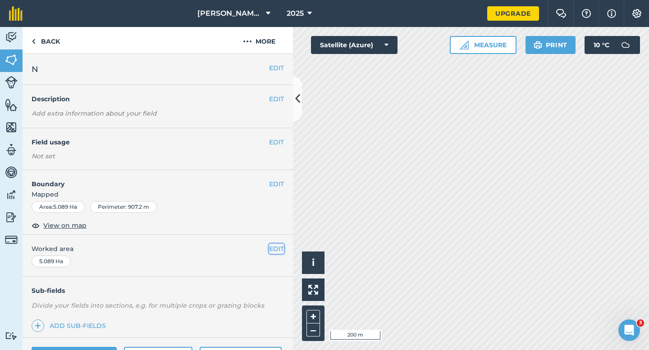
click at [271, 248] on button "EDIT" at bounding box center [276, 249] width 15 height 10
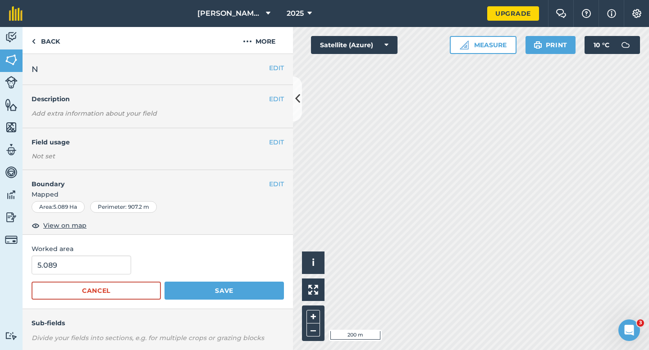
click at [127, 256] on div "5.089" at bounding box center [158, 265] width 252 height 19
type input "6"
click at [122, 259] on input "6" at bounding box center [82, 265] width 100 height 19
click at [164, 282] on button "Save" at bounding box center [223, 291] width 119 height 18
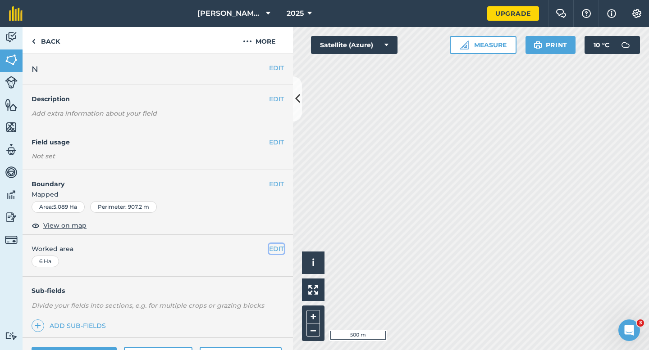
click at [277, 246] on button "EDIT" at bounding box center [276, 249] width 15 height 10
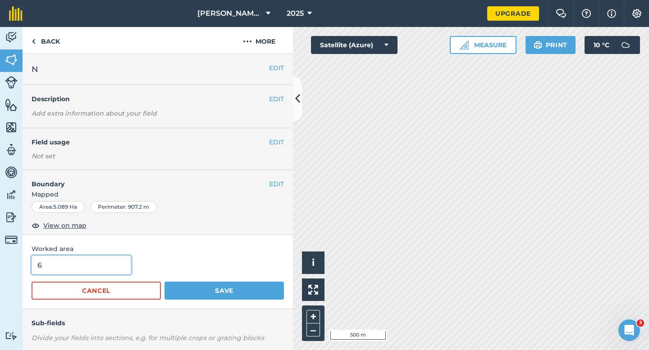
click at [97, 264] on input "6" at bounding box center [82, 265] width 100 height 19
type input "5"
click at [164, 282] on button "Save" at bounding box center [223, 291] width 119 height 18
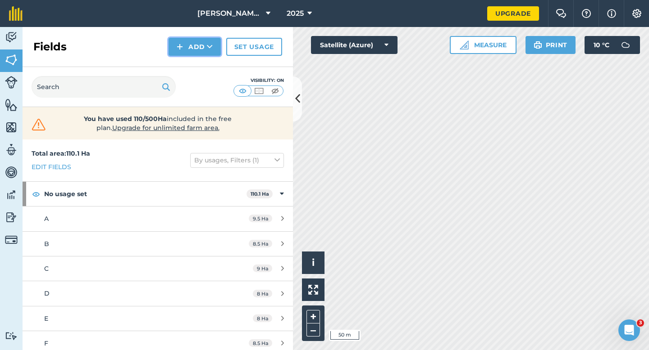
click at [187, 43] on button "Add" at bounding box center [194, 47] width 52 height 18
click at [187, 63] on link "Draw" at bounding box center [195, 67] width 50 height 20
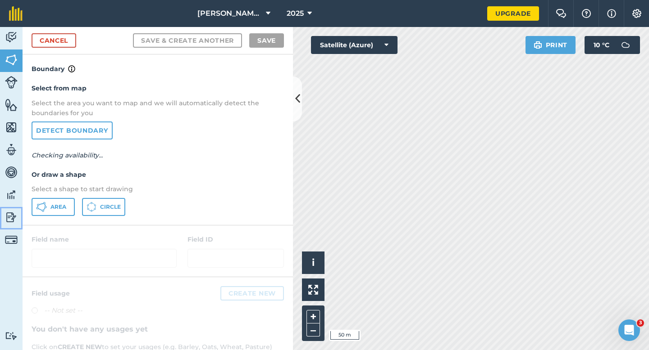
click at [19, 228] on link "Reporting" at bounding box center [11, 218] width 23 height 23
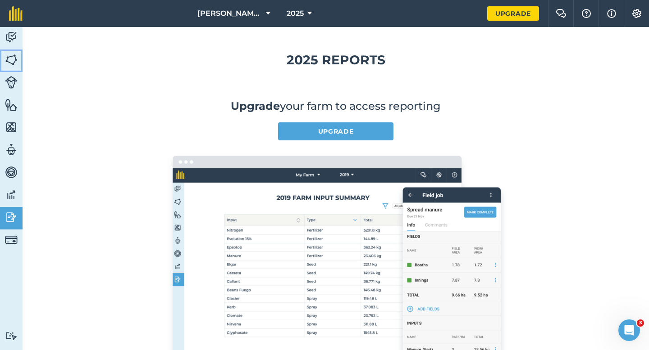
click at [0, 57] on link "Fields" at bounding box center [11, 61] width 23 height 23
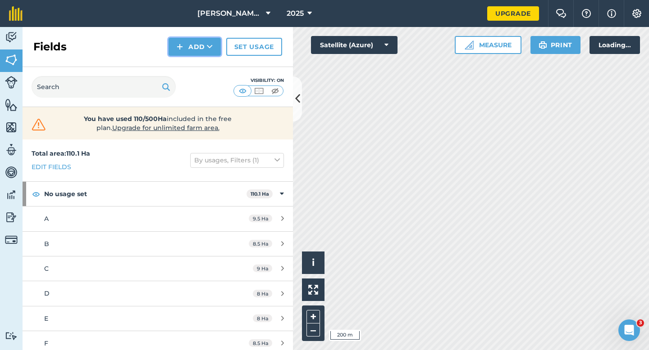
click at [204, 50] on button "Add" at bounding box center [194, 47] width 52 height 18
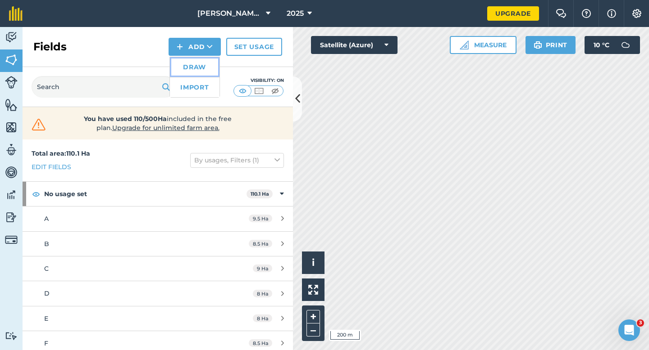
click at [204, 68] on link "Draw" at bounding box center [195, 67] width 50 height 20
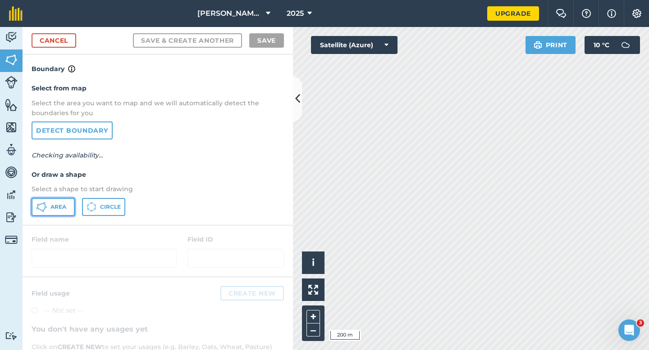
click at [57, 210] on span "Area" at bounding box center [58, 207] width 16 height 7
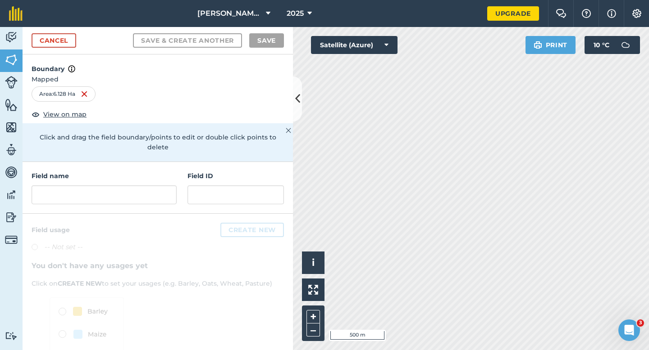
click at [147, 202] on div "Field name Field ID" at bounding box center [158, 188] width 270 height 52
click at [147, 189] on input "text" at bounding box center [104, 195] width 145 height 19
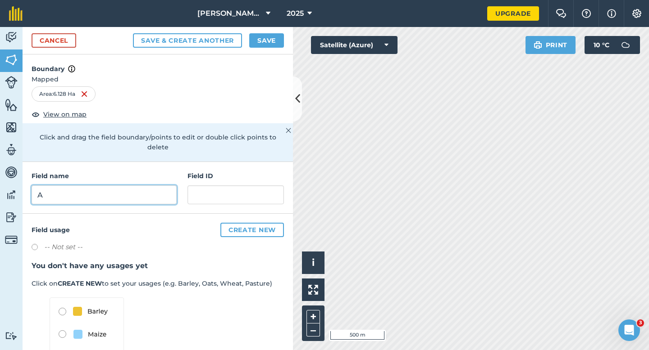
type input "A"
click at [263, 36] on button "Save" at bounding box center [266, 40] width 35 height 14
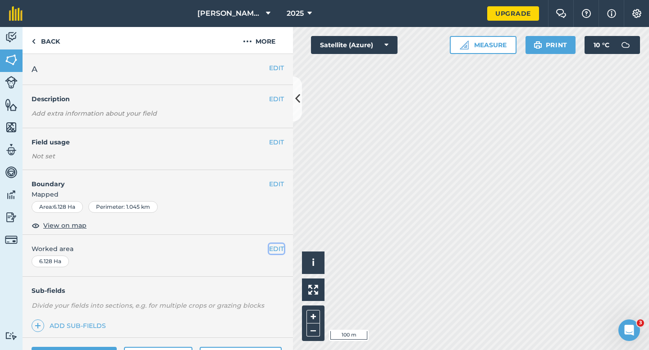
click at [272, 253] on button "EDIT" at bounding box center [276, 249] width 15 height 10
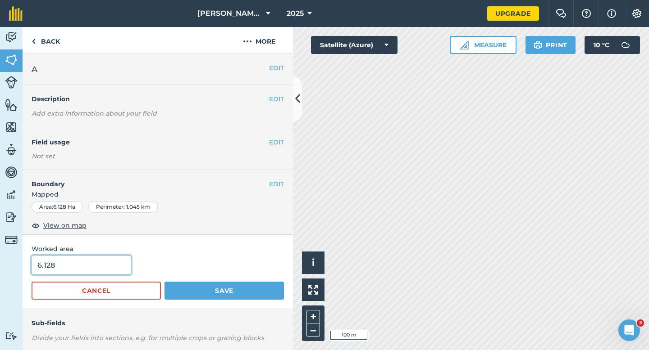
click at [69, 260] on input "6.128" at bounding box center [82, 265] width 100 height 19
type input "6"
click at [164, 282] on button "Save" at bounding box center [223, 291] width 119 height 18
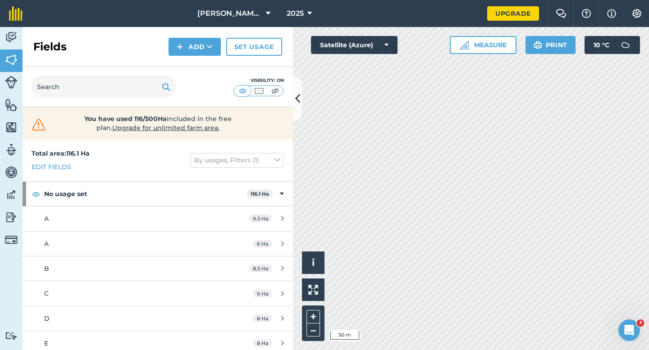
click at [220, 56] on div "Fields Add Set usage" at bounding box center [158, 47] width 270 height 40
click at [210, 59] on div "Fields Add Set usage" at bounding box center [158, 47] width 270 height 40
click at [210, 58] on div "Fields Add Set usage" at bounding box center [158, 47] width 270 height 40
click at [210, 54] on button "Add" at bounding box center [194, 47] width 52 height 18
click at [210, 61] on link "Draw" at bounding box center [195, 67] width 50 height 20
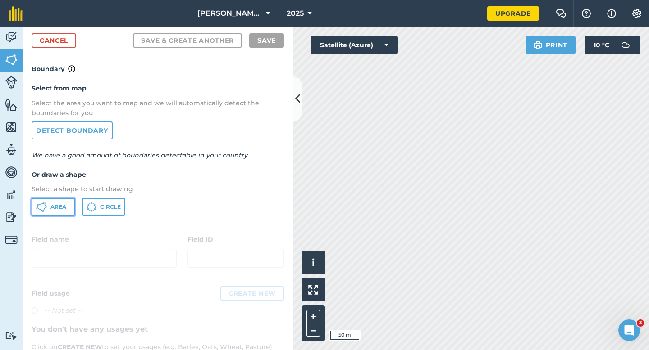
click at [56, 215] on button "Area" at bounding box center [53, 207] width 43 height 18
click at [42, 200] on button "Area" at bounding box center [53, 207] width 43 height 18
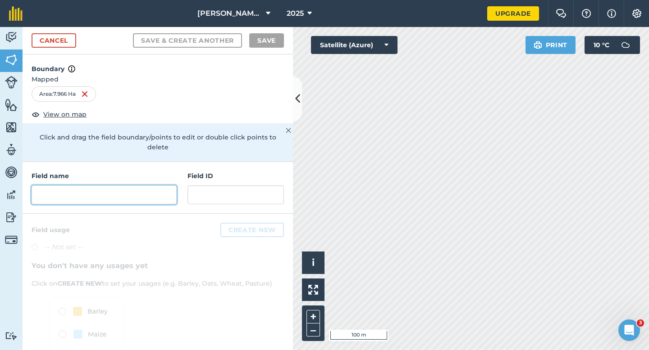
click at [157, 186] on input "text" at bounding box center [104, 195] width 145 height 19
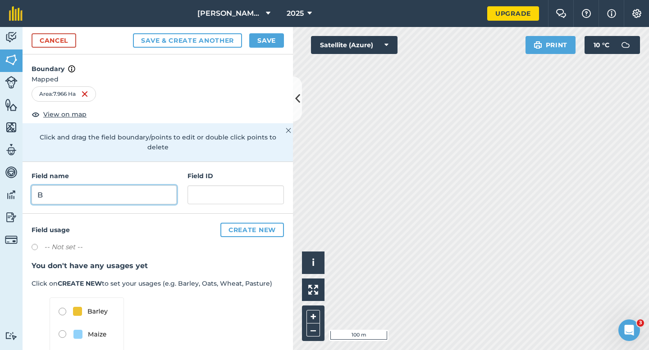
type input "B"
click at [272, 47] on div "Cancel Save & Create Another Save" at bounding box center [158, 40] width 270 height 27
click at [271, 44] on button "Save" at bounding box center [266, 40] width 35 height 14
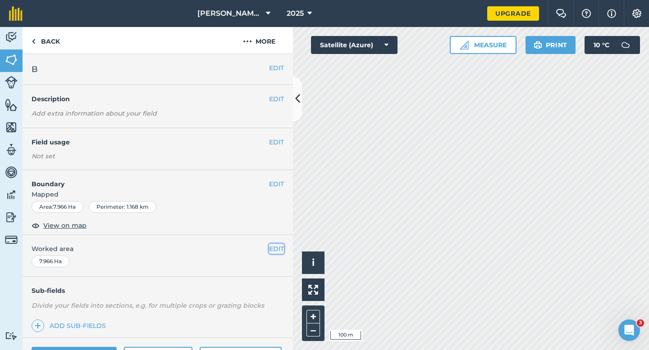
click at [276, 254] on button "EDIT" at bounding box center [276, 249] width 15 height 10
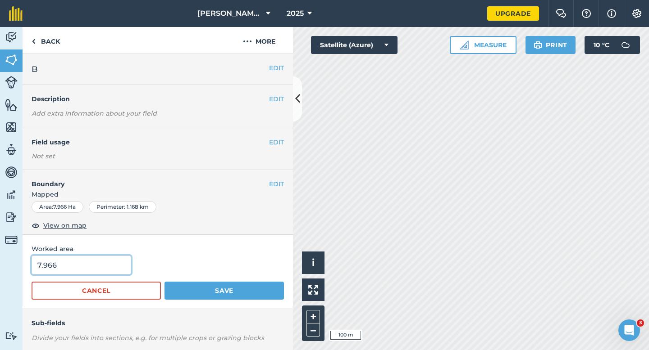
click at [90, 263] on input "7.966" at bounding box center [82, 265] width 100 height 19
type input "8"
click at [164, 282] on button "Save" at bounding box center [223, 291] width 119 height 18
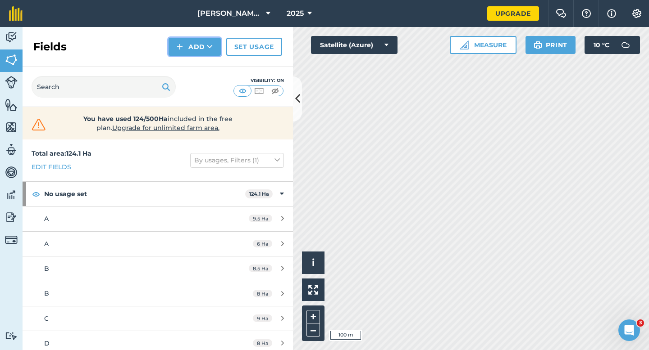
click at [209, 53] on button "Add" at bounding box center [194, 47] width 52 height 18
click at [209, 65] on link "Draw" at bounding box center [195, 67] width 50 height 20
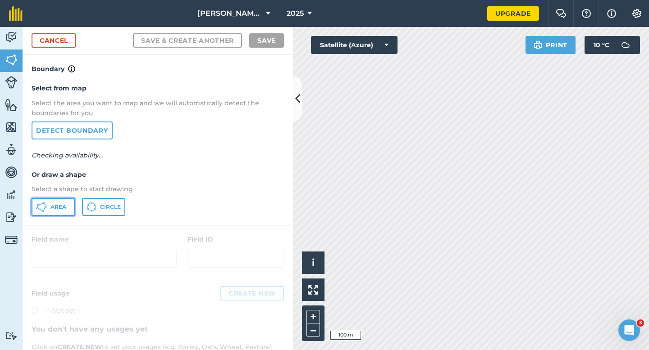
click at [44, 213] on button "Area" at bounding box center [53, 207] width 43 height 18
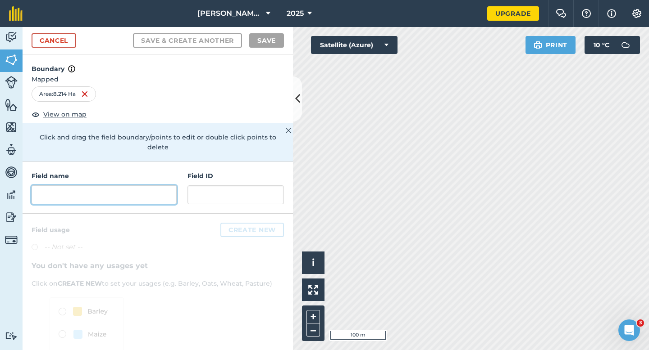
click at [160, 186] on input "text" at bounding box center [104, 195] width 145 height 19
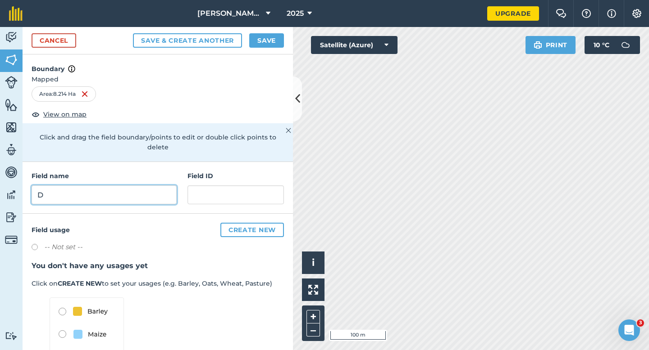
type input "D"
click at [268, 47] on button "Save" at bounding box center [266, 40] width 35 height 14
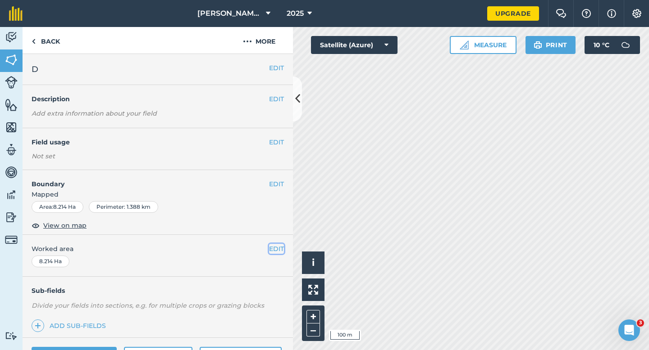
click at [281, 245] on button "EDIT" at bounding box center [276, 249] width 15 height 10
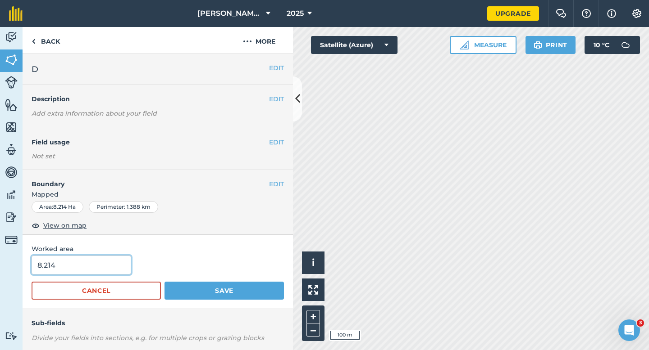
click at [102, 265] on input "8.214" at bounding box center [82, 265] width 100 height 19
type input "8.2"
click at [164, 282] on button "Save" at bounding box center [223, 291] width 119 height 18
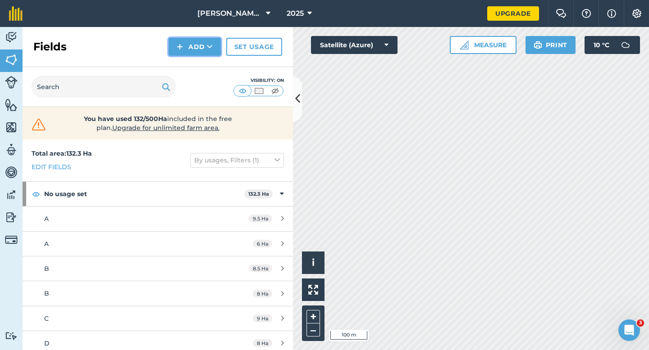
click at [187, 44] on button "Add" at bounding box center [194, 47] width 52 height 18
click at [188, 67] on link "Draw" at bounding box center [195, 67] width 50 height 20
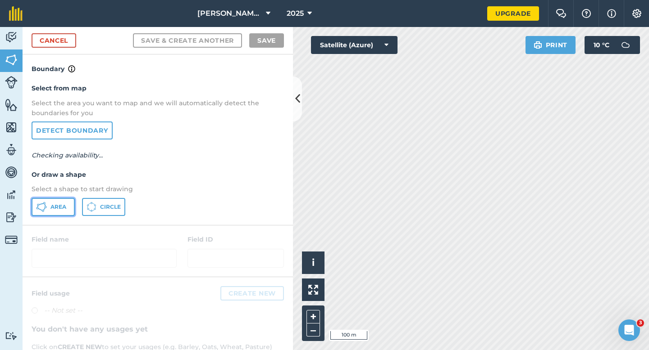
click at [47, 199] on button "Area" at bounding box center [53, 207] width 43 height 18
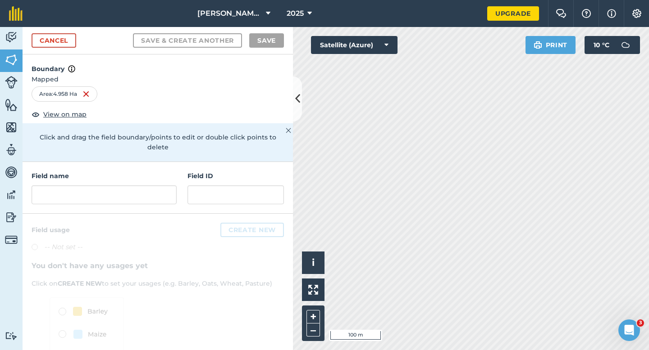
click at [136, 175] on div "Field name" at bounding box center [104, 187] width 145 height 33
click at [145, 186] on input "text" at bounding box center [104, 195] width 145 height 19
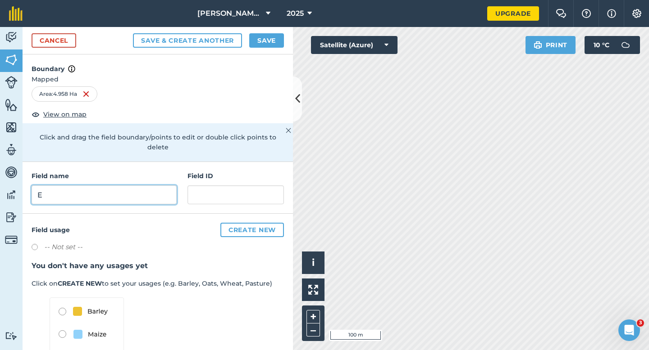
type input "E"
click at [267, 43] on button "Save" at bounding box center [266, 40] width 35 height 14
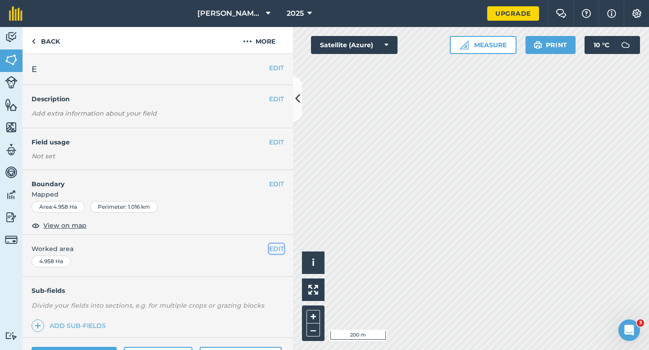
click at [273, 252] on button "EDIT" at bounding box center [276, 249] width 15 height 10
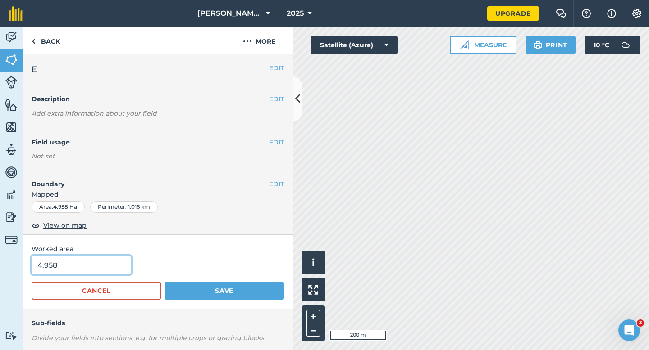
click at [98, 256] on input "4.958" at bounding box center [82, 265] width 100 height 19
type input "5"
click at [164, 282] on button "Save" at bounding box center [223, 291] width 119 height 18
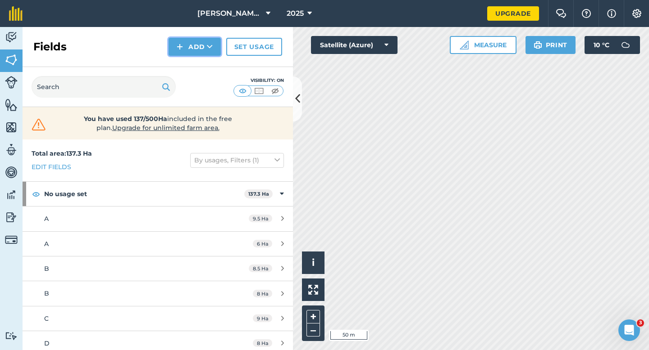
click at [184, 52] on button "Add" at bounding box center [194, 47] width 52 height 18
click at [186, 71] on link "Draw" at bounding box center [195, 67] width 50 height 20
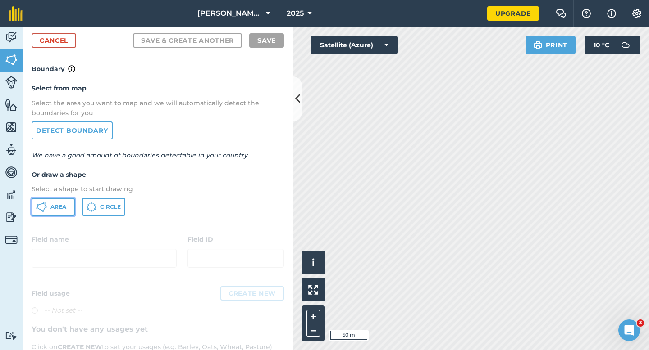
click at [65, 204] on span "Area" at bounding box center [58, 207] width 16 height 7
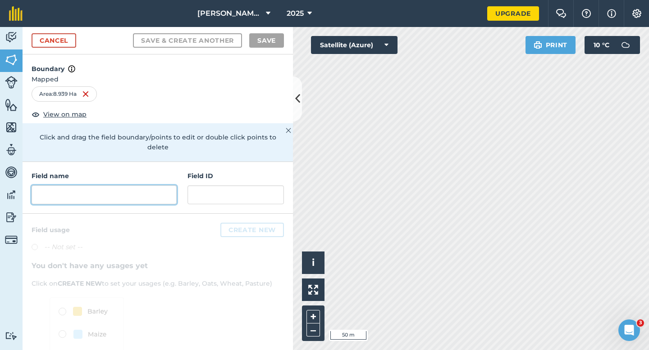
click at [146, 188] on input "text" at bounding box center [104, 195] width 145 height 19
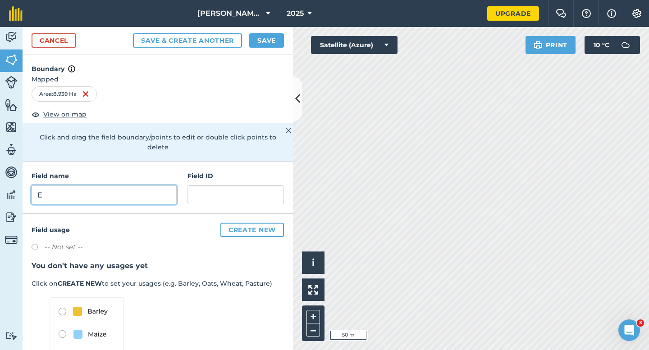
type input "E"
click at [269, 40] on button "Save" at bounding box center [266, 40] width 35 height 14
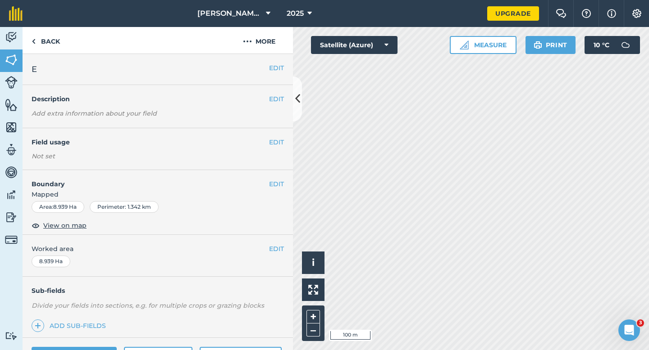
click at [273, 255] on div "EDIT Worked area 8.939 Ha" at bounding box center [158, 256] width 270 height 42
click at [272, 250] on button "EDIT" at bounding box center [276, 249] width 15 height 10
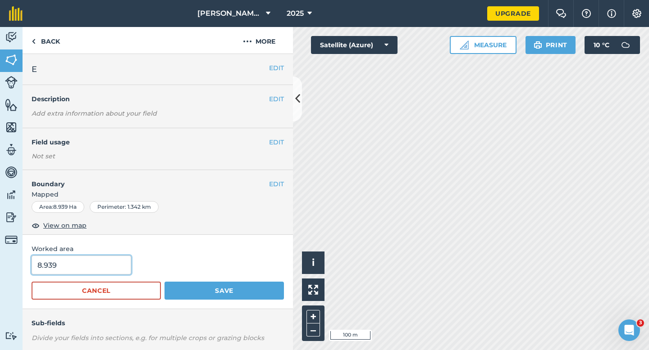
click at [103, 265] on input "8.939" at bounding box center [82, 265] width 100 height 19
type input "9"
click at [164, 282] on button "Save" at bounding box center [223, 291] width 119 height 18
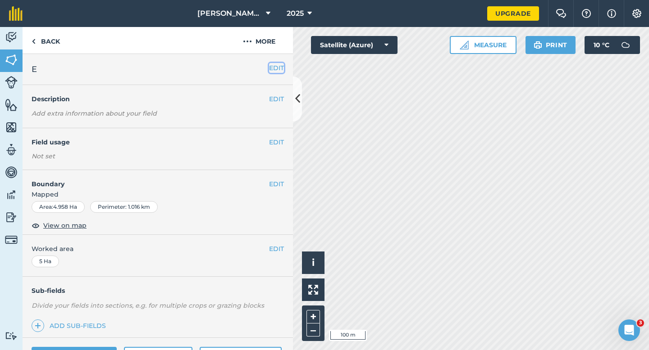
click at [269, 65] on button "EDIT" at bounding box center [276, 68] width 15 height 10
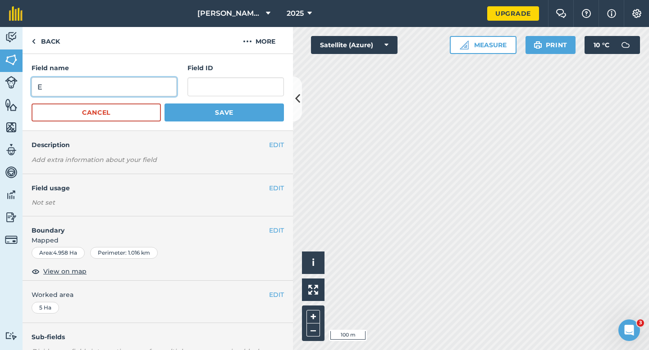
click at [162, 82] on input "E" at bounding box center [104, 86] width 145 height 19
type input "F"
click at [164, 104] on button "Save" at bounding box center [223, 113] width 119 height 18
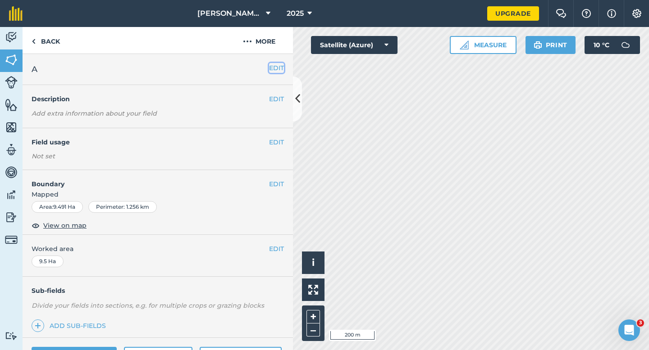
click at [278, 72] on button "EDIT" at bounding box center [276, 68] width 15 height 10
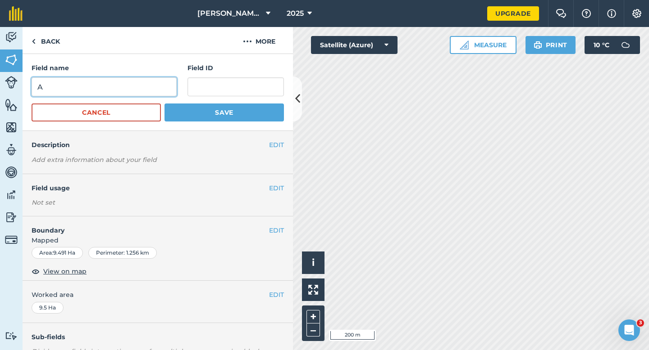
click at [125, 85] on input "A" at bounding box center [104, 86] width 145 height 19
type input "J"
click at [164, 104] on button "Save" at bounding box center [223, 113] width 119 height 18
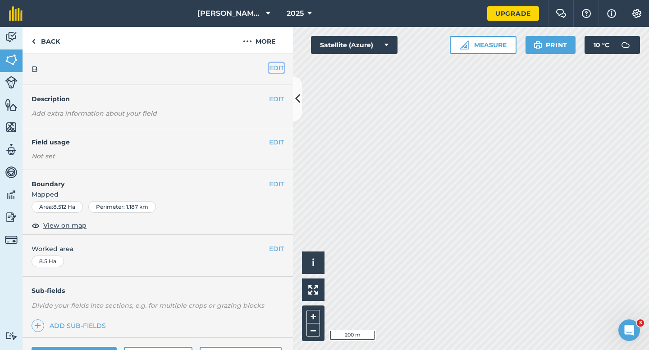
click at [277, 68] on button "EDIT" at bounding box center [276, 68] width 15 height 10
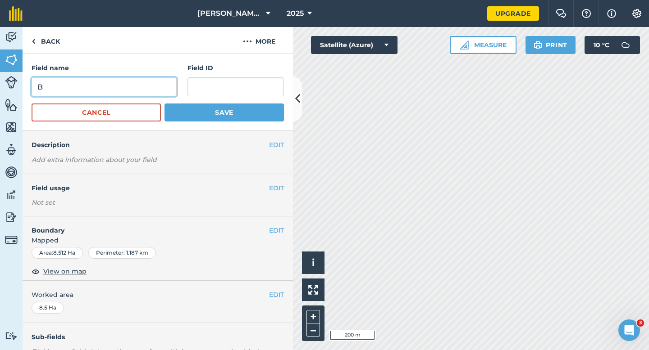
click at [125, 83] on input "B" at bounding box center [104, 86] width 145 height 19
type input "K"
click at [164, 104] on button "Save" at bounding box center [223, 113] width 119 height 18
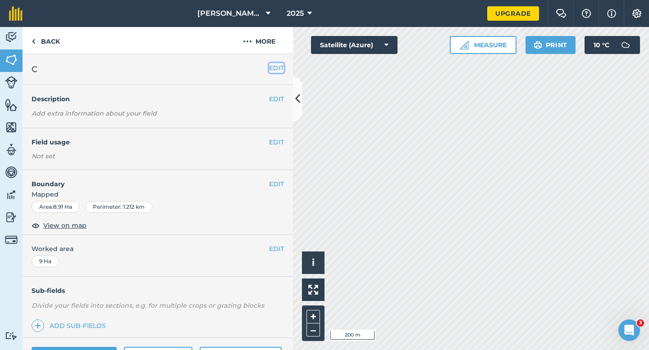
click at [275, 66] on button "EDIT" at bounding box center [276, 68] width 15 height 10
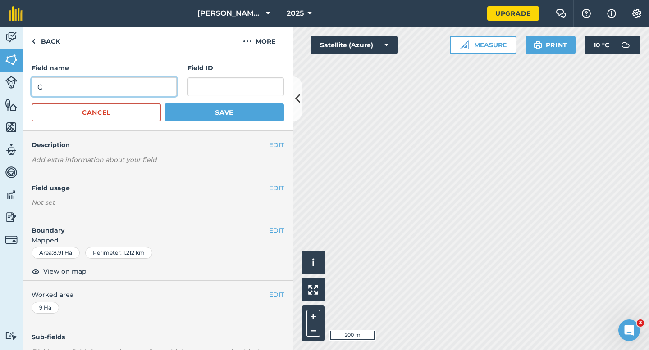
click at [143, 90] on input "C" at bounding box center [104, 86] width 145 height 19
type input "L"
click at [164, 104] on button "Save" at bounding box center [223, 113] width 119 height 18
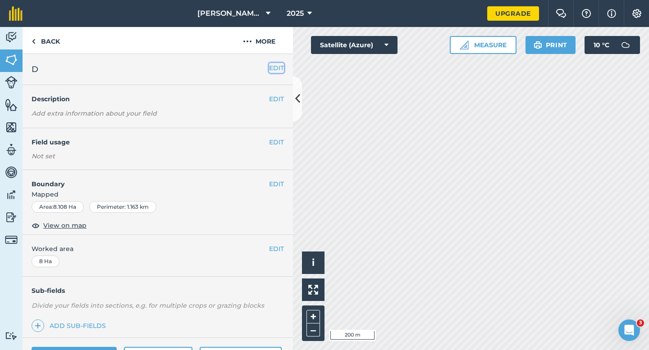
click at [273, 66] on button "EDIT" at bounding box center [276, 68] width 15 height 10
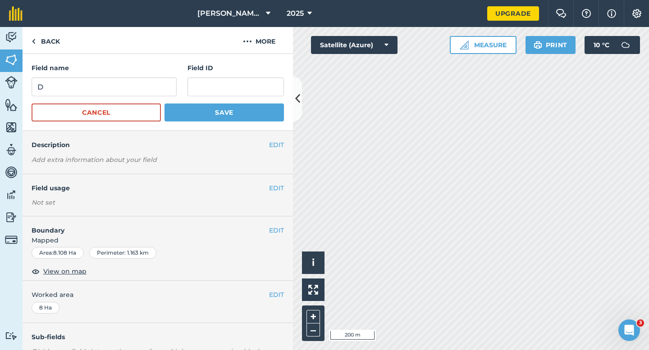
click at [152, 67] on h4 "Field name" at bounding box center [104, 68] width 145 height 10
click at [152, 81] on input "D" at bounding box center [104, 86] width 145 height 19
type input "M"
click at [164, 104] on button "Save" at bounding box center [223, 113] width 119 height 18
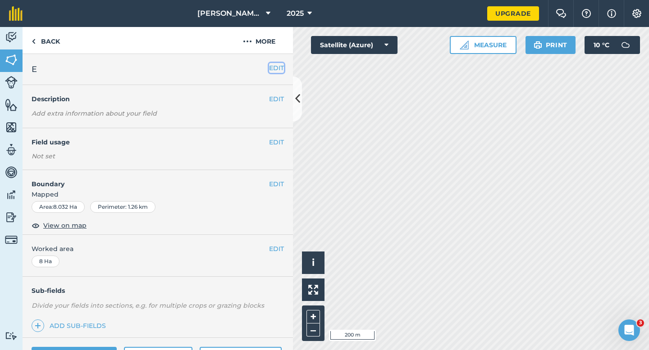
click at [276, 67] on button "EDIT" at bounding box center [276, 68] width 15 height 10
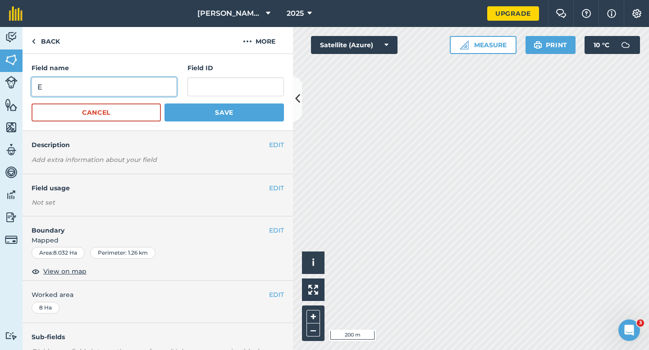
click at [110, 86] on input "E" at bounding box center [104, 86] width 145 height 19
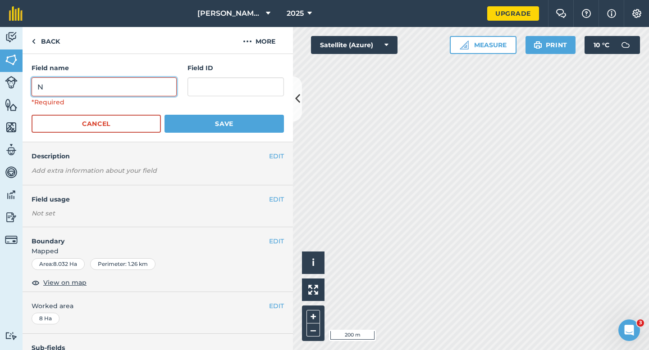
type input "N"
click at [164, 115] on button "Save" at bounding box center [223, 124] width 119 height 18
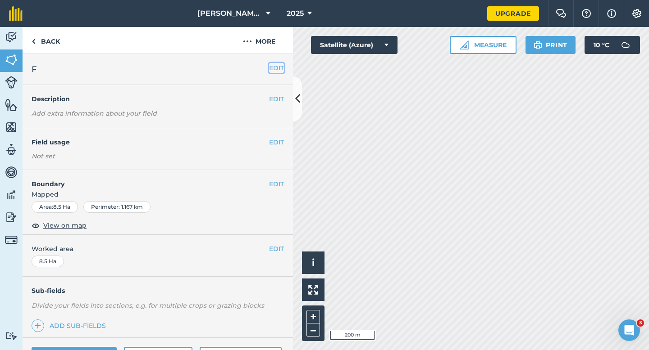
click at [279, 73] on button "EDIT" at bounding box center [276, 68] width 15 height 10
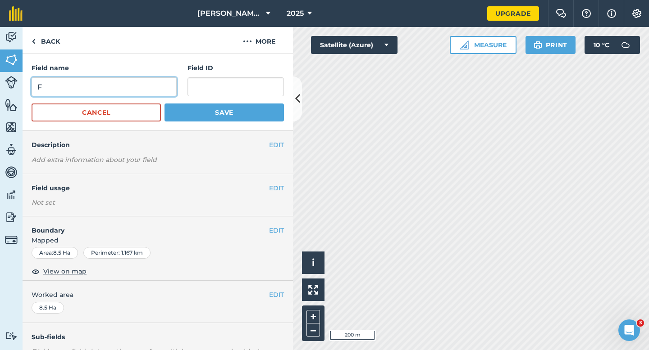
click at [149, 81] on input "F" at bounding box center [104, 86] width 145 height 19
type input "O"
click at [164, 104] on button "Save" at bounding box center [223, 113] width 119 height 18
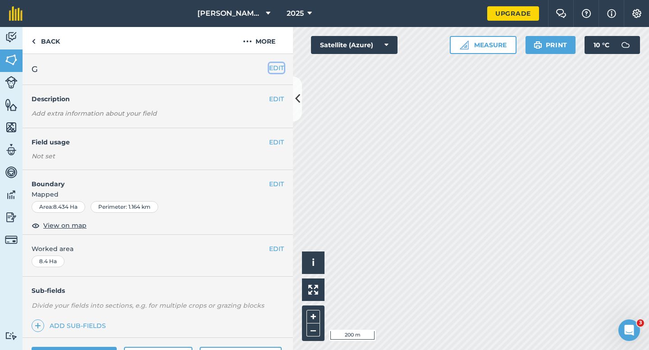
click at [273, 64] on button "EDIT" at bounding box center [276, 68] width 15 height 10
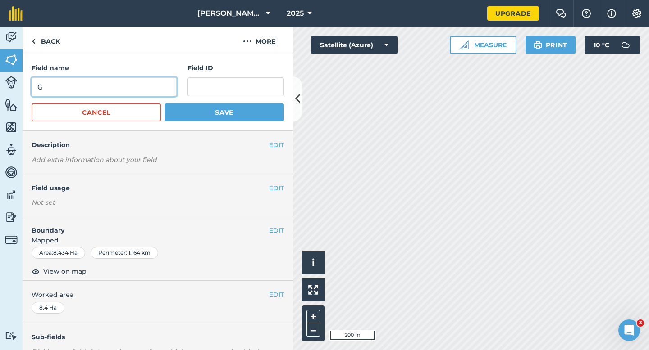
click at [127, 82] on input "G" at bounding box center [104, 86] width 145 height 19
type input "P"
click at [164, 104] on button "Save" at bounding box center [223, 113] width 119 height 18
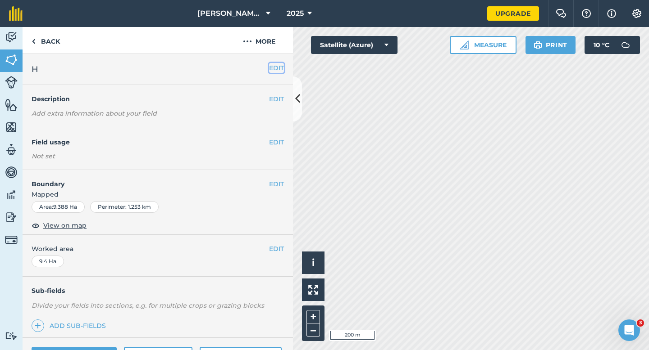
click at [273, 73] on button "EDIT" at bounding box center [276, 68] width 15 height 10
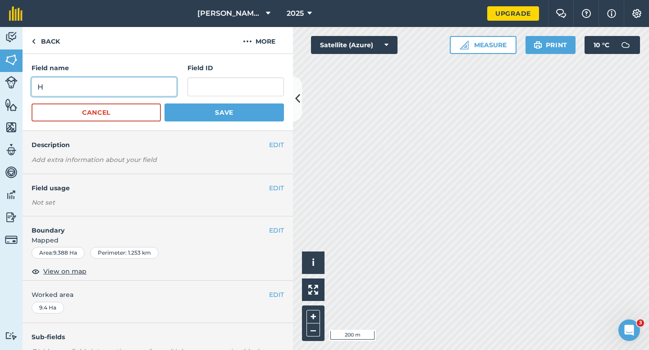
click at [136, 86] on input "H" at bounding box center [104, 86] width 145 height 19
type input "Q"
click at [164, 104] on button "Save" at bounding box center [223, 113] width 119 height 18
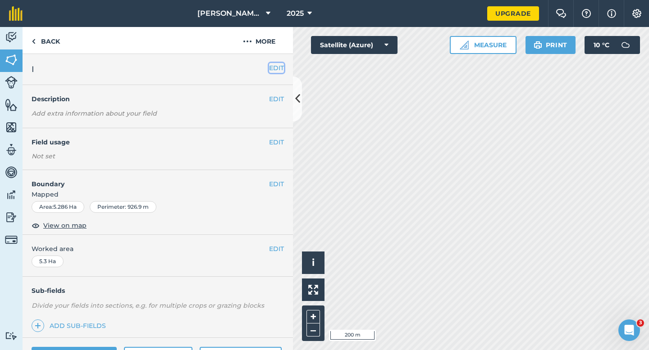
click at [279, 64] on button "EDIT" at bounding box center [276, 68] width 15 height 10
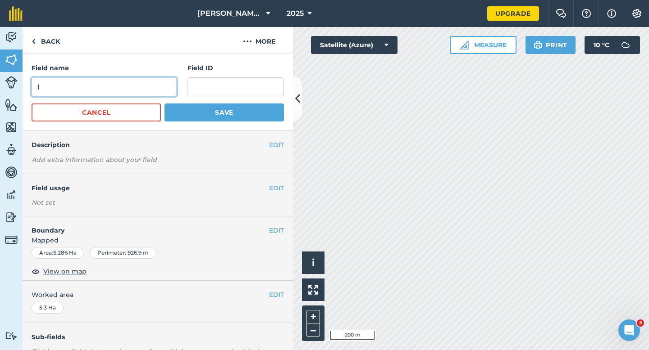
click at [156, 96] on input "I" at bounding box center [104, 86] width 145 height 19
type input "R"
click at [164, 104] on button "Save" at bounding box center [223, 113] width 119 height 18
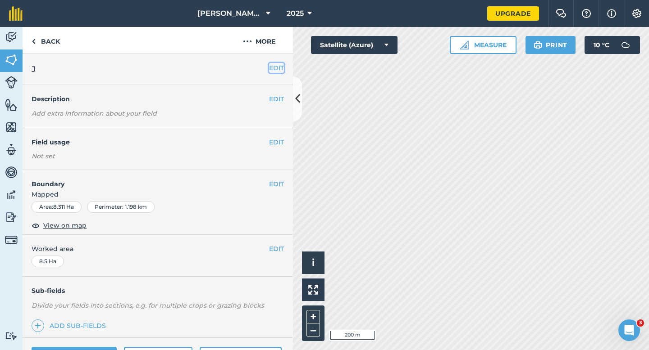
click at [275, 70] on button "EDIT" at bounding box center [276, 68] width 15 height 10
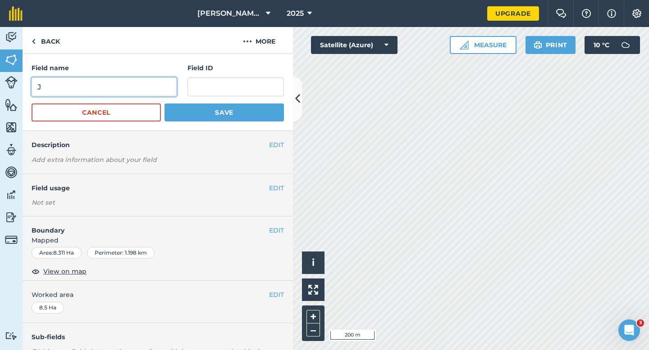
click at [151, 83] on input "J" at bounding box center [104, 86] width 145 height 19
type input "S"
click at [164, 104] on button "Save" at bounding box center [223, 113] width 119 height 18
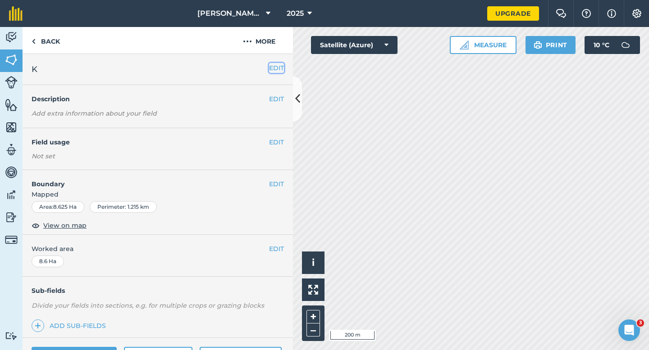
click at [276, 68] on button "EDIT" at bounding box center [276, 68] width 15 height 10
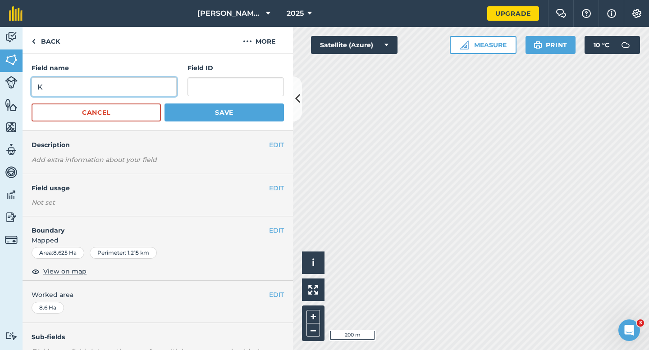
click at [154, 86] on input "K" at bounding box center [104, 86] width 145 height 19
type input "T"
click at [164, 104] on button "Save" at bounding box center [223, 113] width 119 height 18
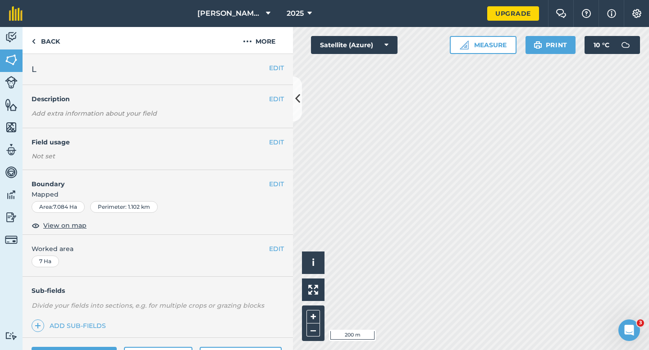
click at [277, 75] on div "EDIT L" at bounding box center [158, 69] width 270 height 31
click at [276, 69] on button "EDIT" at bounding box center [276, 68] width 15 height 10
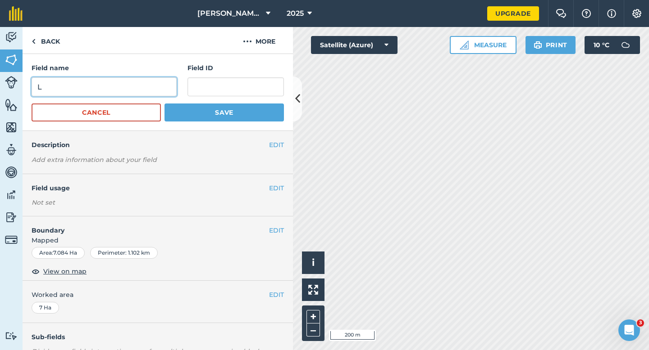
click at [102, 91] on input "L" at bounding box center [104, 86] width 145 height 19
type input "U"
click at [164, 104] on button "Save" at bounding box center [223, 113] width 119 height 18
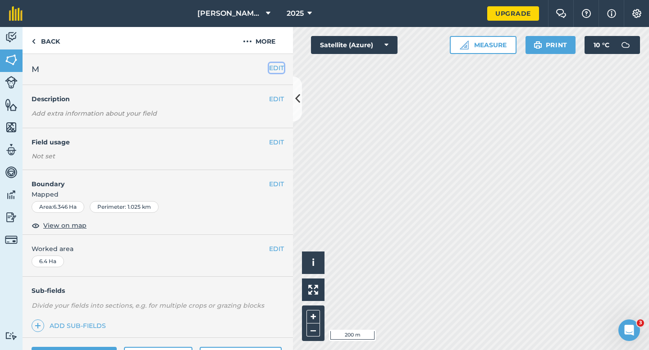
click at [270, 68] on button "EDIT" at bounding box center [276, 68] width 15 height 10
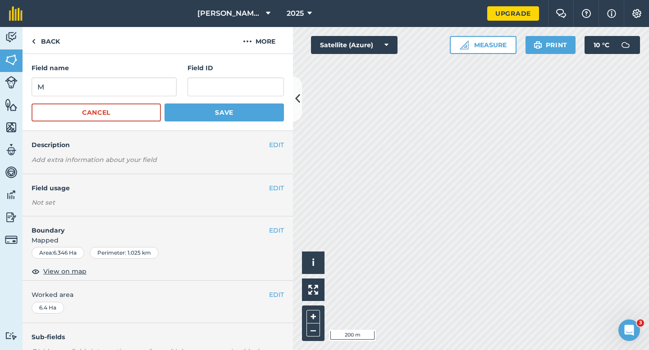
click at [159, 75] on div "Field name M" at bounding box center [104, 79] width 145 height 33
click at [159, 87] on input "M" at bounding box center [104, 86] width 145 height 19
type input "V"
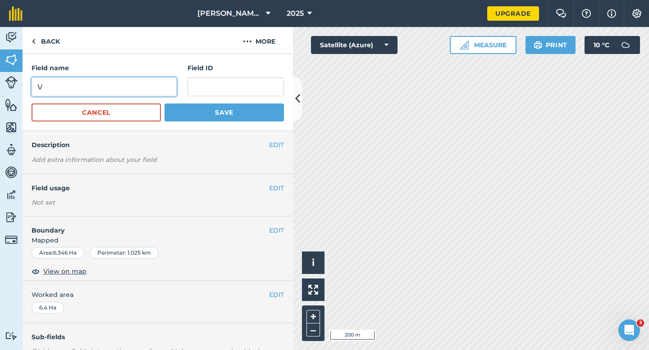
click at [164, 104] on button "Save" at bounding box center [223, 113] width 119 height 18
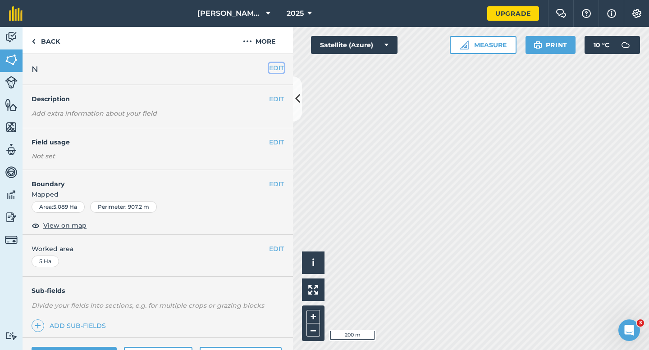
click at [275, 69] on button "EDIT" at bounding box center [276, 68] width 15 height 10
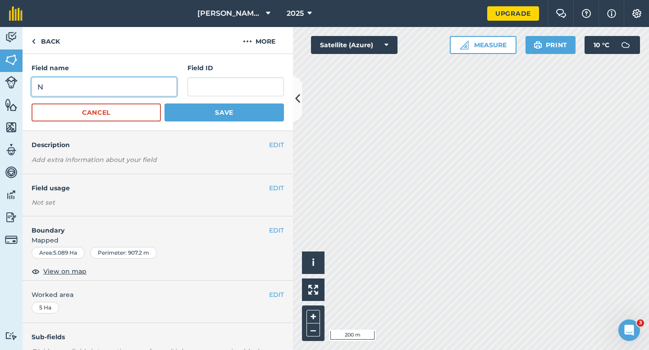
click at [133, 81] on input "N" at bounding box center [104, 86] width 145 height 19
type input "W"
click at [164, 104] on button "Save" at bounding box center [223, 113] width 119 height 18
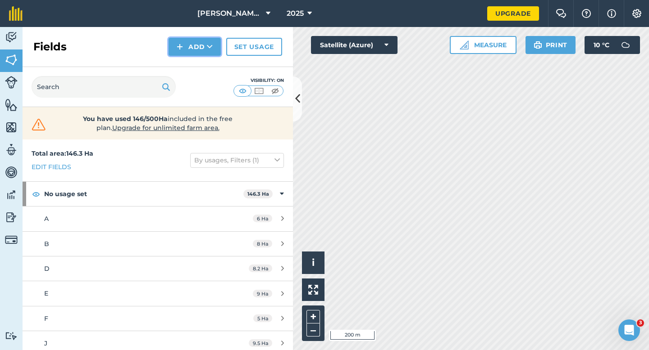
click at [183, 50] on img at bounding box center [180, 46] width 6 height 11
click at [184, 59] on link "Draw" at bounding box center [195, 67] width 50 height 20
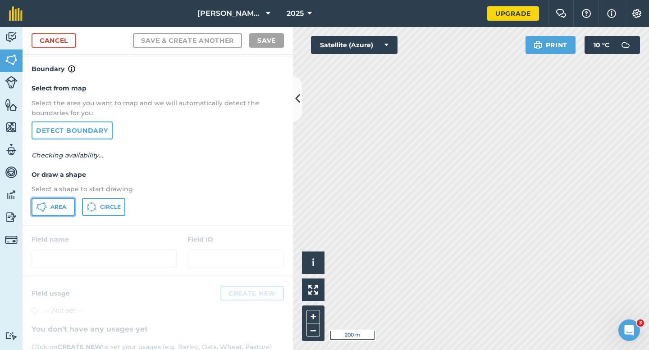
click at [49, 202] on button "Area" at bounding box center [53, 207] width 43 height 18
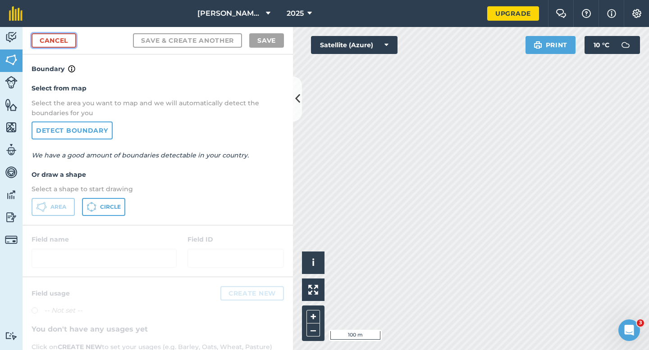
click at [62, 44] on link "Cancel" at bounding box center [54, 40] width 45 height 14
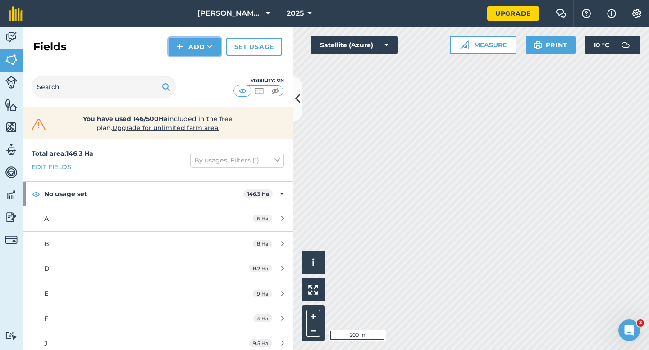
click at [187, 43] on button "Add" at bounding box center [194, 47] width 52 height 18
click at [186, 58] on link "Draw" at bounding box center [195, 67] width 50 height 20
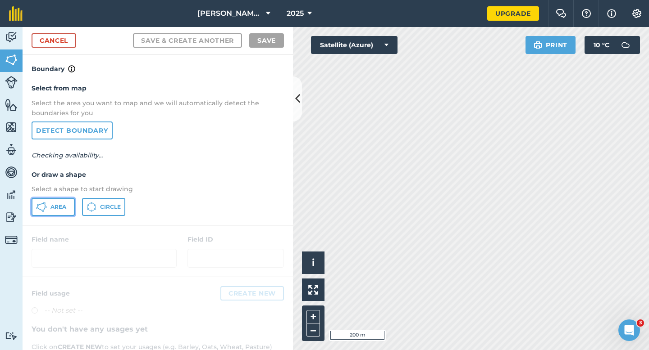
click at [56, 202] on button "Area" at bounding box center [53, 207] width 43 height 18
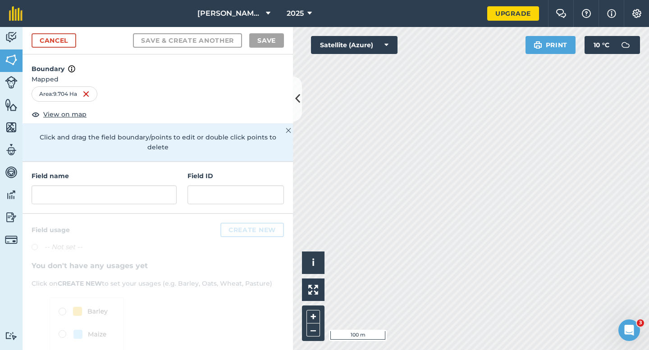
click at [103, 175] on div "Field name" at bounding box center [104, 187] width 145 height 33
click at [124, 187] on input "text" at bounding box center [104, 195] width 145 height 19
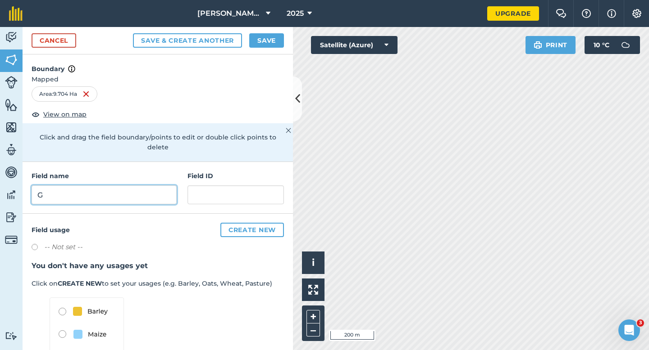
type input "G"
click at [268, 46] on button "Save" at bounding box center [266, 40] width 35 height 14
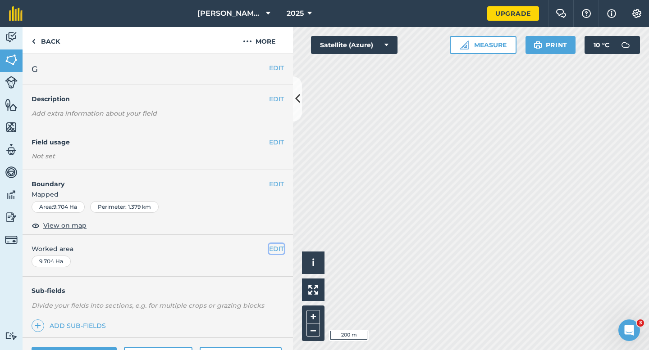
click at [279, 252] on button "EDIT" at bounding box center [276, 249] width 15 height 10
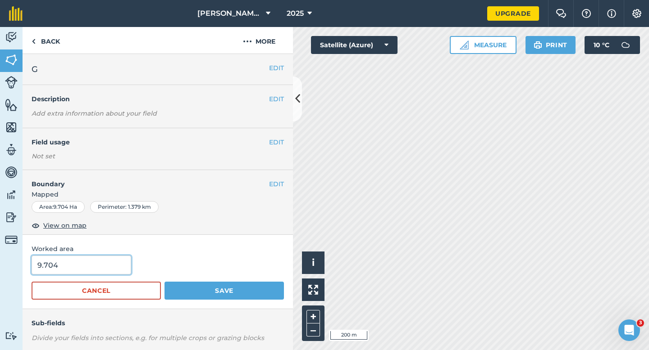
click at [91, 263] on input "9.704" at bounding box center [82, 265] width 100 height 19
type input "9.7"
click at [164, 282] on button "Save" at bounding box center [223, 291] width 119 height 18
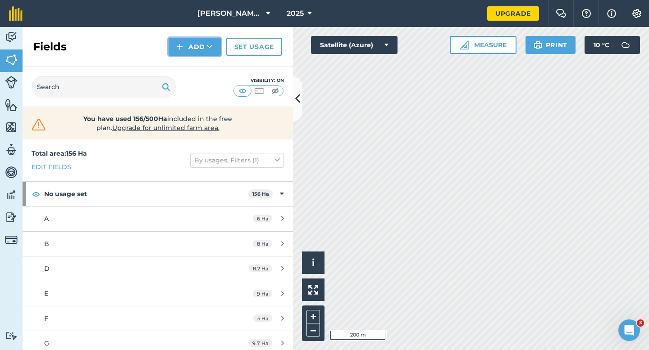
click at [196, 53] on button "Add" at bounding box center [194, 47] width 52 height 18
click at [196, 62] on link "Draw" at bounding box center [195, 67] width 50 height 20
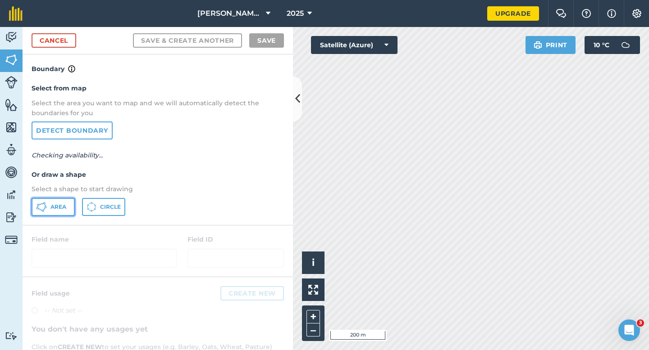
click at [63, 205] on span "Area" at bounding box center [58, 207] width 16 height 7
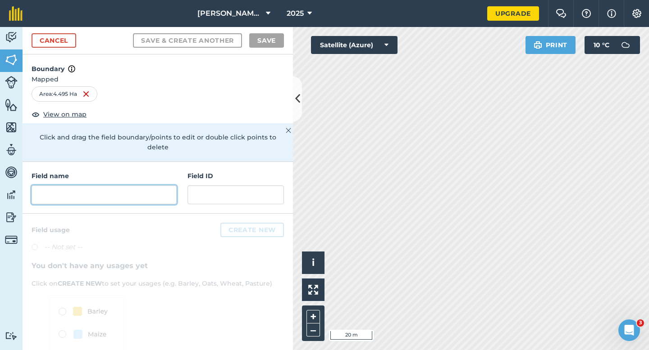
click at [150, 188] on input "text" at bounding box center [104, 195] width 145 height 19
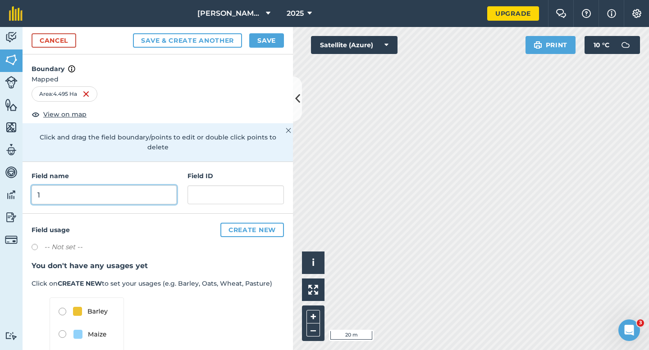
type input "1"
click at [270, 41] on button "Save" at bounding box center [266, 40] width 35 height 14
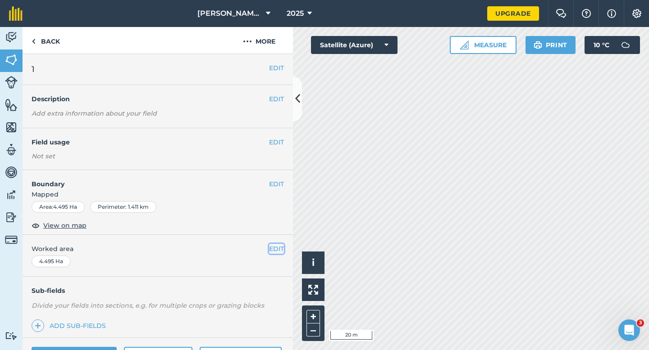
click at [274, 245] on button "EDIT" at bounding box center [276, 249] width 15 height 10
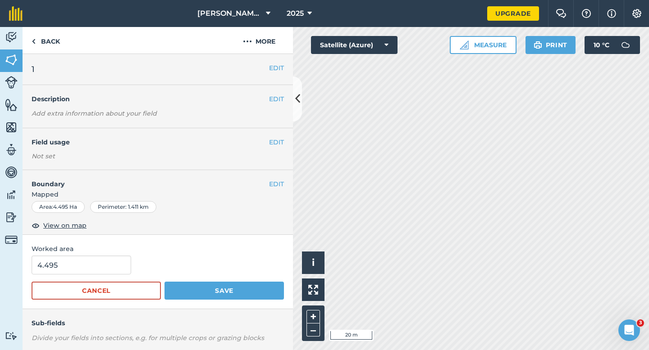
click at [86, 277] on form "4.495 Cancel Save" at bounding box center [158, 278] width 252 height 44
click at [86, 274] on input "4.495" at bounding box center [82, 265] width 100 height 19
type input "4.5"
click at [164, 282] on button "Save" at bounding box center [223, 291] width 119 height 18
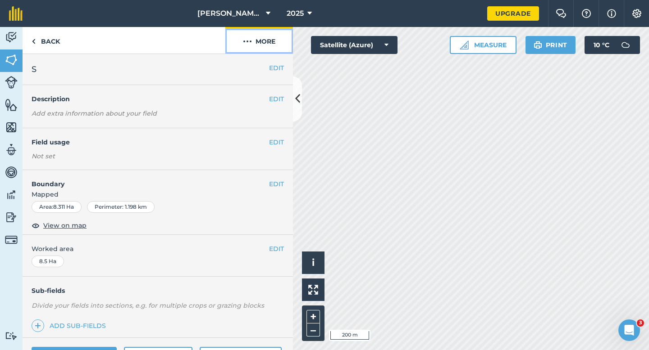
click at [254, 47] on button "More" at bounding box center [259, 40] width 68 height 27
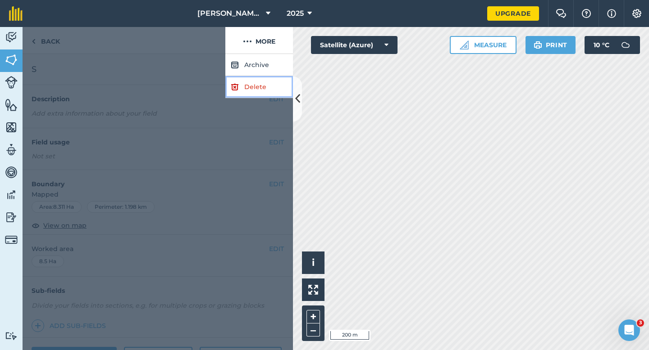
click at [254, 78] on link "Delete" at bounding box center [259, 87] width 68 height 22
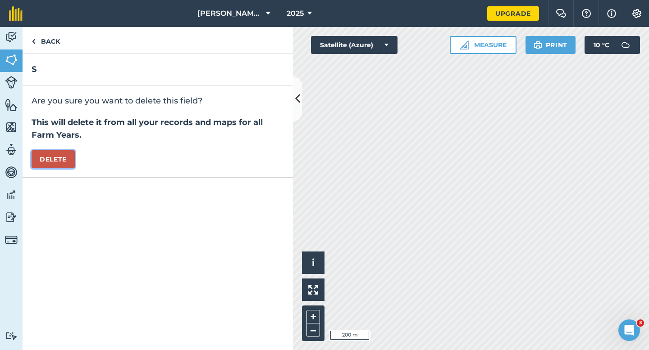
click at [71, 154] on button "Delete" at bounding box center [53, 159] width 43 height 18
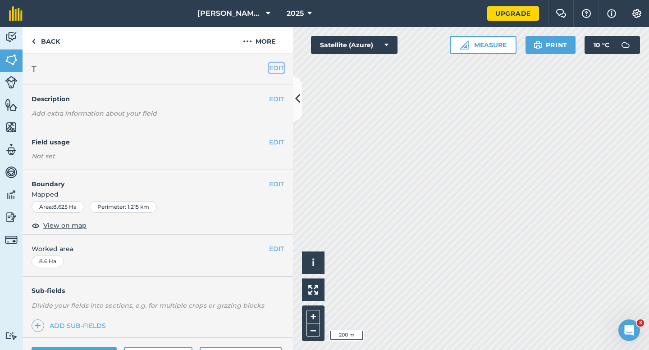
click at [278, 64] on button "EDIT" at bounding box center [276, 68] width 15 height 10
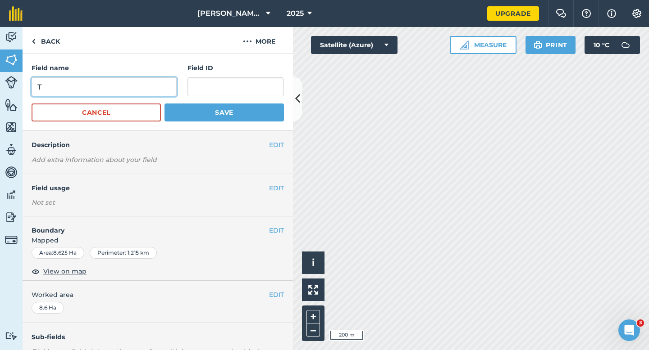
click at [174, 85] on input "T" at bounding box center [104, 86] width 145 height 19
type input "S"
click at [164, 104] on button "Save" at bounding box center [223, 113] width 119 height 18
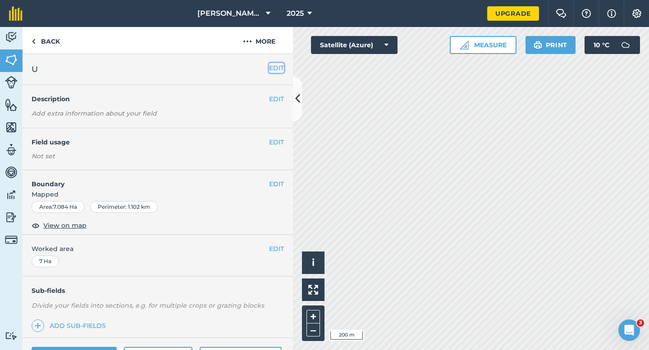
click at [276, 69] on button "EDIT" at bounding box center [276, 68] width 15 height 10
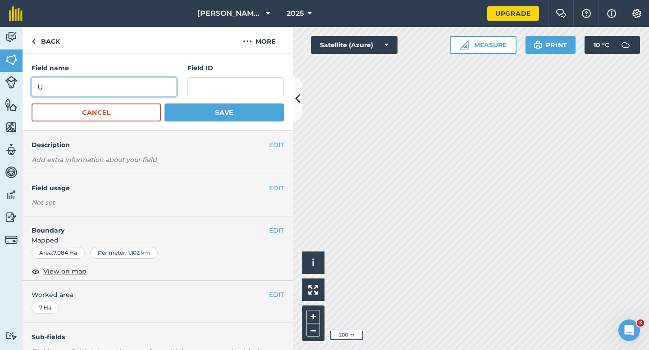
click at [145, 91] on input "U" at bounding box center [104, 86] width 145 height 19
type input "T"
click at [164, 104] on button "Save" at bounding box center [223, 113] width 119 height 18
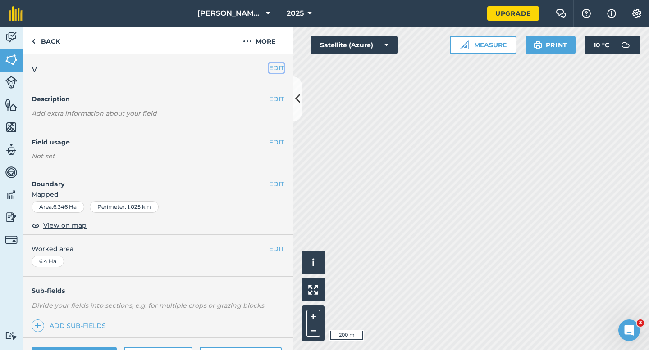
click at [271, 63] on button "EDIT" at bounding box center [276, 68] width 15 height 10
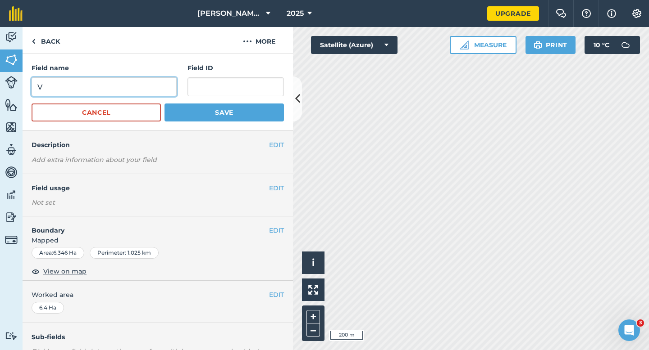
click at [142, 89] on input "V" at bounding box center [104, 86] width 145 height 19
type input "J"
click at [164, 104] on button "Save" at bounding box center [223, 113] width 119 height 18
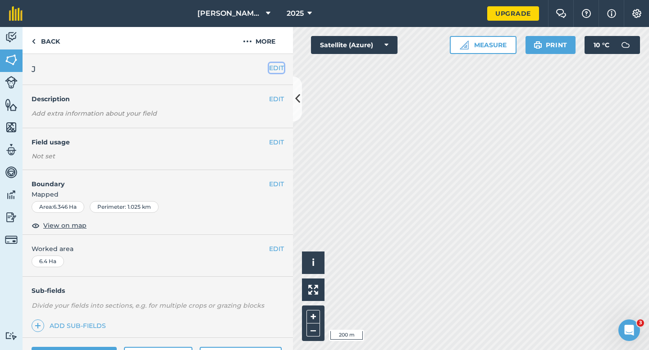
click at [276, 66] on button "EDIT" at bounding box center [276, 68] width 15 height 10
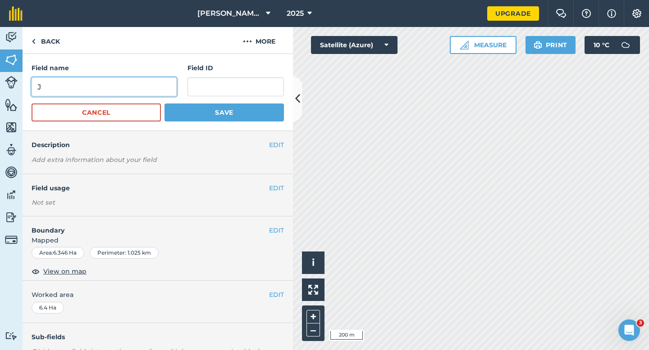
click at [148, 84] on input "J" at bounding box center [104, 86] width 145 height 19
type input "U"
click at [164, 104] on button "Save" at bounding box center [223, 113] width 119 height 18
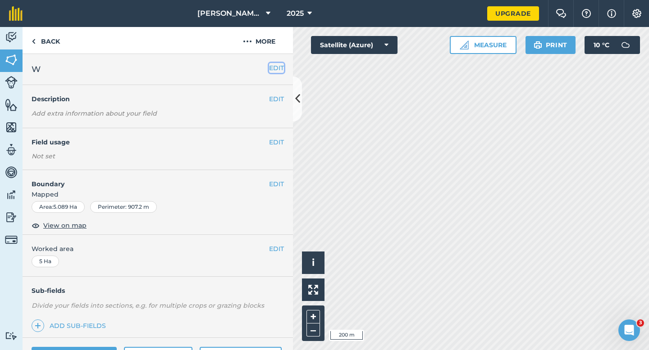
click at [276, 68] on button "EDIT" at bounding box center [276, 68] width 15 height 10
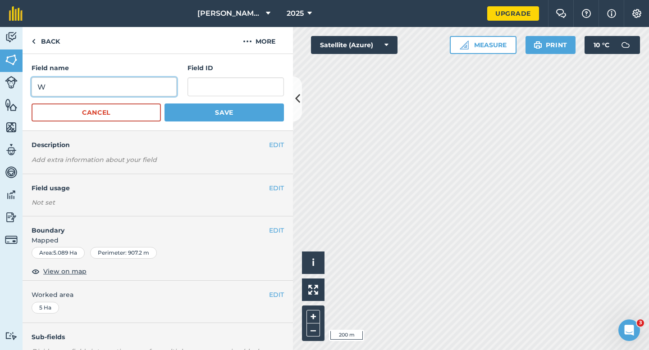
click at [155, 89] on input "W" at bounding box center [104, 86] width 145 height 19
type input "C"
click at [164, 104] on button "Save" at bounding box center [223, 113] width 119 height 18
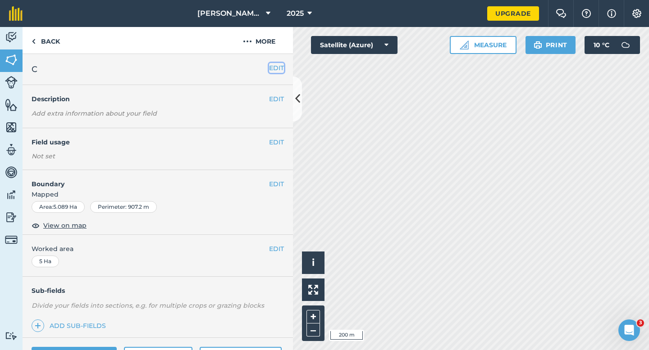
click at [271, 72] on button "EDIT" at bounding box center [276, 68] width 15 height 10
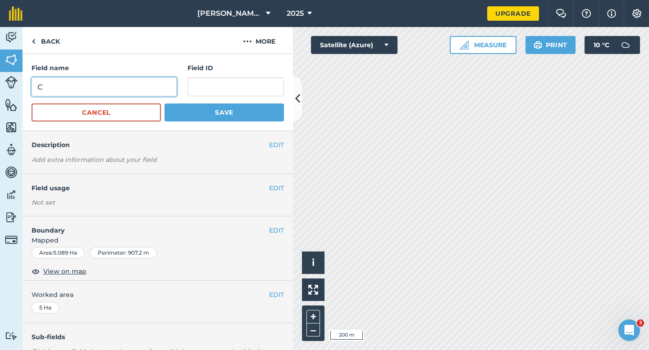
click at [158, 82] on input "C" at bounding box center [104, 86] width 145 height 19
type input "V"
click at [164, 104] on button "Save" at bounding box center [223, 113] width 119 height 18
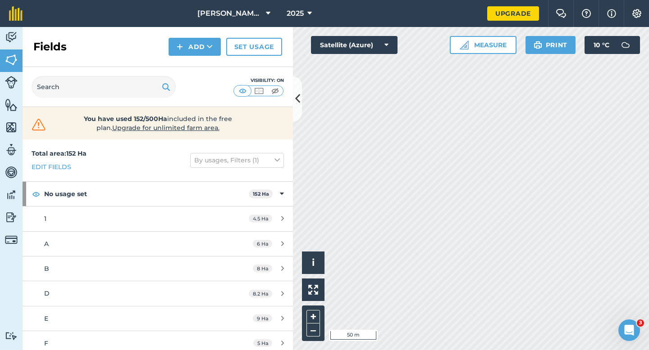
click at [182, 58] on div "Fields Add Set usage" at bounding box center [158, 47] width 270 height 40
click at [184, 53] on button "Add" at bounding box center [194, 47] width 52 height 18
click at [184, 66] on link "Draw" at bounding box center [195, 67] width 50 height 20
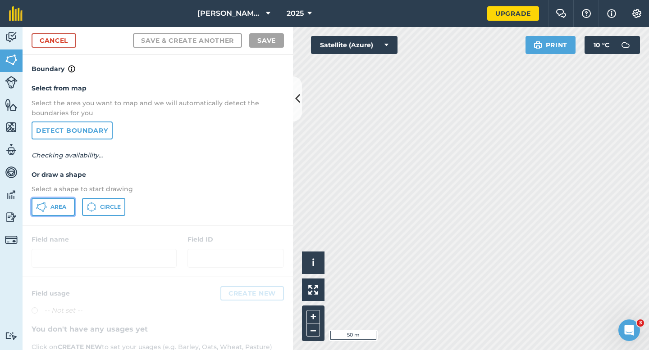
click at [51, 205] on span "Area" at bounding box center [58, 207] width 16 height 7
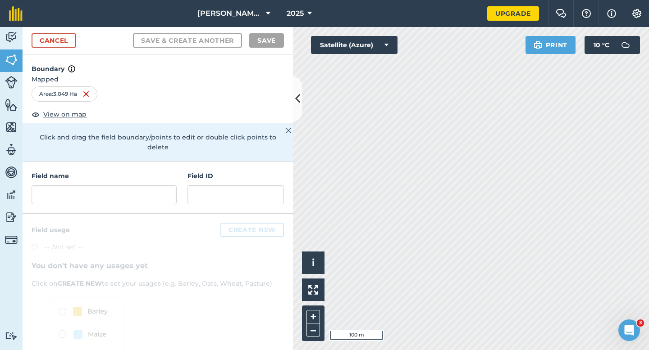
click at [90, 197] on div "Field name Field ID" at bounding box center [158, 188] width 270 height 52
click at [90, 191] on input "text" at bounding box center [104, 195] width 145 height 19
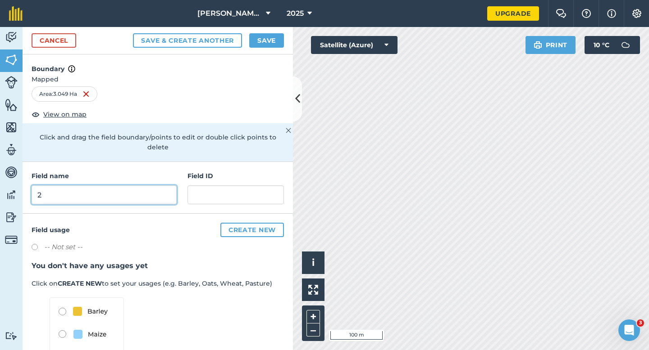
type input "2"
click at [261, 33] on button "Save" at bounding box center [266, 40] width 35 height 14
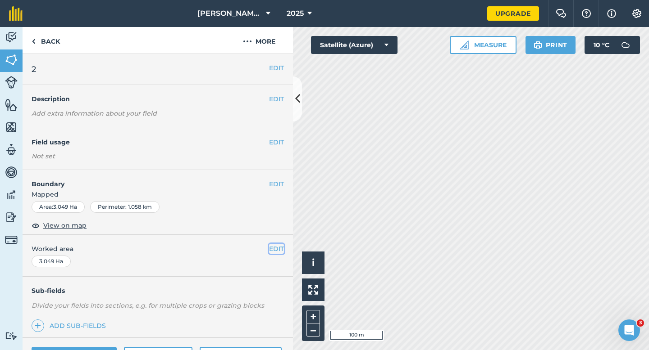
click at [275, 248] on button "EDIT" at bounding box center [276, 249] width 15 height 10
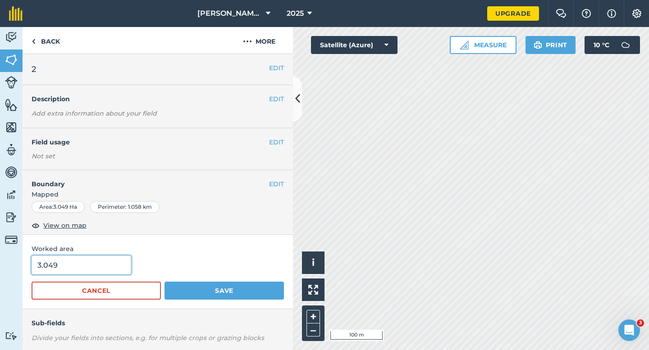
click at [94, 256] on input "3.049" at bounding box center [82, 265] width 100 height 19
click at [94, 260] on input "3.049" at bounding box center [82, 265] width 100 height 19
type input "3"
click at [164, 282] on button "Save" at bounding box center [223, 291] width 119 height 18
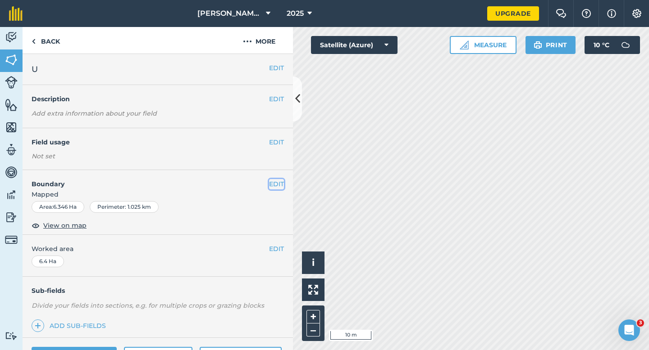
click at [281, 183] on button "EDIT" at bounding box center [276, 184] width 15 height 10
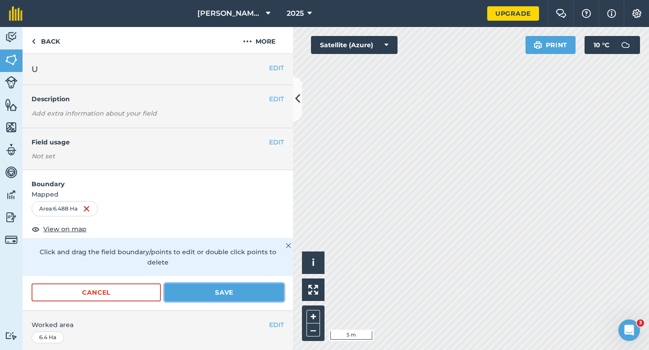
click at [261, 284] on button "Save" at bounding box center [223, 293] width 119 height 18
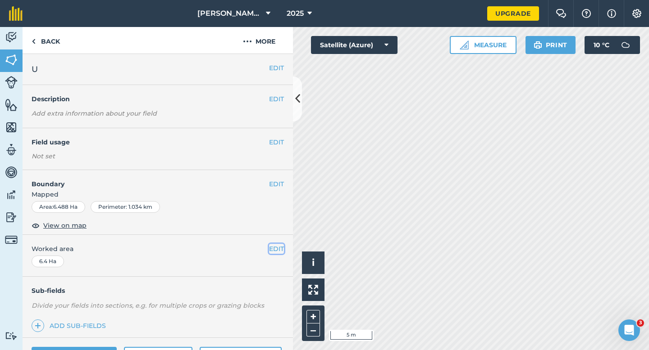
click at [277, 249] on button "EDIT" at bounding box center [276, 249] width 15 height 10
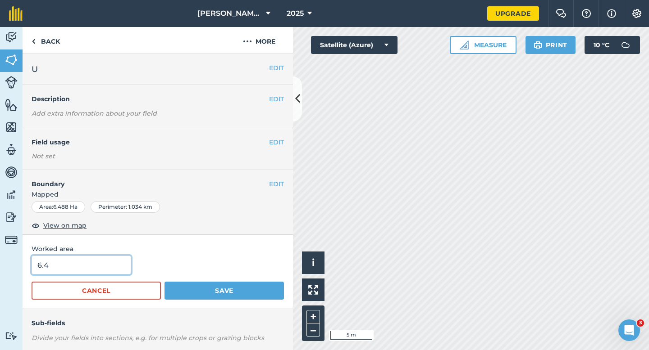
click at [105, 262] on input "6.4" at bounding box center [82, 265] width 100 height 19
type input "6.5"
click at [164, 282] on button "Save" at bounding box center [223, 291] width 119 height 18
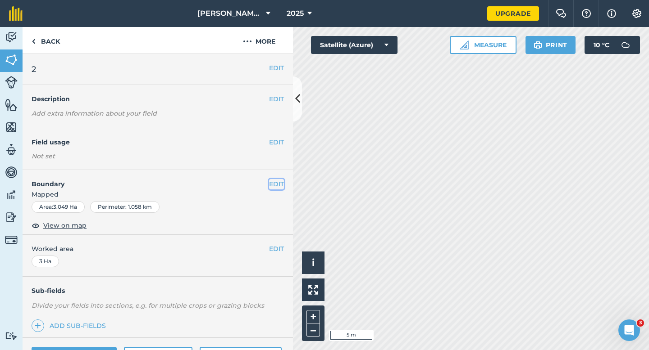
click at [277, 181] on button "EDIT" at bounding box center [276, 184] width 15 height 10
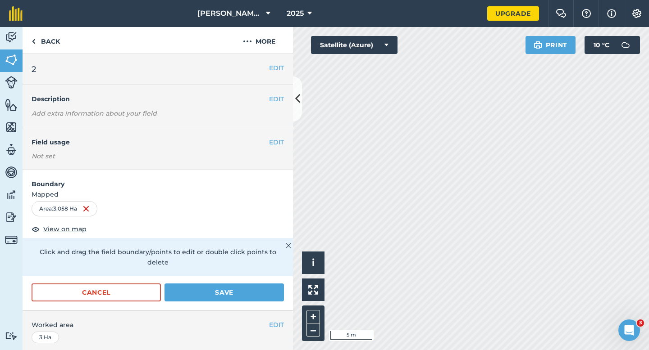
click at [249, 271] on form "Boundary Mapped Area : 3.058 Ha View on map Click and drag the field boundary/p…" at bounding box center [158, 240] width 270 height 141
click at [249, 284] on button "Save" at bounding box center [223, 293] width 119 height 18
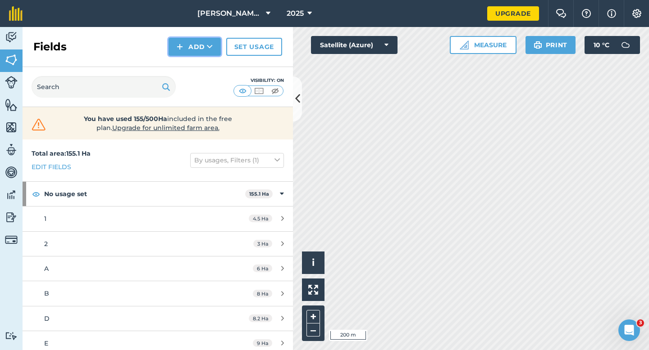
click at [182, 52] on img at bounding box center [180, 46] width 6 height 11
click at [185, 65] on link "Draw" at bounding box center [195, 67] width 50 height 20
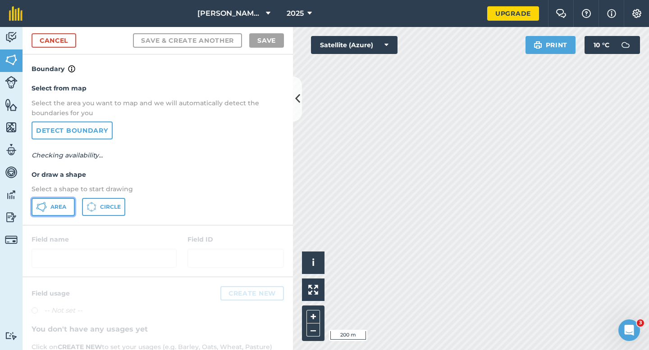
click at [55, 198] on button "Area" at bounding box center [53, 207] width 43 height 18
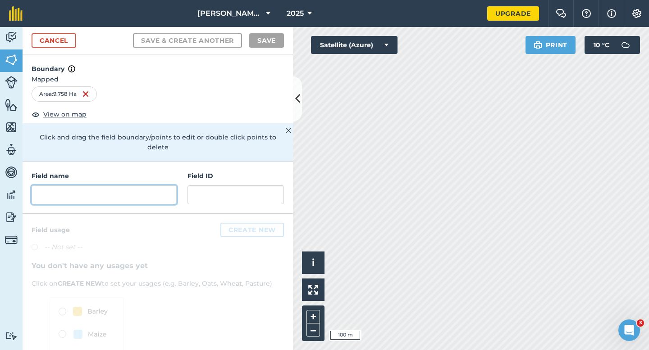
click at [152, 186] on input "text" at bounding box center [104, 195] width 145 height 19
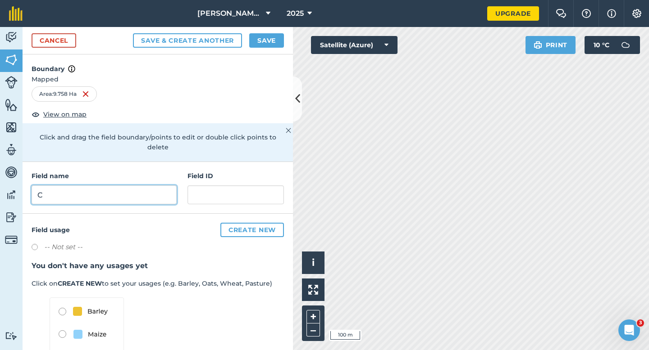
type input "C"
click at [270, 46] on button "Save" at bounding box center [266, 40] width 35 height 14
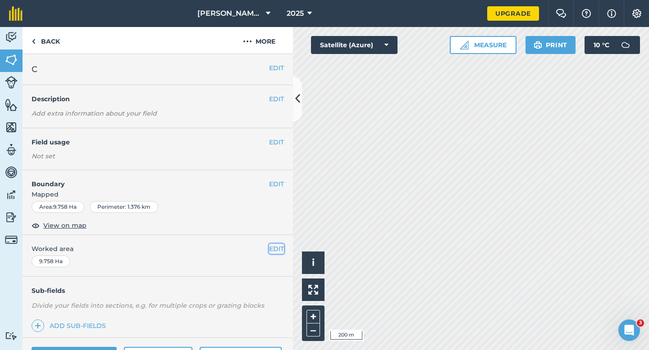
click at [273, 250] on button "EDIT" at bounding box center [276, 249] width 15 height 10
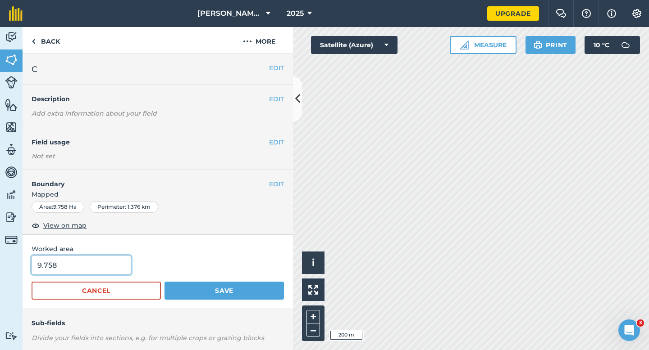
click at [97, 269] on input "9.758" at bounding box center [82, 265] width 100 height 19
type input "9.8"
click at [164, 282] on button "Save" at bounding box center [223, 291] width 119 height 18
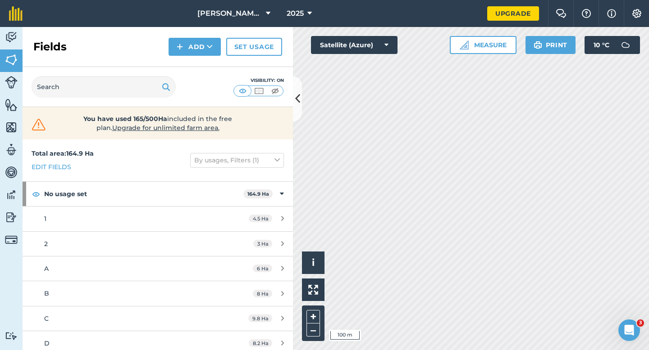
click at [183, 36] on div "Fields Add Set usage" at bounding box center [158, 47] width 270 height 40
click at [186, 49] on button "Add" at bounding box center [194, 47] width 52 height 18
click at [186, 75] on link "Draw" at bounding box center [195, 67] width 50 height 20
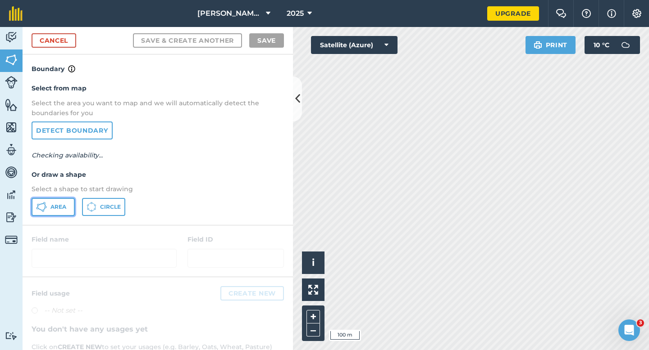
click at [54, 207] on span "Area" at bounding box center [58, 207] width 16 height 7
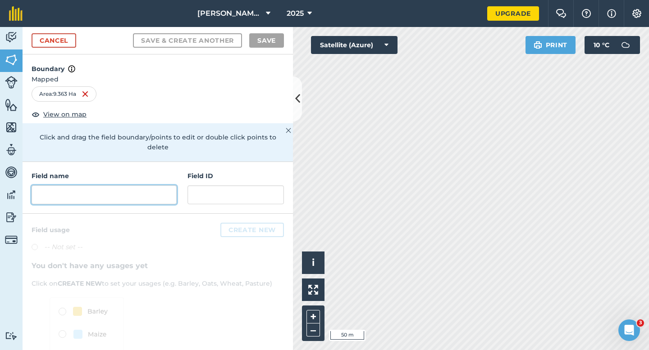
click at [105, 191] on input "text" at bounding box center [104, 195] width 145 height 19
type input "J"
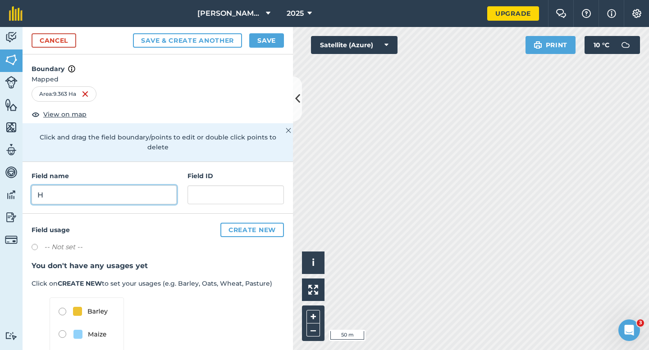
type input "H"
click at [277, 47] on button "Save" at bounding box center [266, 40] width 35 height 14
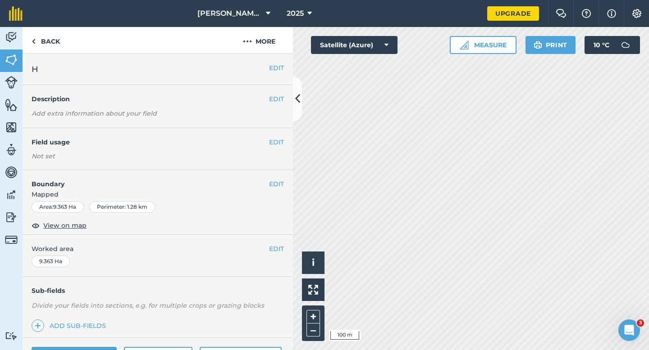
click at [285, 244] on div "EDIT Worked area 9.363 Ha" at bounding box center [158, 256] width 270 height 42
click at [282, 249] on button "EDIT" at bounding box center [276, 249] width 15 height 10
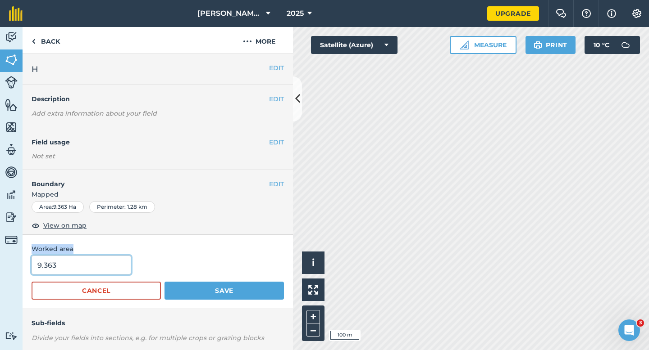
click at [53, 271] on input "9.363" at bounding box center [82, 265] width 100 height 19
type input "9.3"
click at [164, 282] on button "Save" at bounding box center [223, 291] width 119 height 18
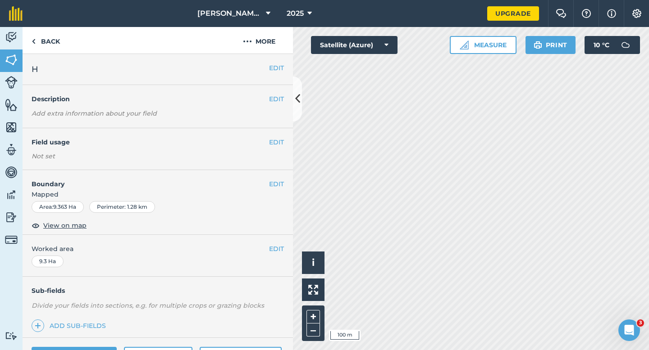
click at [272, 258] on div "EDIT Worked area 9.3 Ha" at bounding box center [158, 256] width 270 height 42
click at [286, 244] on div "EDIT Worked area 9.3 Ha" at bounding box center [158, 256] width 270 height 42
click at [277, 244] on button "EDIT" at bounding box center [276, 249] width 15 height 10
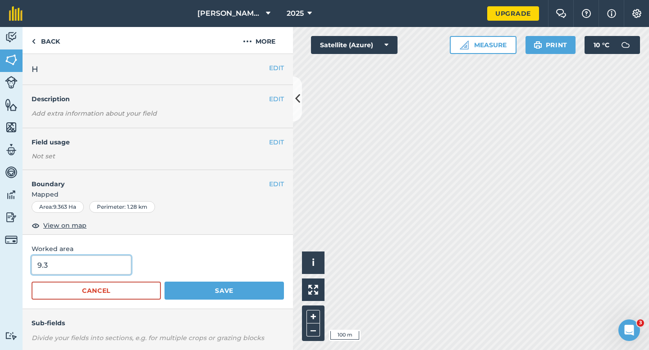
click at [97, 269] on input "9.3" at bounding box center [82, 265] width 100 height 19
type input "9.4"
click at [164, 282] on button "Save" at bounding box center [223, 291] width 119 height 18
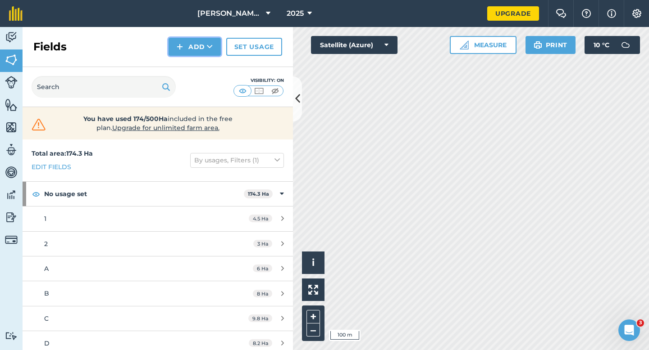
click at [193, 47] on button "Add" at bounding box center [194, 47] width 52 height 18
click at [192, 63] on link "Draw" at bounding box center [195, 67] width 50 height 20
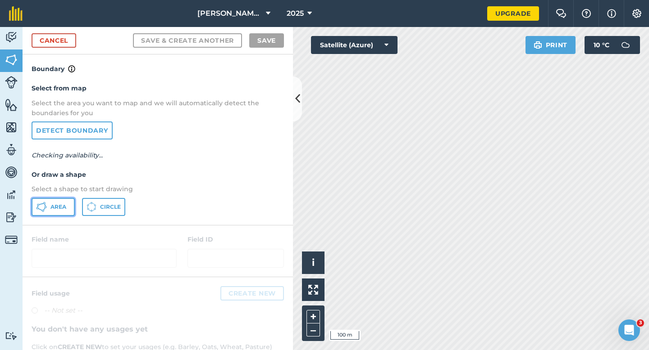
click at [40, 205] on icon at bounding box center [41, 207] width 11 height 11
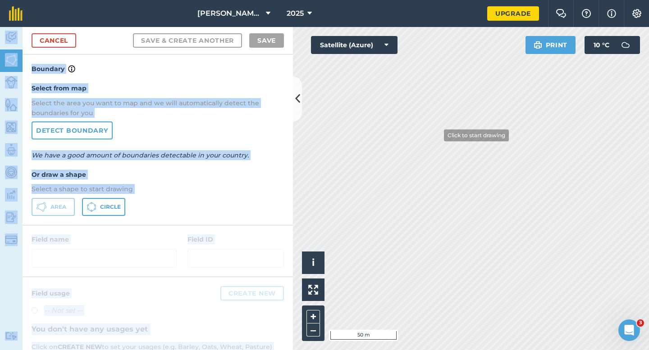
click at [437, 136] on div "[PERSON_NAME] & Sons 2025 Upgrade Farm Chat Help Info Settings Map printing is …" at bounding box center [324, 175] width 649 height 350
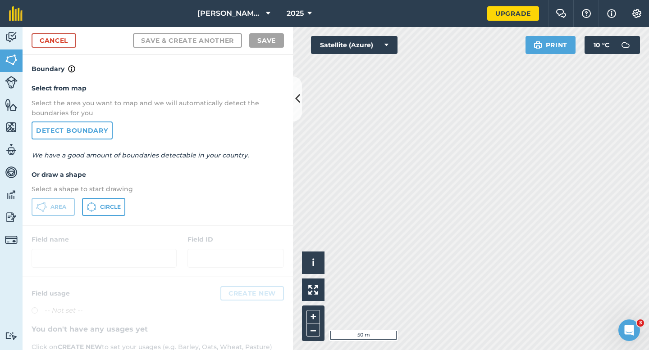
click at [269, 172] on h4 "Or draw a shape" at bounding box center [158, 175] width 252 height 10
click at [361, 38] on div "Click to start drawing i © 2025 TomTom, Microsoft 10 m + – Satellite (Azure) Pr…" at bounding box center [471, 188] width 356 height 323
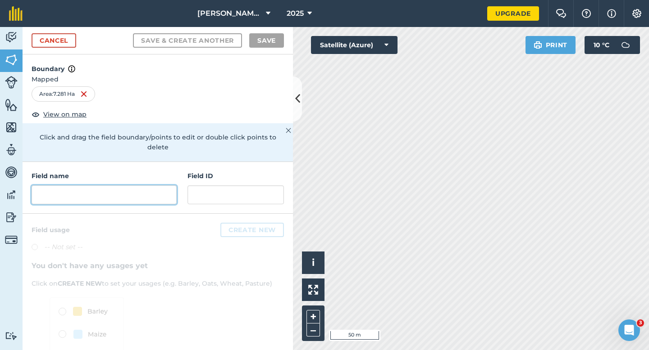
click at [151, 186] on input "text" at bounding box center [104, 195] width 145 height 19
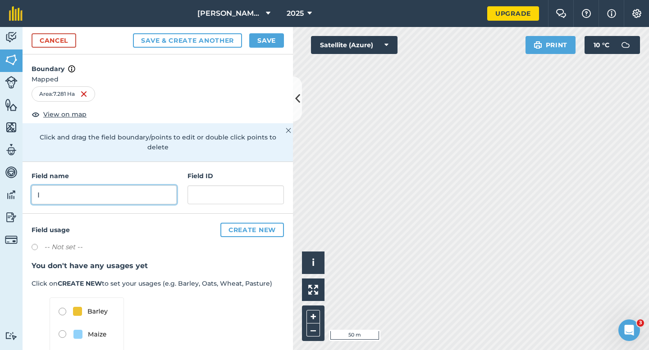
type input "I"
click at [270, 43] on button "Save" at bounding box center [266, 40] width 35 height 14
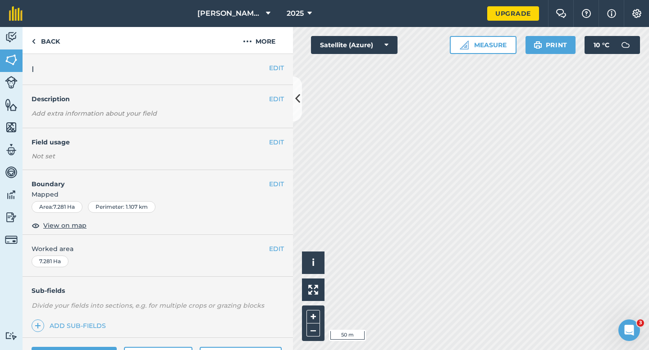
click at [279, 247] on button "EDIT" at bounding box center [276, 249] width 15 height 10
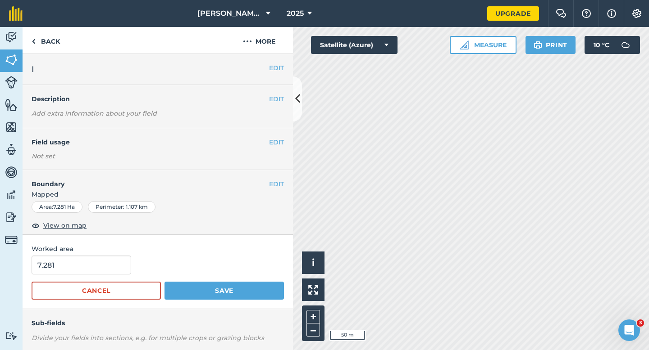
click at [132, 269] on div "7.281" at bounding box center [158, 265] width 252 height 19
click at [107, 269] on input "7.281" at bounding box center [82, 265] width 100 height 19
type input "7.3"
click at [164, 282] on button "Save" at bounding box center [223, 291] width 119 height 18
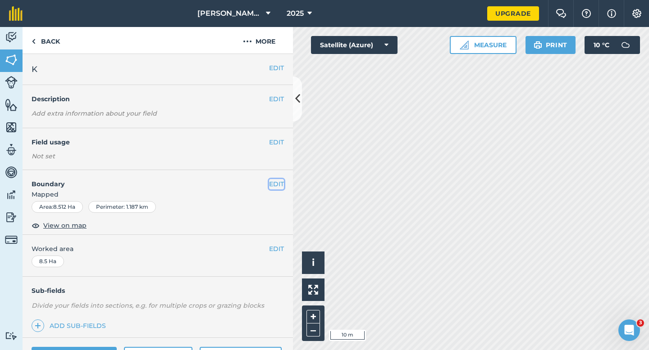
click at [281, 185] on button "EDIT" at bounding box center [276, 184] width 15 height 10
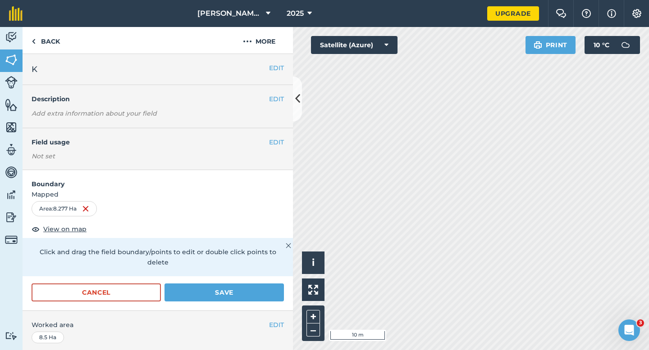
click at [228, 273] on form "Boundary Mapped Area : 8.277 Ha View on map Click and drag the field boundary/p…" at bounding box center [158, 240] width 270 height 141
click at [253, 284] on button "Save" at bounding box center [223, 293] width 119 height 18
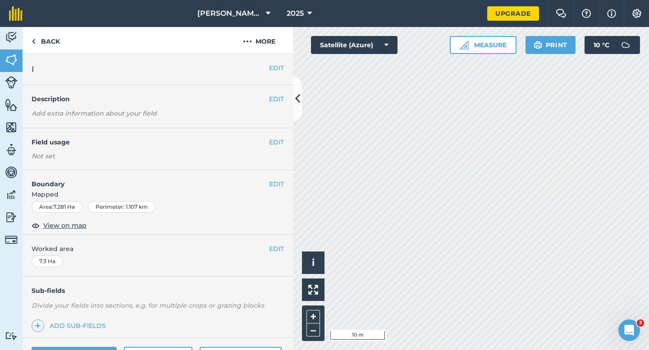
click at [275, 179] on div "EDIT Boundary Mapped Area : 7.281 Ha Perimeter : 1.107 km View on map" at bounding box center [158, 202] width 270 height 65
click at [279, 186] on button "EDIT" at bounding box center [276, 184] width 15 height 10
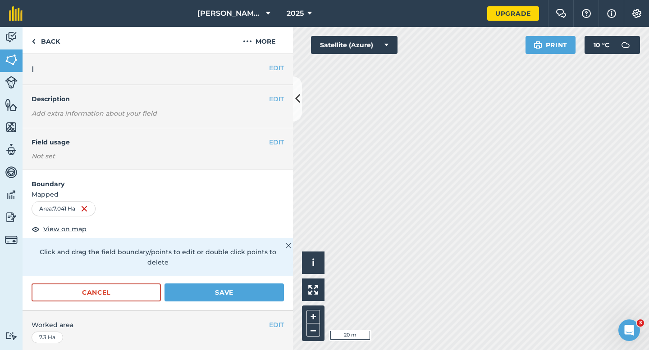
click at [275, 138] on div "Activity Fields Livestock Features Maps Team Vehicles Data Reporting Billing Tu…" at bounding box center [324, 188] width 649 height 323
click at [269, 147] on div "Activity Fields Livestock Features Maps Team Vehicles Data Reporting Billing Tu…" at bounding box center [324, 188] width 649 height 323
click at [252, 285] on button "Save" at bounding box center [223, 293] width 119 height 18
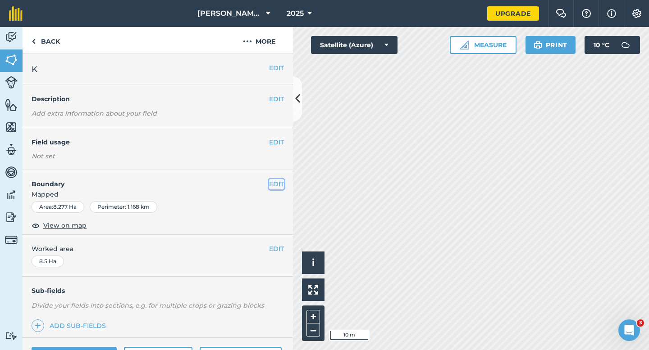
click at [277, 185] on button "EDIT" at bounding box center [276, 184] width 15 height 10
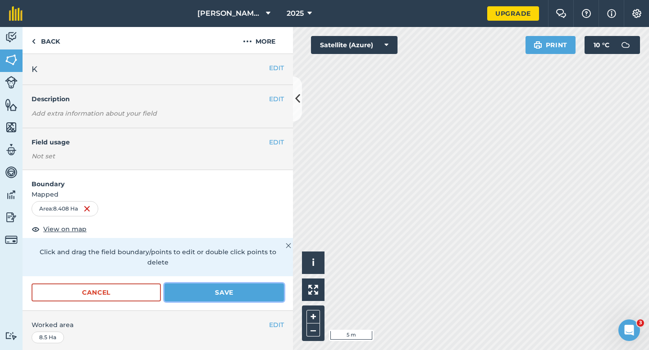
click at [248, 284] on button "Save" at bounding box center [223, 293] width 119 height 18
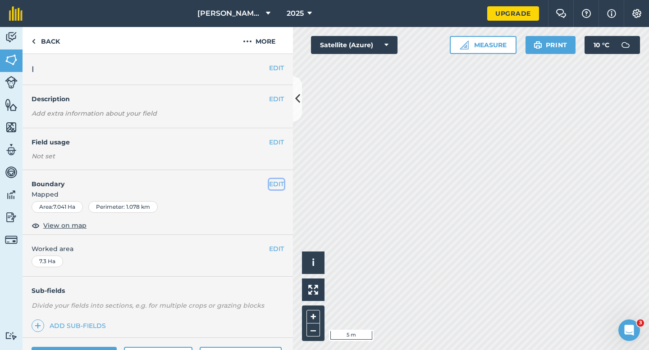
click at [281, 188] on button "EDIT" at bounding box center [276, 184] width 15 height 10
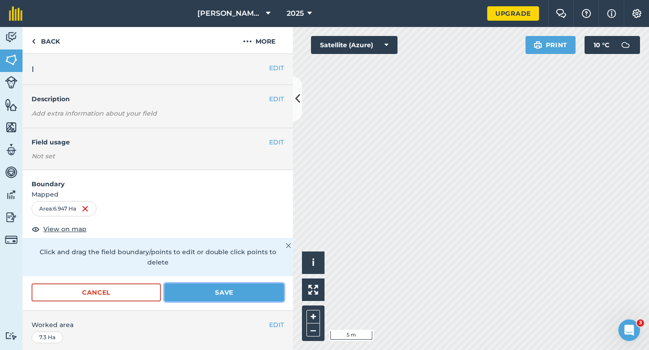
click at [252, 284] on button "Save" at bounding box center [223, 293] width 119 height 18
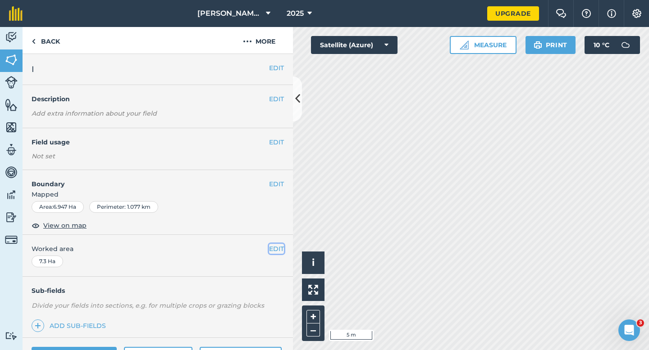
click at [276, 246] on button "EDIT" at bounding box center [276, 249] width 15 height 10
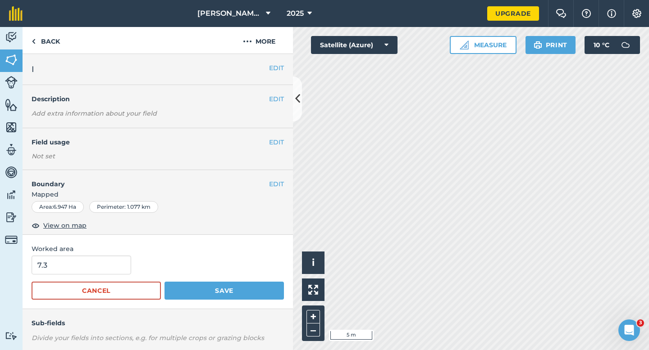
click at [109, 275] on form "7.3 Cancel Save" at bounding box center [158, 278] width 252 height 44
click at [109, 269] on input "7.3" at bounding box center [82, 265] width 100 height 19
type input "7"
click at [164, 282] on button "Save" at bounding box center [223, 291] width 119 height 18
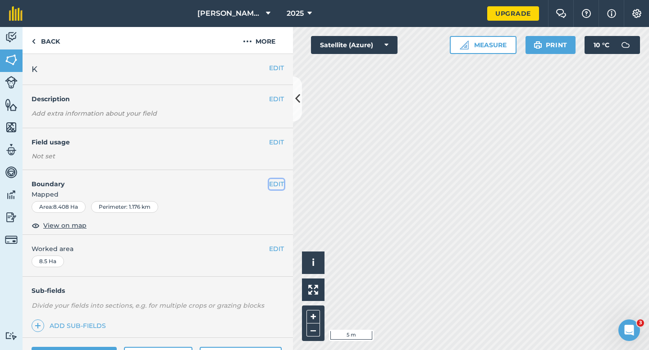
click at [280, 184] on button "EDIT" at bounding box center [276, 184] width 15 height 10
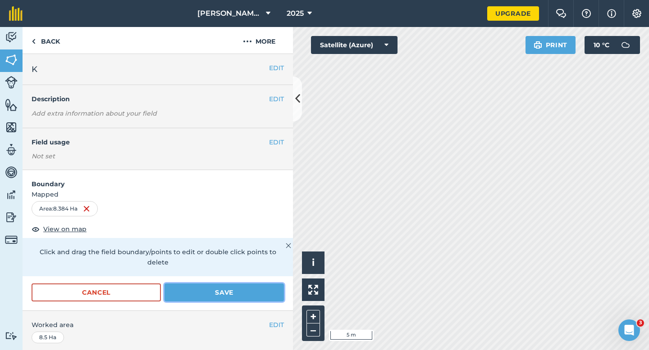
click at [249, 284] on button "Save" at bounding box center [223, 293] width 119 height 18
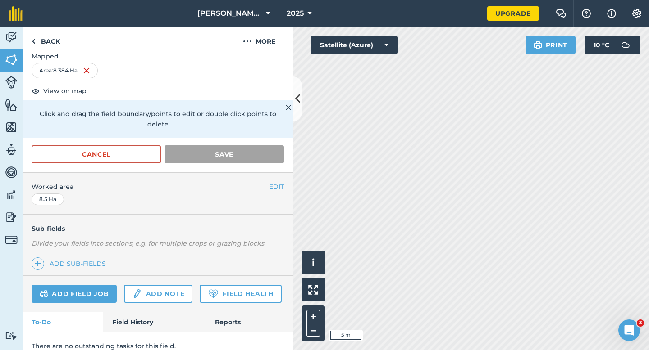
scroll to position [72, 0]
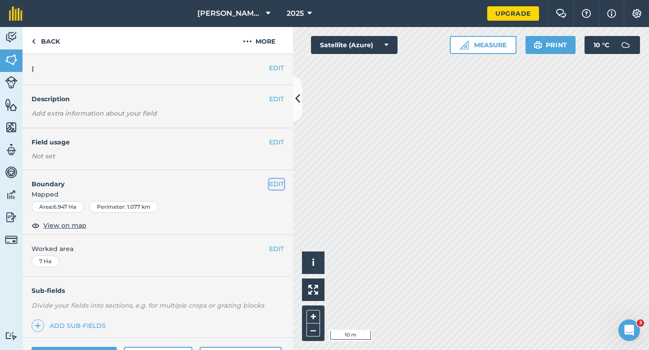
click at [276, 181] on button "EDIT" at bounding box center [276, 184] width 15 height 10
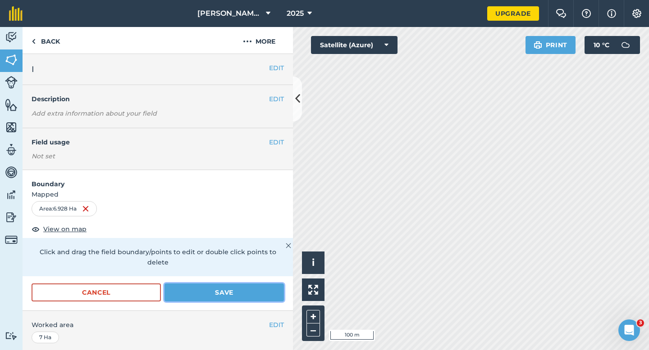
click at [274, 284] on button "Save" at bounding box center [223, 293] width 119 height 18
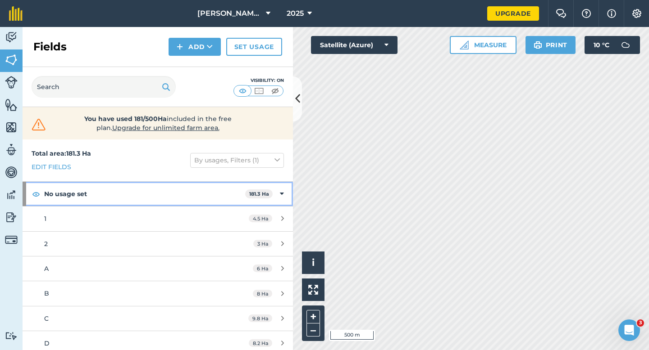
click at [277, 189] on div "No usage set 181.3 Ha" at bounding box center [158, 194] width 270 height 24
